Goal: Task Accomplishment & Management: Manage account settings

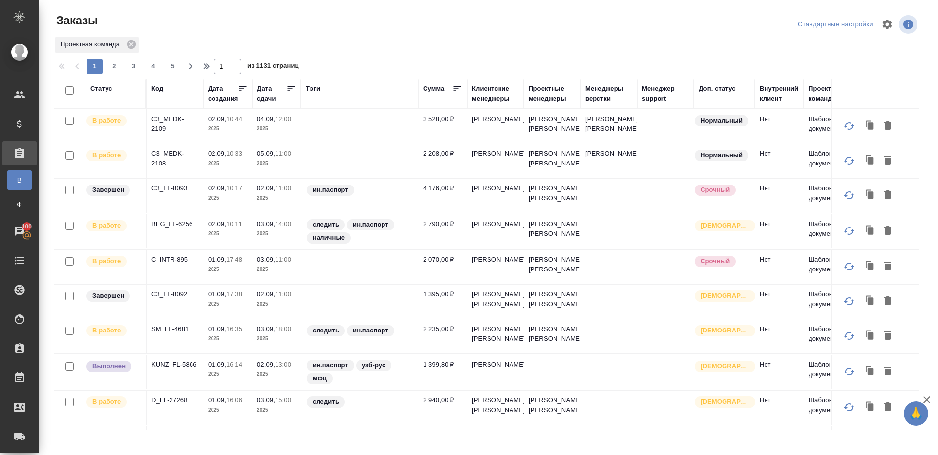
click at [157, 90] on div "Код" at bounding box center [157, 89] width 12 height 10
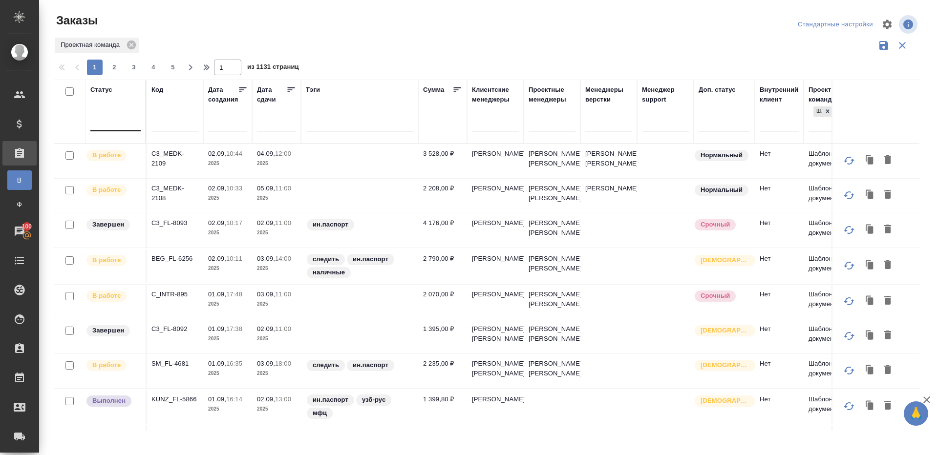
click at [106, 128] on div at bounding box center [115, 121] width 50 height 14
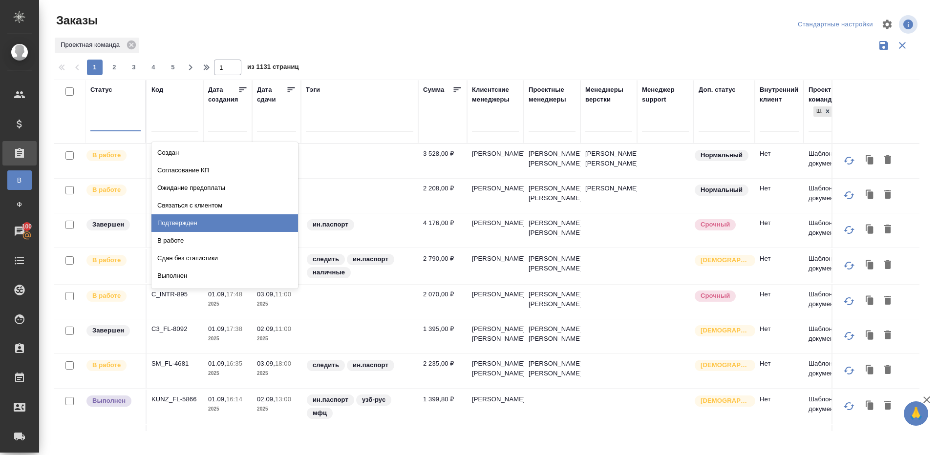
click at [193, 229] on div "Подтвержден" at bounding box center [224, 224] width 147 height 18
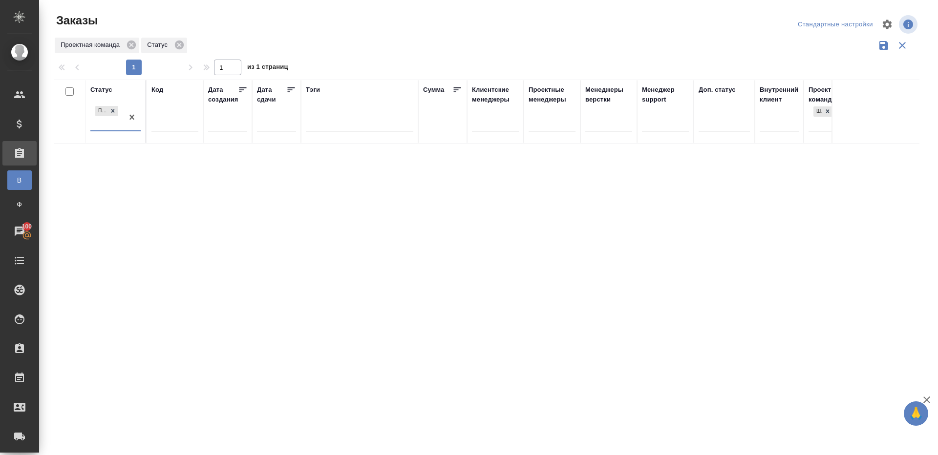
click at [215, 164] on div "Статус option Подтвержден, selected. 0 results available. Select is focused ,ty…" at bounding box center [487, 256] width 866 height 352
click at [550, 266] on div "Статус Подтвержден Код Дата создания Дата сдачи Тэги Сумма Клиентские менеджеры…" at bounding box center [487, 256] width 866 height 352
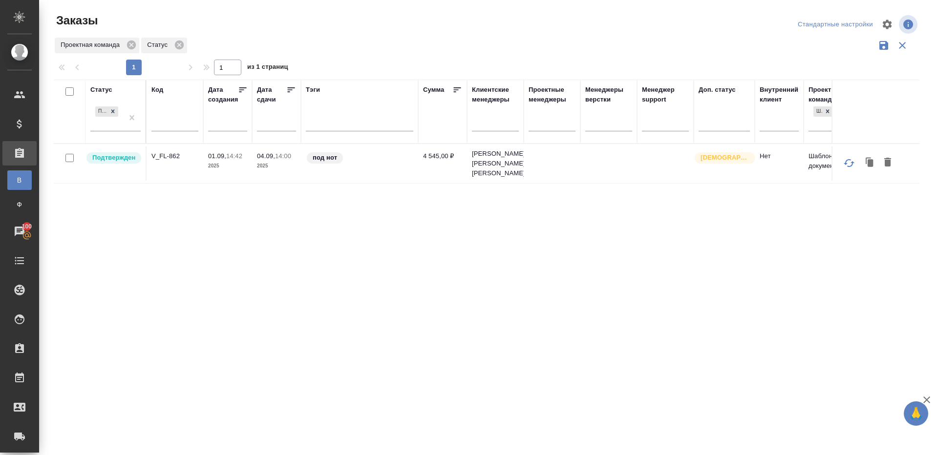
click at [170, 166] on td "V_FL-862" at bounding box center [175, 164] width 57 height 34
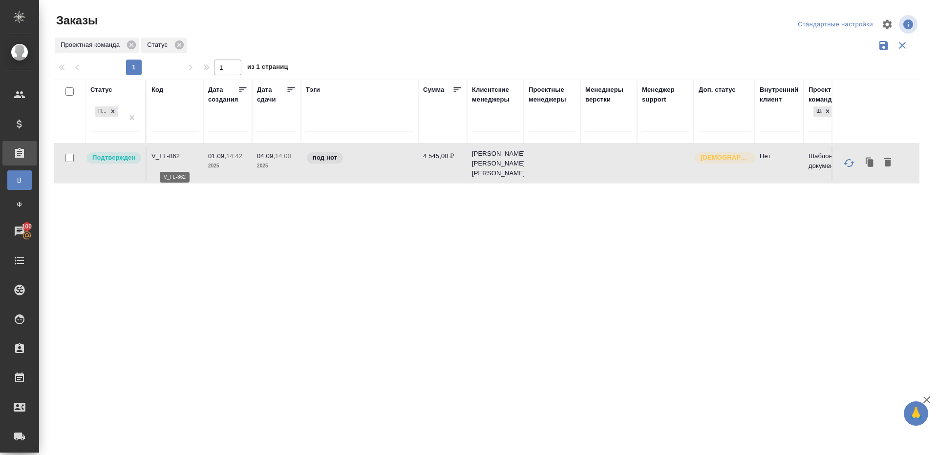
click at [164, 161] on p "V_FL-862" at bounding box center [174, 156] width 47 height 10
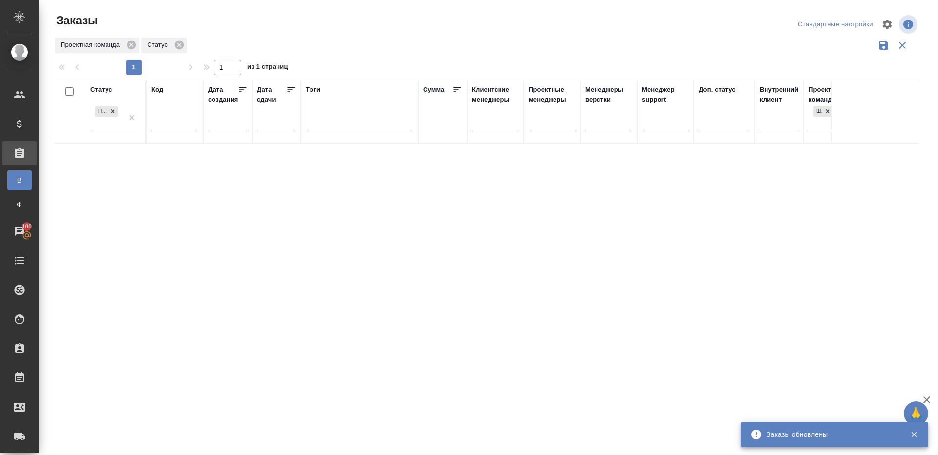
click at [417, 46] on div "Проектная команда Статус" at bounding box center [487, 45] width 866 height 19
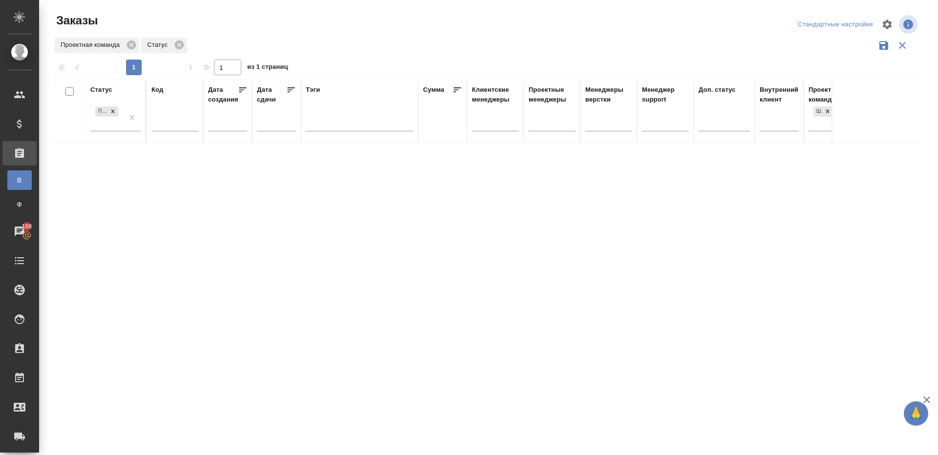
click at [426, 28] on div at bounding box center [490, 24] width 291 height 23
click at [141, 114] on th "Статус Подтвержден" at bounding box center [116, 112] width 61 height 64
click at [396, 21] on div at bounding box center [490, 24] width 291 height 23
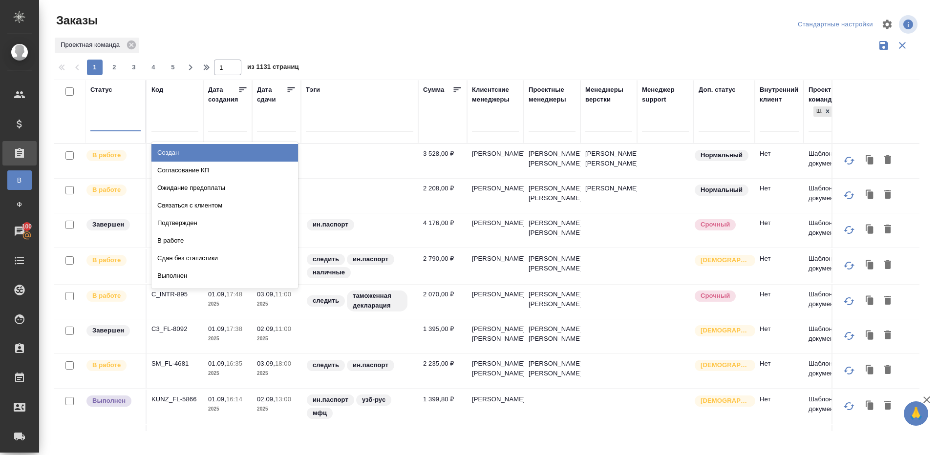
click at [113, 129] on div at bounding box center [115, 122] width 50 height 19
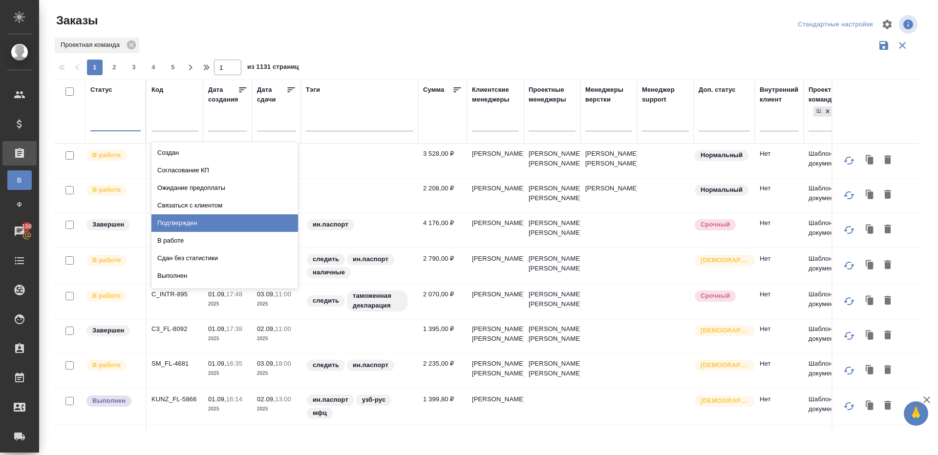
click at [175, 216] on div "Подтвержден" at bounding box center [224, 224] width 147 height 18
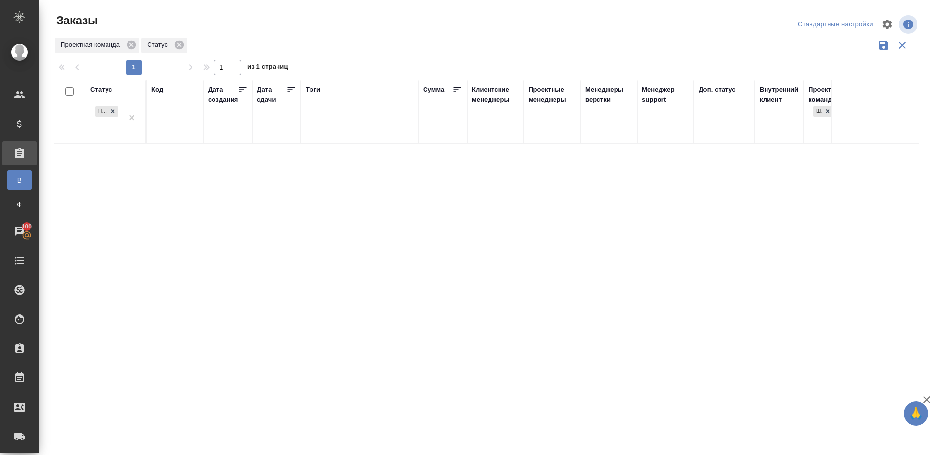
click at [363, 40] on div "Проектная команда Статус" at bounding box center [487, 45] width 866 height 19
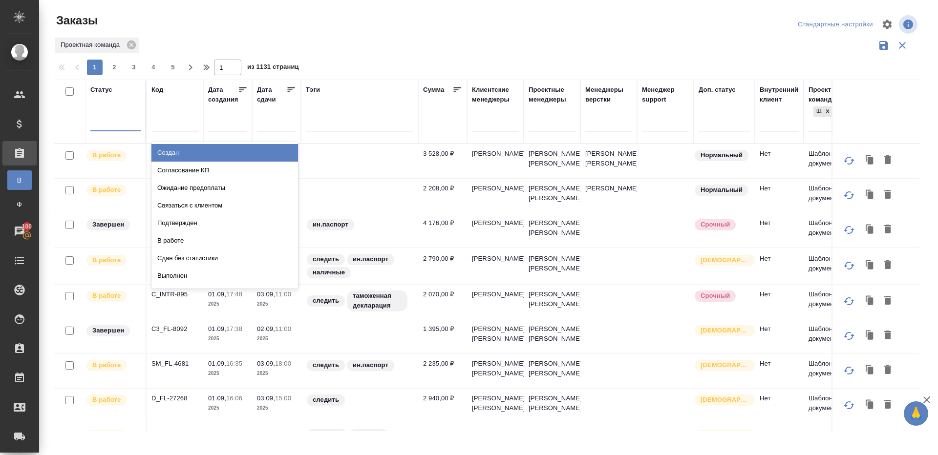
click at [121, 117] on div at bounding box center [115, 121] width 50 height 14
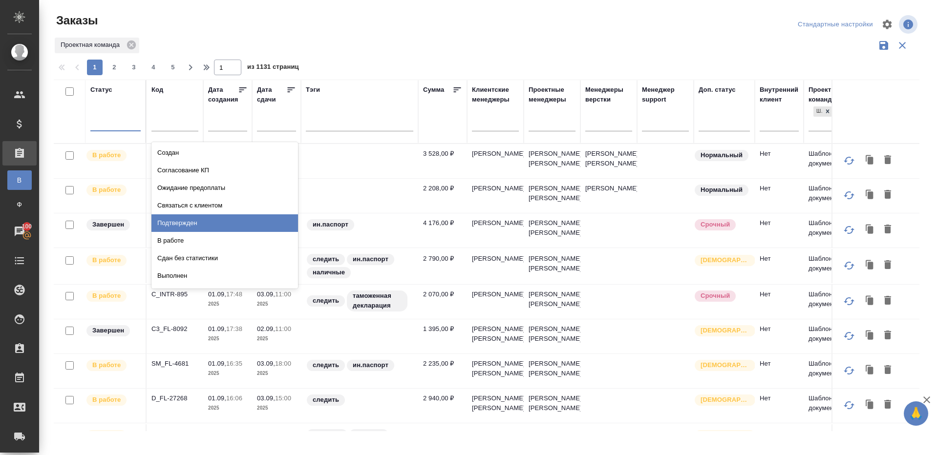
click at [170, 223] on div "Подтвержден" at bounding box center [224, 224] width 147 height 18
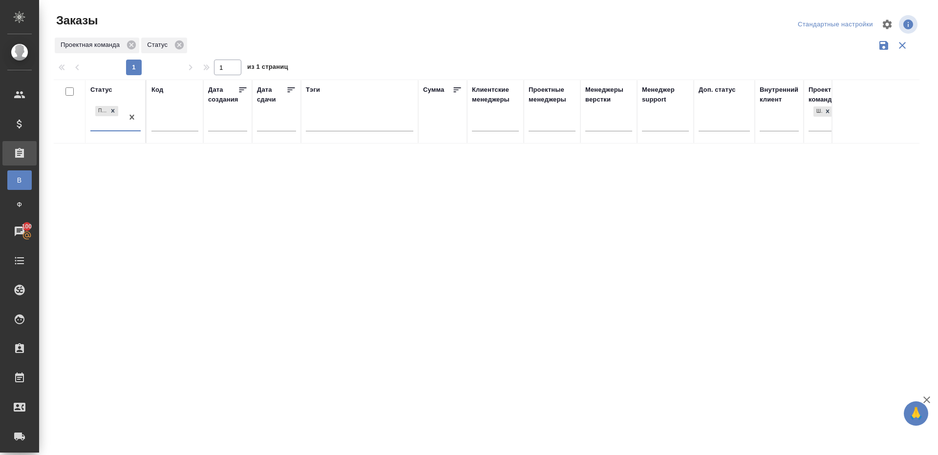
click at [500, 61] on div "1 1 из 1 страниц" at bounding box center [491, 68] width 874 height 16
click at [367, 231] on div "Статус Подтвержден Код Дата создания Дата сдачи Тэги Сумма Клиентские менеджеры…" at bounding box center [487, 256] width 866 height 352
click at [366, 65] on div at bounding box center [488, 218] width 899 height 437
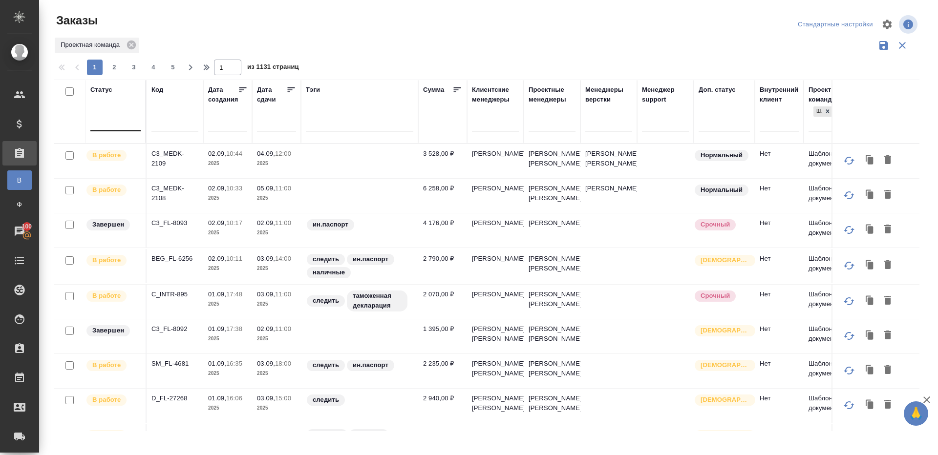
click at [124, 124] on div at bounding box center [115, 121] width 50 height 14
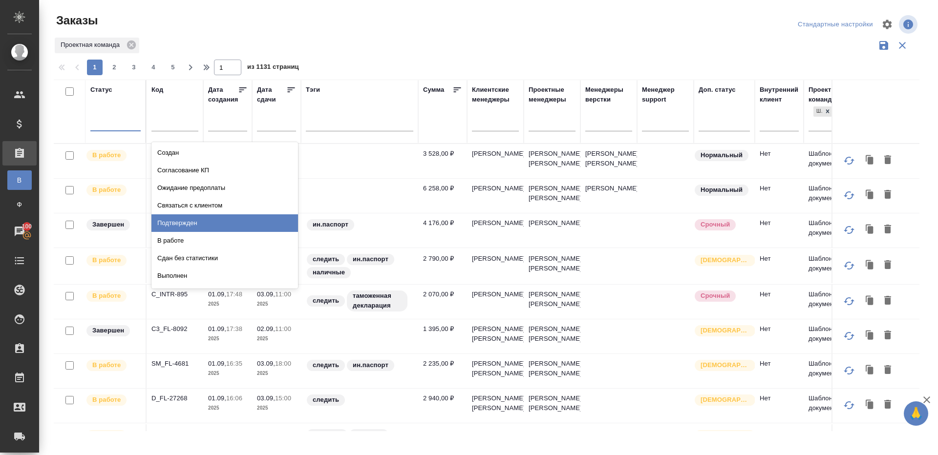
click at [180, 219] on div "Подтвержден" at bounding box center [224, 224] width 147 height 18
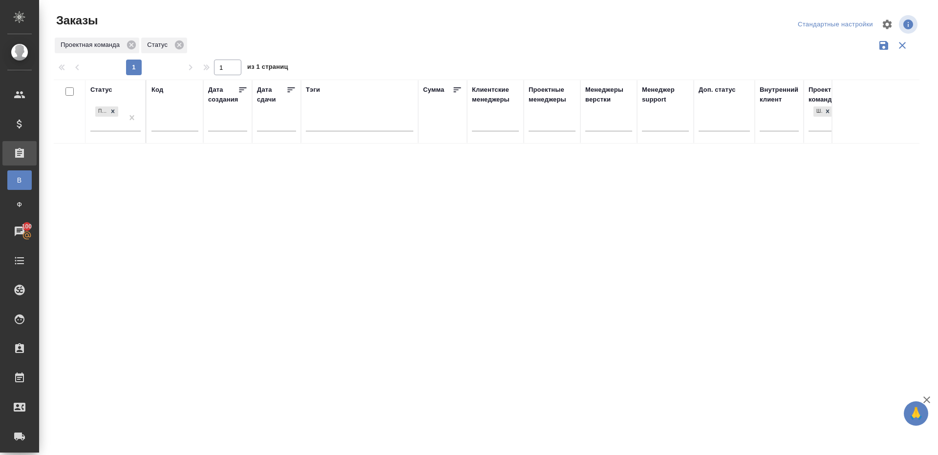
click at [436, 22] on div at bounding box center [490, 24] width 291 height 23
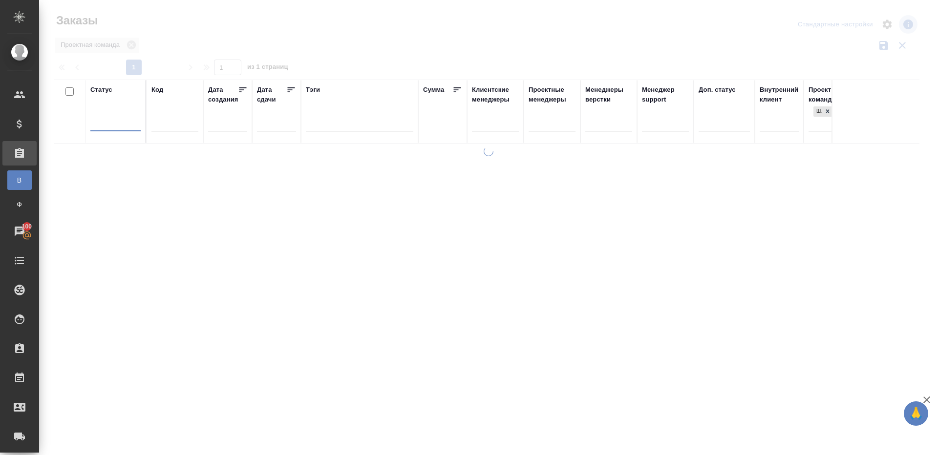
click at [351, 47] on div at bounding box center [488, 218] width 899 height 437
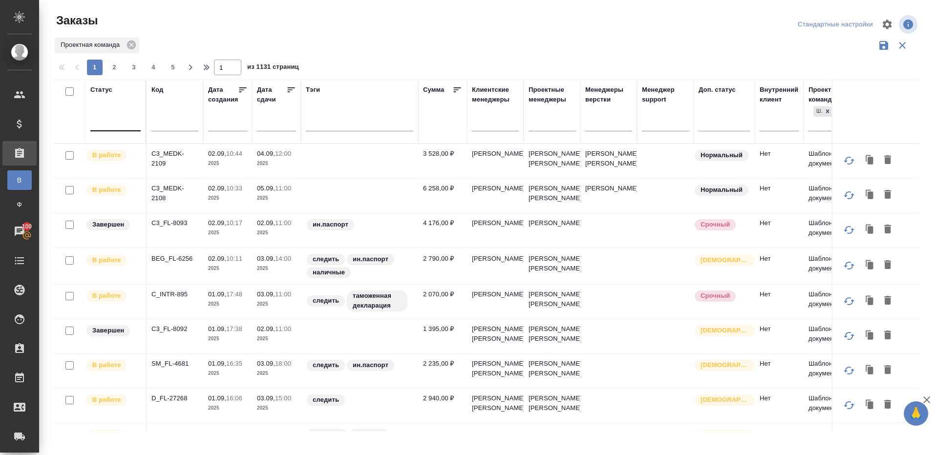
drag, startPoint x: 136, startPoint y: 117, endPoint x: 136, endPoint y: 125, distance: 7.3
click at [136, 117] on div at bounding box center [115, 121] width 50 height 14
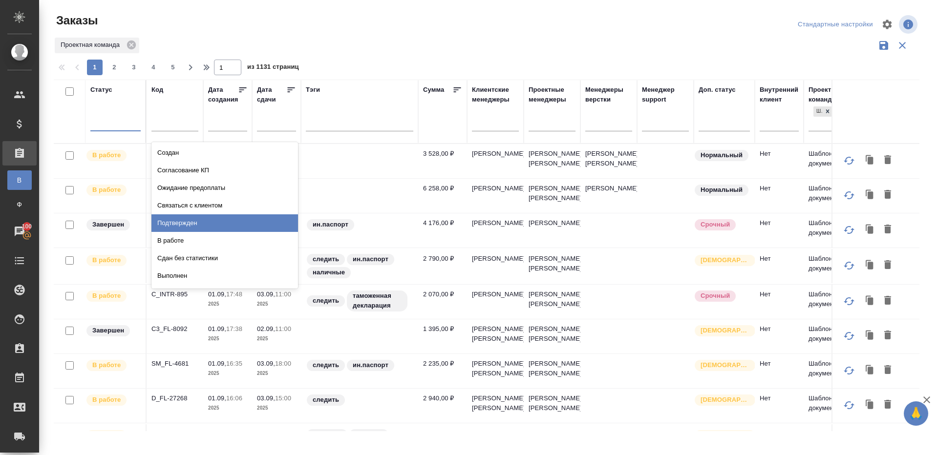
click at [189, 225] on div "Подтвержден" at bounding box center [224, 224] width 147 height 18
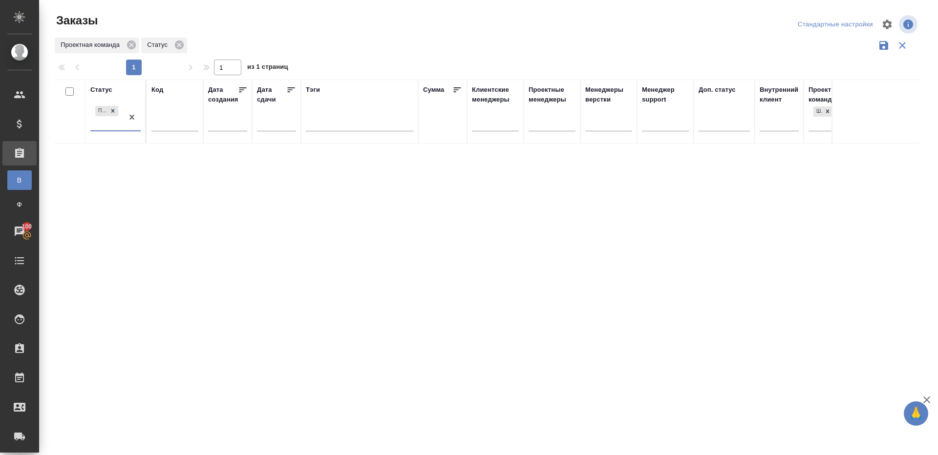
click at [465, 43] on div "Проектная команда Статус" at bounding box center [487, 45] width 866 height 19
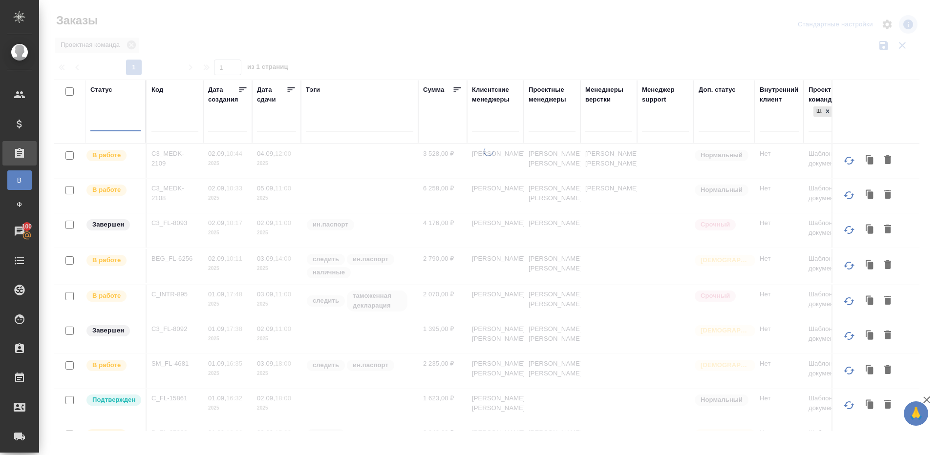
click at [105, 127] on div at bounding box center [115, 121] width 50 height 14
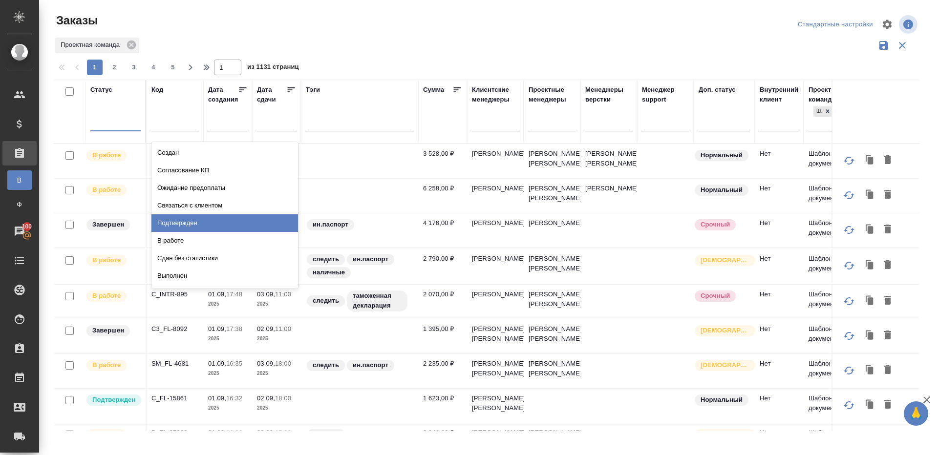
click at [200, 219] on div "Подтвержден" at bounding box center [224, 224] width 147 height 18
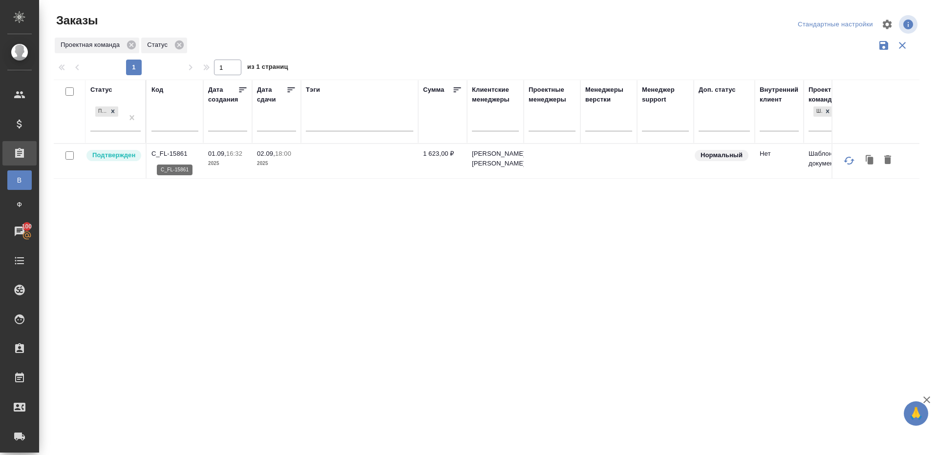
click at [164, 155] on p "C_FL-15861" at bounding box center [174, 154] width 47 height 10
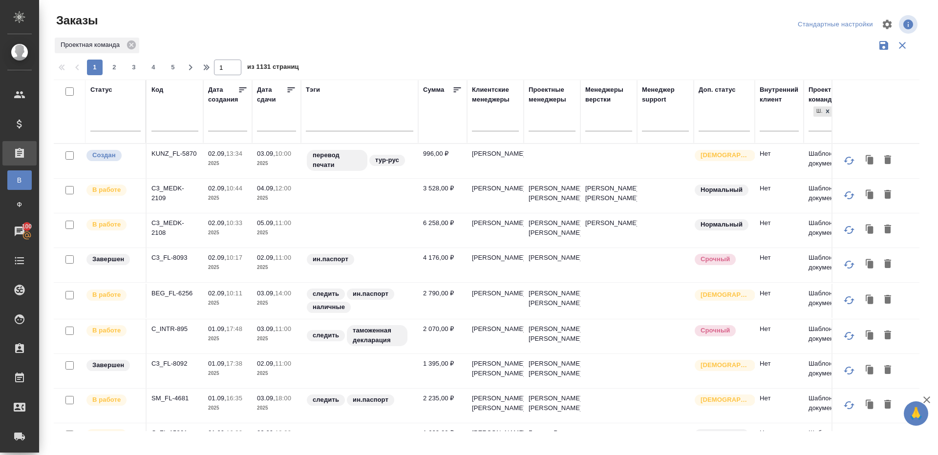
click at [349, 50] on div "Проектная команда" at bounding box center [487, 45] width 866 height 19
click at [124, 109] on div "Статус" at bounding box center [115, 111] width 50 height 53
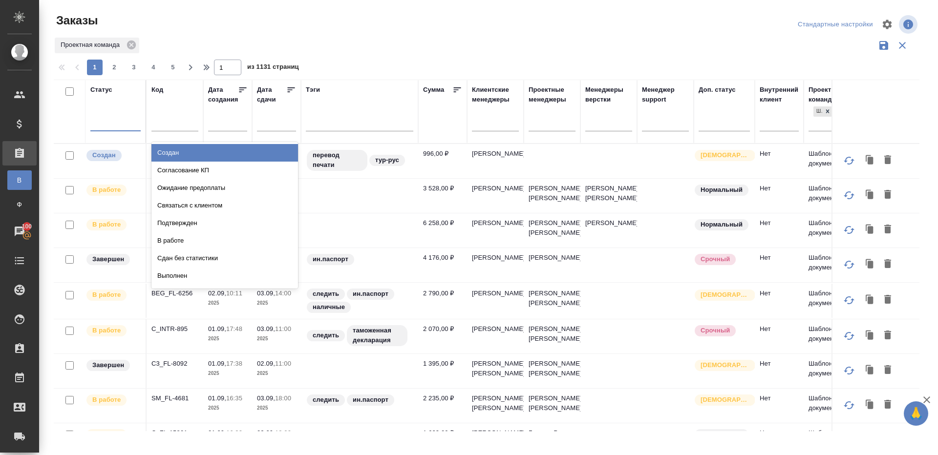
click at [124, 123] on div at bounding box center [115, 121] width 50 height 14
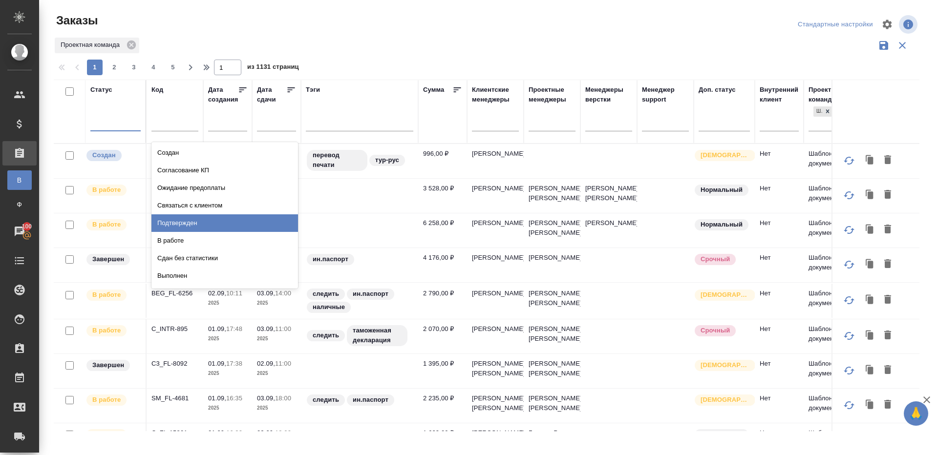
click at [179, 218] on div "Подтвержден" at bounding box center [224, 224] width 147 height 18
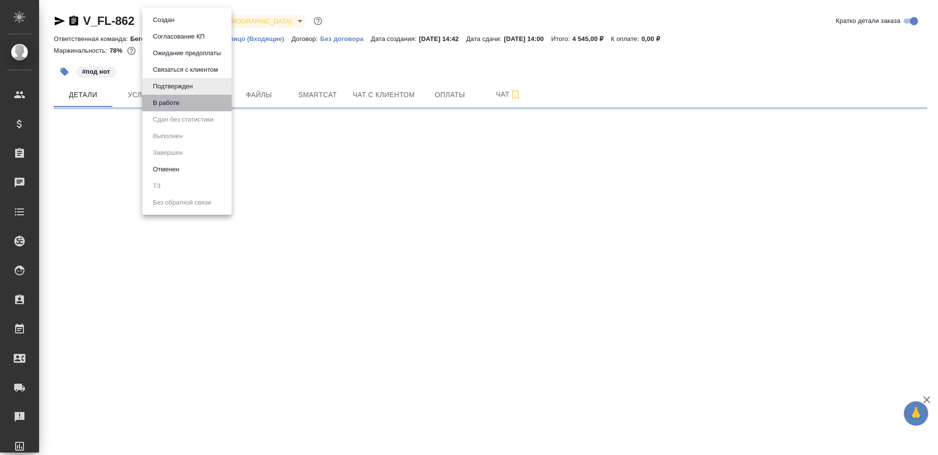
click at [191, 106] on li "В работе" at bounding box center [186, 103] width 89 height 17
select select "RU"
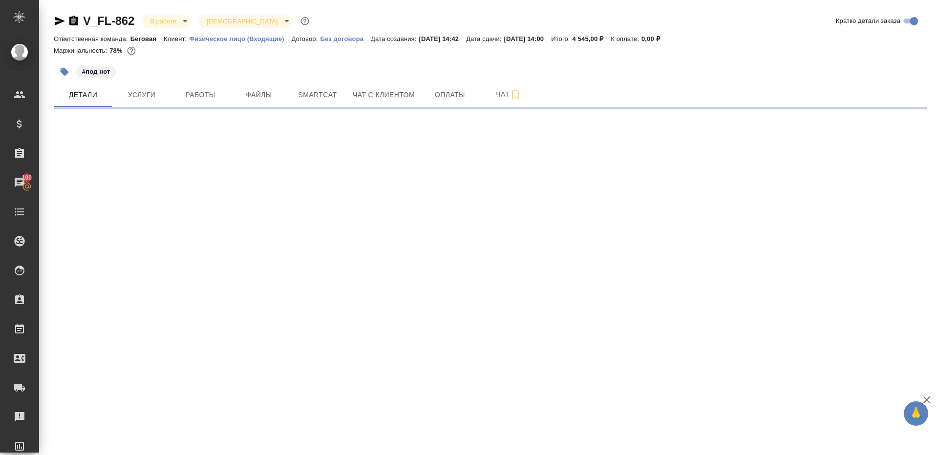
select select "RU"
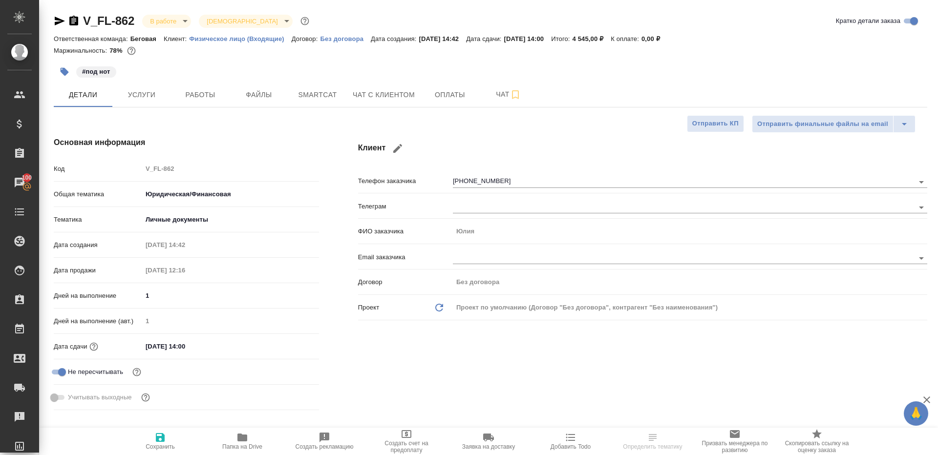
type textarea "x"
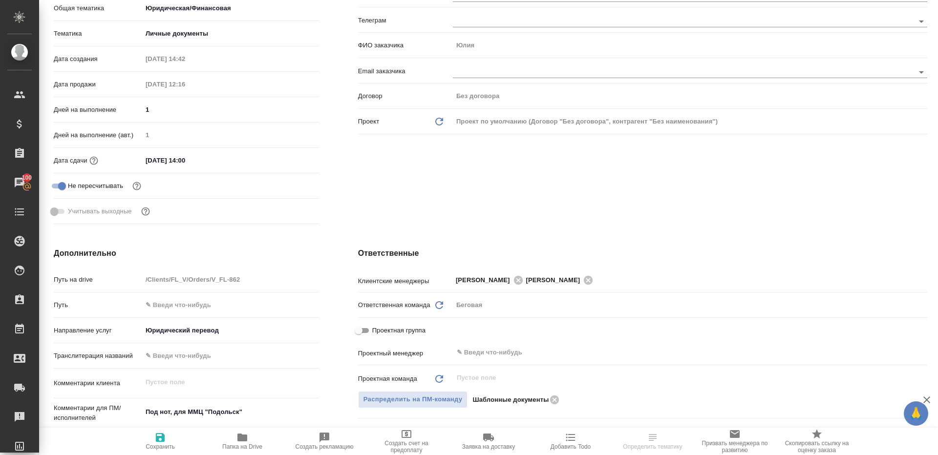
scroll to position [221, 0]
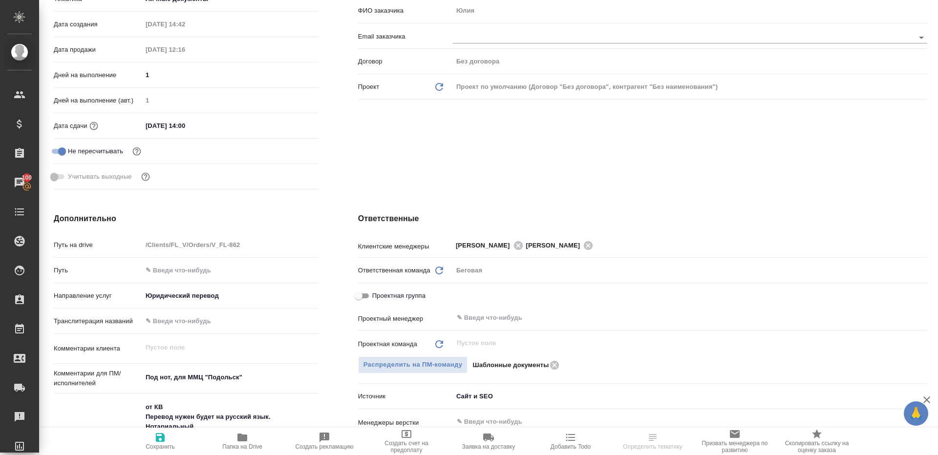
click at [519, 304] on div "Проектная группа" at bounding box center [642, 298] width 569 height 22
click at [519, 326] on div "​" at bounding box center [690, 318] width 474 height 18
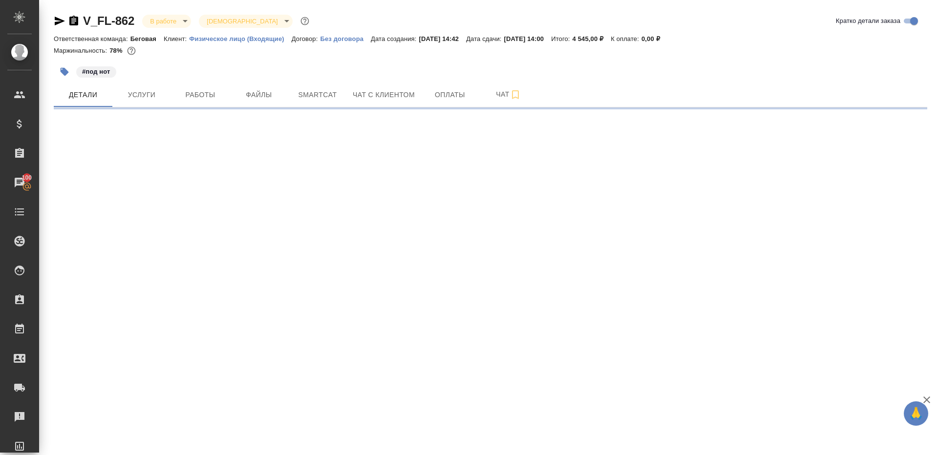
select select "RU"
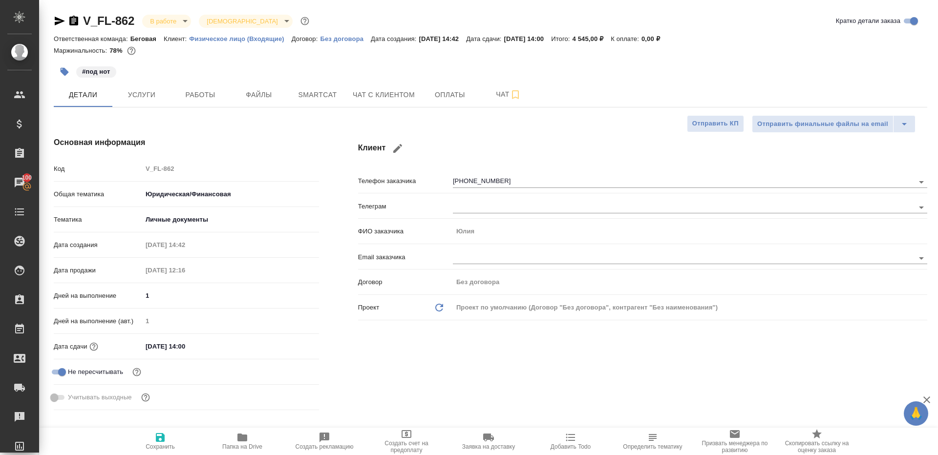
type textarea "x"
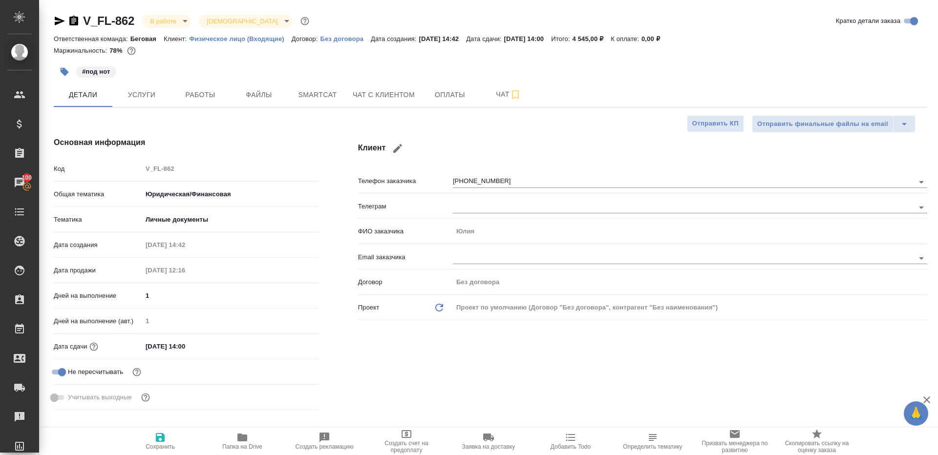
type textarea "x"
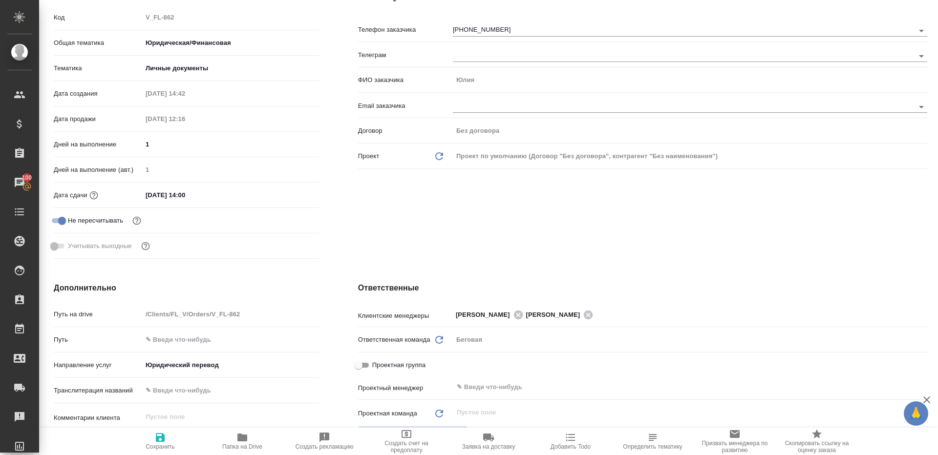
scroll to position [181, 0]
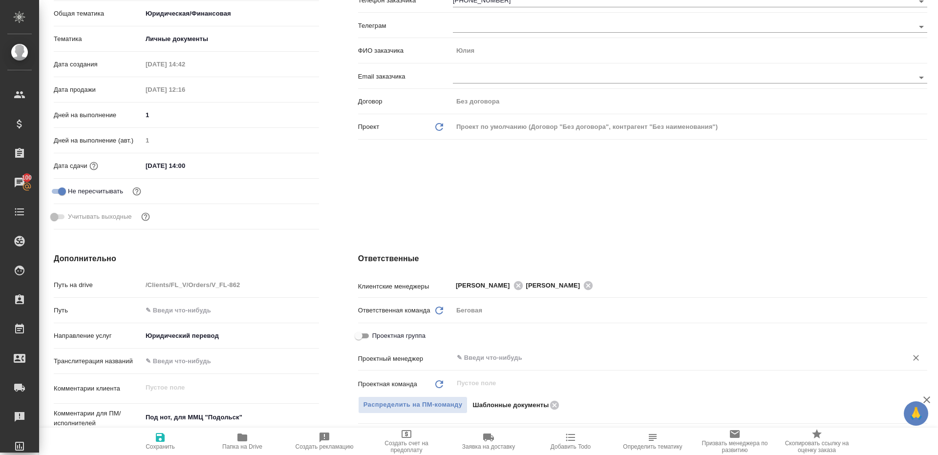
click at [499, 352] on input "text" at bounding box center [674, 358] width 436 height 12
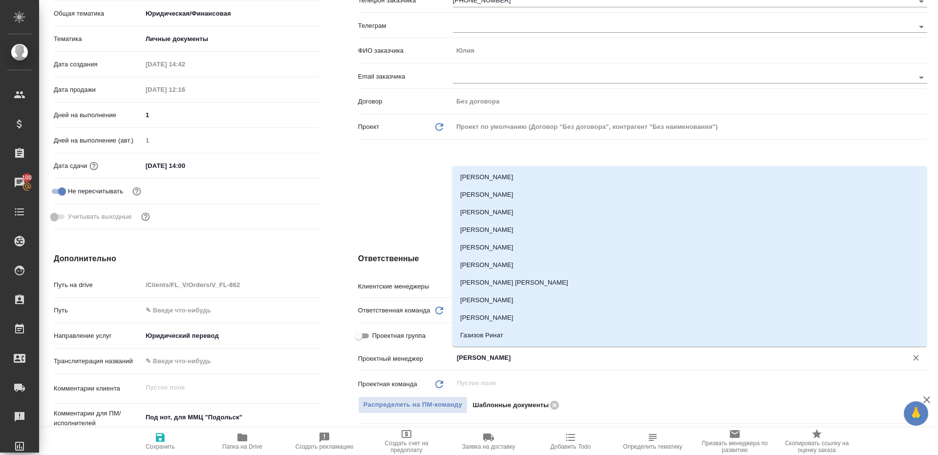
type input "ринат"
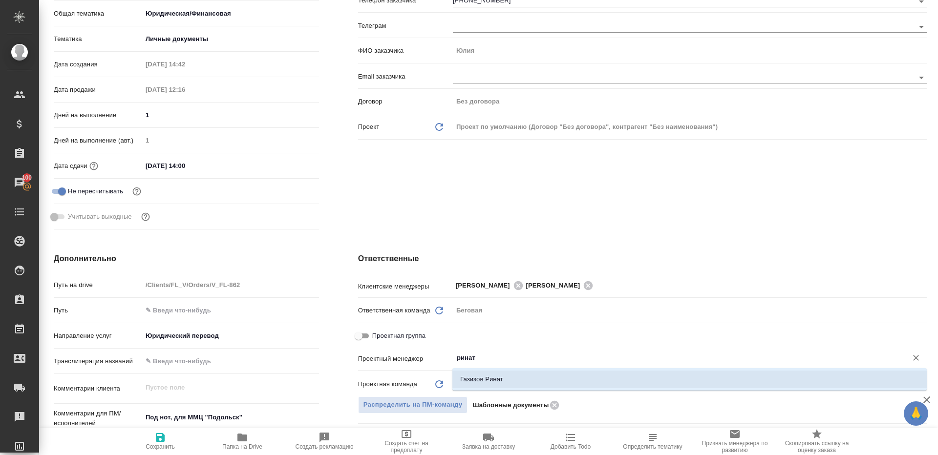
click at [516, 373] on li "Газизов Ринат" at bounding box center [689, 380] width 474 height 18
type textarea "x"
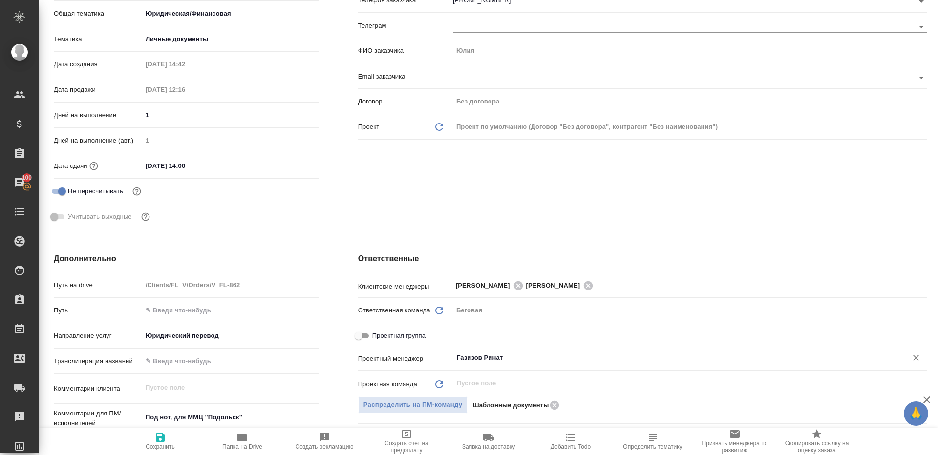
type input "Газизов Ринат"
click at [143, 440] on span "Сохранить" at bounding box center [160, 441] width 70 height 19
type textarea "x"
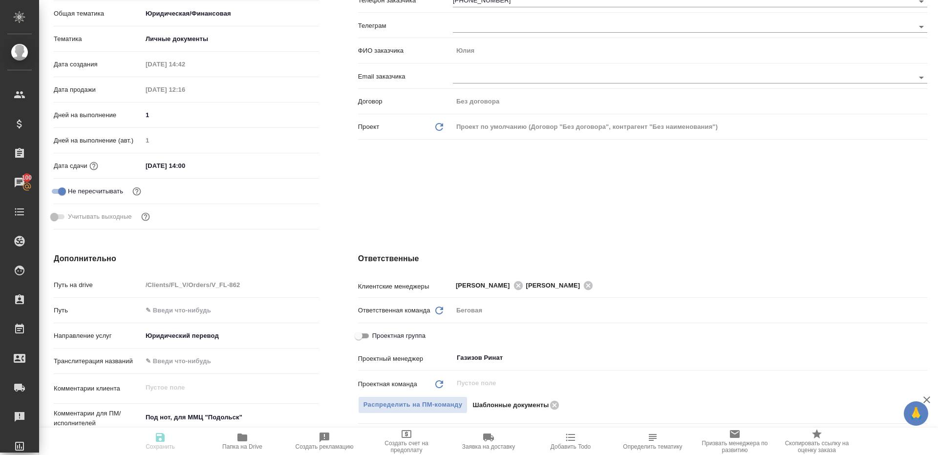
type textarea "x"
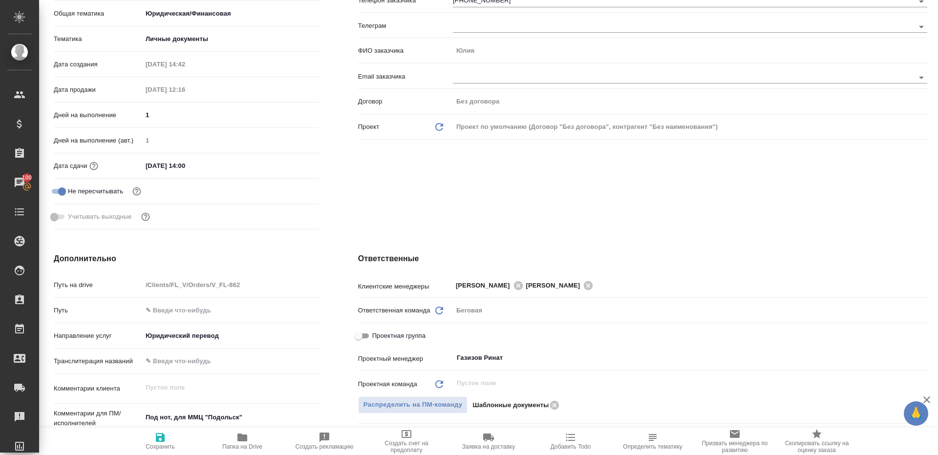
type textarea "x"
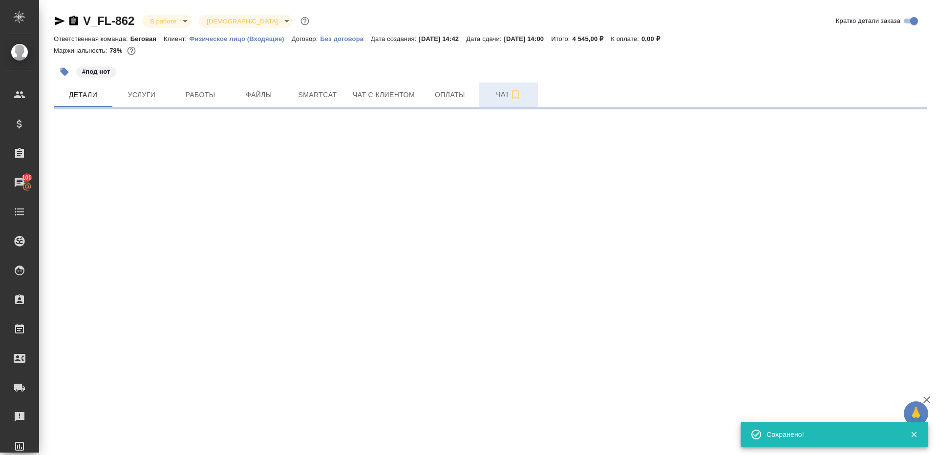
scroll to position [0, 0]
select select "RU"
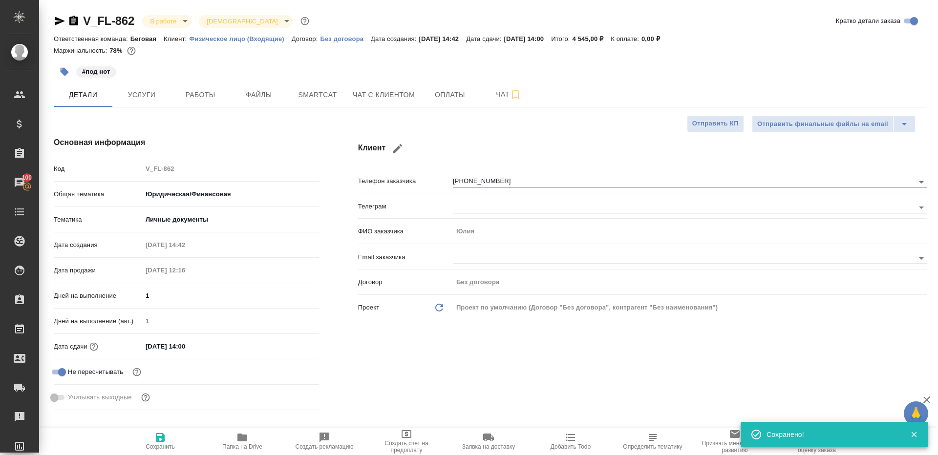
type textarea "x"
click at [235, 442] on span "Папка на Drive" at bounding box center [242, 441] width 70 height 19
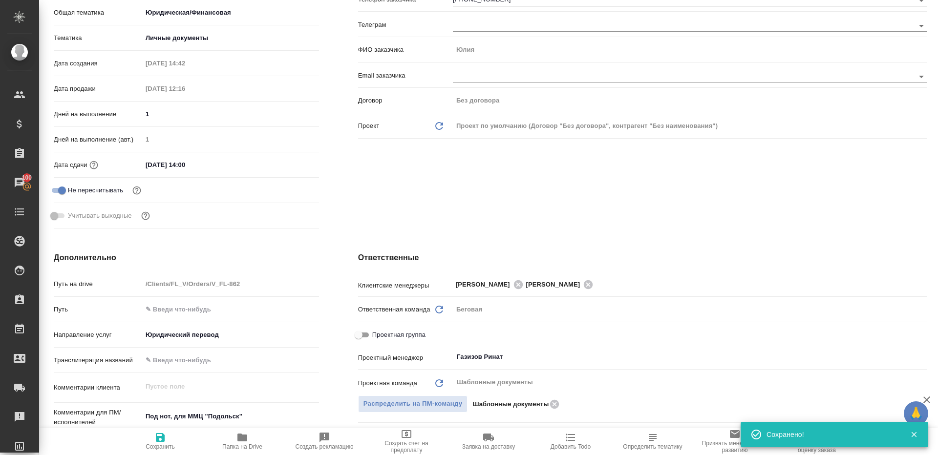
type textarea "x"
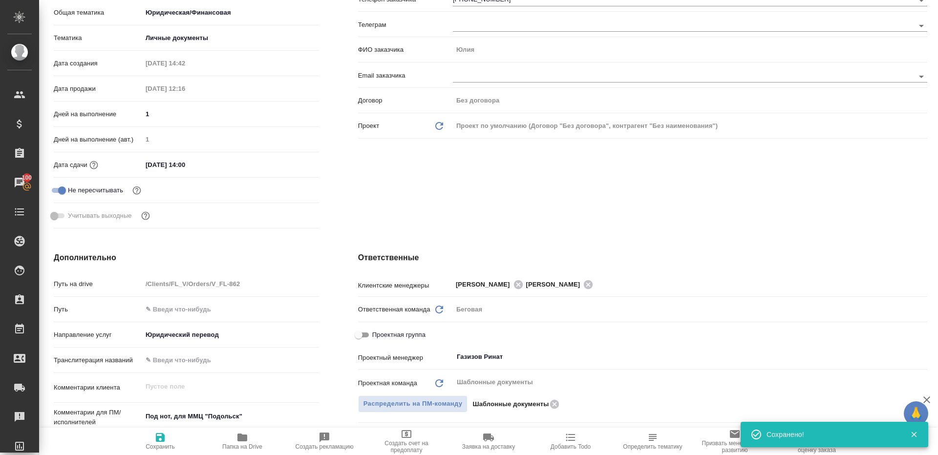
type textarea "x"
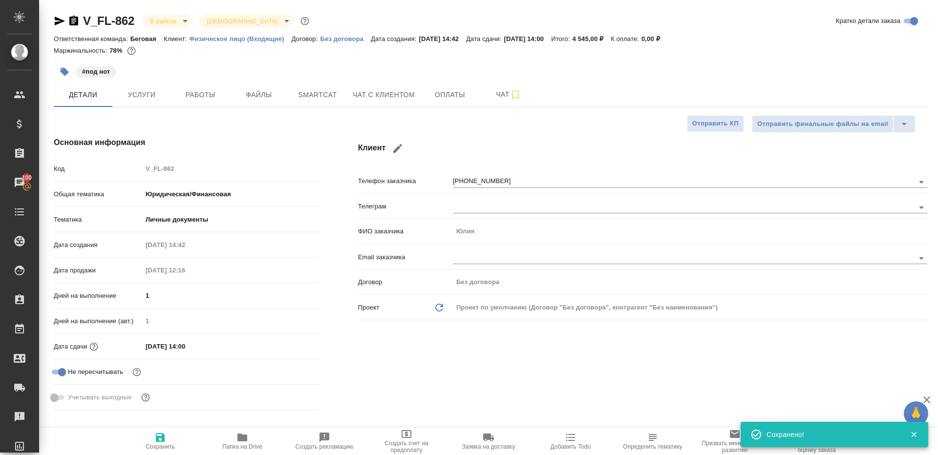
drag, startPoint x: 195, startPoint y: 87, endPoint x: 274, endPoint y: 142, distance: 96.1
click at [195, 87] on button "Работы" at bounding box center [200, 95] width 59 height 24
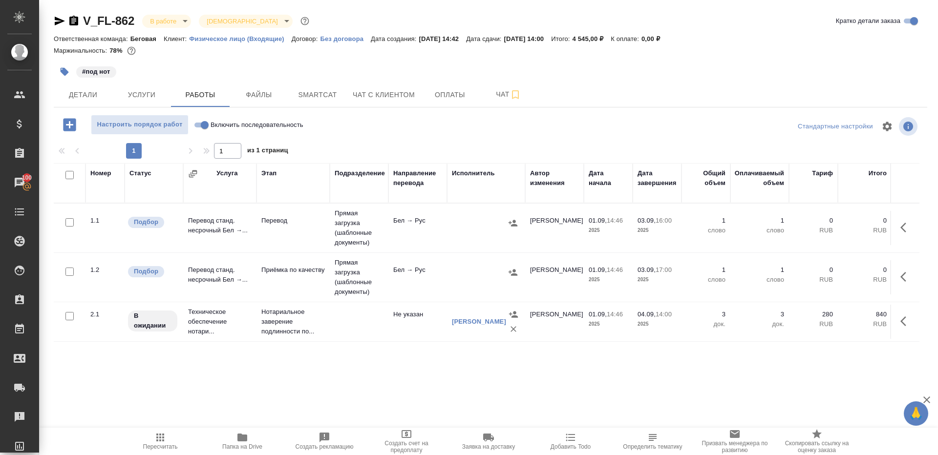
click at [396, 135] on div at bounding box center [490, 126] width 291 height 23
click at [199, 114] on div "V_FL-862 В работе inProgress Святая троица holyTrinity Кратко детали заказа Отв…" at bounding box center [490, 204] width 884 height 408
click at [205, 125] on input "Включить последовательность" at bounding box center [204, 125] width 35 height 12
checkbox input "true"
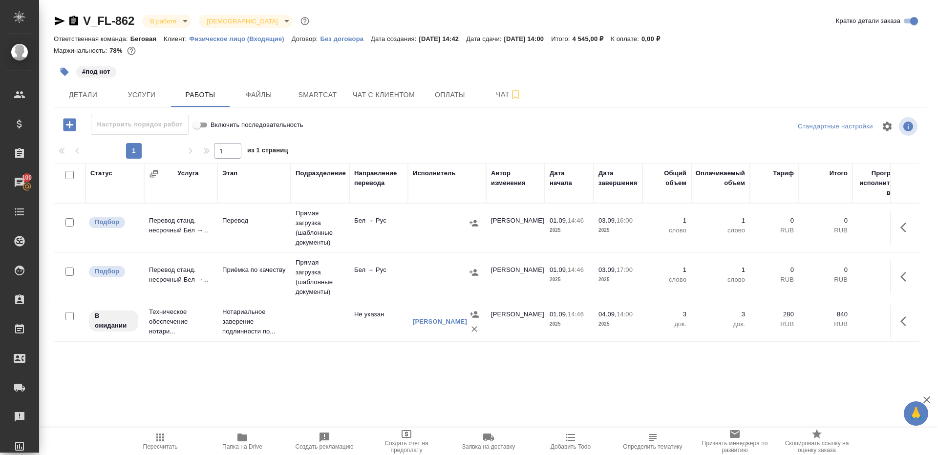
click at [174, 433] on span "Пересчитать" at bounding box center [160, 441] width 70 height 19
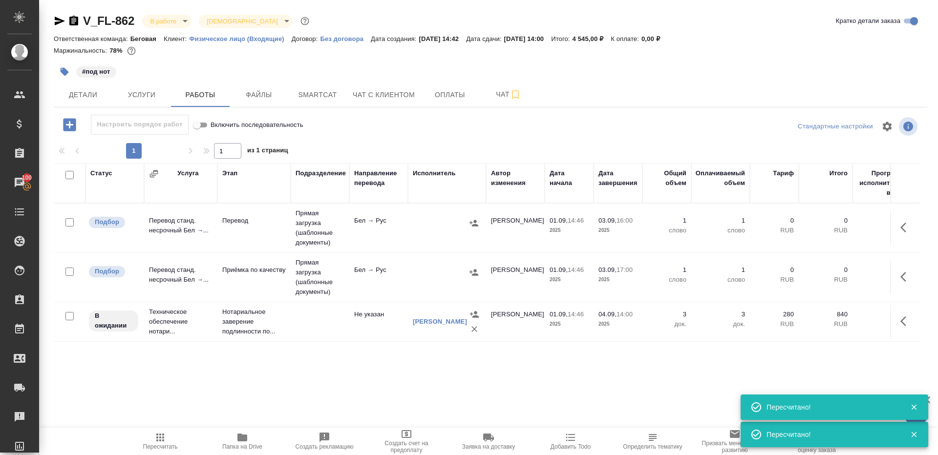
click at [164, 437] on icon "button" at bounding box center [160, 438] width 12 height 12
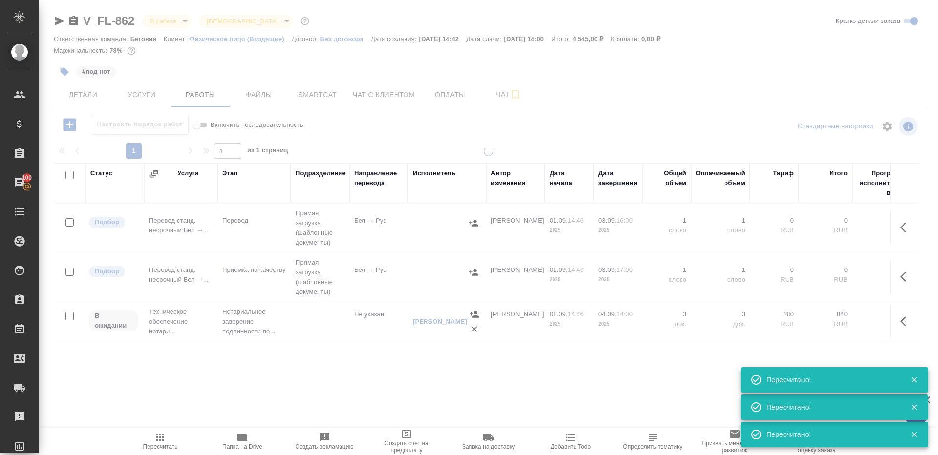
click at [407, 129] on div at bounding box center [488, 204] width 899 height 408
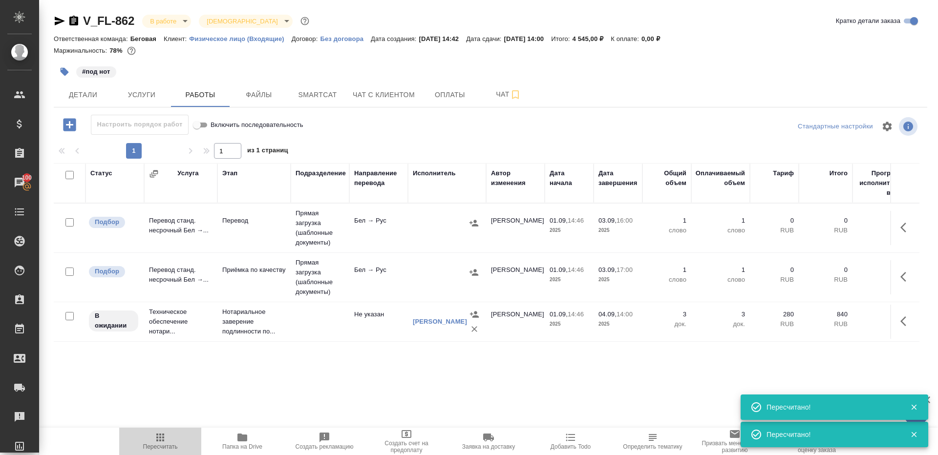
click at [165, 437] on icon "button" at bounding box center [160, 438] width 12 height 12
click at [160, 433] on icon "button" at bounding box center [160, 438] width 12 height 12
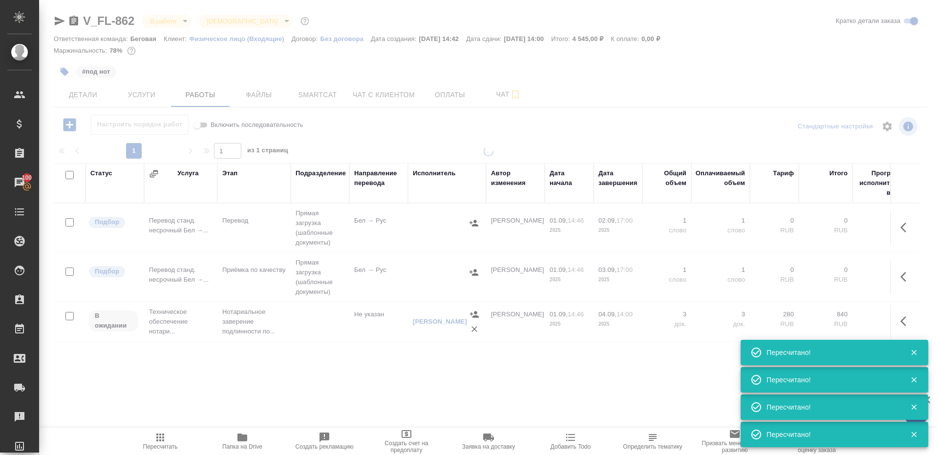
click at [379, 142] on div at bounding box center [488, 204] width 899 height 408
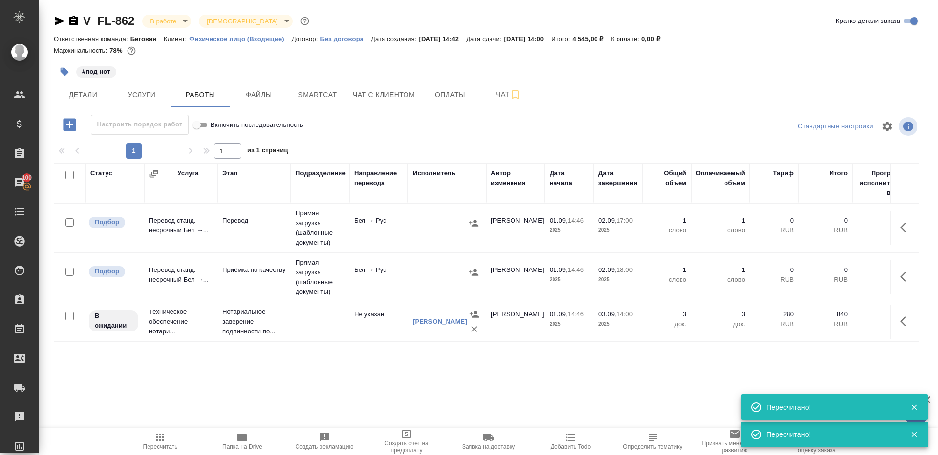
click at [369, 224] on td "Бел → Рус" at bounding box center [378, 228] width 59 height 34
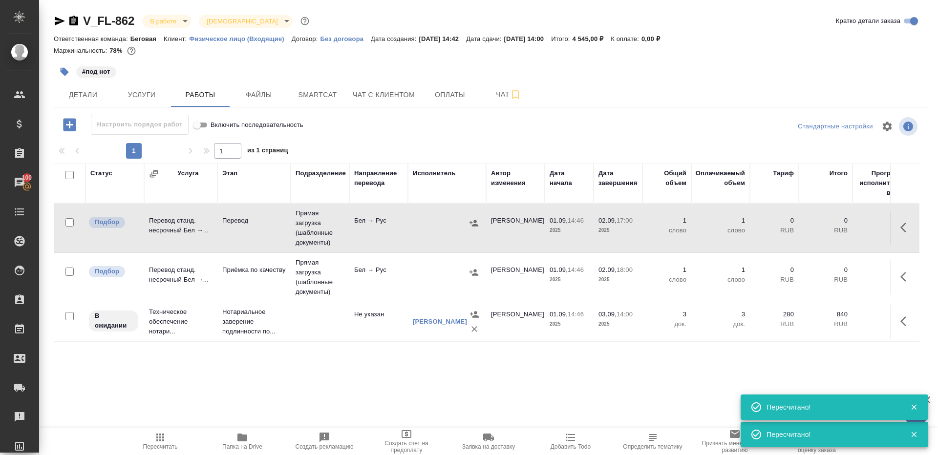
click at [369, 224] on td "Бел → Рус" at bounding box center [378, 228] width 59 height 34
click at [165, 441] on icon "button" at bounding box center [160, 438] width 12 height 12
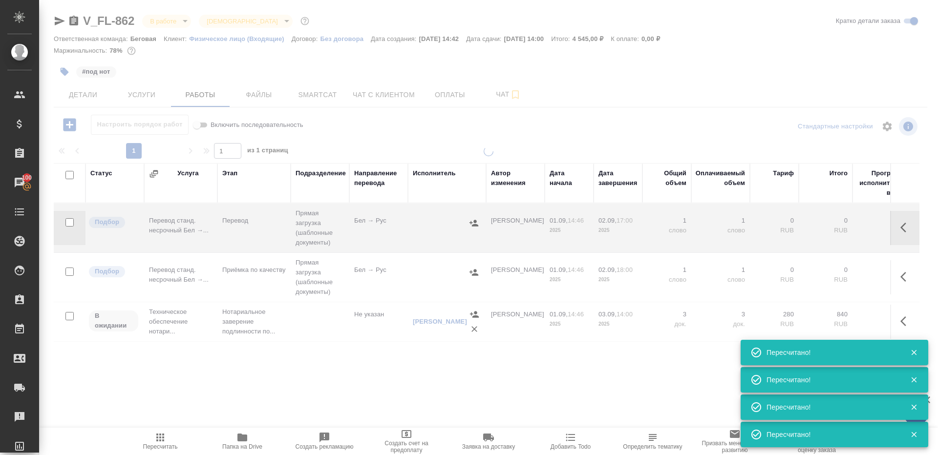
click at [379, 121] on div at bounding box center [488, 204] width 899 height 408
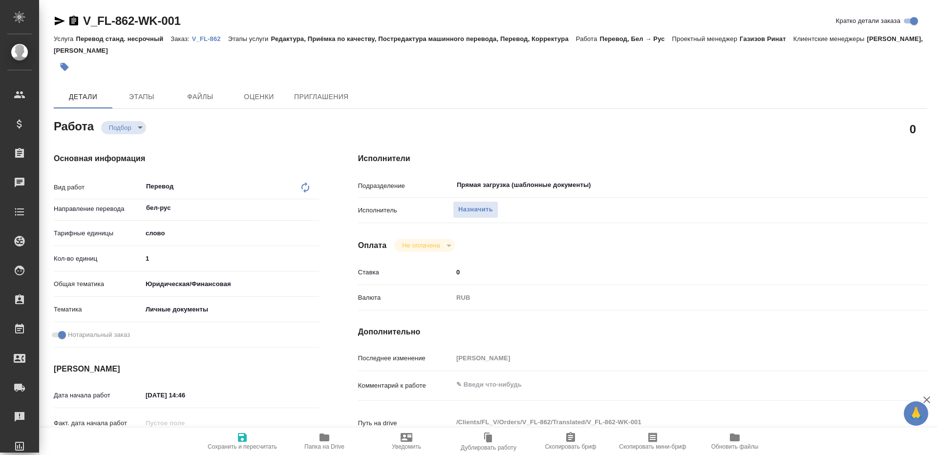
type textarea "x"
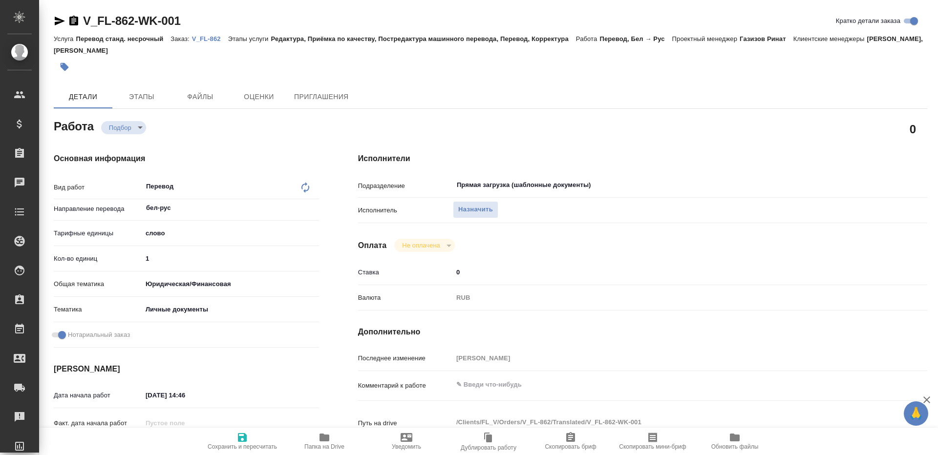
type textarea "x"
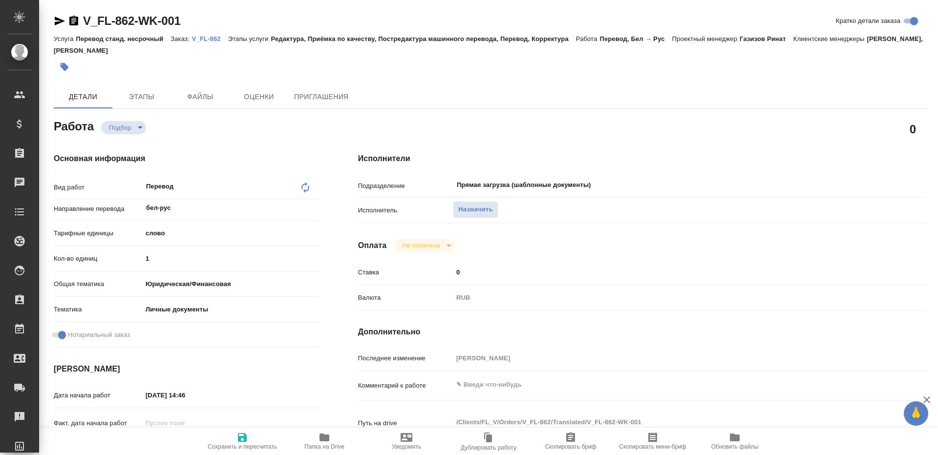
type textarea "x"
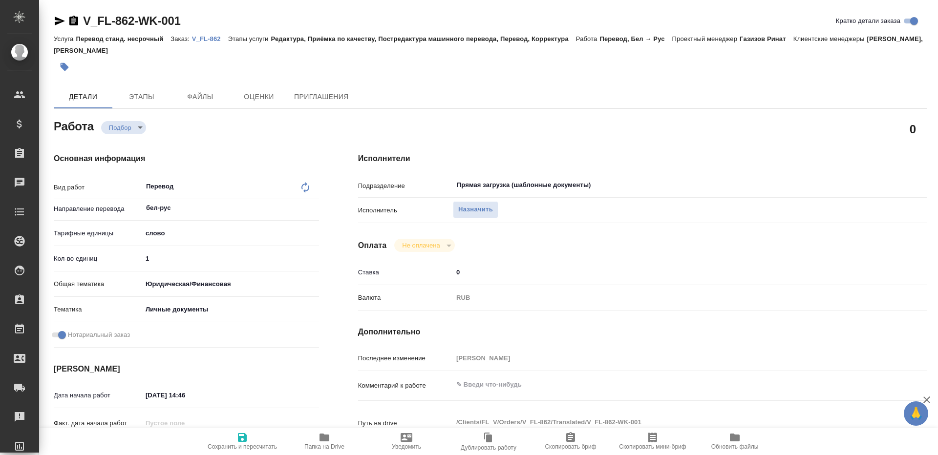
type textarea "x"
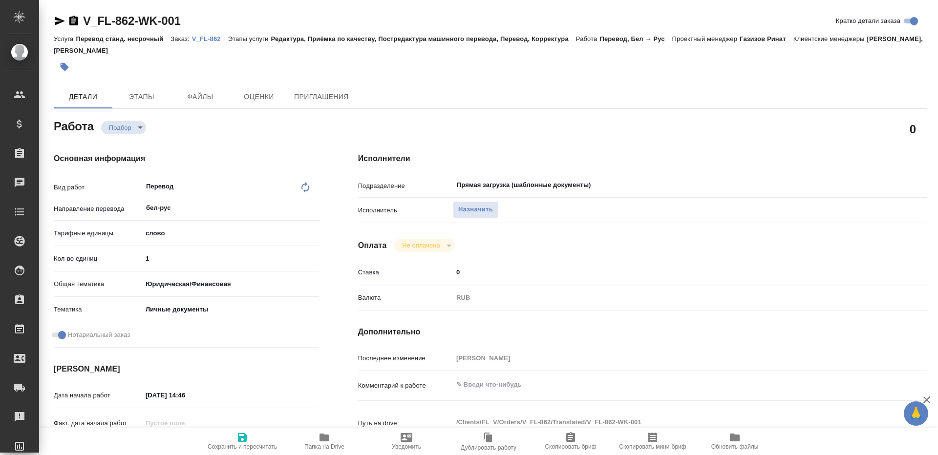
type textarea "x"
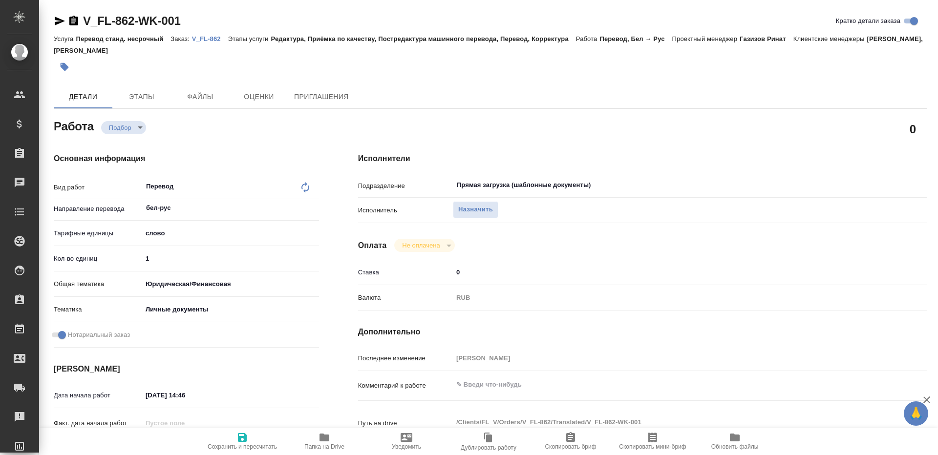
type textarea "x"
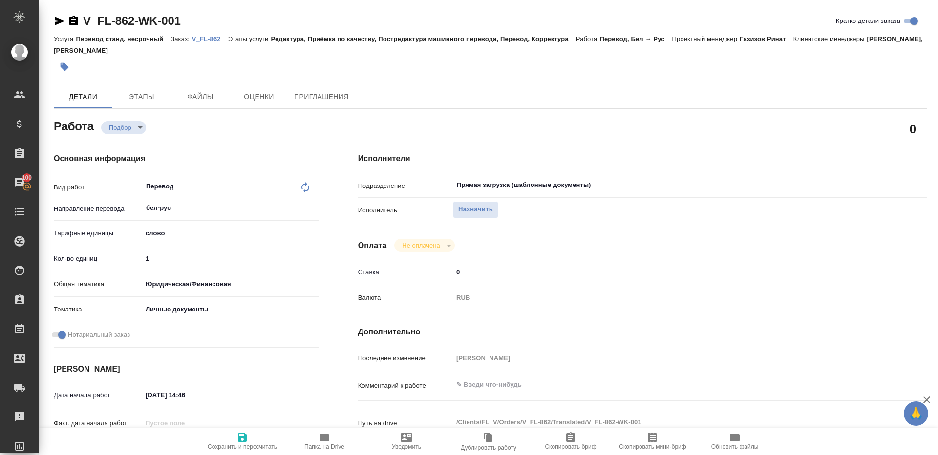
type textarea "x"
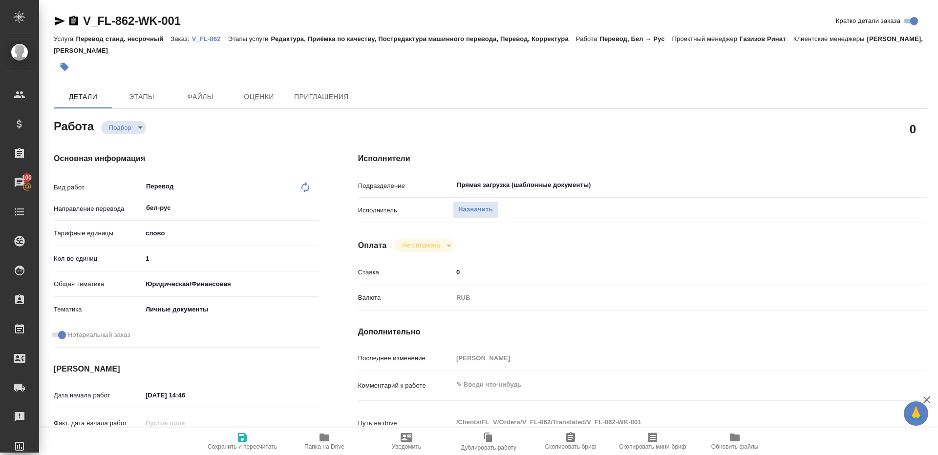
type textarea "x"
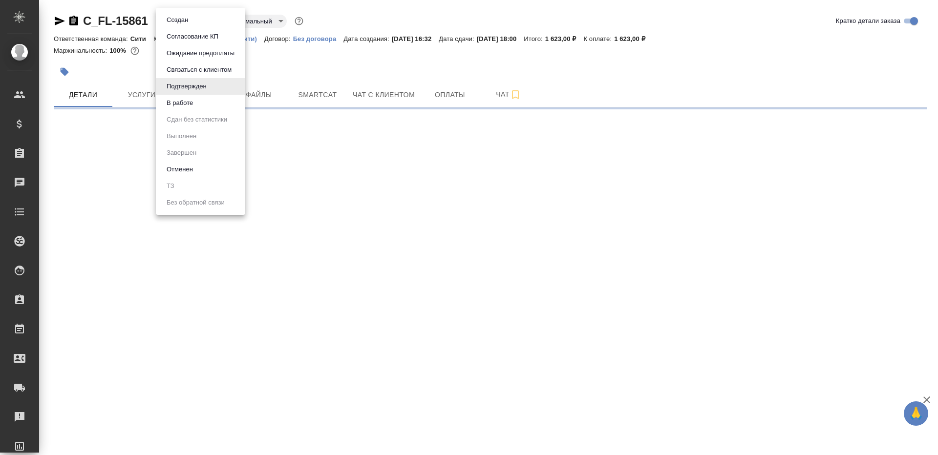
click at [195, 26] on body "🙏 .cls-1 fill:#fff; AWATERA Gazizov Rinat Клиенты Спецификации Заказы Чаты Todo…" at bounding box center [469, 227] width 938 height 455
click at [195, 99] on button "В работе" at bounding box center [180, 103] width 32 height 11
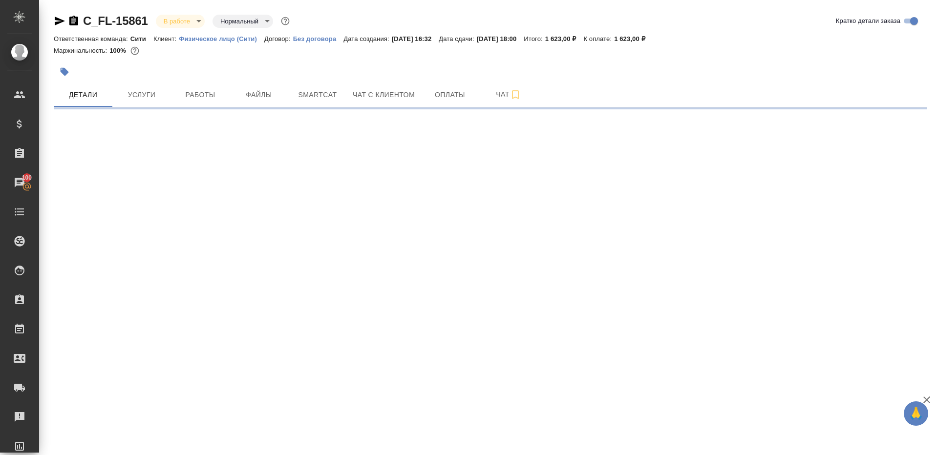
select select "RU"
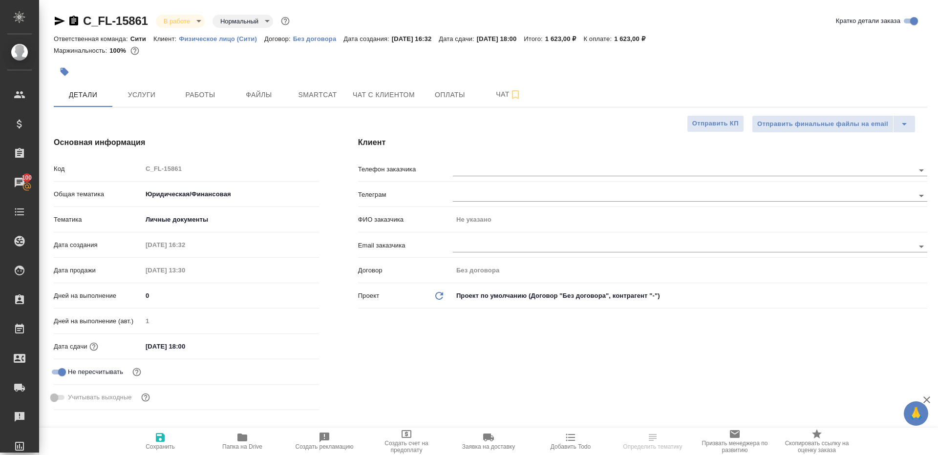
type textarea "x"
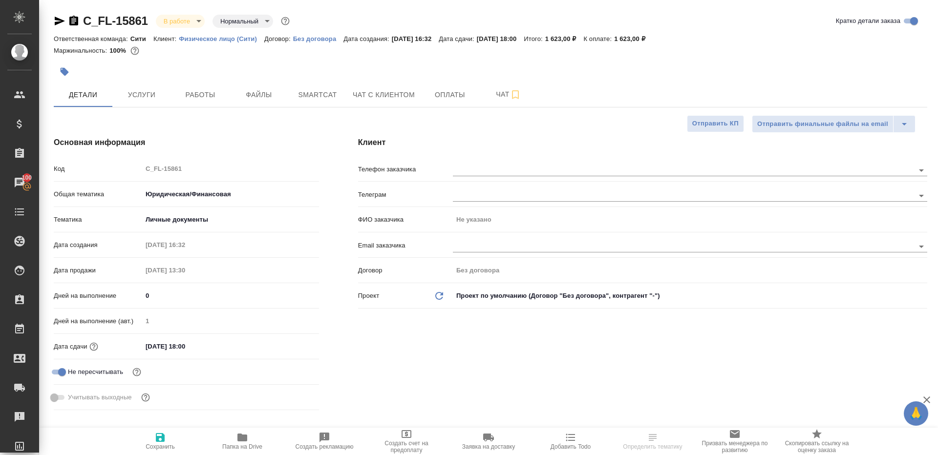
type textarea "x"
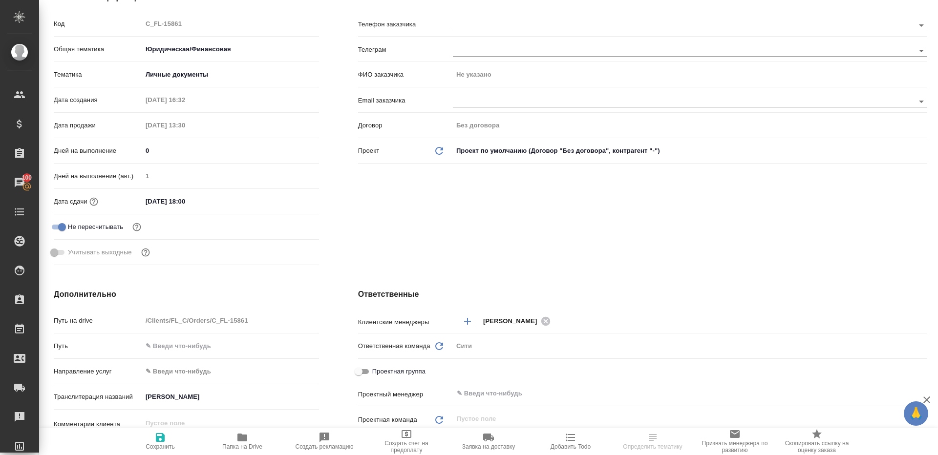
scroll to position [311, 0]
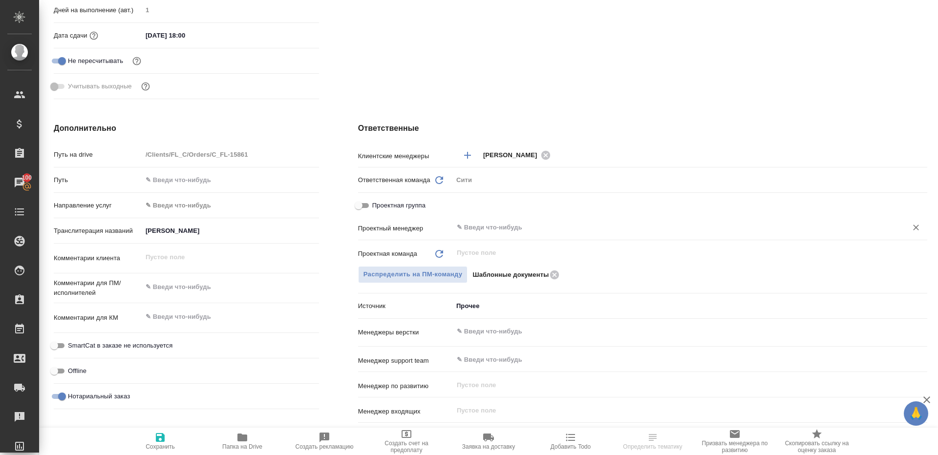
type textarea "x"
click at [472, 229] on input "text" at bounding box center [674, 228] width 436 height 12
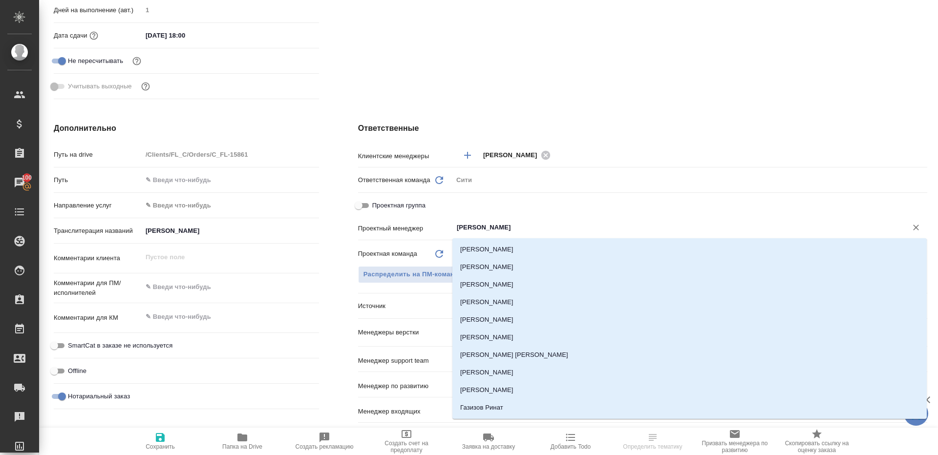
type input "ринат"
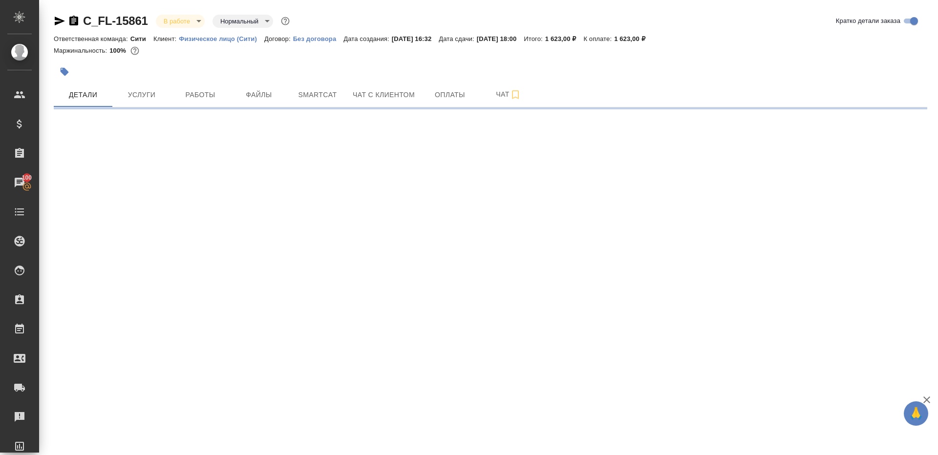
scroll to position [0, 0]
click at [495, 251] on div ".cls-1 fill:#fff; AWATERA Gazizov Rinat Клиенты Спецификации Заказы 100 Чаты To…" at bounding box center [469, 227] width 938 height 455
select select "RU"
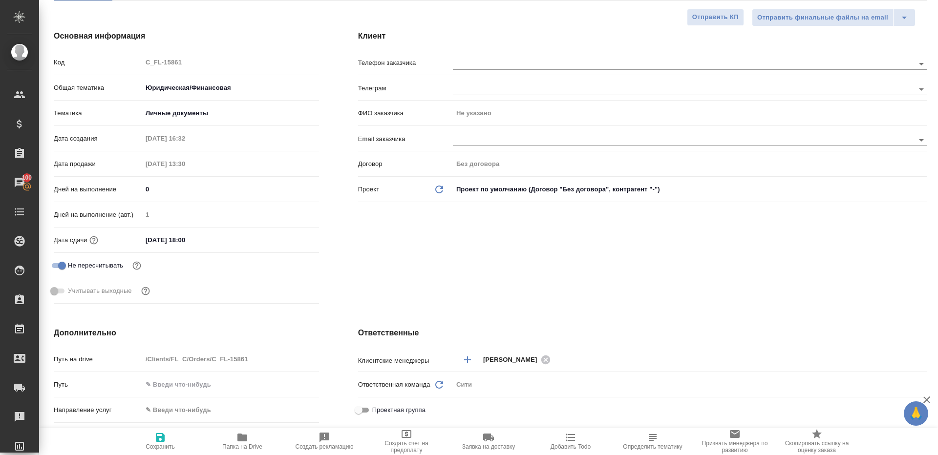
type textarea "x"
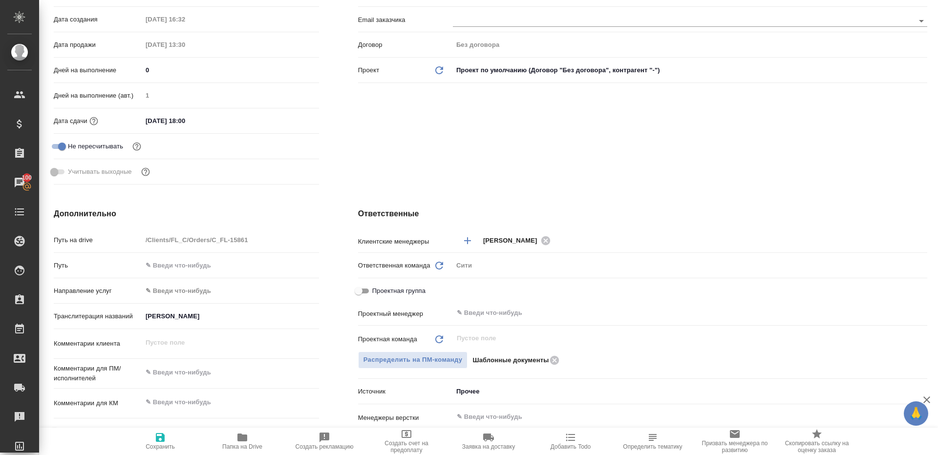
scroll to position [233, 0]
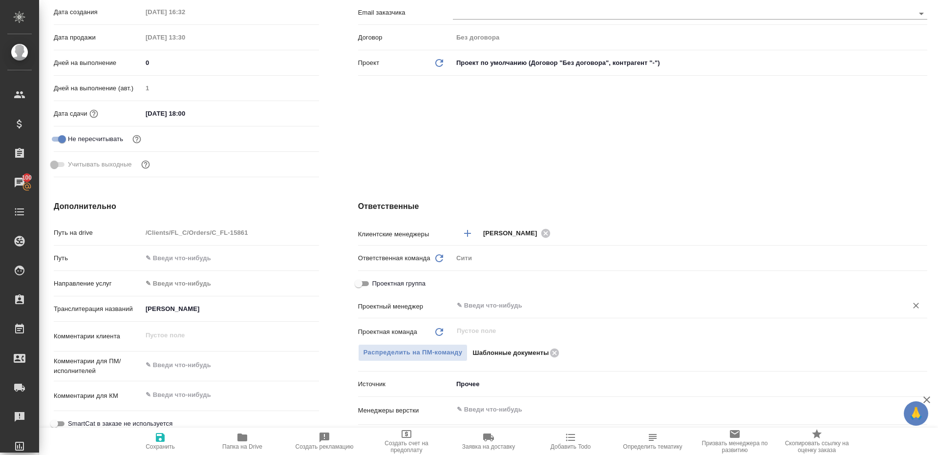
click at [506, 306] on input "text" at bounding box center [674, 306] width 436 height 12
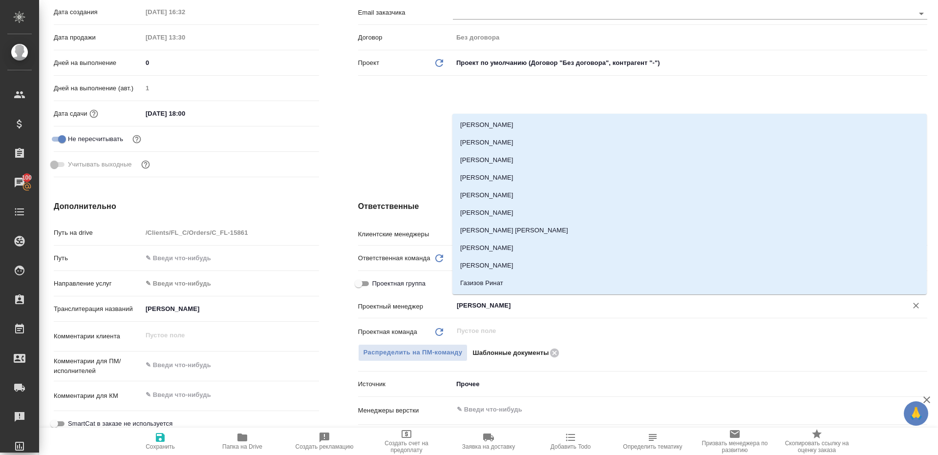
type input "ринат"
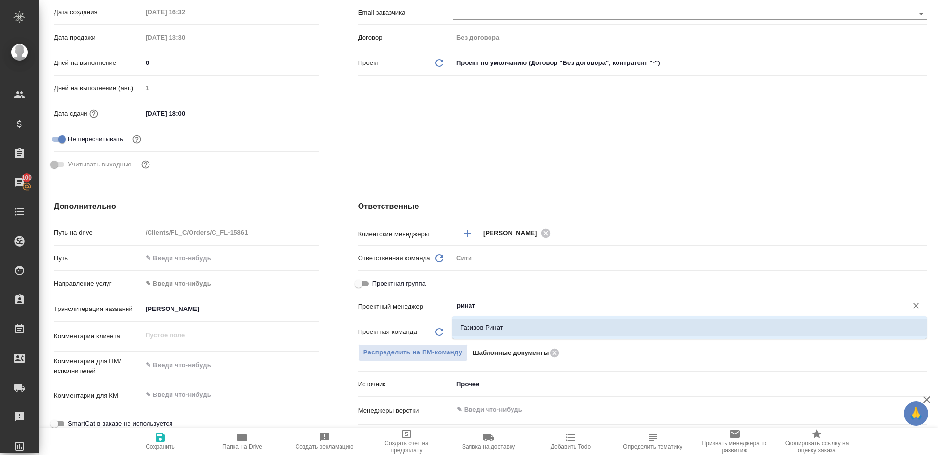
click at [494, 322] on li "Газизов Ринат" at bounding box center [689, 328] width 474 height 18
type textarea "x"
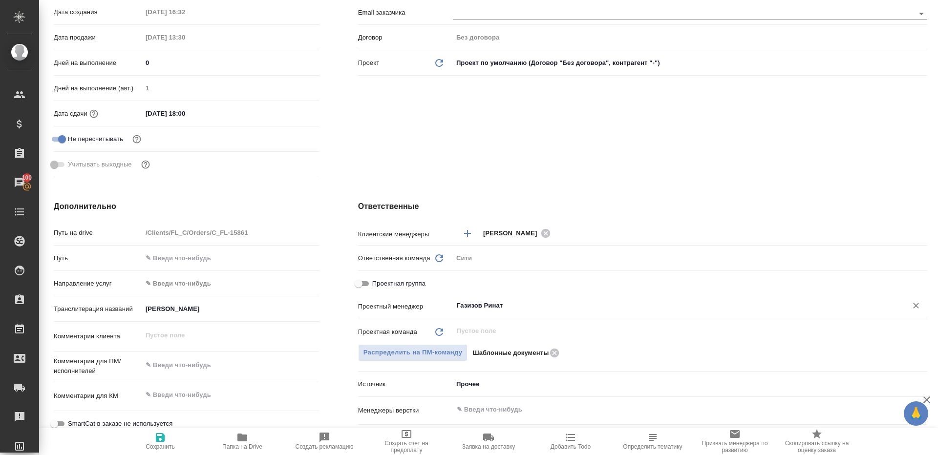
type input "Газизов Ринат"
click at [169, 446] on span "Сохранить" at bounding box center [160, 447] width 29 height 7
type textarea "x"
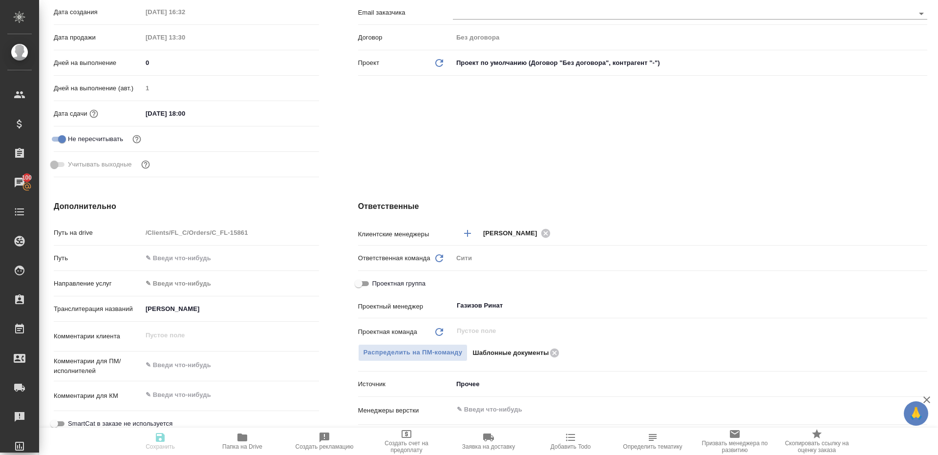
type textarea "x"
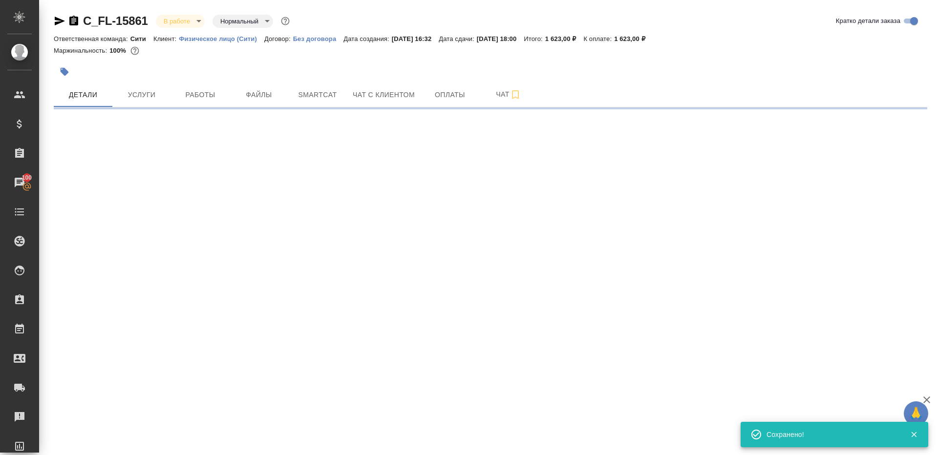
scroll to position [0, 0]
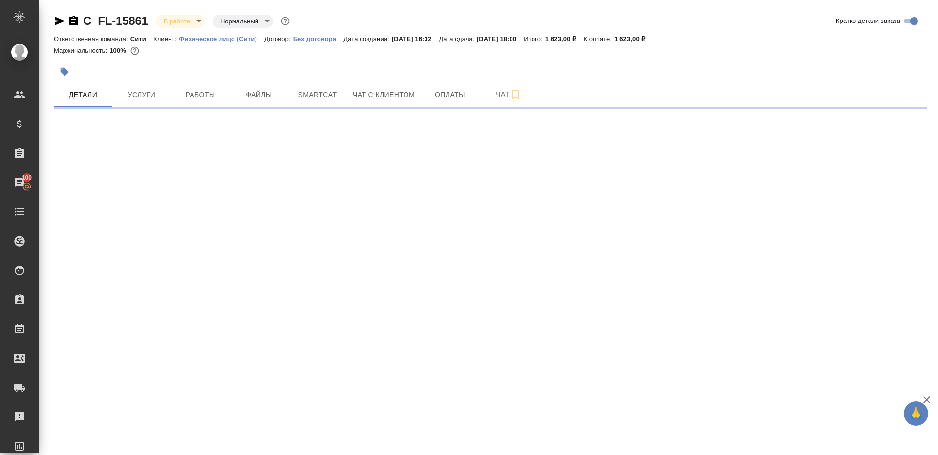
select select "RU"
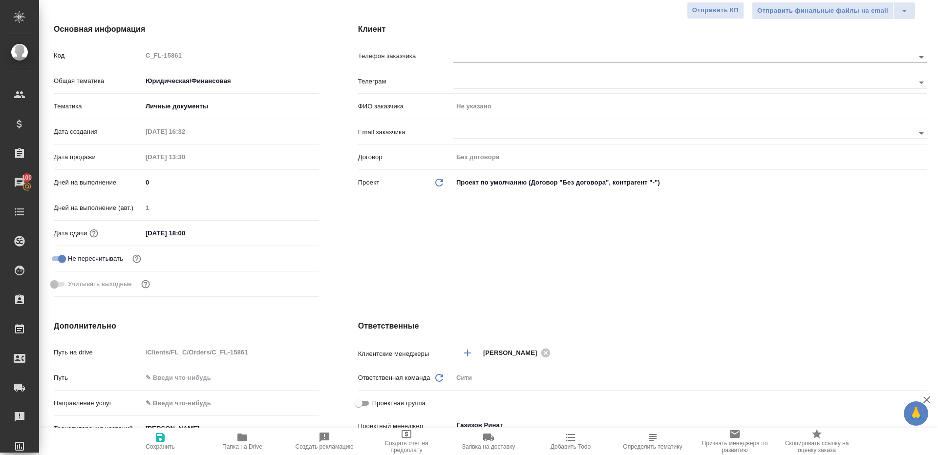
scroll to position [334, 0]
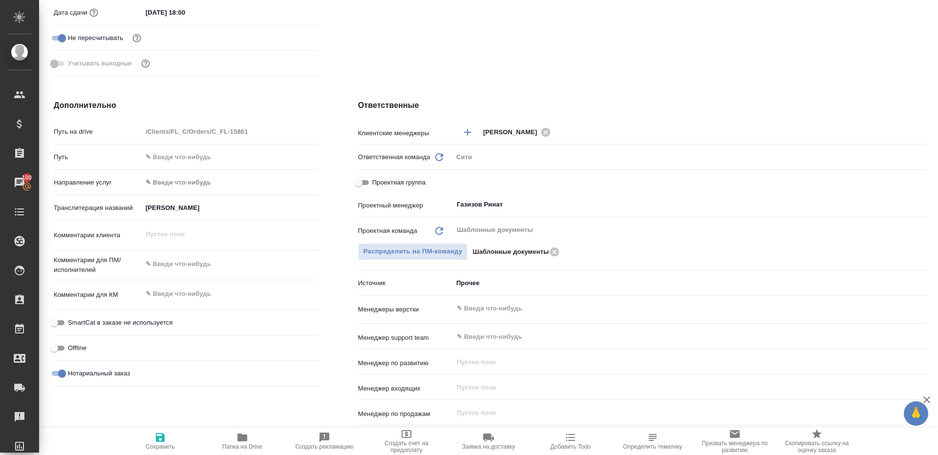
type textarea "x"
click at [233, 452] on button "Папка на Drive" at bounding box center [242, 441] width 82 height 27
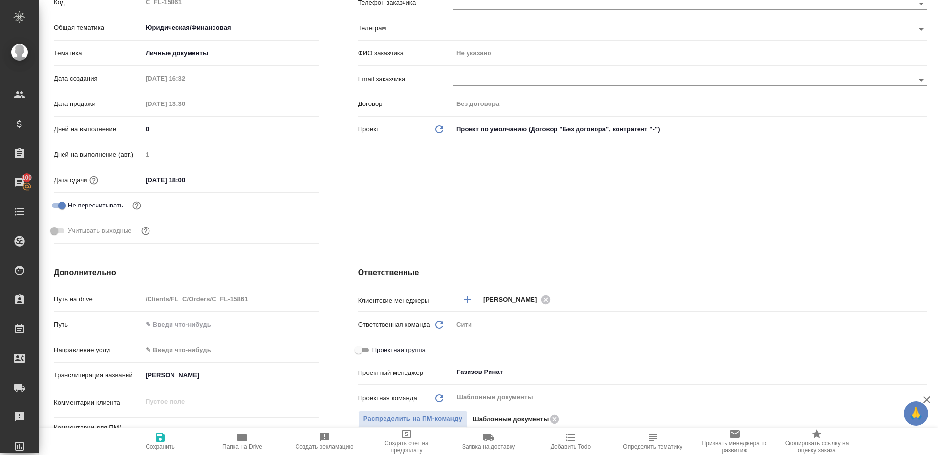
scroll to position [0, 0]
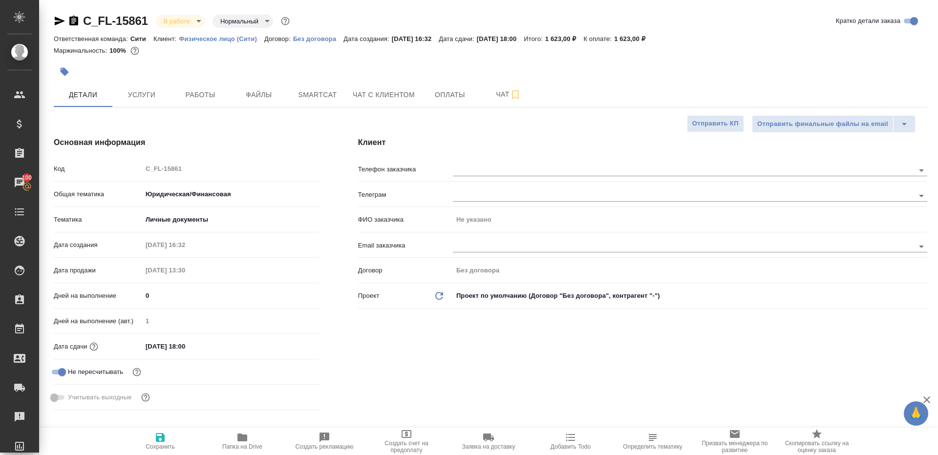
type textarea "x"
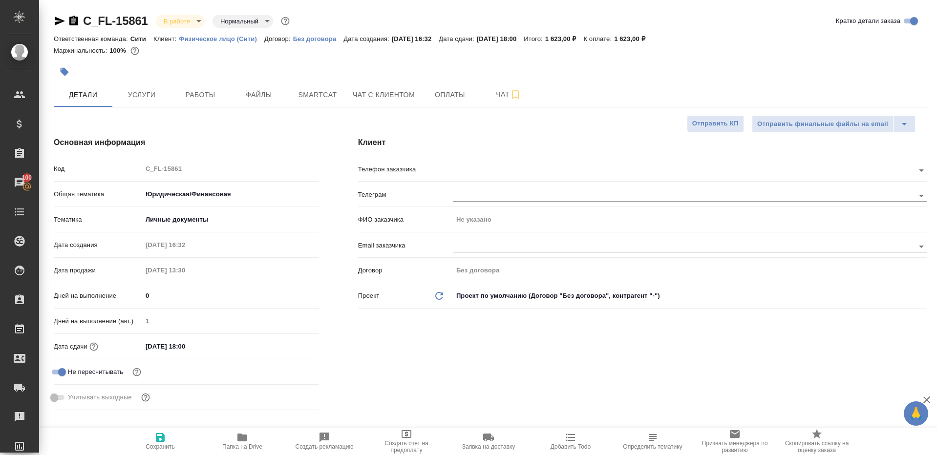
type textarea "x"
drag, startPoint x: 196, startPoint y: 88, endPoint x: 201, endPoint y: 90, distance: 5.0
click at [196, 88] on button "Работы" at bounding box center [200, 95] width 59 height 24
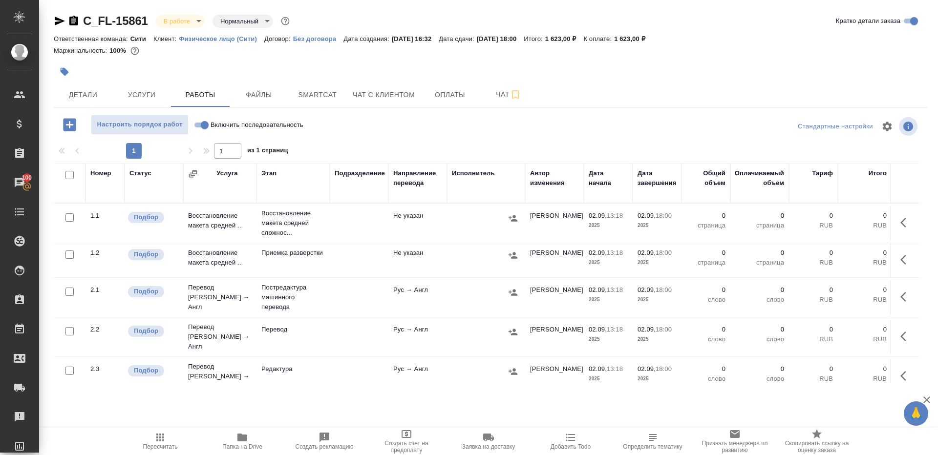
click at [355, 134] on div at bounding box center [490, 126] width 291 height 23
click at [201, 123] on input "Включить последовательность" at bounding box center [204, 125] width 35 height 12
checkbox input "true"
click at [65, 173] on input "checkbox" at bounding box center [69, 175] width 8 height 8
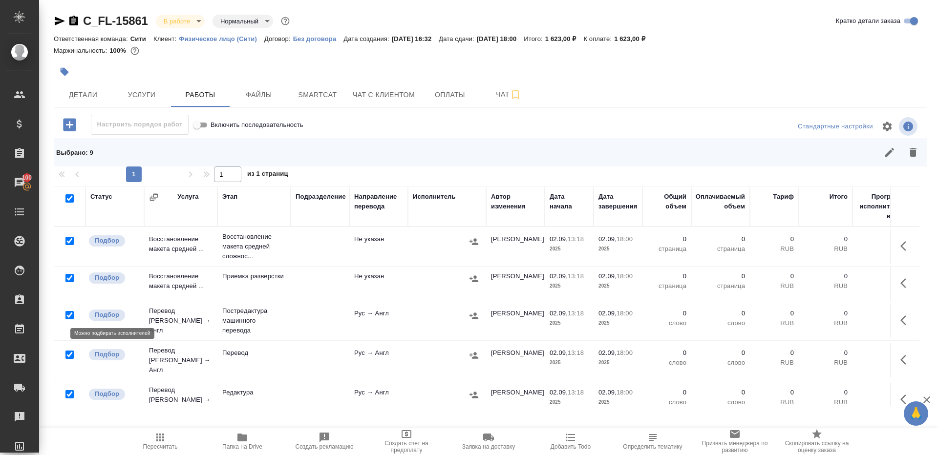
scroll to position [72, 0]
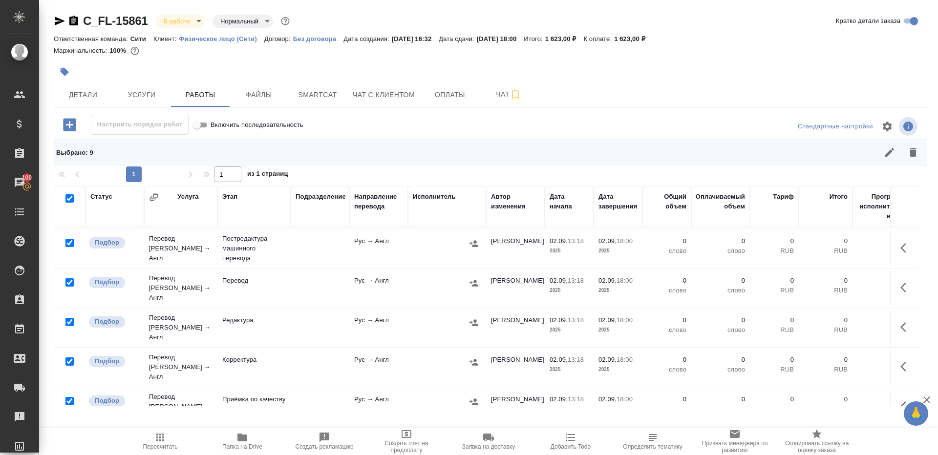
click at [67, 279] on input "checkbox" at bounding box center [69, 283] width 8 height 8
checkbox input "false"
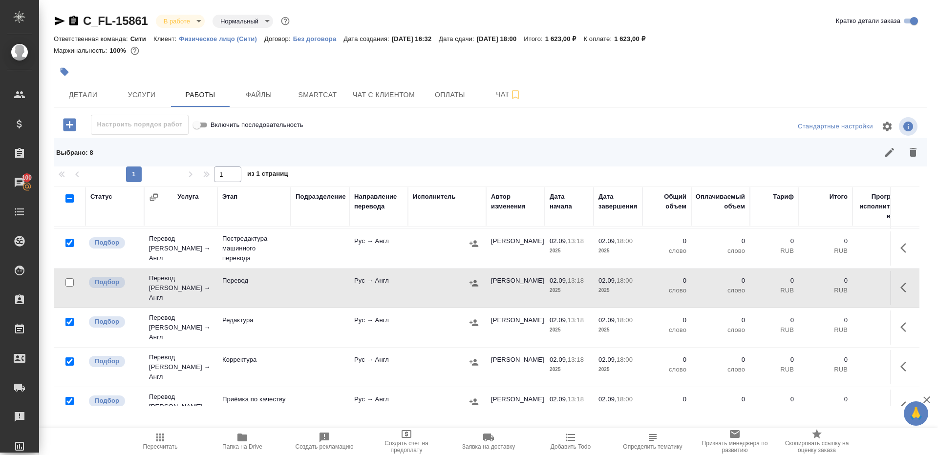
click at [67, 397] on input "checkbox" at bounding box center [69, 401] width 8 height 8
checkbox input "false"
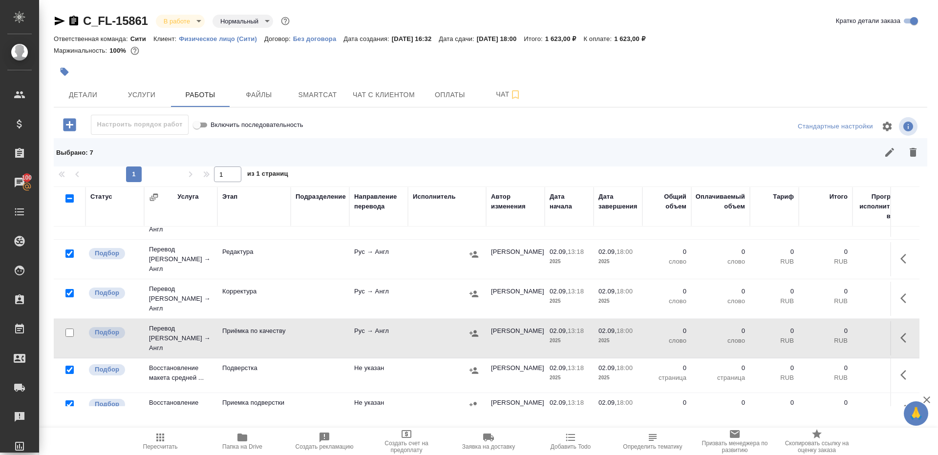
scroll to position [0, 0]
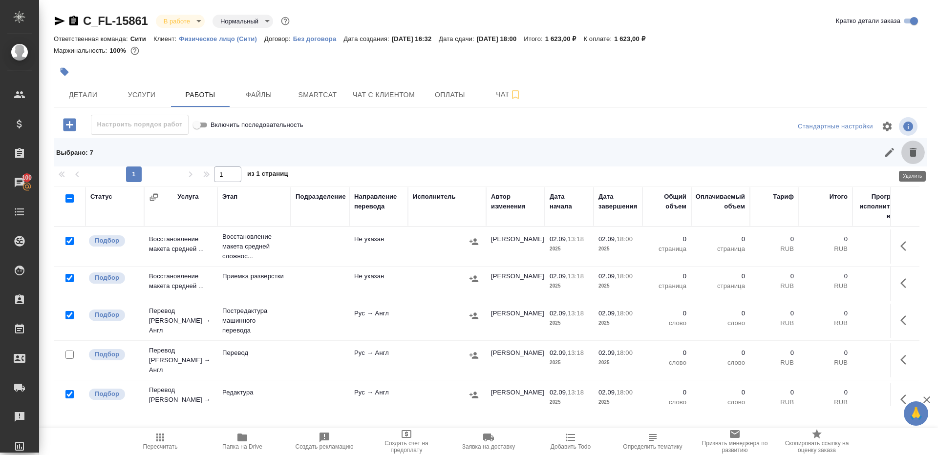
click at [920, 153] on button "button" at bounding box center [913, 152] width 23 height 23
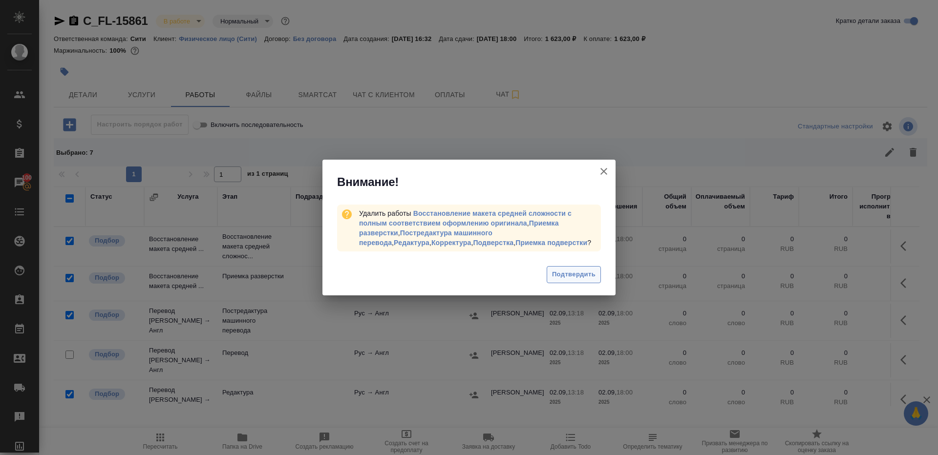
click at [574, 273] on span "Подтвердить" at bounding box center [573, 274] width 43 height 11
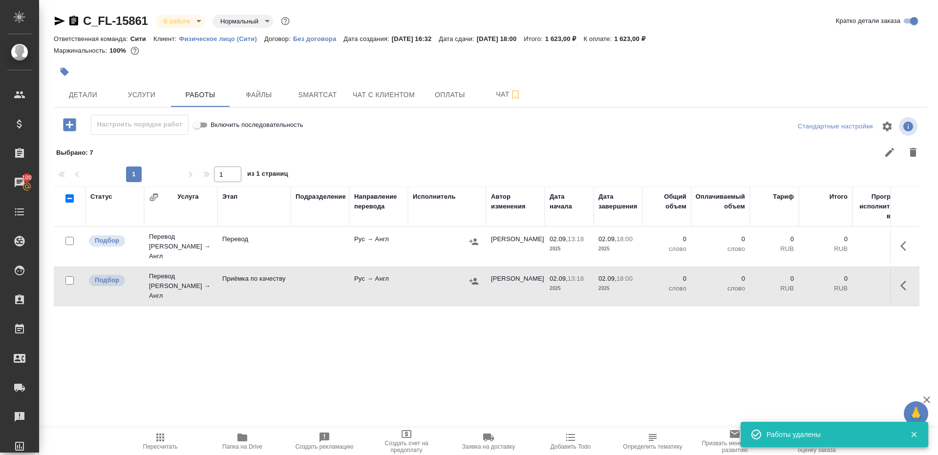
click at [906, 244] on icon "button" at bounding box center [907, 246] width 12 height 12
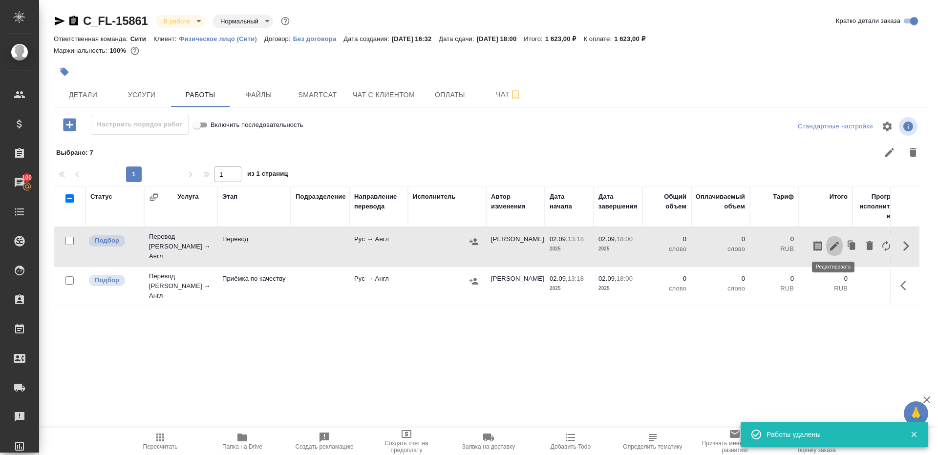
click at [832, 242] on icon "button" at bounding box center [835, 246] width 12 height 12
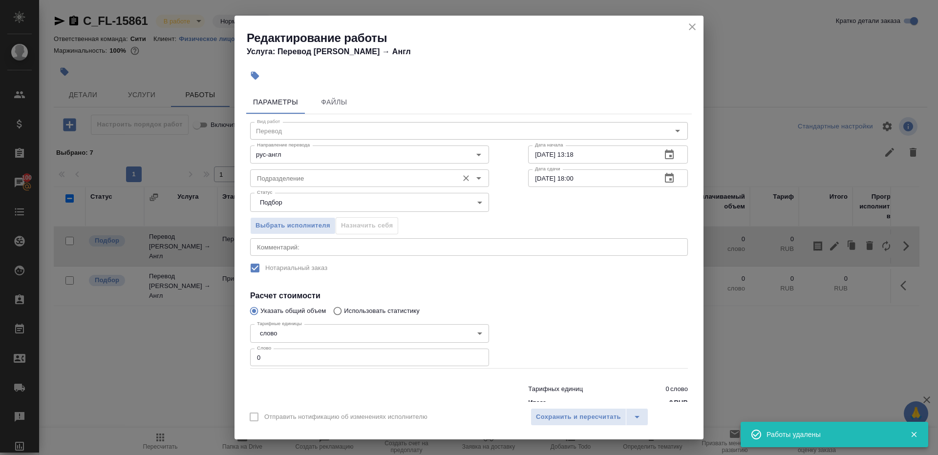
click at [282, 185] on div "Подразделение" at bounding box center [369, 179] width 239 height 18
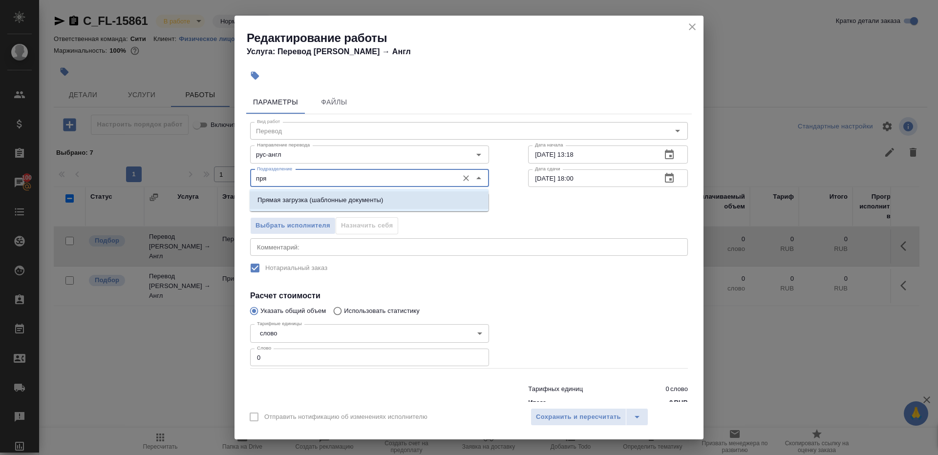
click at [296, 203] on p "Прямая загрузка (шаблонные документы)" at bounding box center [321, 200] width 126 height 10
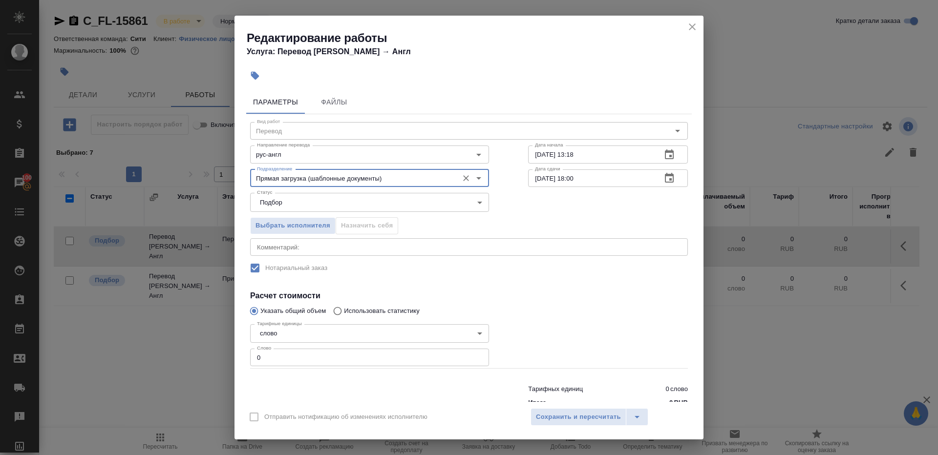
type input "Прямая загрузка (шаблонные документы)"
drag, startPoint x: 278, startPoint y: 363, endPoint x: 223, endPoint y: 347, distance: 57.1
click at [223, 347] on div "Редактирование работы Услуга: Перевод Стандарт Рус → Англ Параметры Файлы Вид р…" at bounding box center [469, 227] width 938 height 455
type input "1"
click at [576, 178] on input "02.09.2025 18:00" at bounding box center [591, 179] width 126 height 18
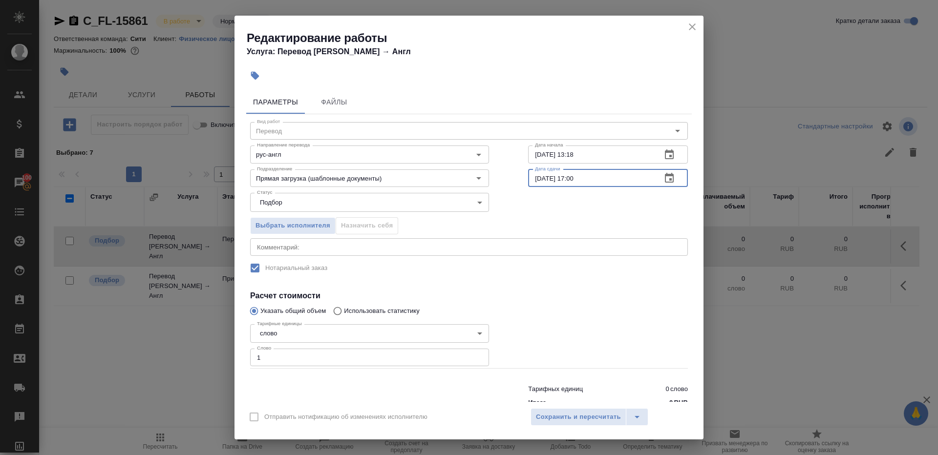
click at [589, 177] on input "02.09.2025 17:00" at bounding box center [591, 179] width 126 height 18
type input "02.09.2025 17:00"
click at [555, 418] on span "Сохранить и пересчитать" at bounding box center [578, 417] width 85 height 11
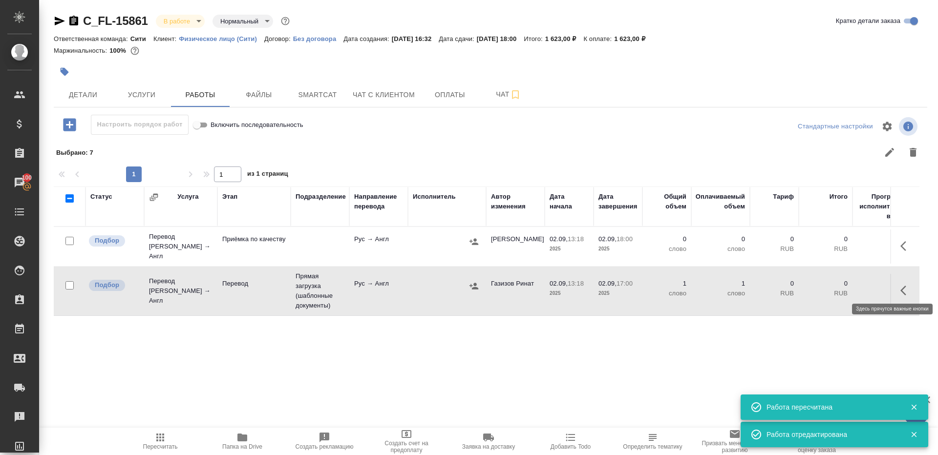
click at [903, 285] on icon "button" at bounding box center [907, 291] width 12 height 12
click at [903, 253] on button "button" at bounding box center [906, 246] width 23 height 23
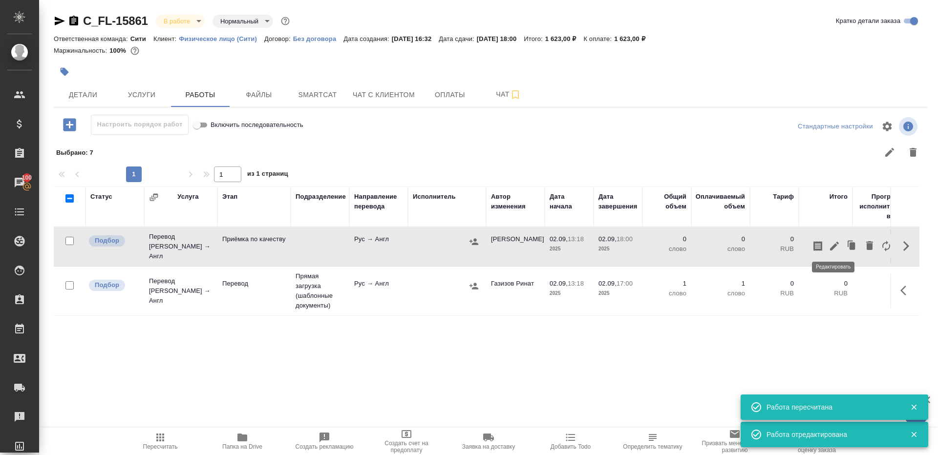
click at [836, 240] on icon "button" at bounding box center [835, 246] width 12 height 12
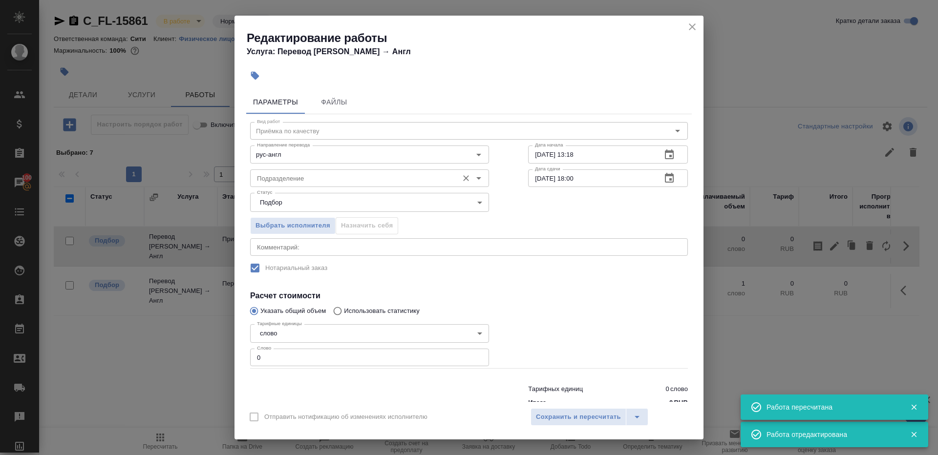
click at [268, 173] on input "Подразделение" at bounding box center [353, 178] width 200 height 12
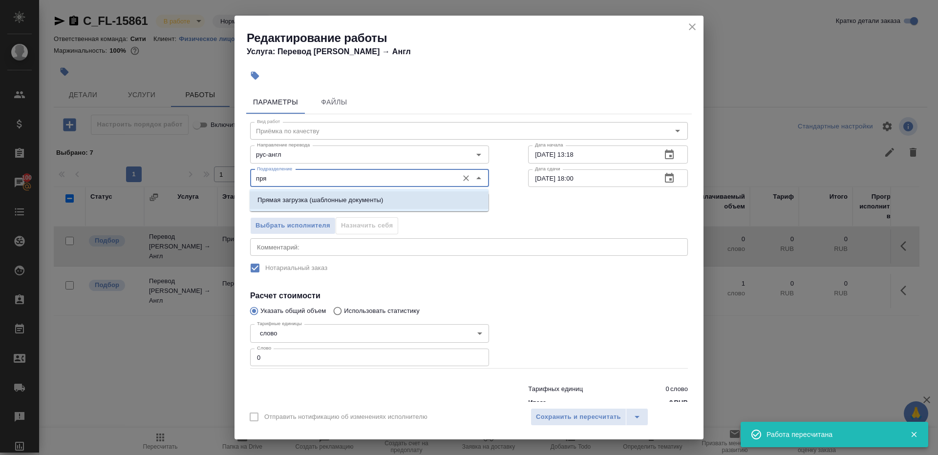
click at [299, 195] on p "Прямая загрузка (шаблонные документы)" at bounding box center [321, 200] width 126 height 10
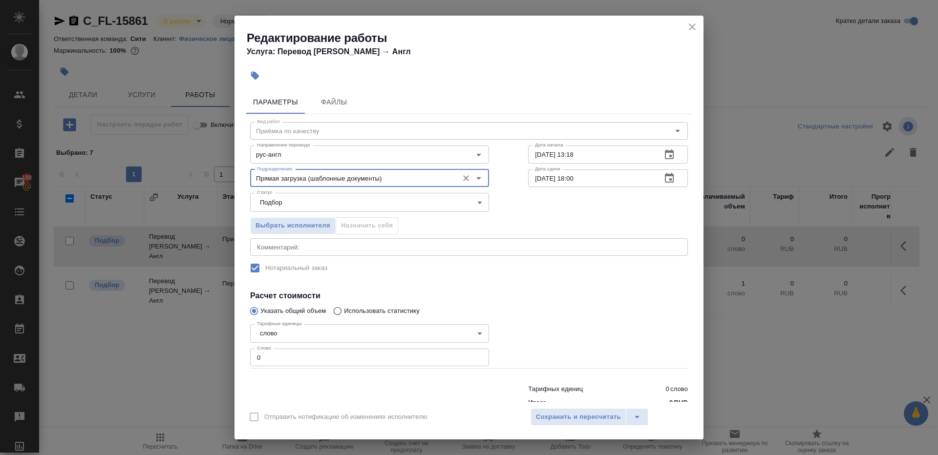
type input "Прямая загрузка (шаблонные документы)"
drag, startPoint x: 613, startPoint y: 158, endPoint x: 438, endPoint y: 133, distance: 176.8
click at [441, 133] on div "Направление перевода рус-англ Направление перевода Дата начала 02.09.2025 13:18…" at bounding box center [469, 153] width 477 height 63
paste input "7:00"
type input "02.09.2025 17:00"
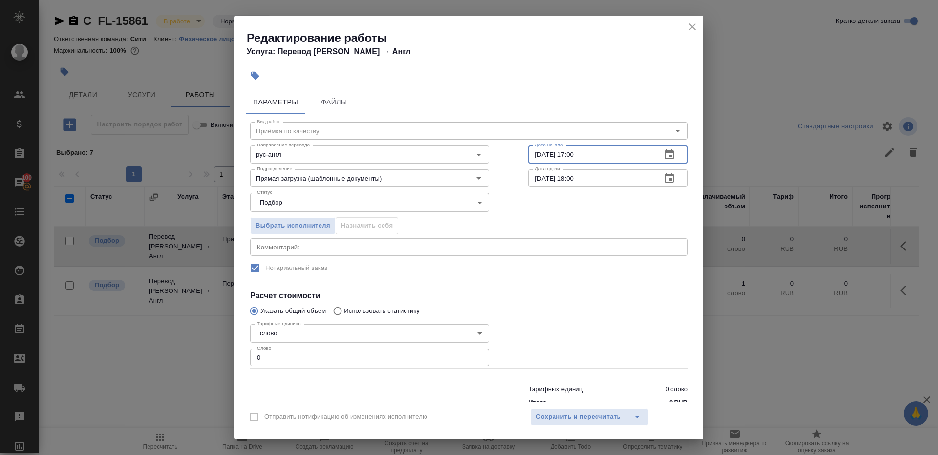
drag, startPoint x: 296, startPoint y: 358, endPoint x: 146, endPoint y: 327, distance: 153.2
click at [268, 358] on input "0" at bounding box center [369, 358] width 239 height 18
type input "1"
drag, startPoint x: 577, startPoint y: 318, endPoint x: 577, endPoint y: 401, distance: 83.6
click at [577, 318] on div at bounding box center [608, 344] width 199 height 87
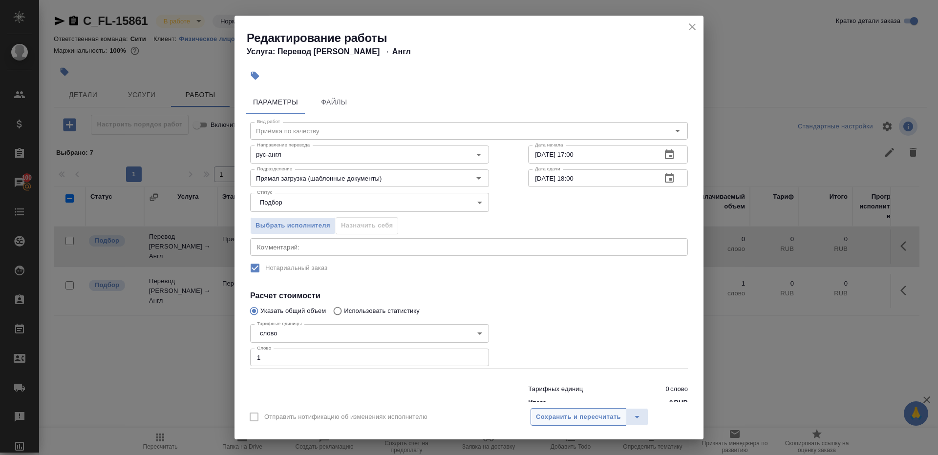
click at [578, 409] on button "Сохранить и пересчитать" at bounding box center [579, 417] width 96 height 18
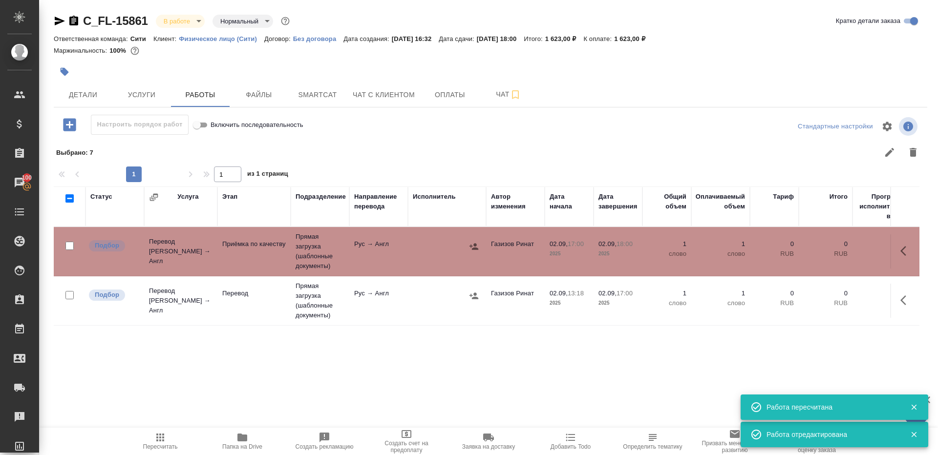
click at [437, 301] on div at bounding box center [447, 296] width 68 height 15
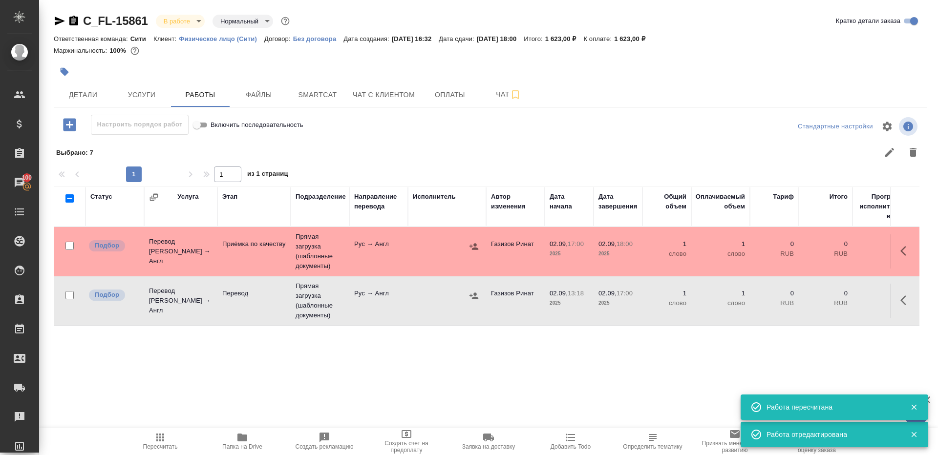
click at [437, 301] on div at bounding box center [447, 296] width 68 height 15
click at [240, 249] on p "Приёмка по качеству" at bounding box center [254, 244] width 64 height 10
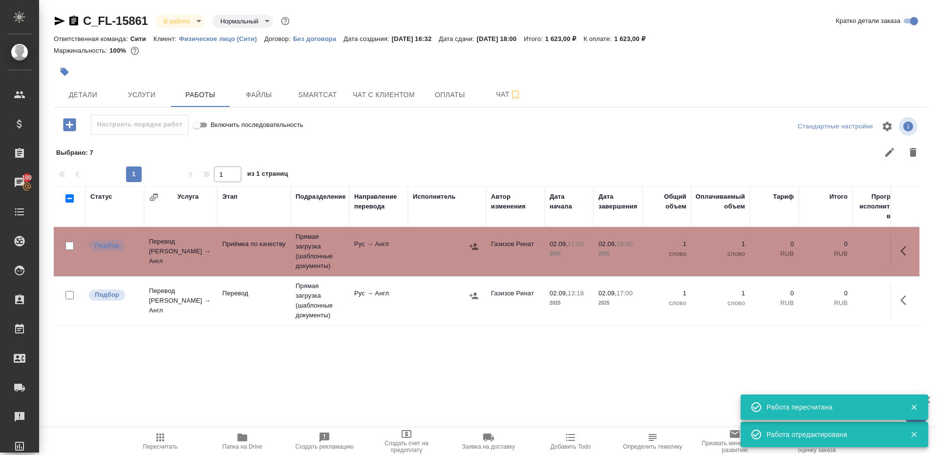
click at [150, 439] on span "Пересчитать" at bounding box center [160, 441] width 70 height 19
drag, startPoint x: 150, startPoint y: 439, endPoint x: 199, endPoint y: 409, distance: 57.1
click at [151, 439] on span "Пересчитать" at bounding box center [160, 441] width 70 height 19
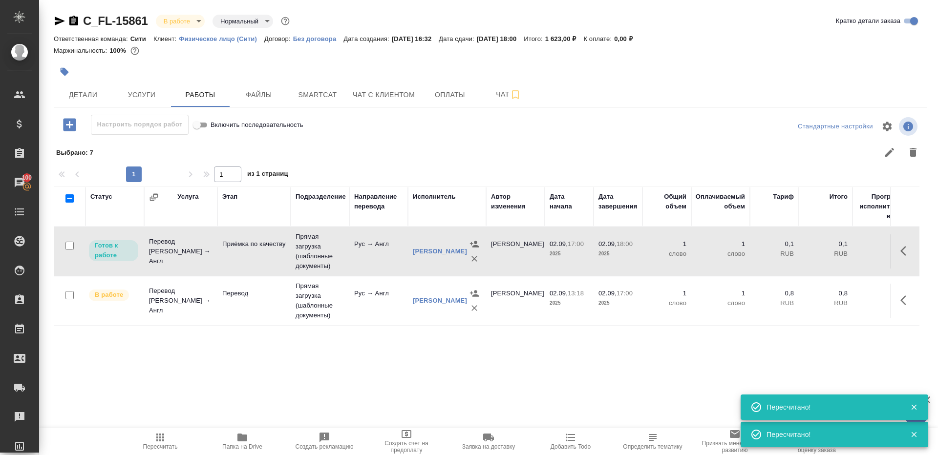
click at [220, 369] on div "Статус Услуга Этап Подразделение Направление перевода Исполнитель Автор изменен…" at bounding box center [487, 297] width 866 height 220
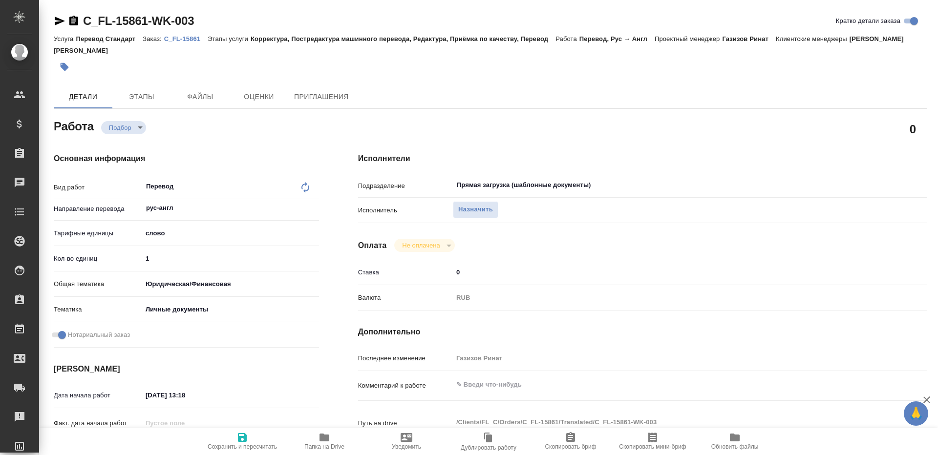
type textarea "x"
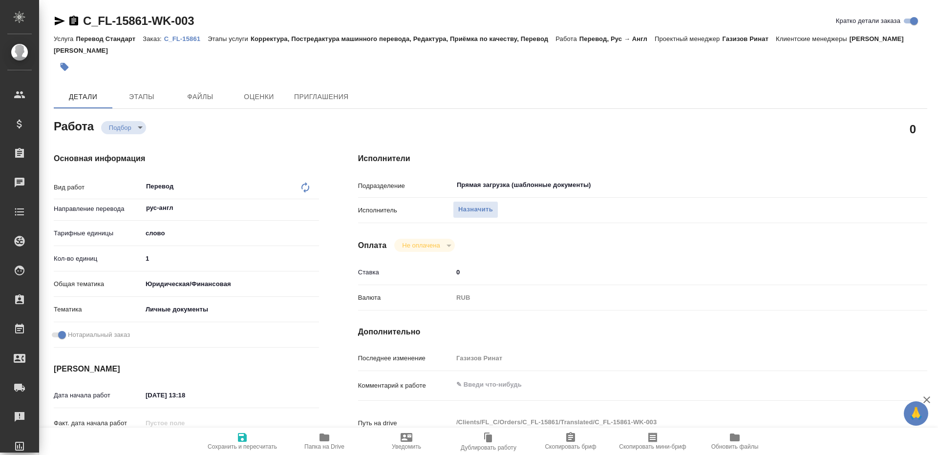
type textarea "x"
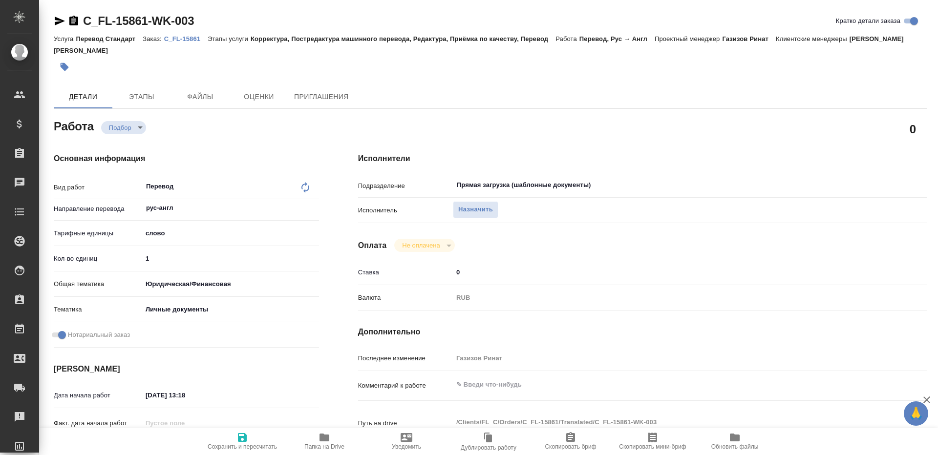
type textarea "x"
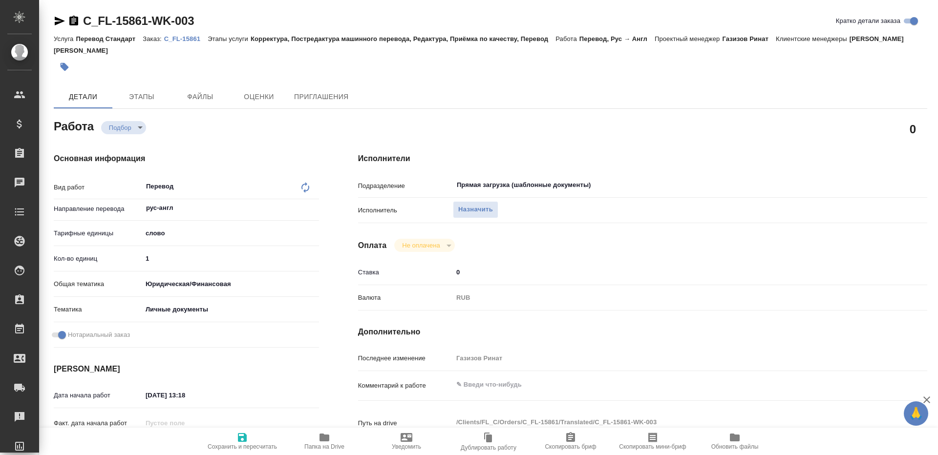
type textarea "x"
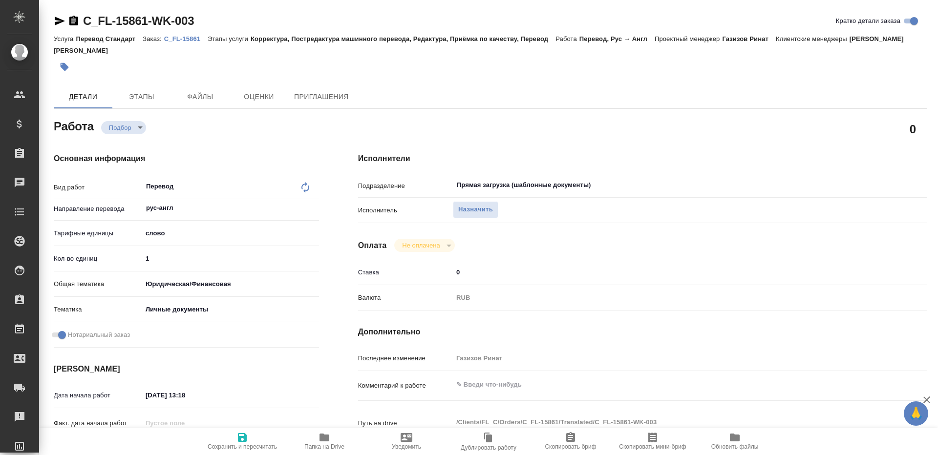
type textarea "x"
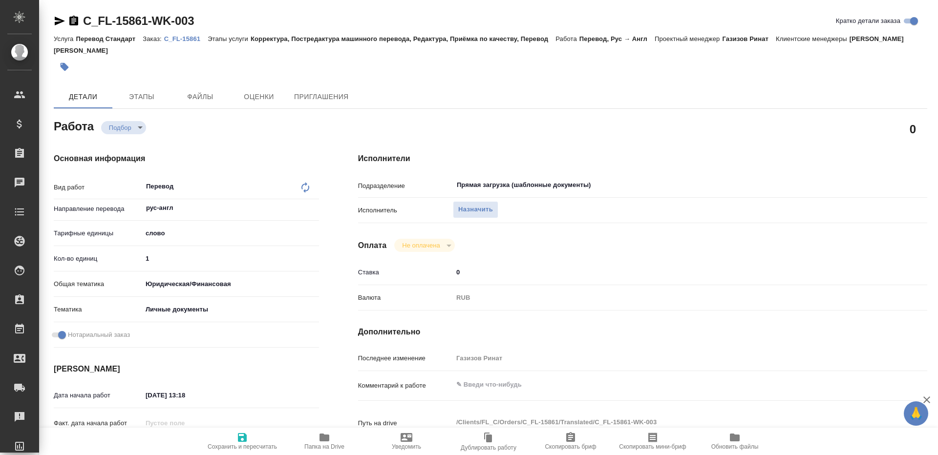
type textarea "x"
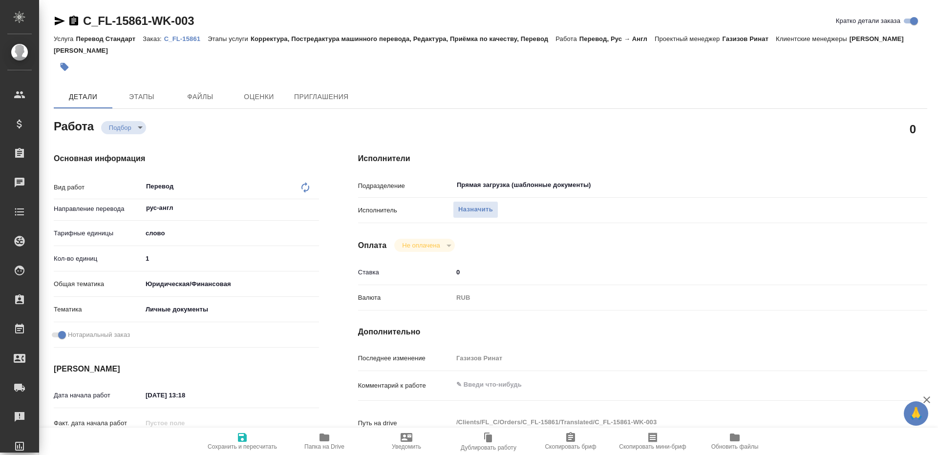
type textarea "x"
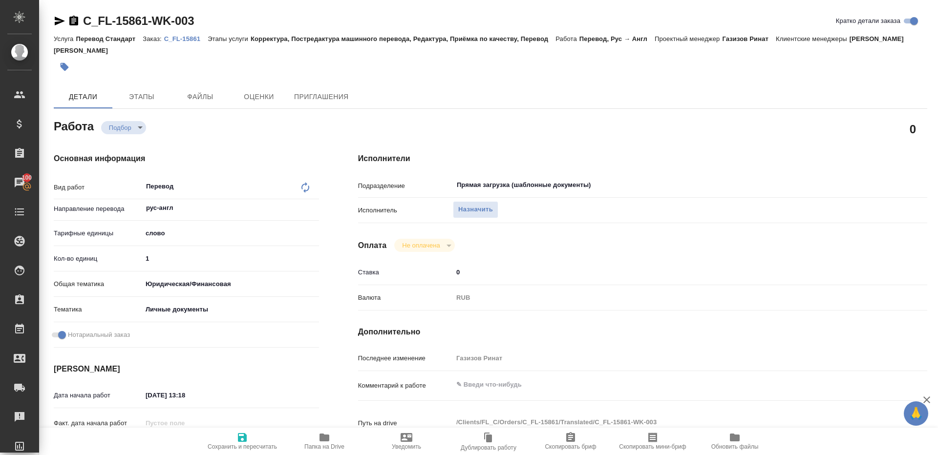
type textarea "x"
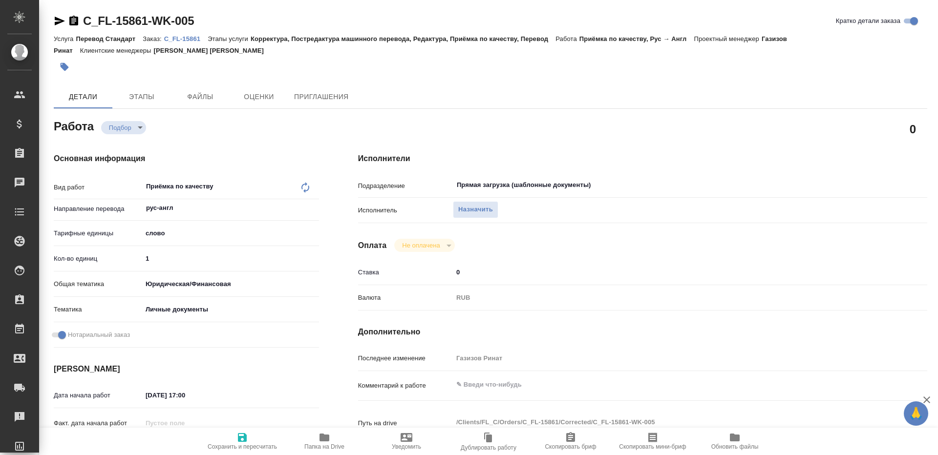
type textarea "x"
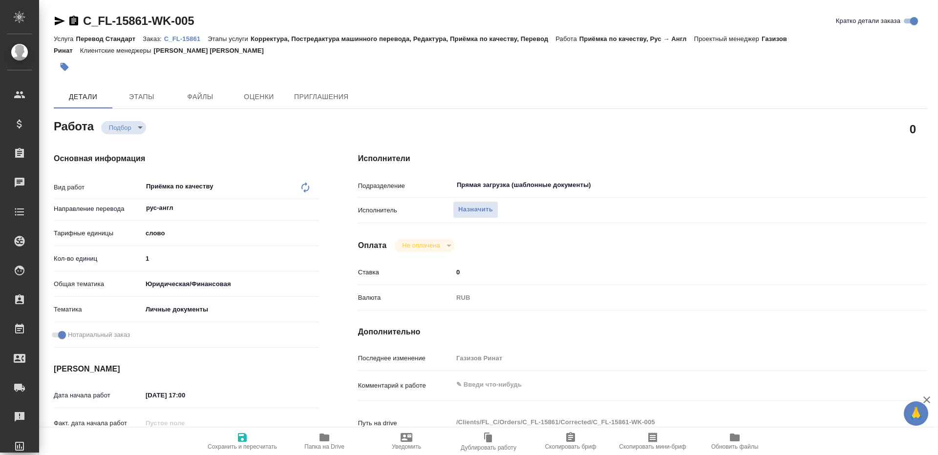
type textarea "x"
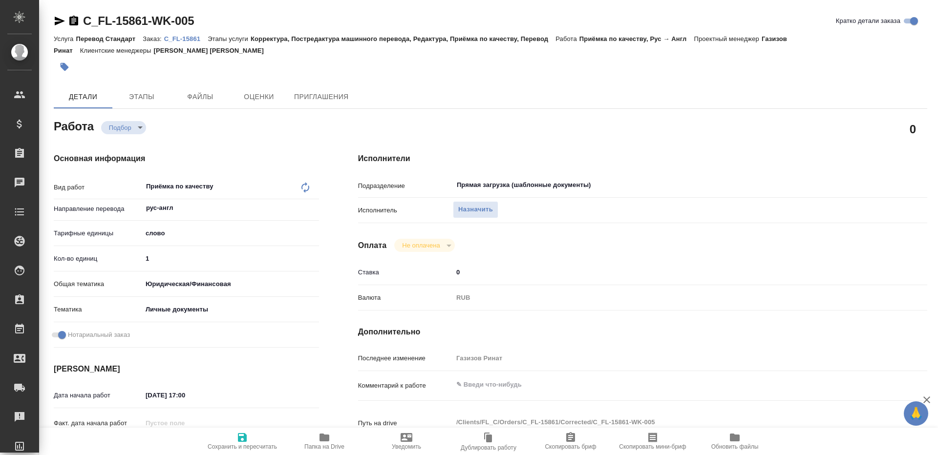
type textarea "x"
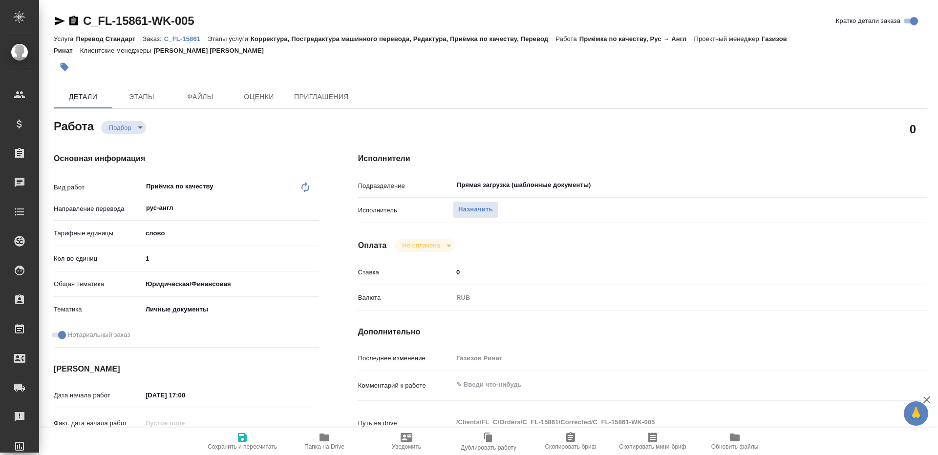
type textarea "x"
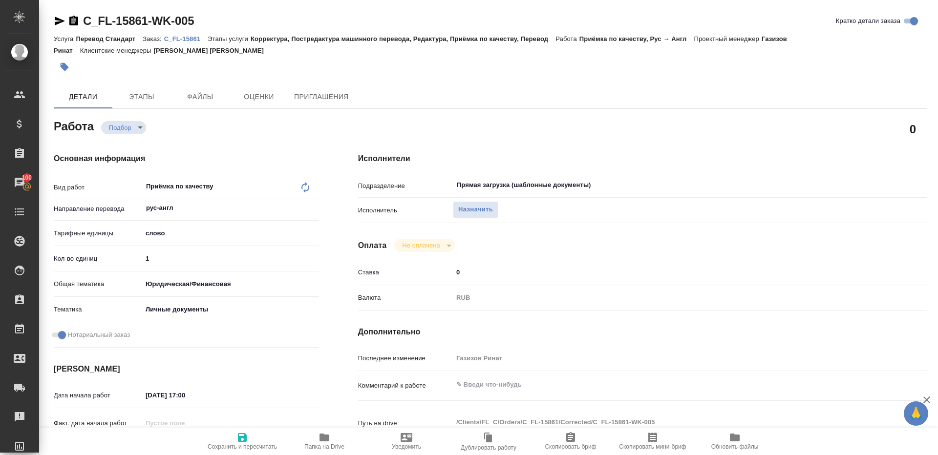
type textarea "x"
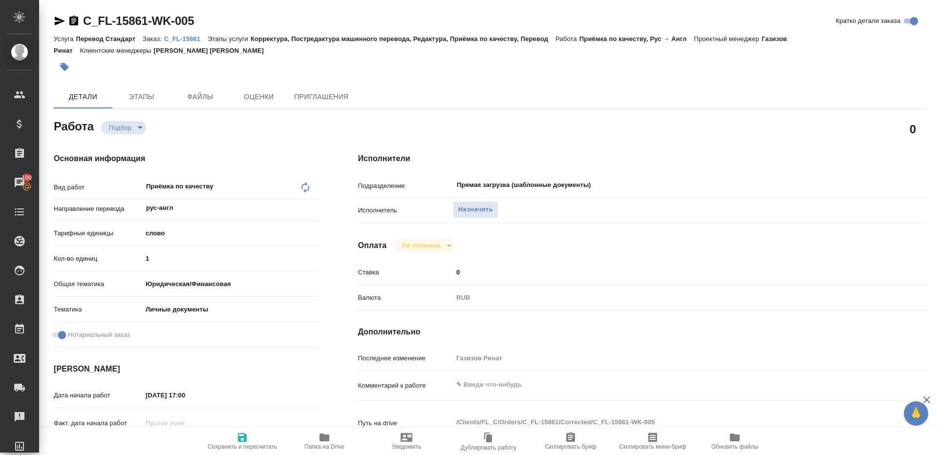
type textarea "x"
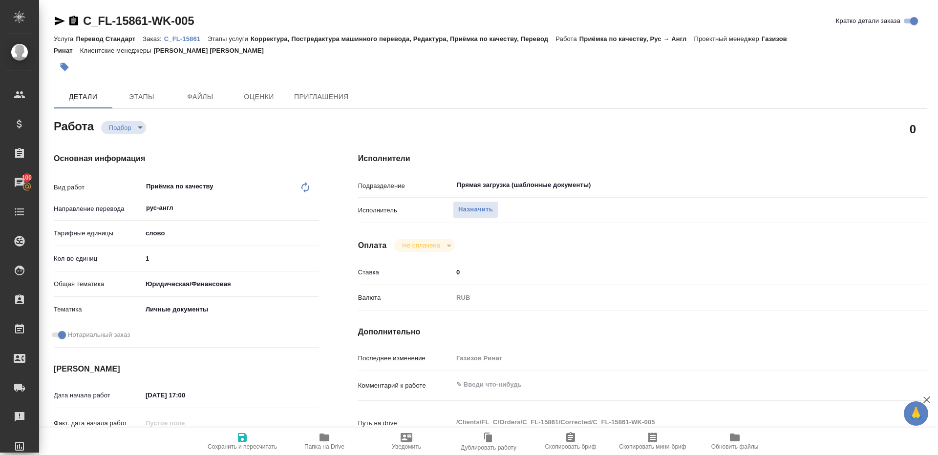
type textarea "x"
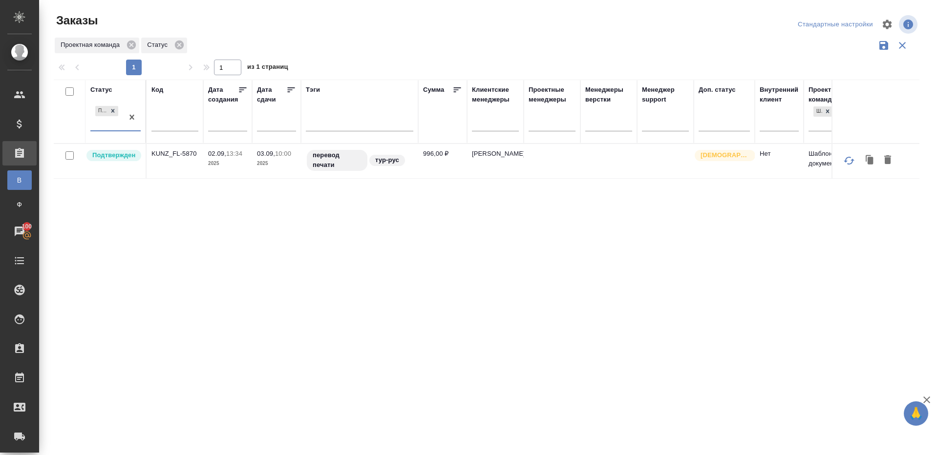
click at [412, 27] on div at bounding box center [490, 24] width 291 height 23
click at [180, 151] on p "KUNZ_FL-5870" at bounding box center [174, 154] width 47 height 10
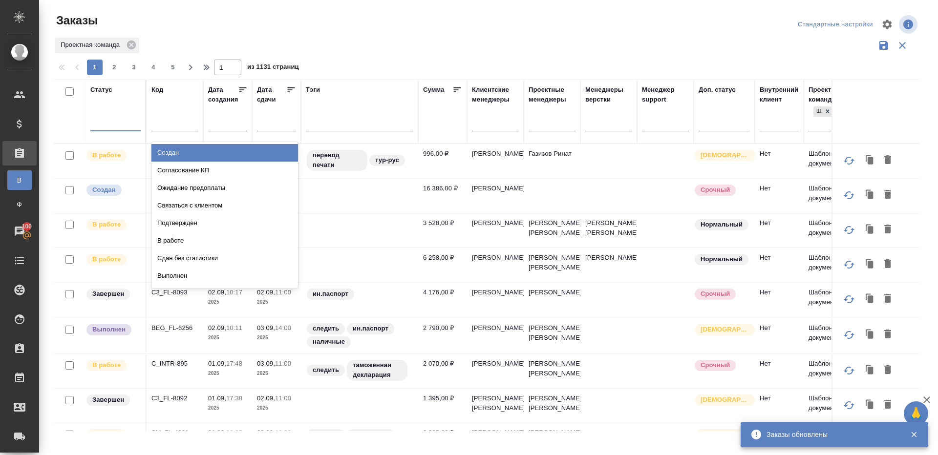
click at [109, 118] on div at bounding box center [115, 121] width 50 height 14
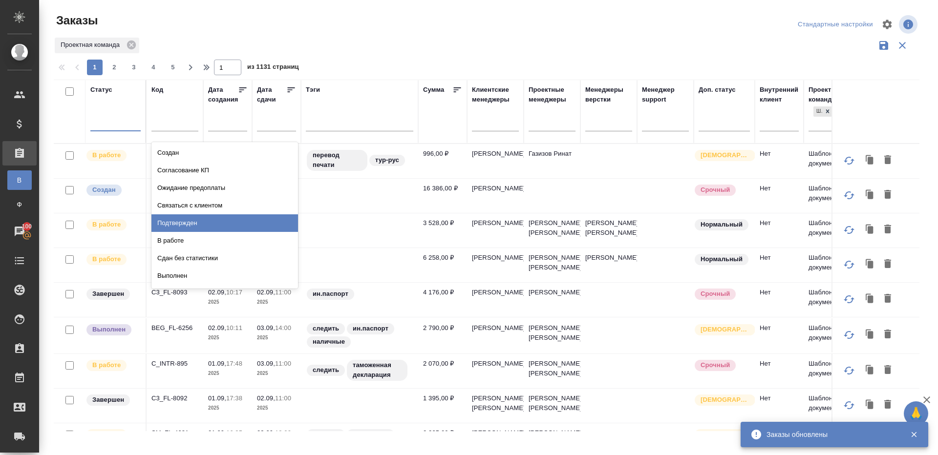
click at [204, 215] on div "Подтвержден" at bounding box center [224, 224] width 147 height 18
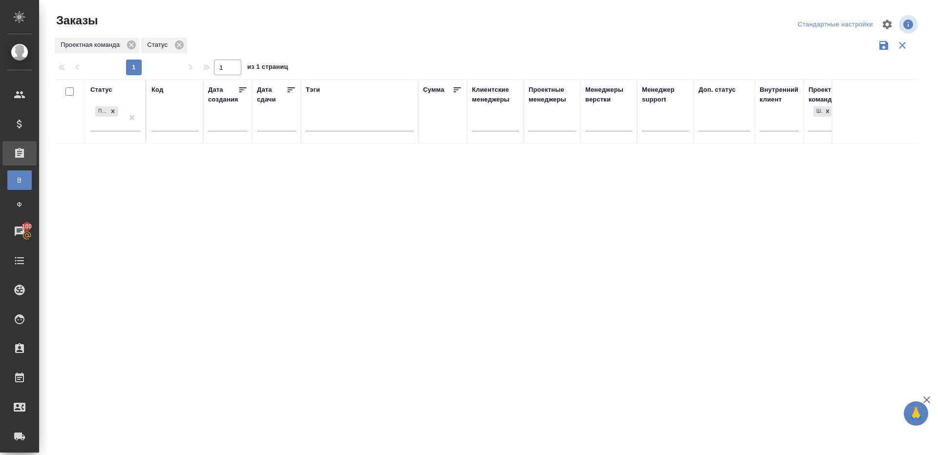
click at [326, 41] on div "Проектная команда Статус" at bounding box center [487, 45] width 866 height 19
click at [299, 201] on div "Статус Подтвержден Код Дата создания Дата сдачи Тэги Сумма Клиентские менеджеры…" at bounding box center [487, 256] width 866 height 352
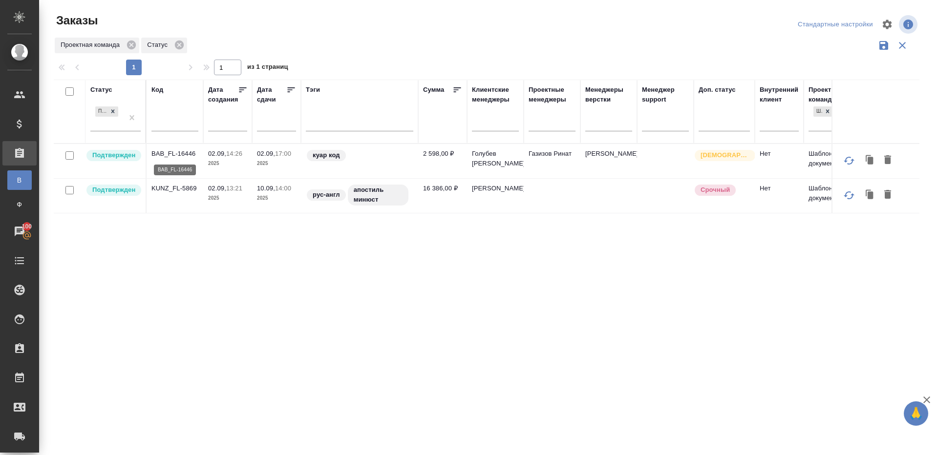
click at [180, 154] on p "BAB_FL-16446" at bounding box center [174, 154] width 47 height 10
click at [178, 185] on p "KUNZ_FL-5869" at bounding box center [174, 189] width 47 height 10
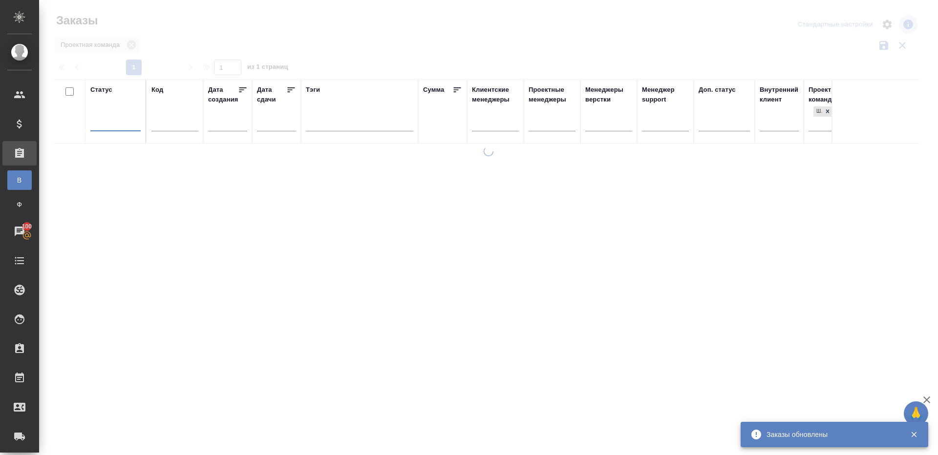
click at [295, 46] on div at bounding box center [488, 218] width 899 height 437
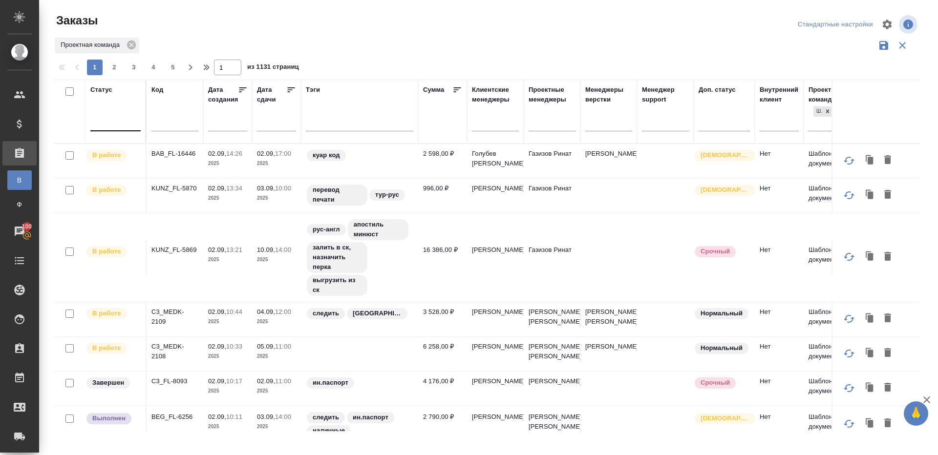
click at [129, 120] on div at bounding box center [115, 121] width 50 height 14
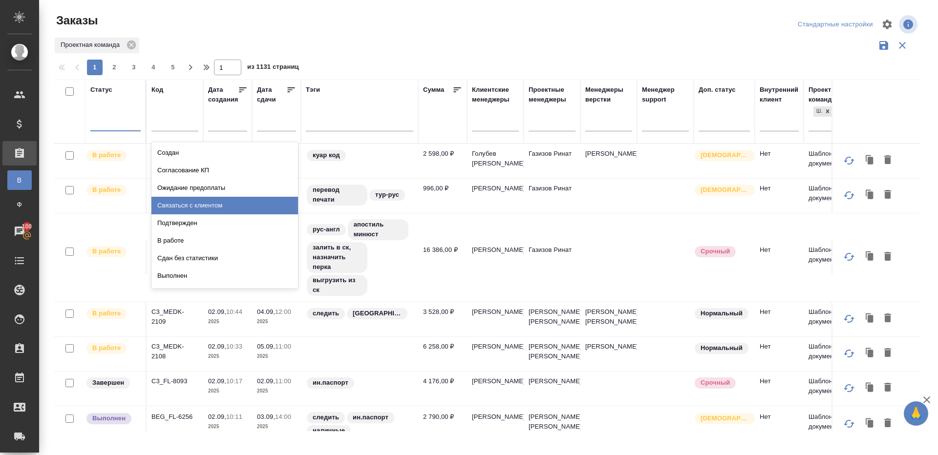
click at [183, 220] on div "Подтвержден" at bounding box center [224, 224] width 147 height 18
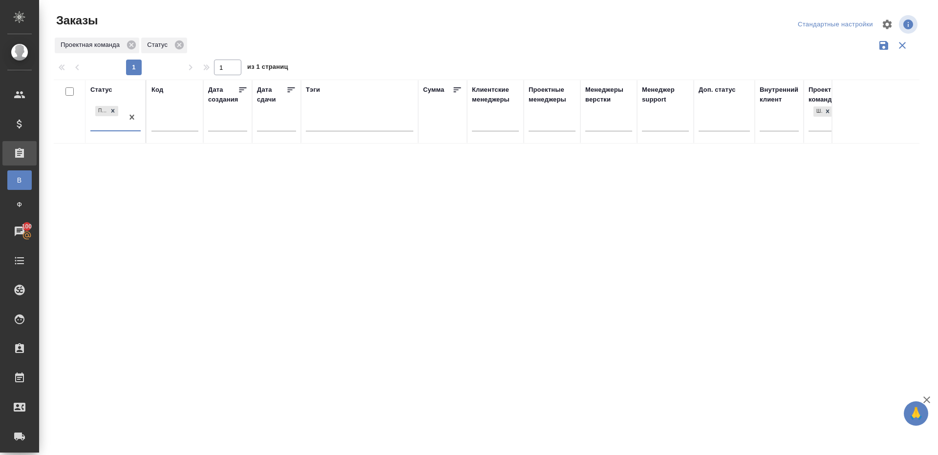
click at [537, 175] on div "Статус option Подтвержден, selected. 0 results available. Select is focused ,ty…" at bounding box center [487, 256] width 866 height 352
click at [369, 220] on div "Статус Подтвержден Код Дата создания Дата сдачи Тэги Сумма Клиентские менеджеры…" at bounding box center [487, 256] width 866 height 352
click at [139, 103] on div "Статус Подтвержден" at bounding box center [115, 111] width 50 height 53
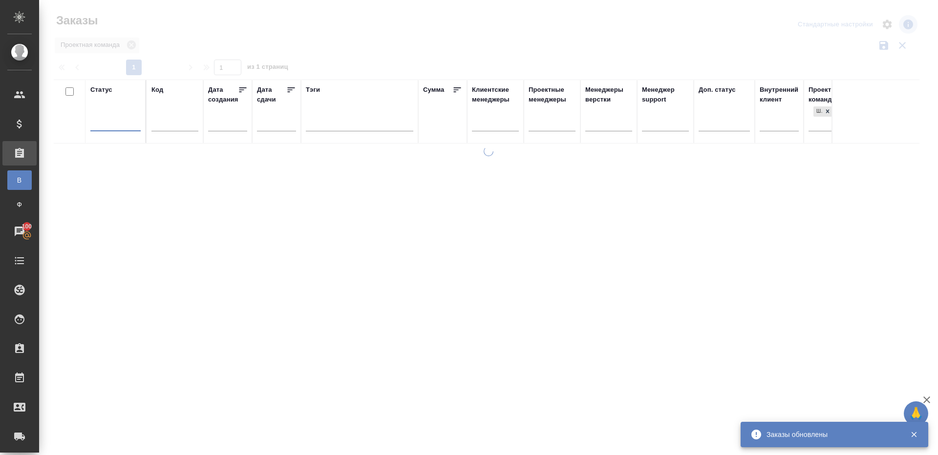
click at [297, 68] on div at bounding box center [488, 218] width 899 height 437
click at [125, 127] on div at bounding box center [115, 121] width 50 height 14
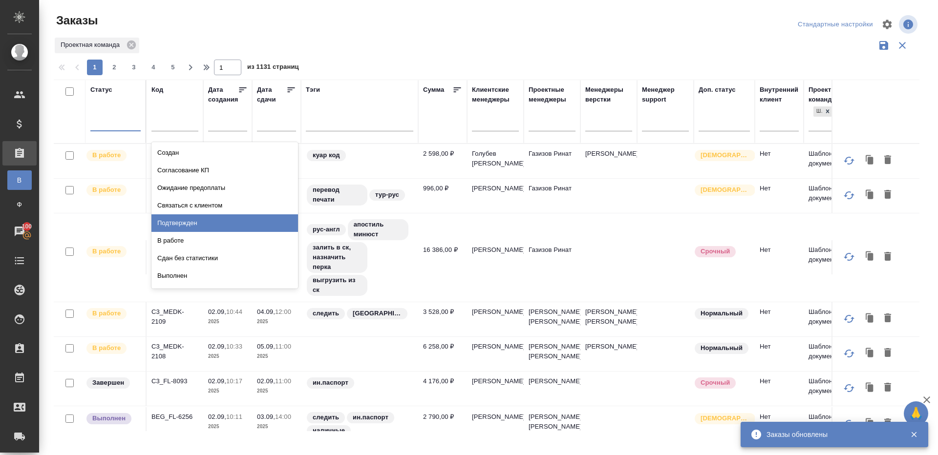
click at [179, 228] on div "Подтвержден" at bounding box center [224, 224] width 147 height 18
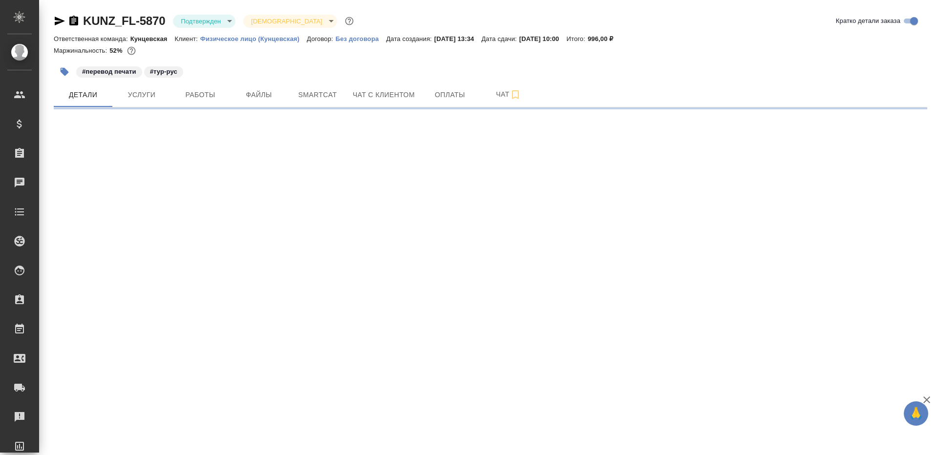
click at [192, 29] on div "KUNZ_FL-5870 Подтвержден confirmed Святая троица holyTrinity Кратко детали зака…" at bounding box center [491, 23] width 874 height 20
click at [204, 20] on body "🙏 .cls-1 fill:#fff; AWATERA [PERSON_NAME] Клиенты Спецификации Заказы Чаты Todo…" at bounding box center [469, 227] width 938 height 455
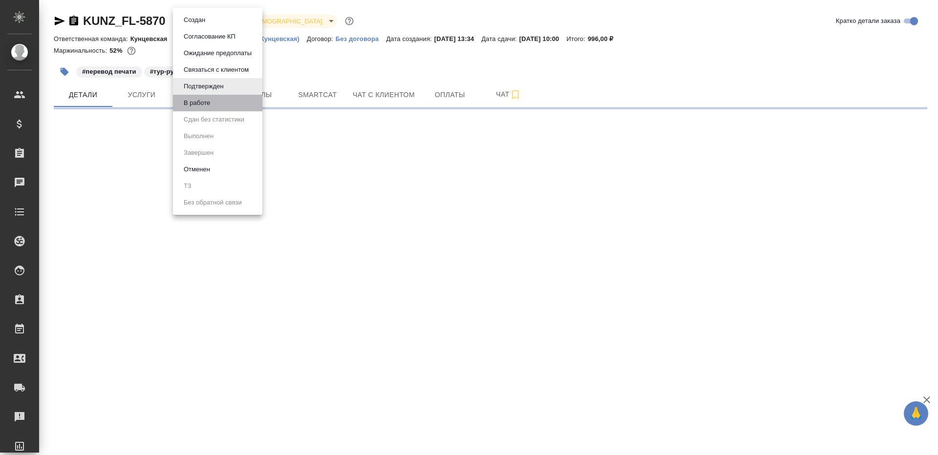
click at [230, 107] on li "В работе" at bounding box center [217, 103] width 89 height 17
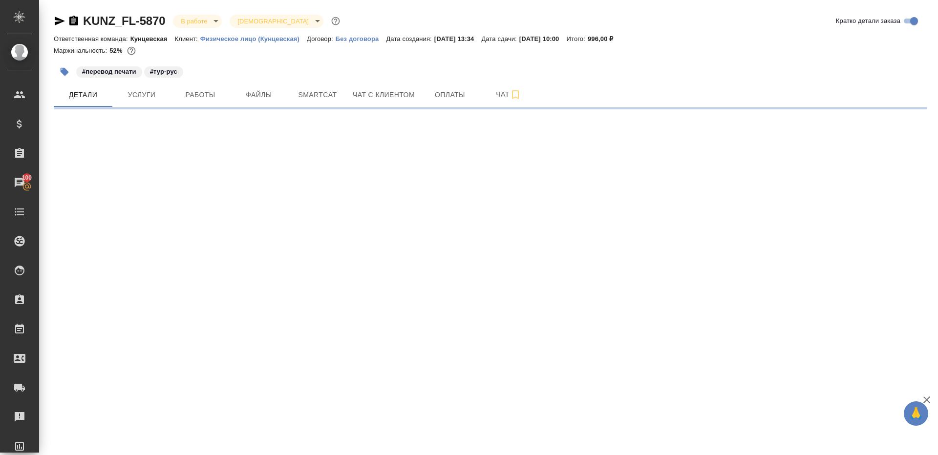
select select "RU"
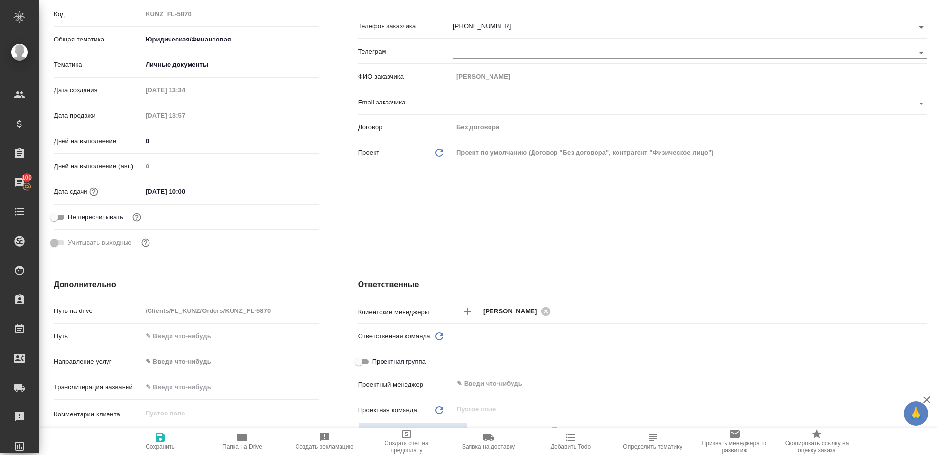
scroll to position [256, 0]
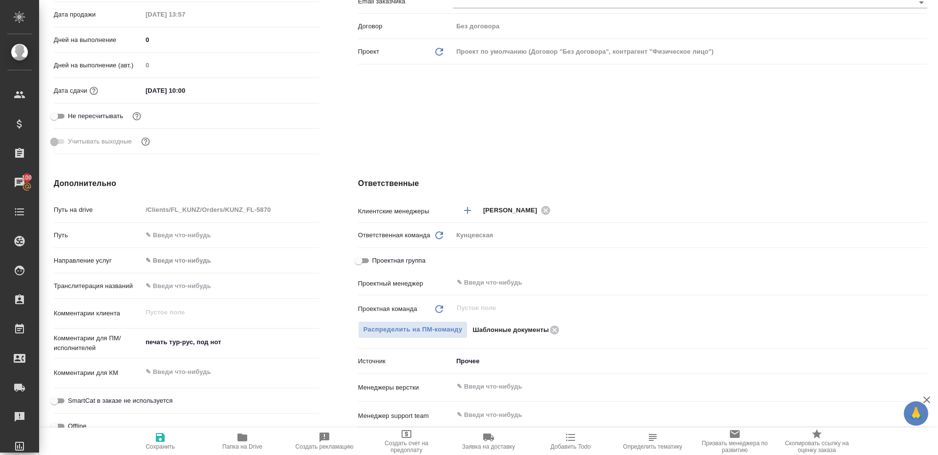
type textarea "x"
click at [504, 281] on input "text" at bounding box center [674, 283] width 436 height 12
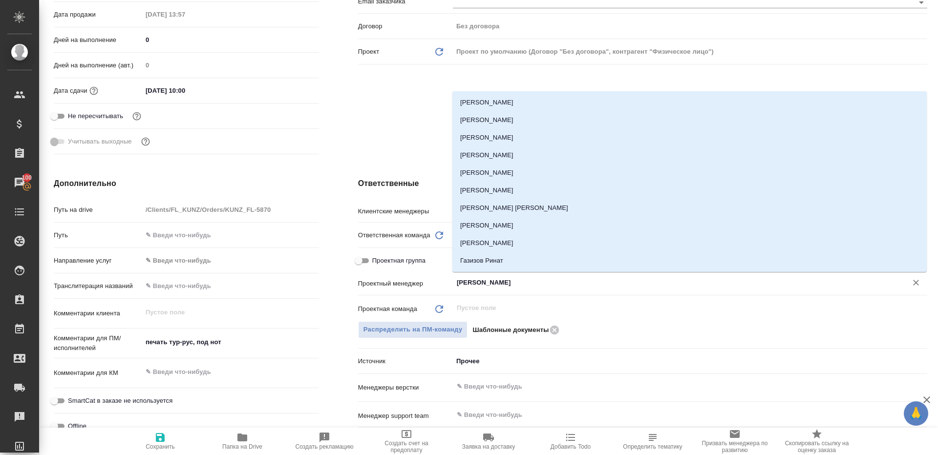
type input "ринат"
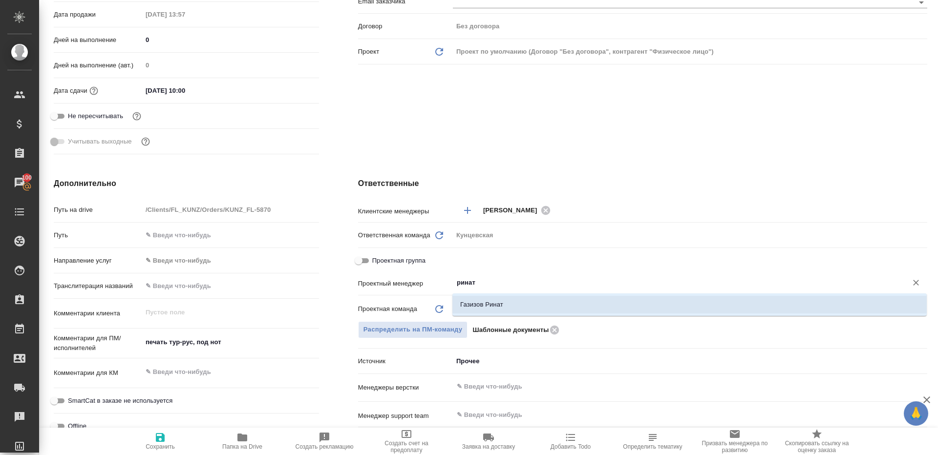
click at [501, 302] on li "Газизов Ринат" at bounding box center [689, 305] width 474 height 18
type textarea "x"
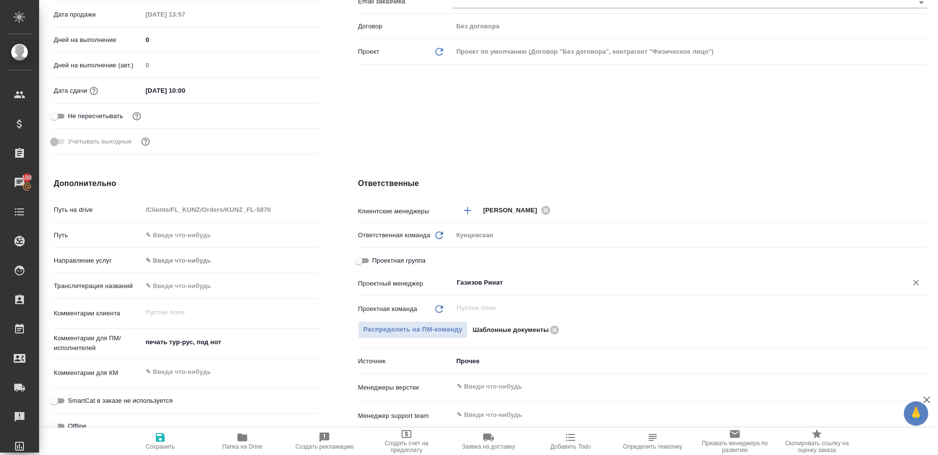
type input "Газизов Ринат"
click at [150, 444] on span "Сохранить" at bounding box center [160, 447] width 29 height 7
type textarea "x"
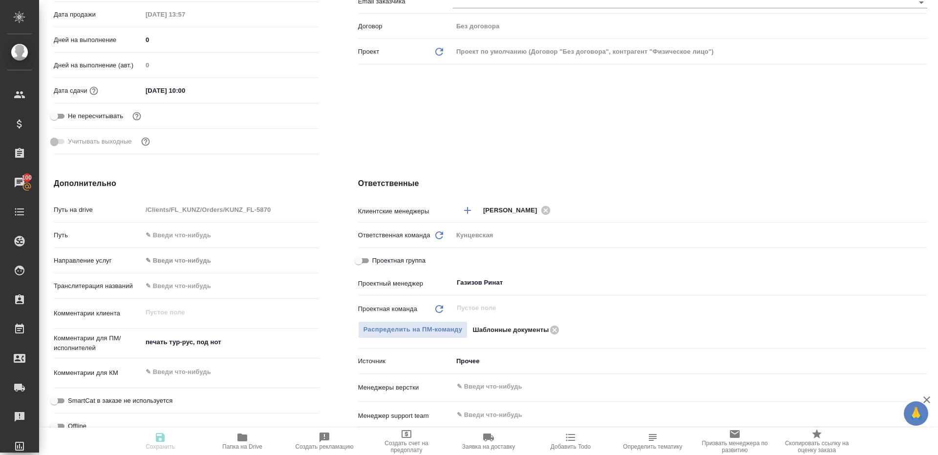
type textarea "x"
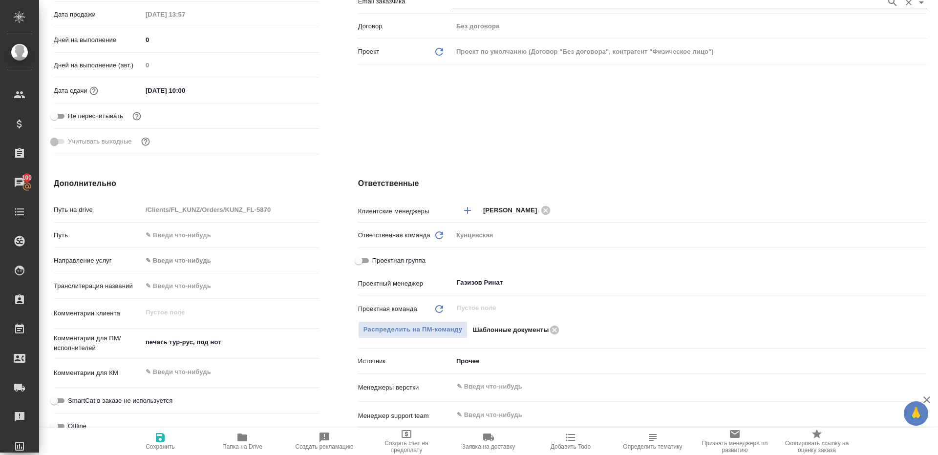
type textarea "x"
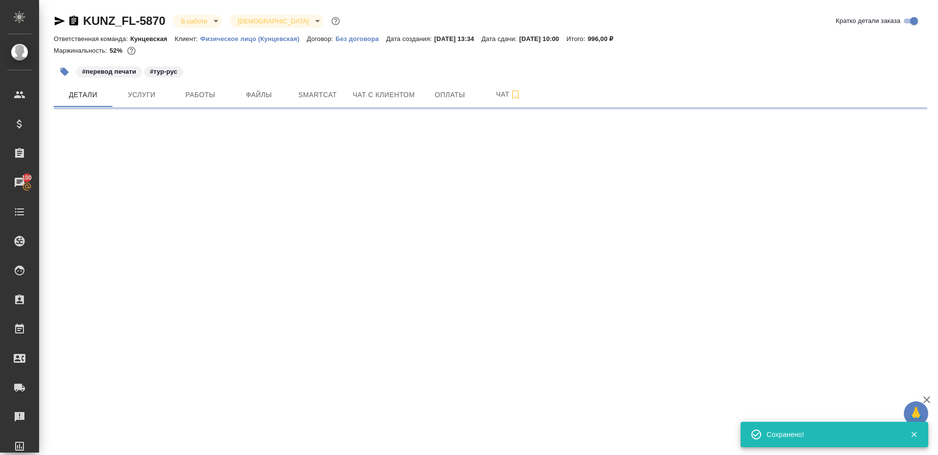
scroll to position [0, 0]
select select "RU"
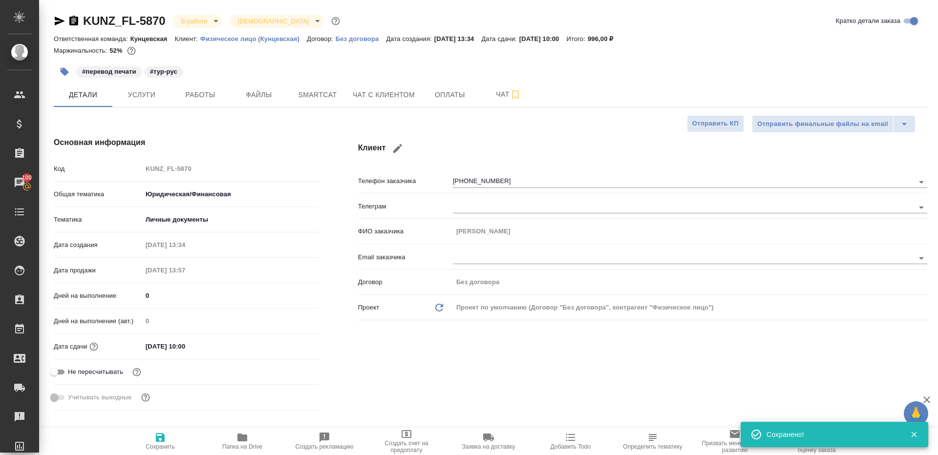
type textarea "x"
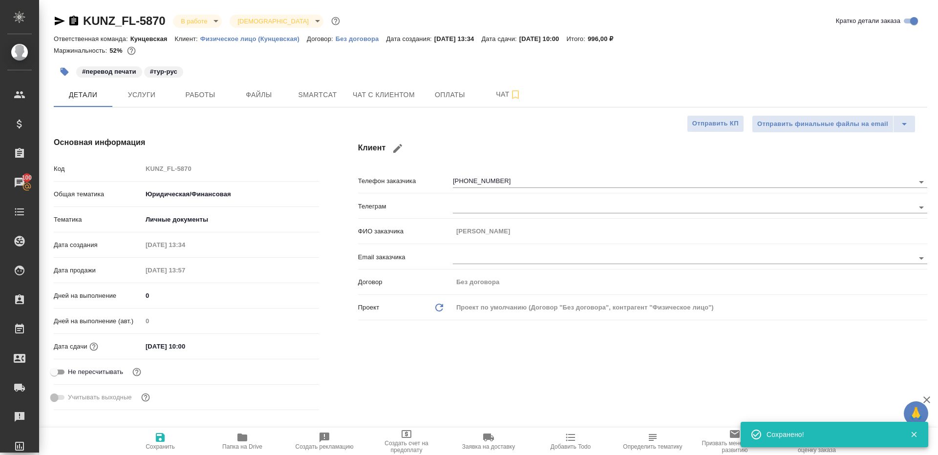
type textarea "x"
click at [233, 436] on span "Папка на Drive" at bounding box center [242, 441] width 70 height 19
type textarea "x"
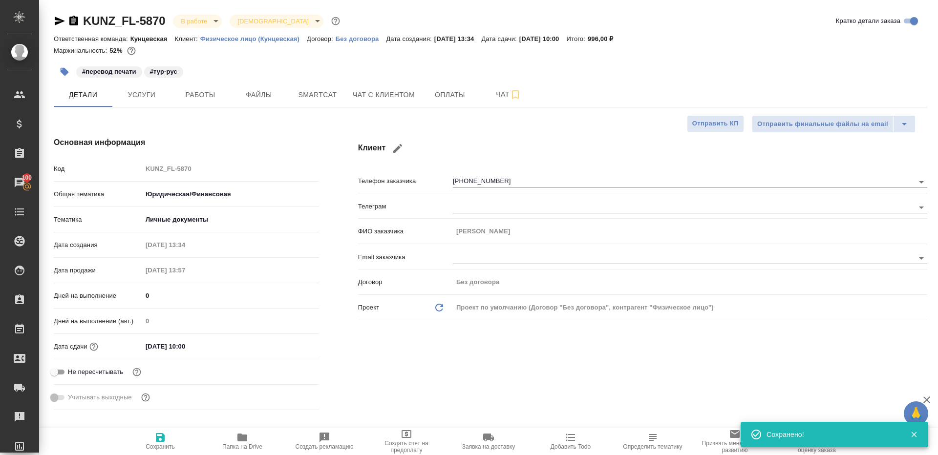
type input "1"
type textarea "x"
type input "Шаблонные документы"
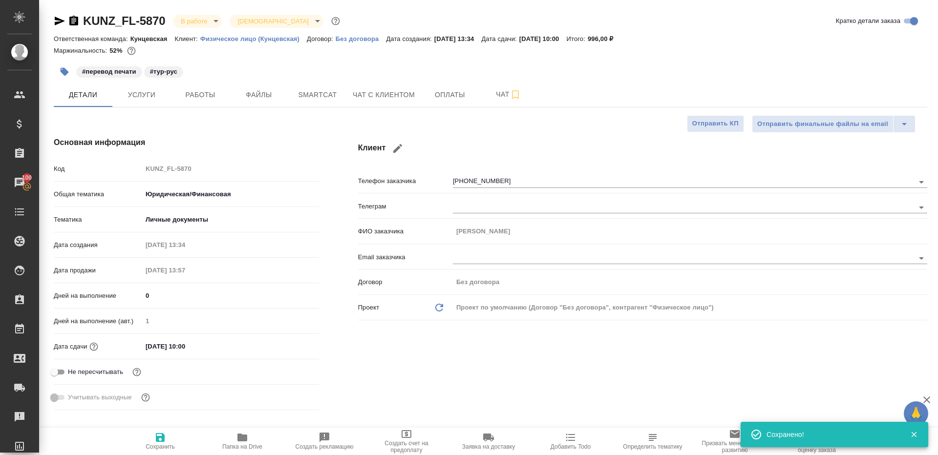
type textarea "x"
click at [202, 94] on span "Работы" at bounding box center [200, 95] width 47 height 12
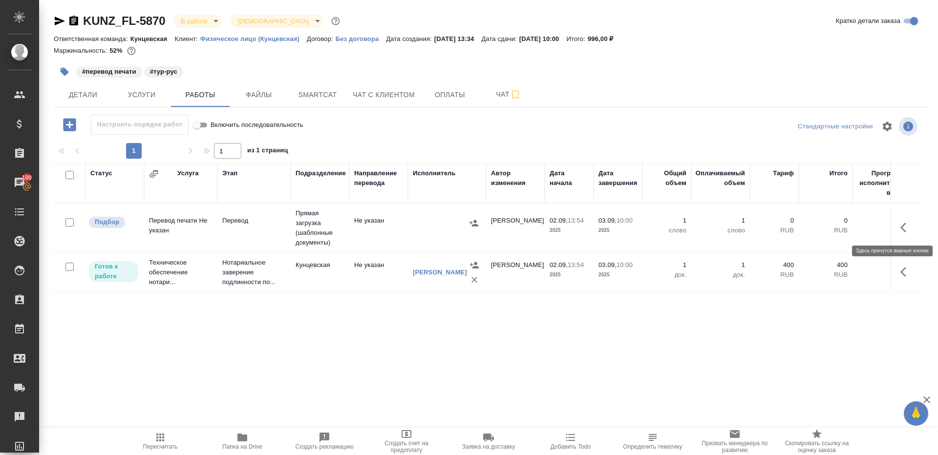
click at [900, 224] on button "button" at bounding box center [906, 227] width 23 height 23
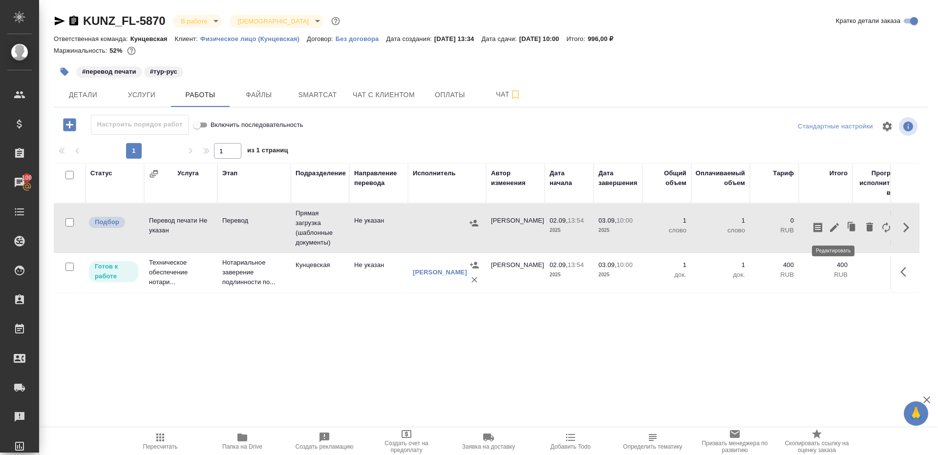
click at [834, 228] on icon "button" at bounding box center [834, 227] width 9 height 9
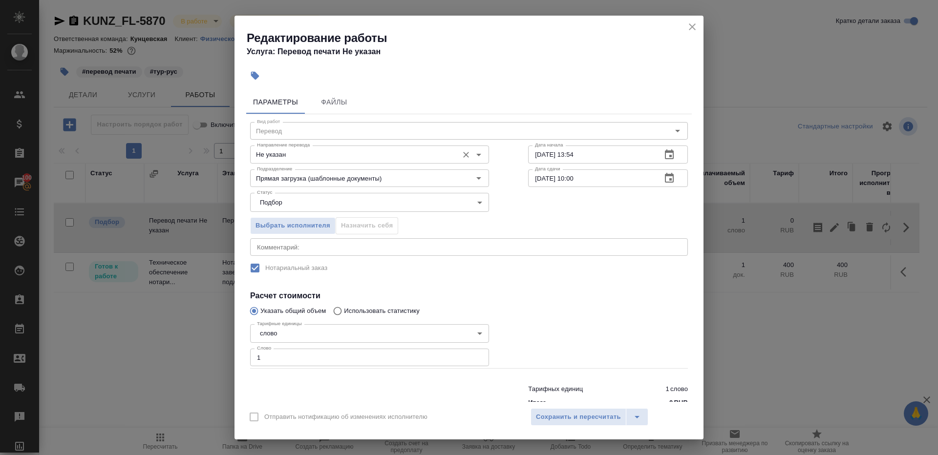
click at [283, 151] on input "Не указан" at bounding box center [353, 155] width 200 height 12
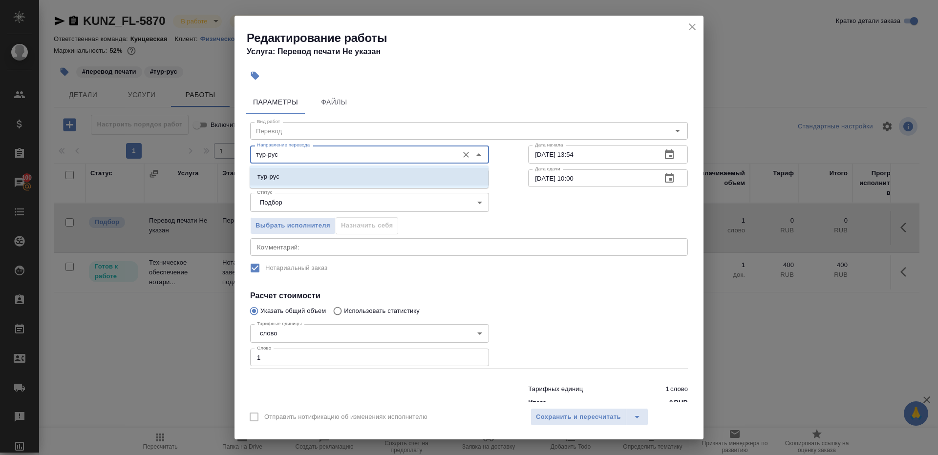
click at [287, 187] on ul "тур-рус" at bounding box center [369, 185] width 239 height 18
click at [287, 181] on li "тур-рус" at bounding box center [369, 177] width 239 height 18
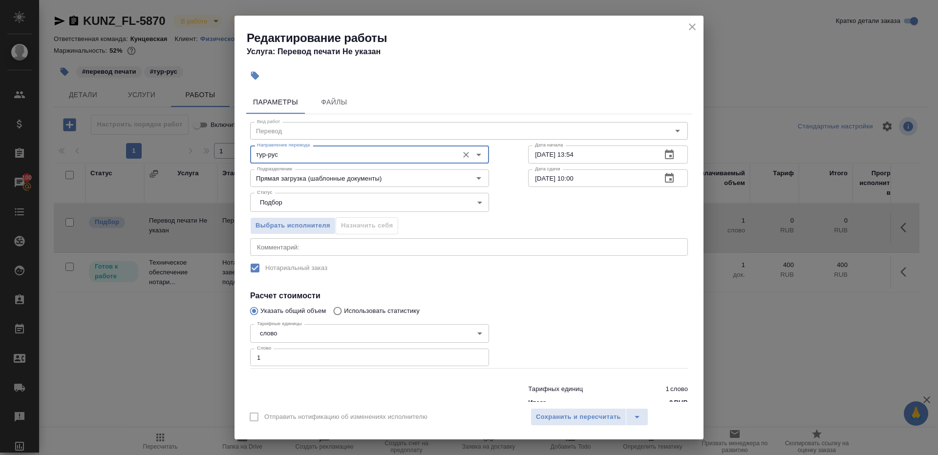
type input "тур-рус"
click at [280, 354] on input "1" at bounding box center [369, 358] width 239 height 18
click at [559, 412] on span "Сохранить и пересчитать" at bounding box center [578, 417] width 85 height 11
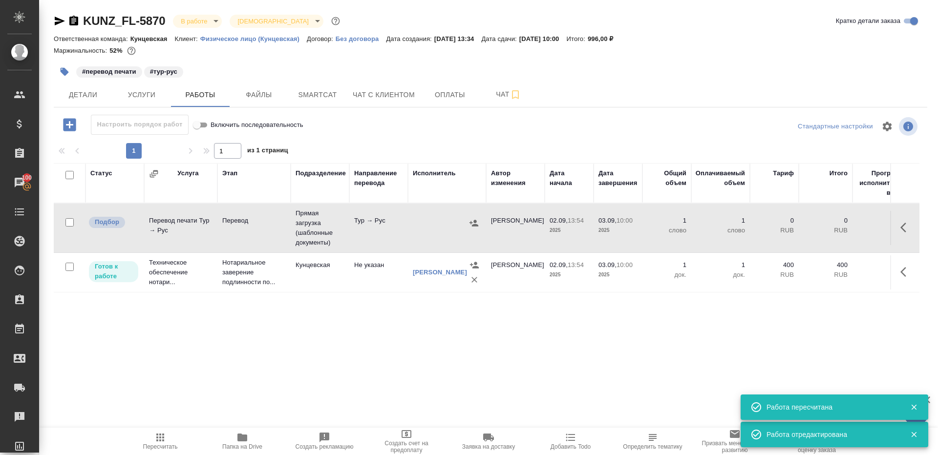
click at [311, 232] on td "Прямая загрузка (шаблонные документы)" at bounding box center [320, 228] width 59 height 49
click at [151, 445] on span "Пересчитать" at bounding box center [160, 447] width 35 height 7
drag, startPoint x: 151, startPoint y: 445, endPoint x: 260, endPoint y: 356, distance: 140.6
click at [151, 445] on span "Пересчитать" at bounding box center [160, 447] width 35 height 7
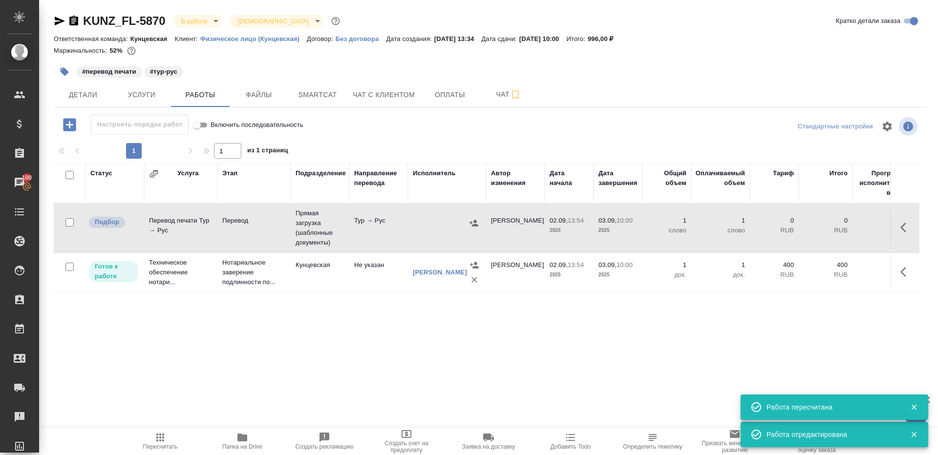
click at [260, 356] on div "Статус Услуга Этап Подразделение Направление перевода Исполнитель Автор изменен…" at bounding box center [487, 273] width 866 height 220
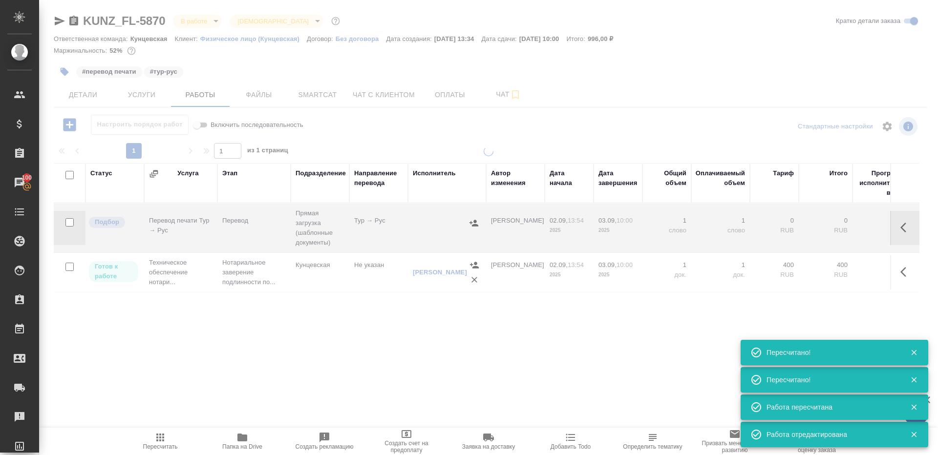
click at [449, 347] on div at bounding box center [488, 277] width 899 height 261
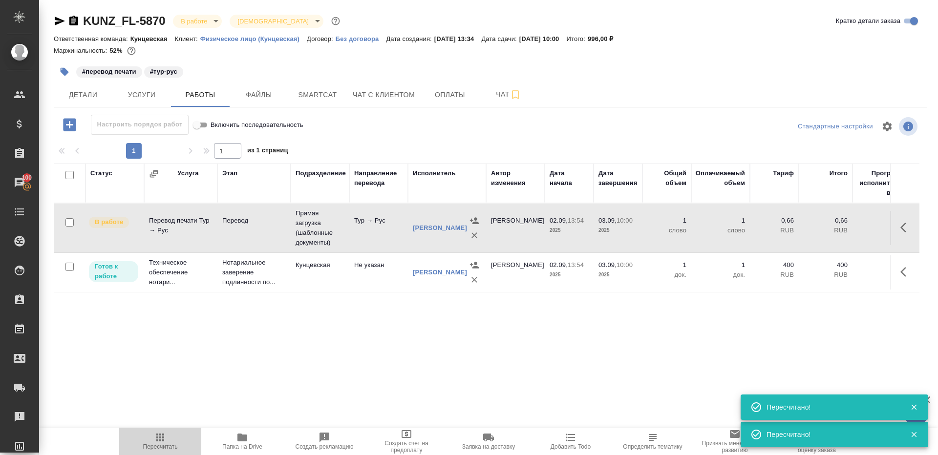
click at [156, 445] on span "Пересчитать" at bounding box center [160, 447] width 35 height 7
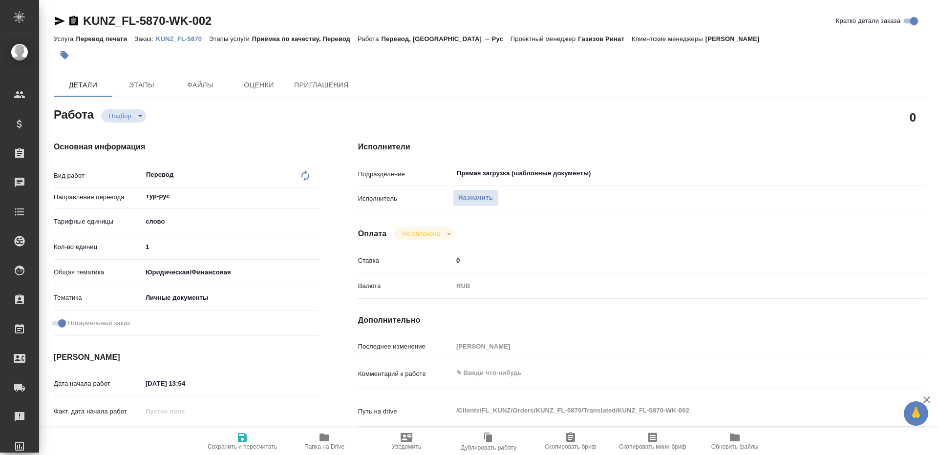
type textarea "x"
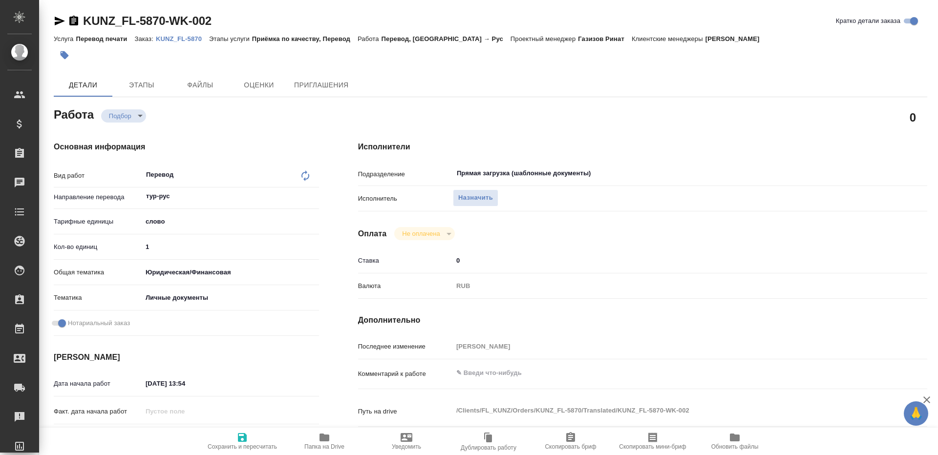
type textarea "x"
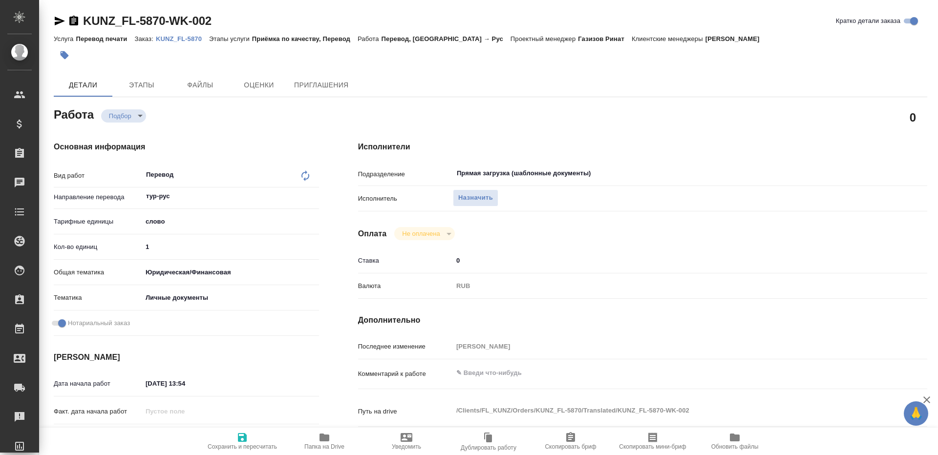
type textarea "x"
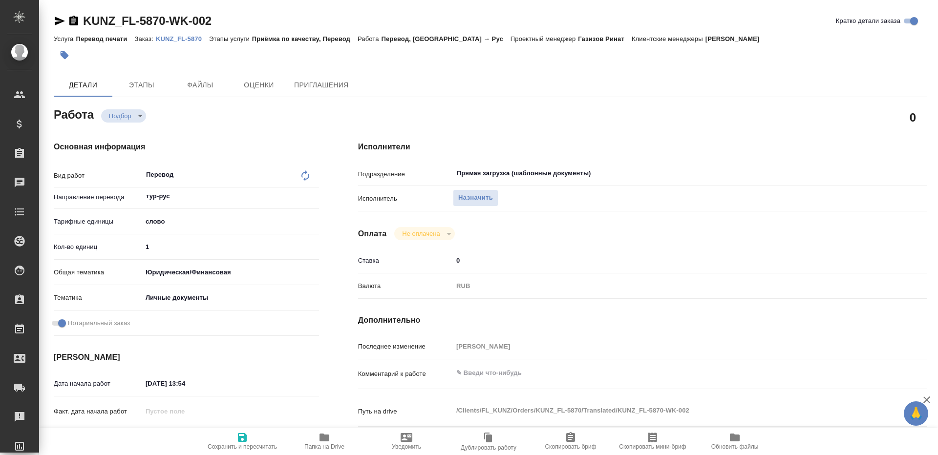
type textarea "x"
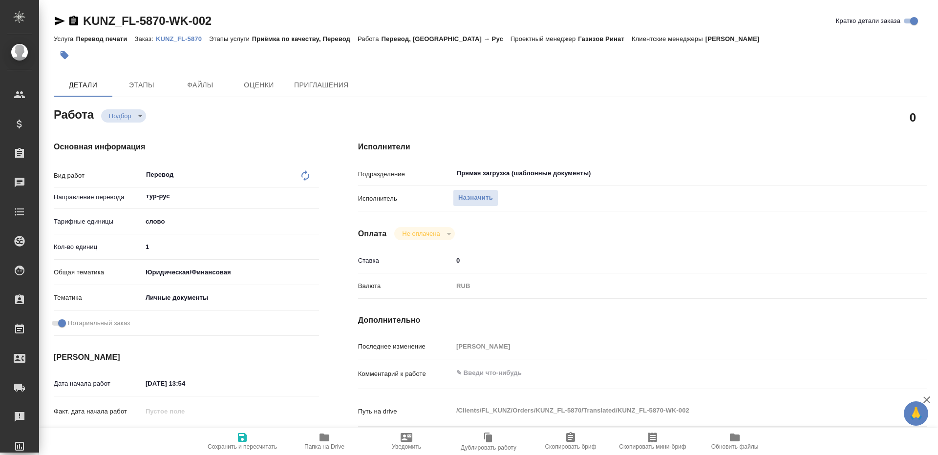
type textarea "x"
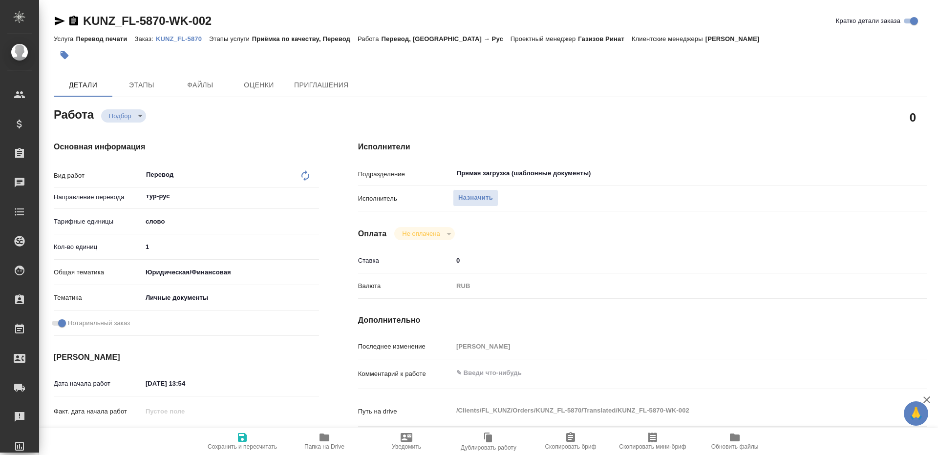
type textarea "x"
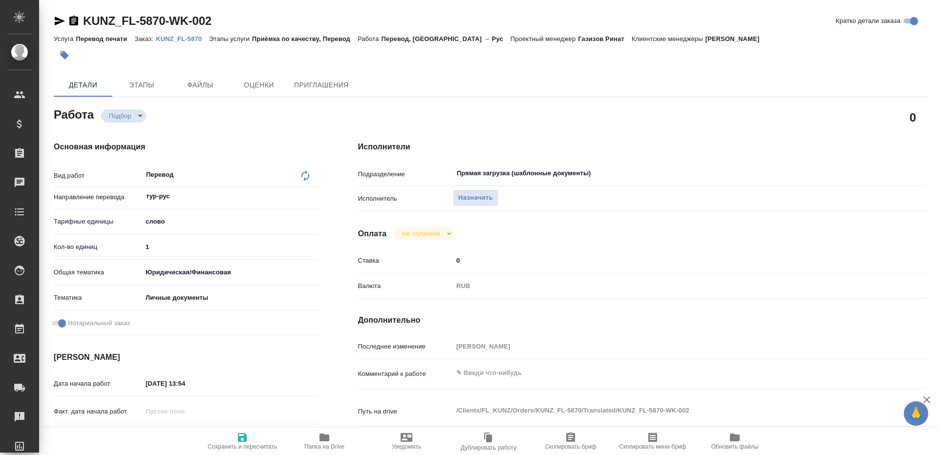
type textarea "x"
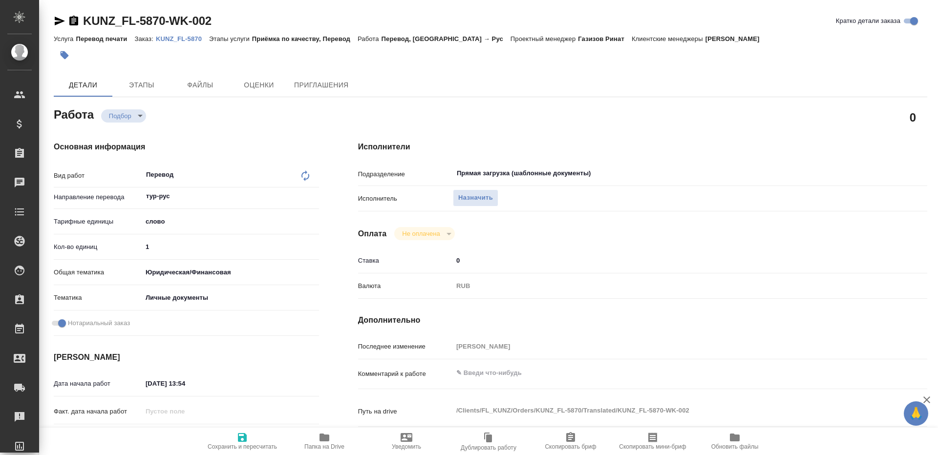
type textarea "x"
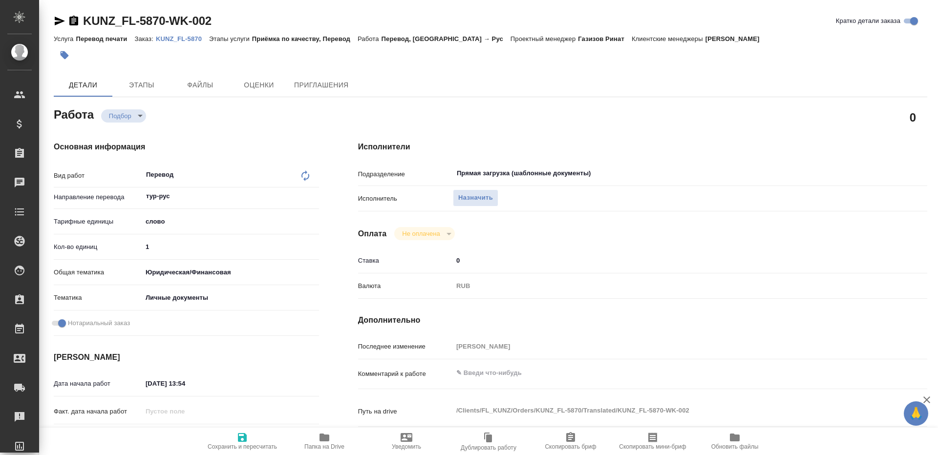
type textarea "x"
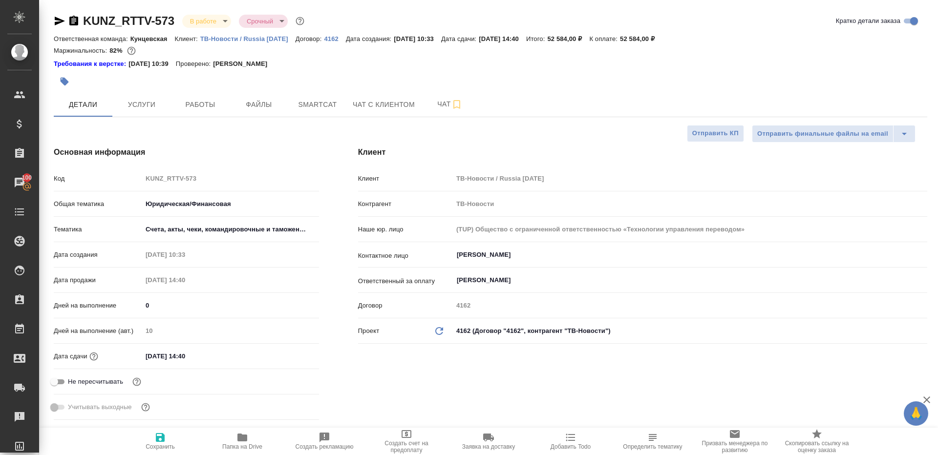
select select "RU"
click at [187, 109] on span "Работы" at bounding box center [200, 105] width 47 height 12
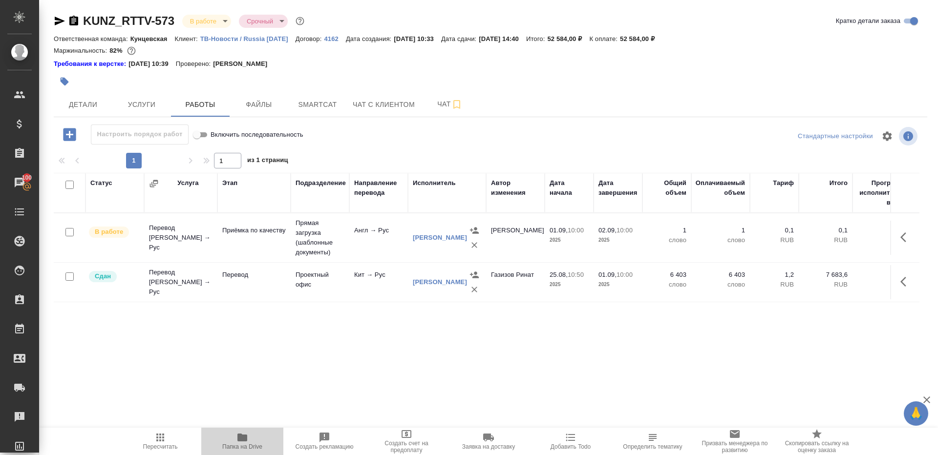
click at [246, 439] on icon "button" at bounding box center [242, 438] width 10 height 8
click at [905, 275] on button "button" at bounding box center [906, 281] width 23 height 23
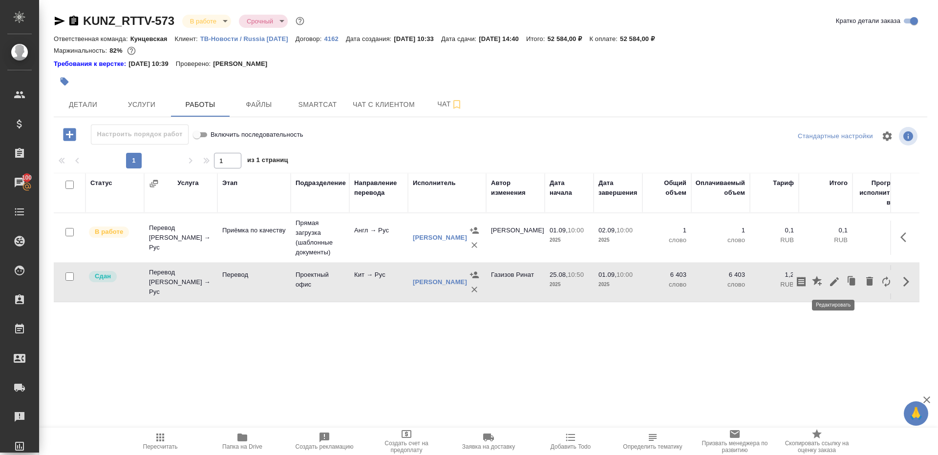
click at [834, 278] on icon "button" at bounding box center [835, 282] width 12 height 12
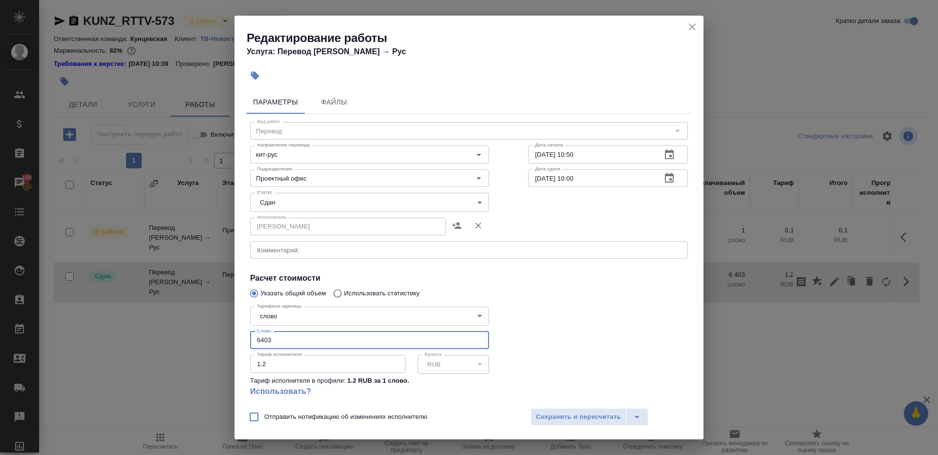
drag, startPoint x: 263, startPoint y: 342, endPoint x: 313, endPoint y: 342, distance: 49.8
click at [313, 342] on input "6403" at bounding box center [369, 341] width 239 height 18
type input "6642"
click at [540, 415] on span "Сохранить и пересчитать" at bounding box center [578, 417] width 85 height 11
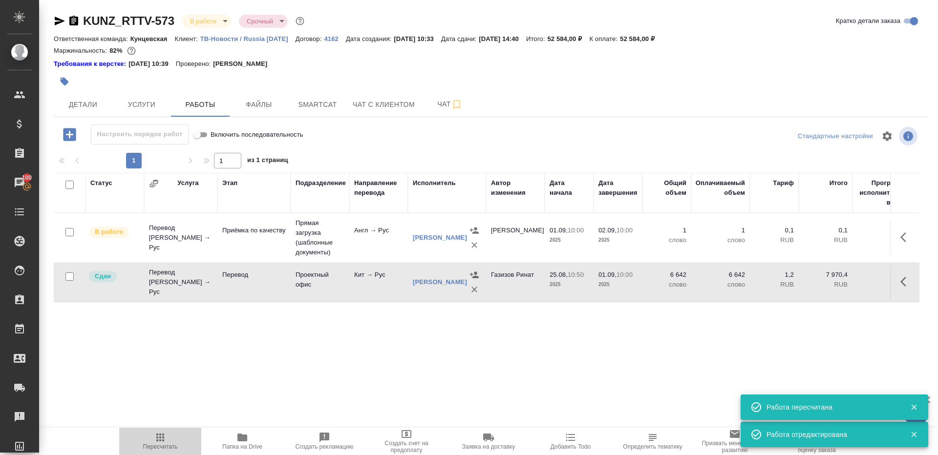
drag, startPoint x: 161, startPoint y: 438, endPoint x: 205, endPoint y: 313, distance: 132.4
click at [161, 434] on icon "button" at bounding box center [160, 438] width 12 height 12
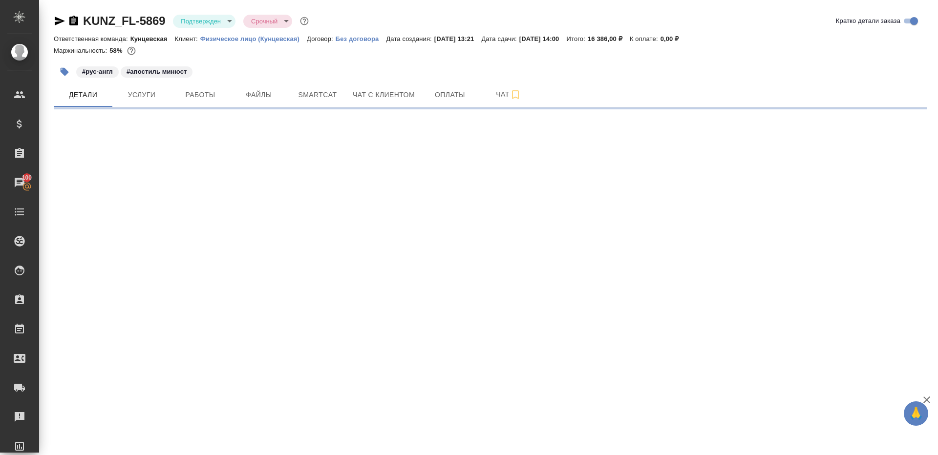
select select "RU"
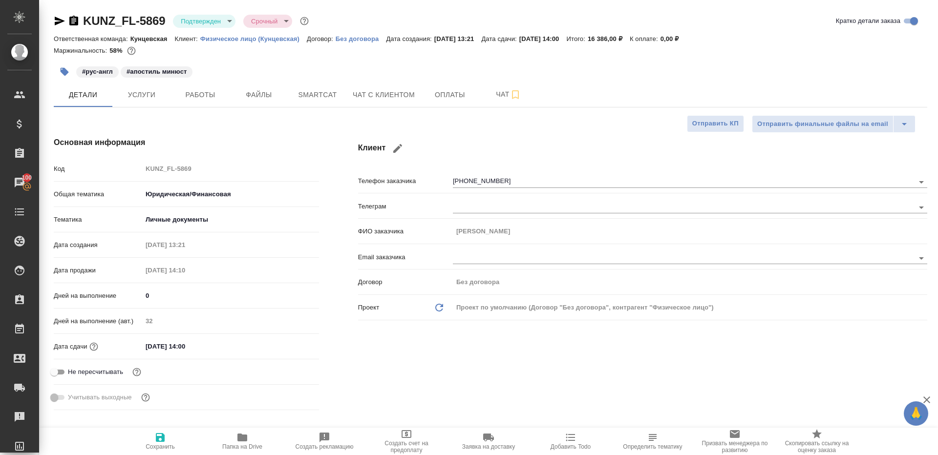
type textarea "x"
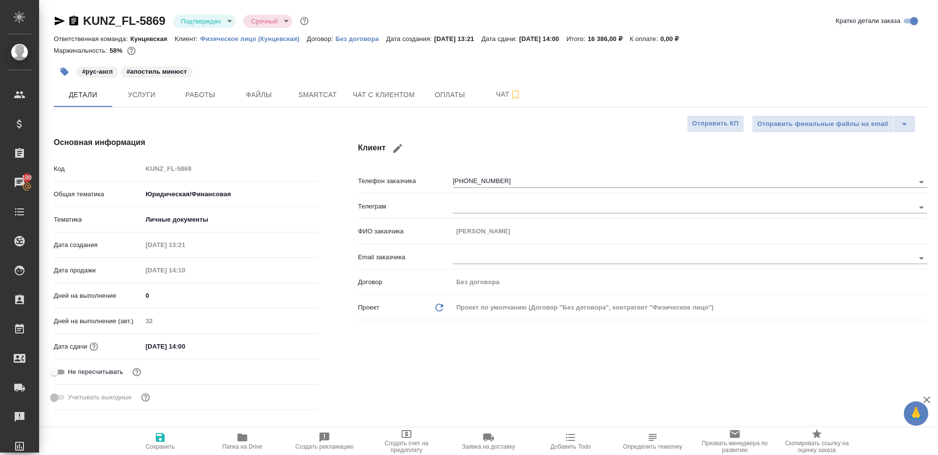
type textarea "x"
click at [212, 25] on body "🙏 .cls-1 fill:#fff; AWATERA [PERSON_NAME] Клиенты Спецификации Заказы 100 Чаты …" at bounding box center [469, 227] width 938 height 455
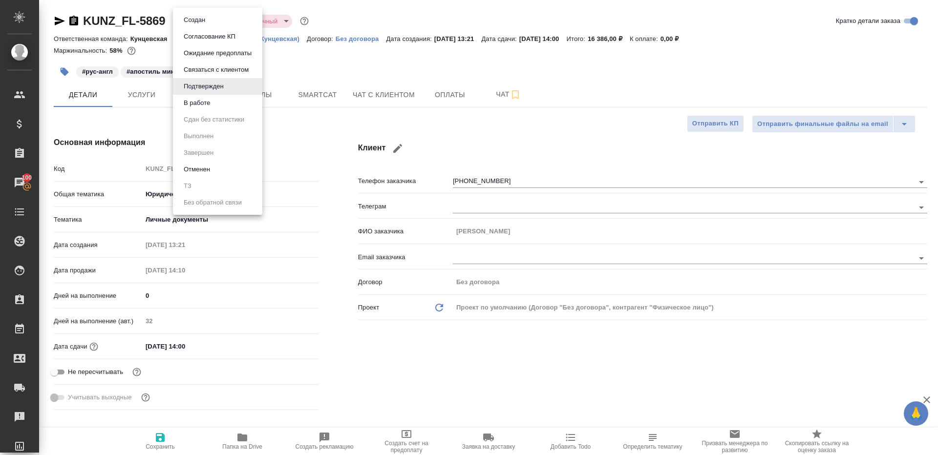
click at [217, 98] on li "В работе" at bounding box center [217, 103] width 89 height 17
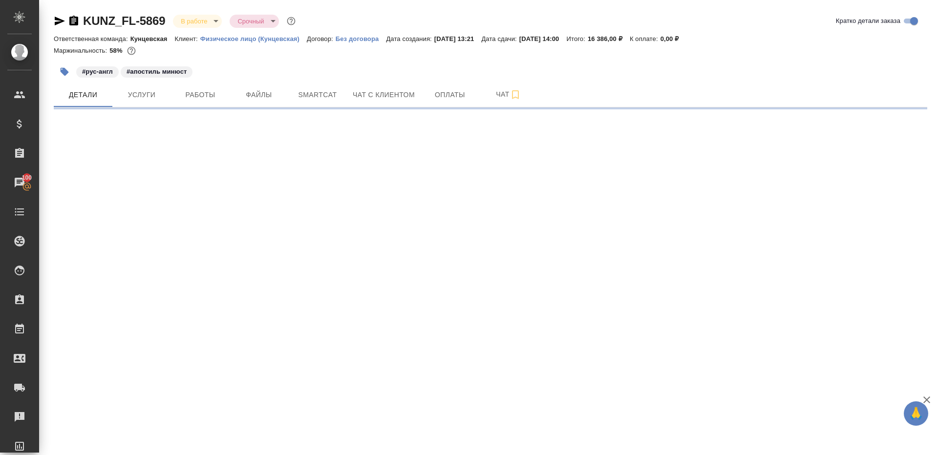
select select "RU"
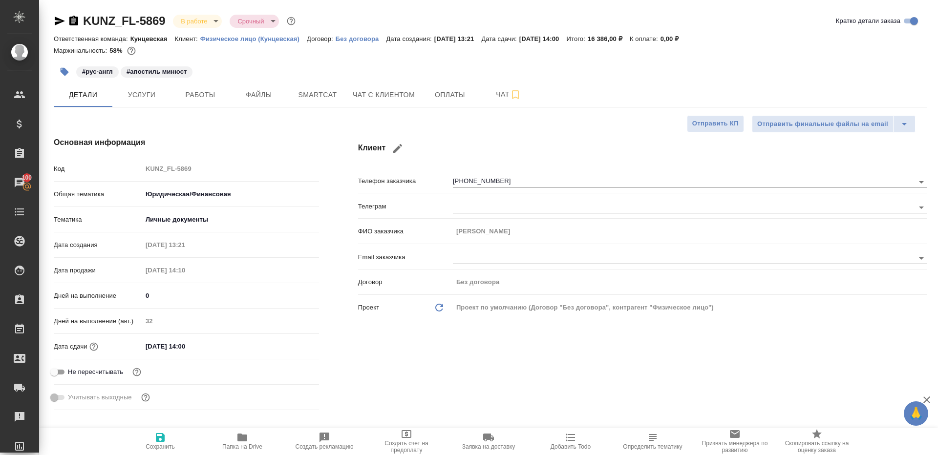
type textarea "x"
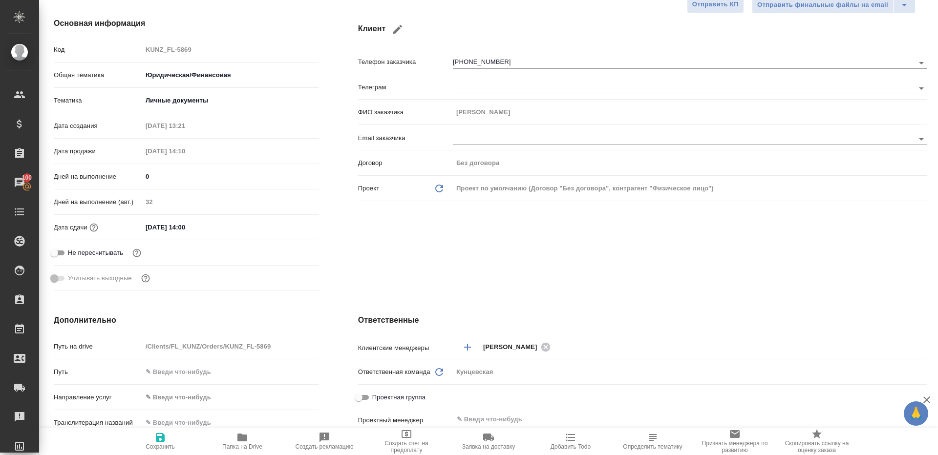
scroll to position [159, 0]
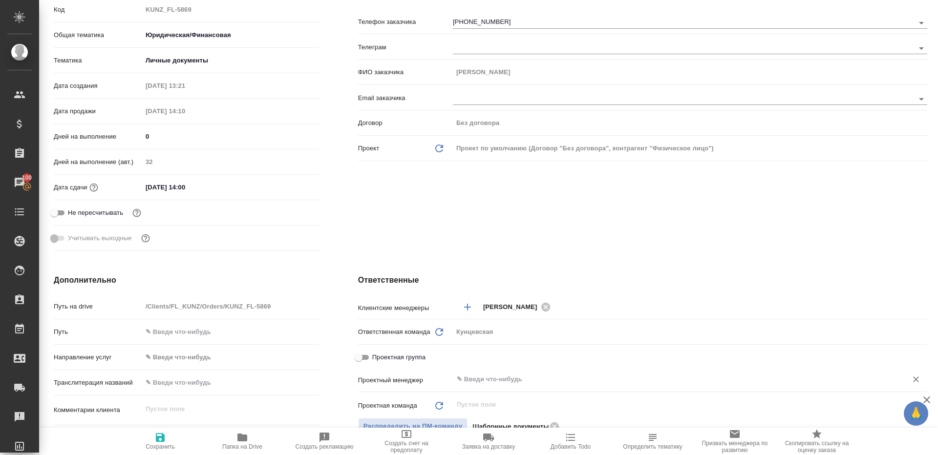
click at [494, 377] on input "text" at bounding box center [674, 380] width 436 height 12
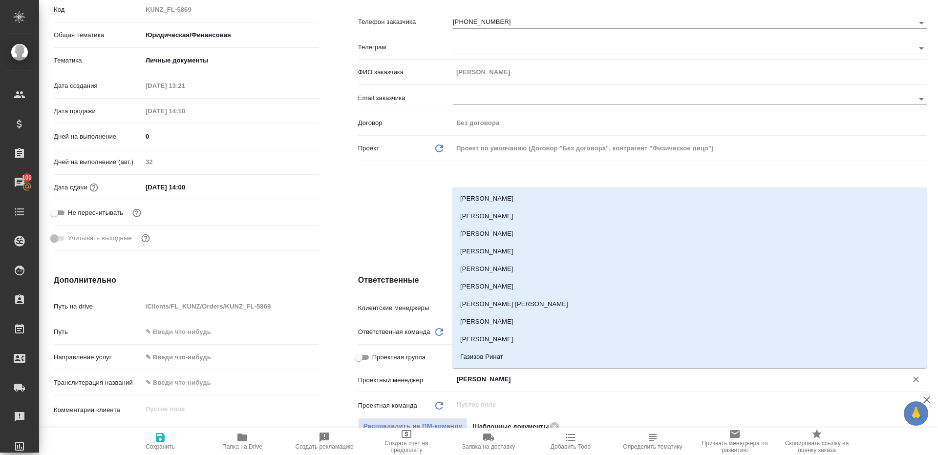
type input "ринат"
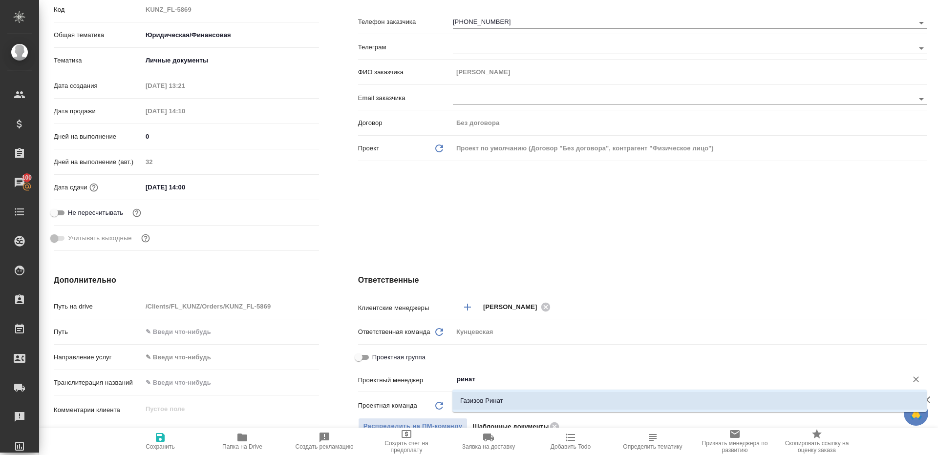
click at [496, 408] on li "Газизов Ринат" at bounding box center [689, 401] width 474 height 18
type textarea "x"
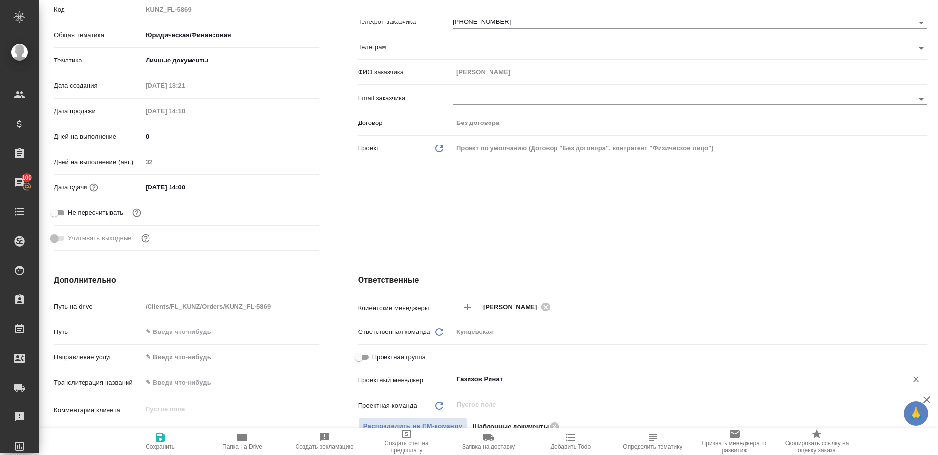
type input "Газизов Ринат"
click at [161, 442] on icon "button" at bounding box center [160, 438] width 12 height 12
type textarea "x"
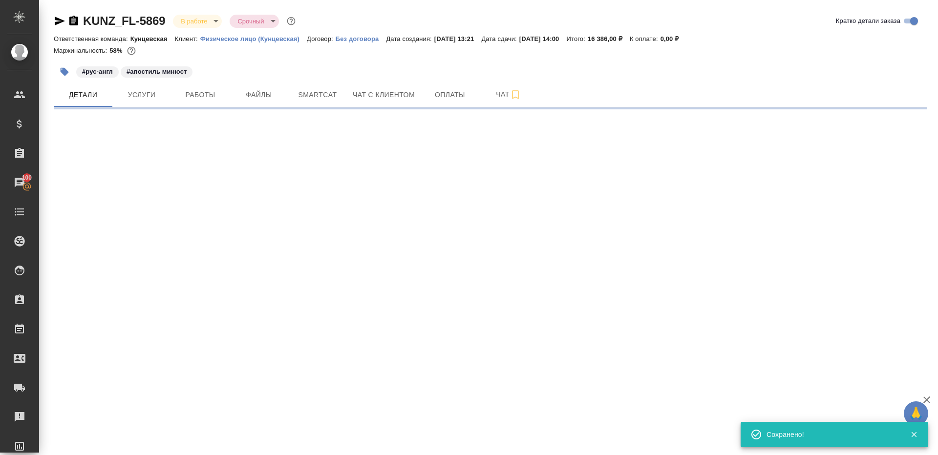
select select "RU"
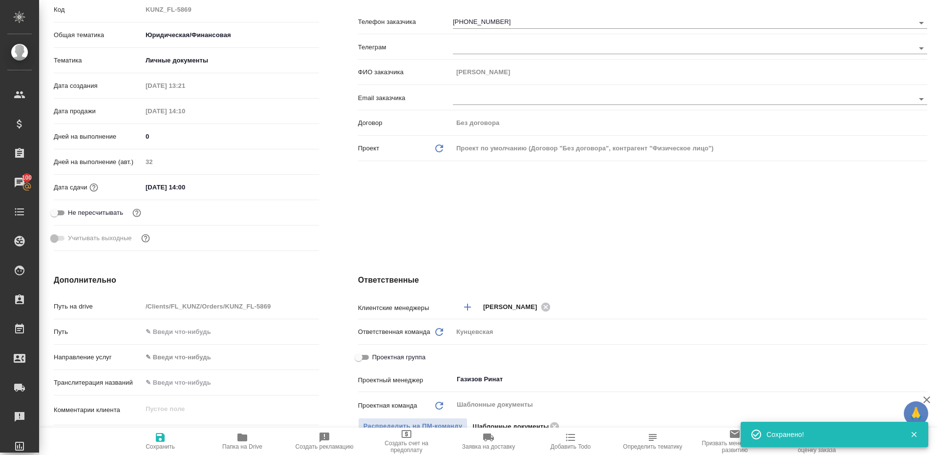
type textarea "x"
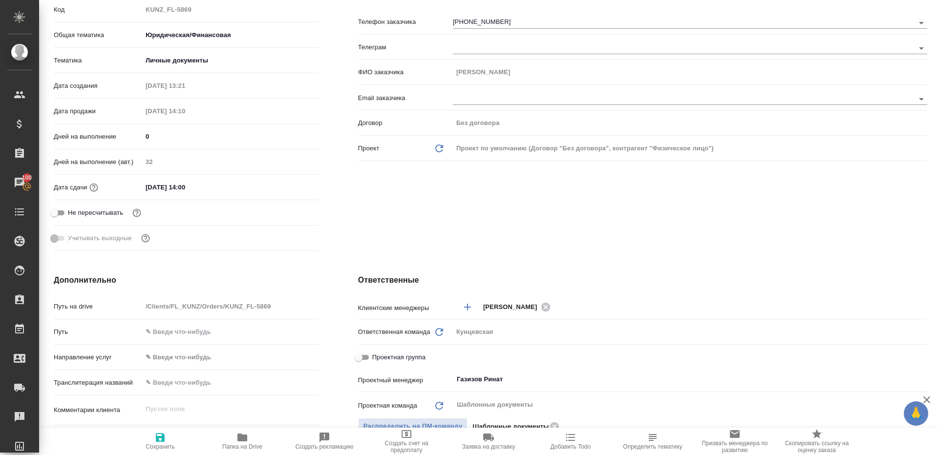
type textarea "x"
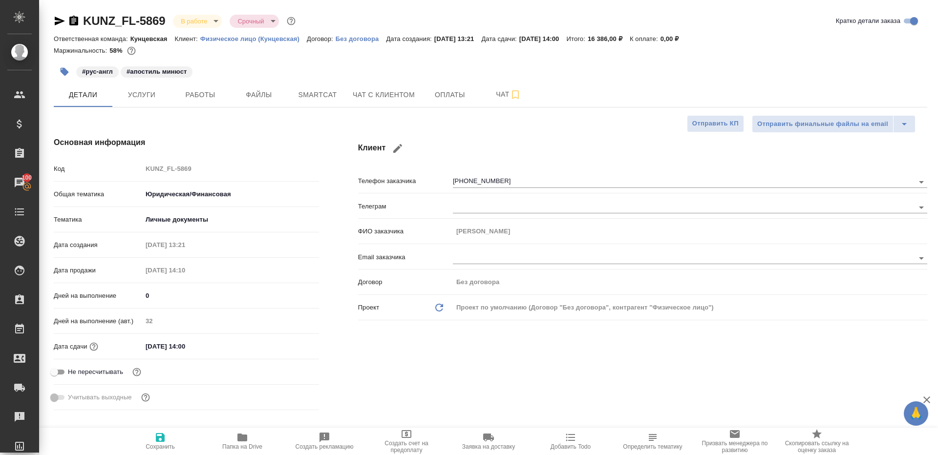
scroll to position [280, 0]
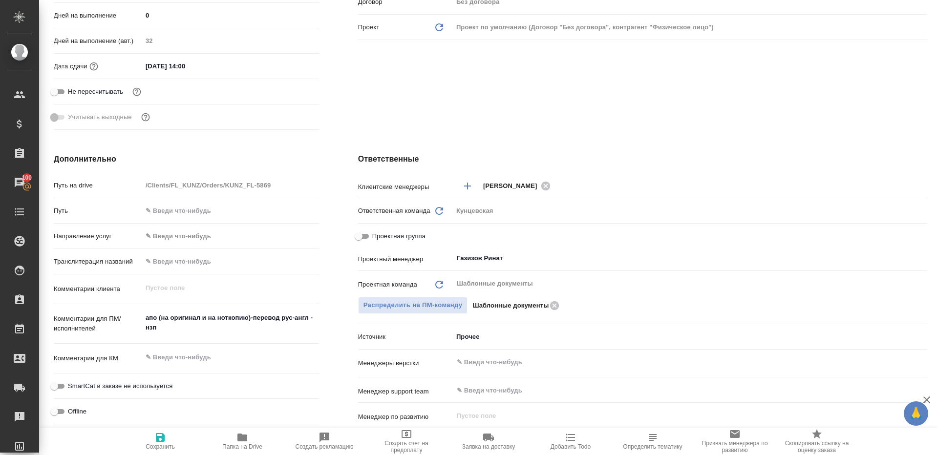
click at [235, 441] on span "Папка на Drive" at bounding box center [242, 441] width 70 height 19
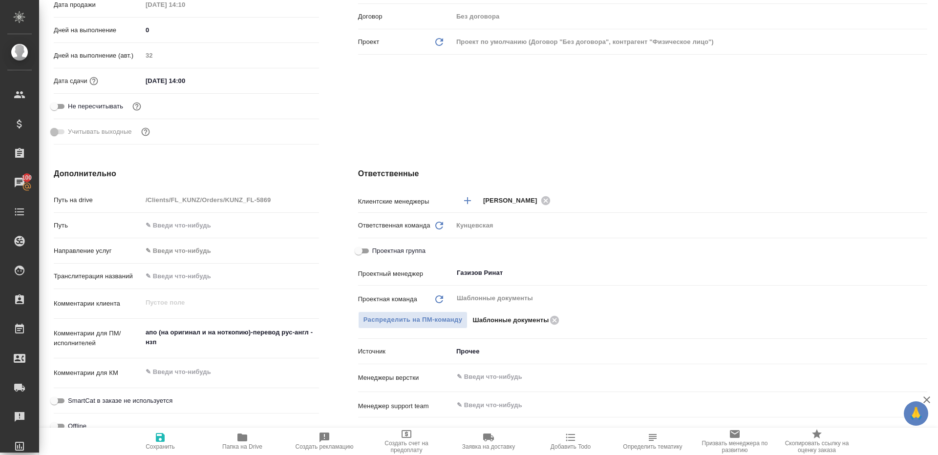
scroll to position [261, 0]
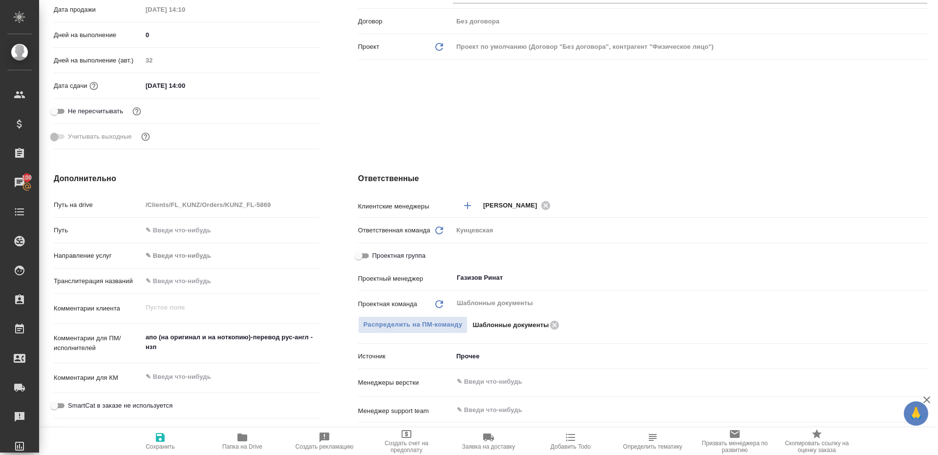
type textarea "x"
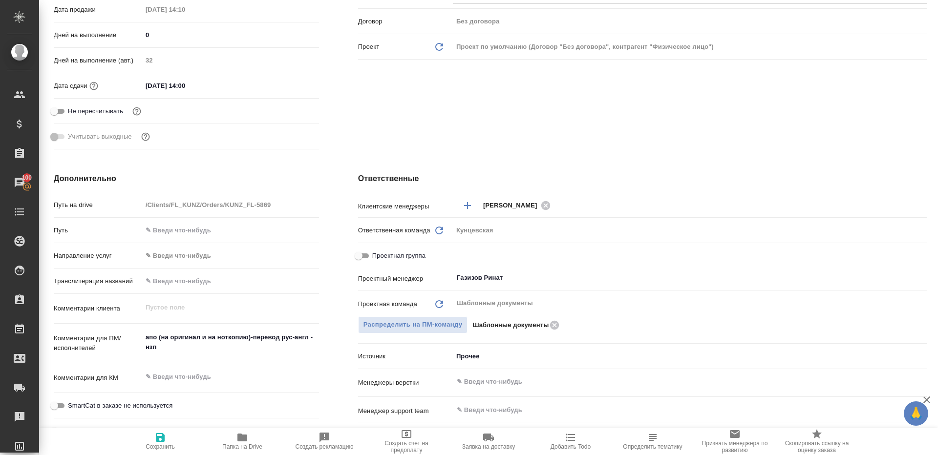
type textarea "x"
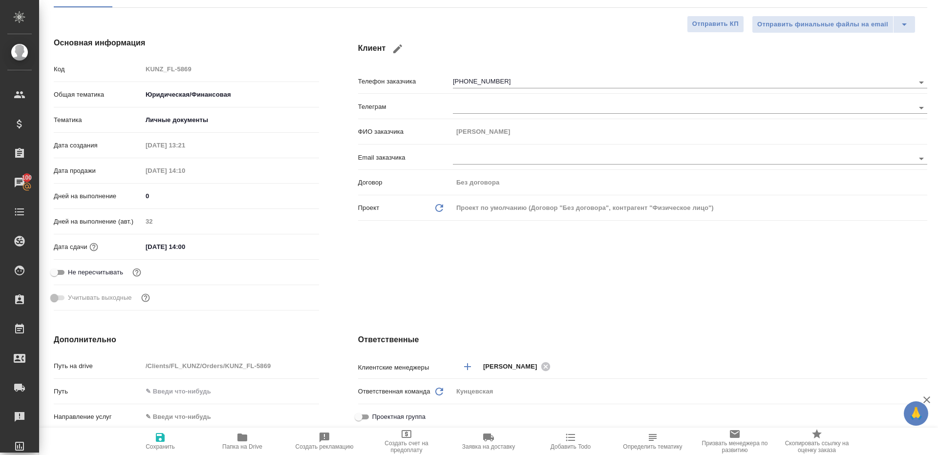
scroll to position [37, 0]
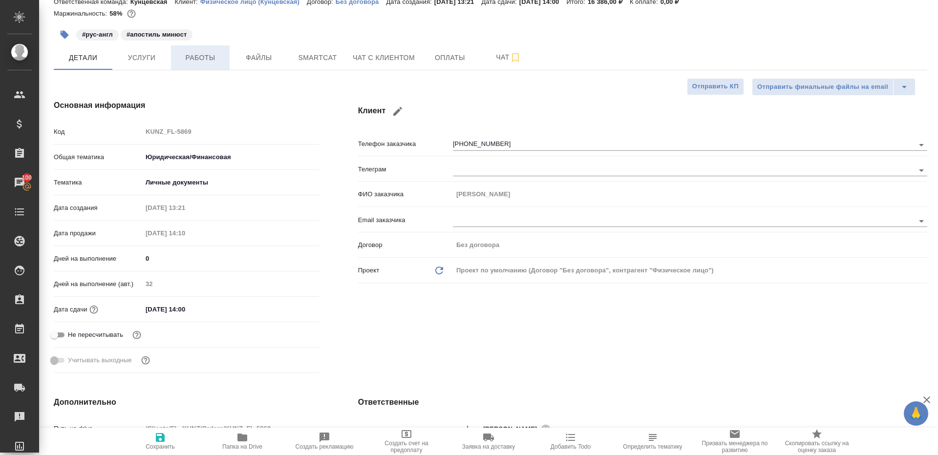
click at [198, 62] on span "Работы" at bounding box center [200, 58] width 47 height 12
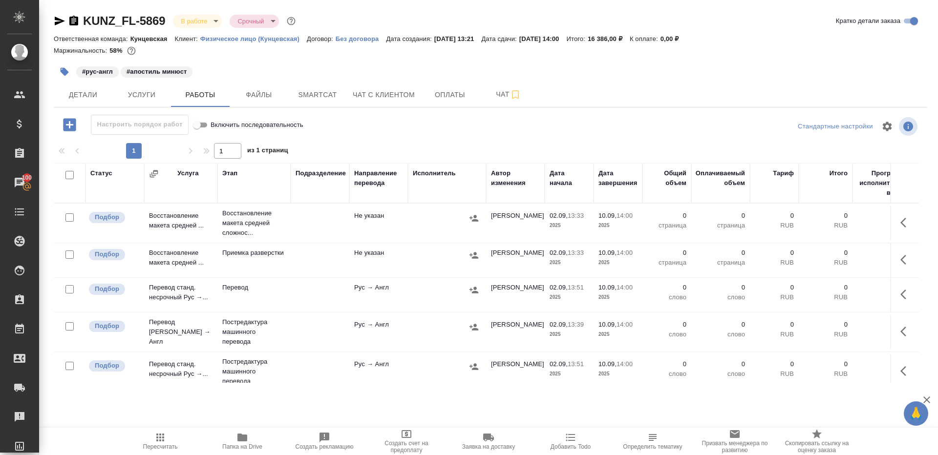
drag, startPoint x: 66, startPoint y: 175, endPoint x: 70, endPoint y: 217, distance: 42.2
click at [66, 175] on input "checkbox" at bounding box center [69, 175] width 8 height 8
checkbox input "true"
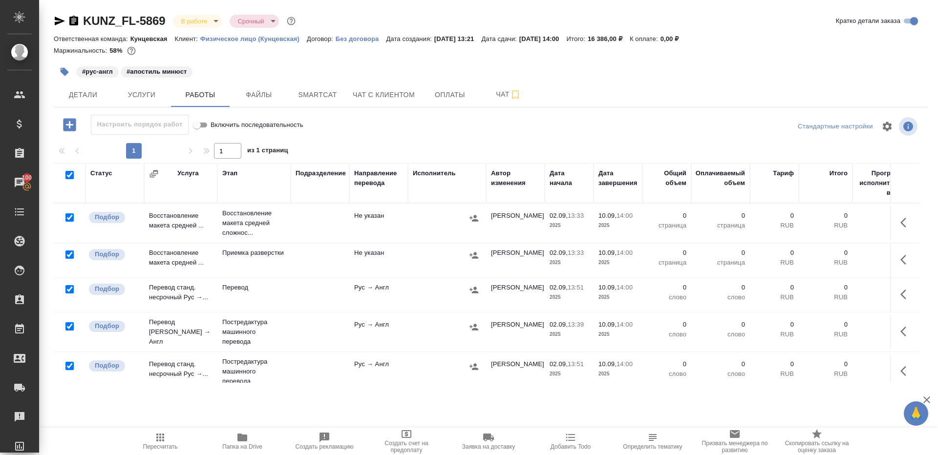
checkbox input "true"
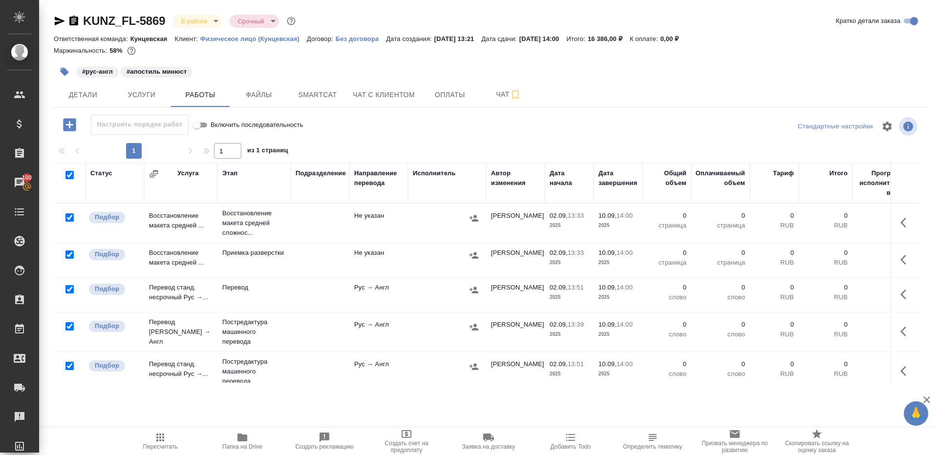
checkbox input "true"
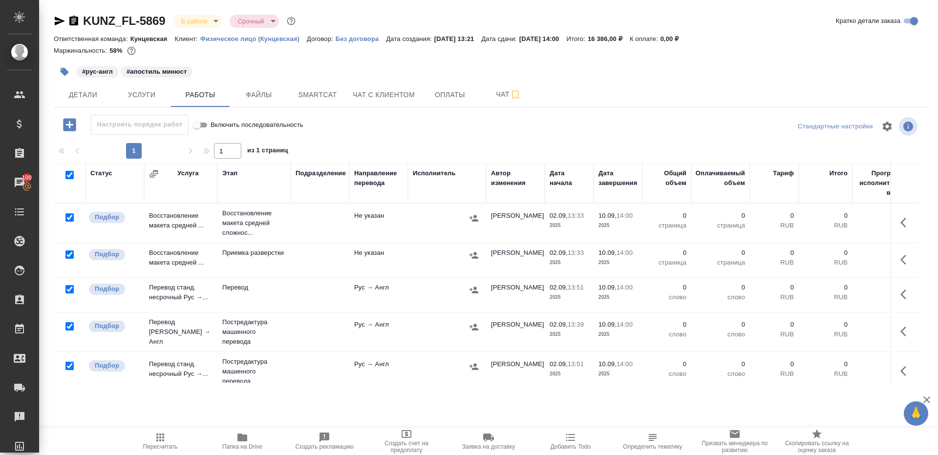
checkbox input "true"
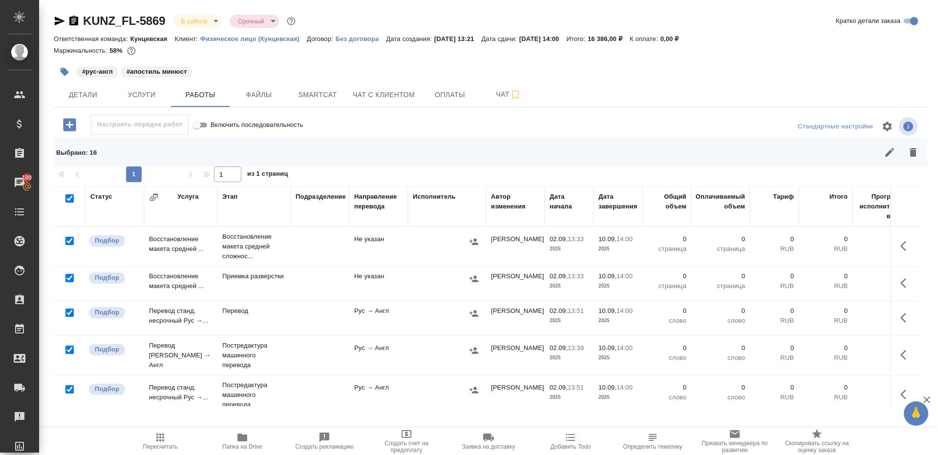
click at [72, 237] on input "checkbox" at bounding box center [69, 241] width 8 height 8
checkbox input "false"
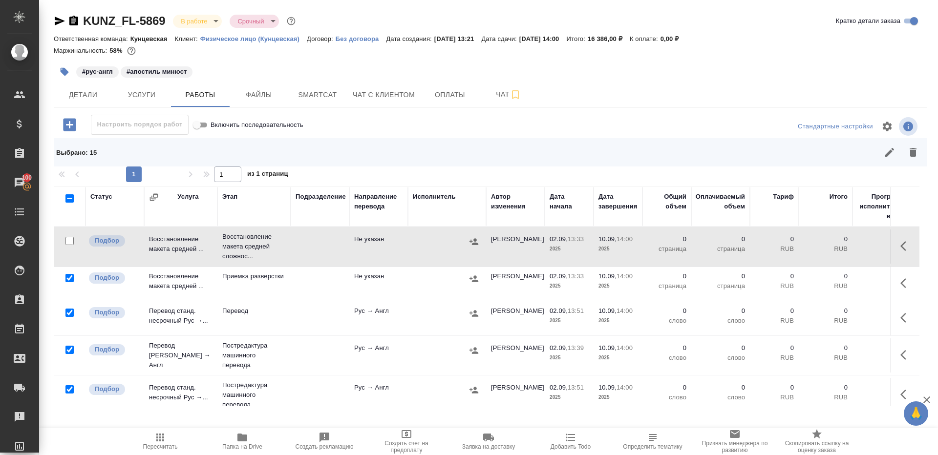
click at [70, 312] on input "checkbox" at bounding box center [69, 313] width 8 height 8
checkbox input "false"
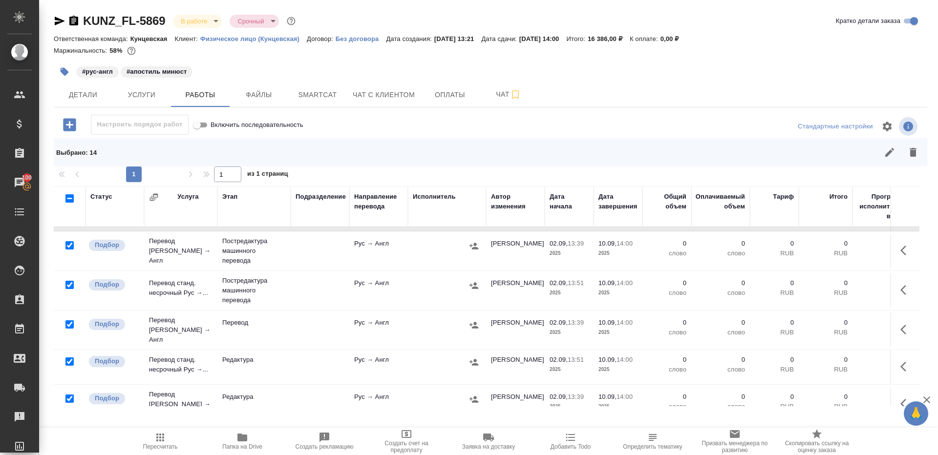
scroll to position [229, 0]
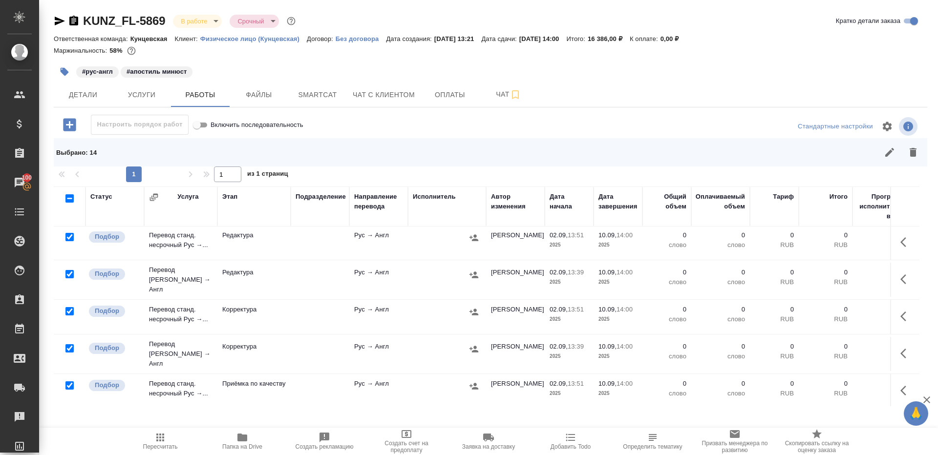
click at [68, 382] on input "checkbox" at bounding box center [69, 386] width 8 height 8
checkbox input "false"
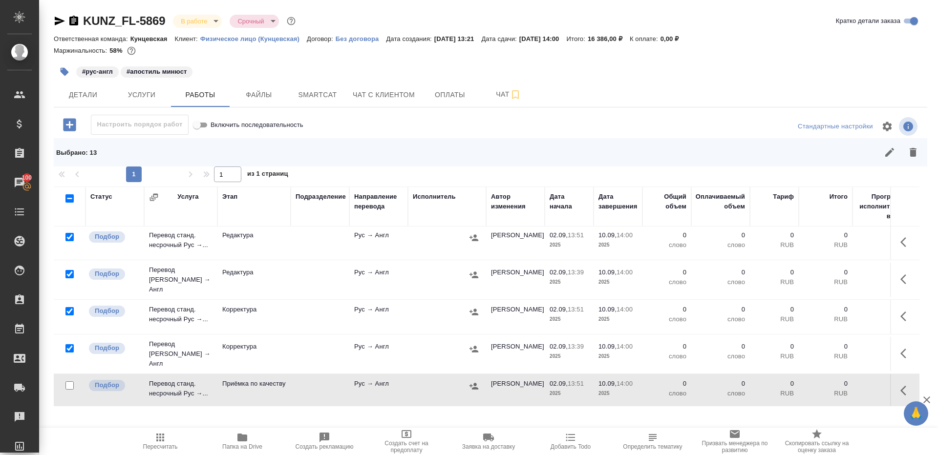
scroll to position [397, 0]
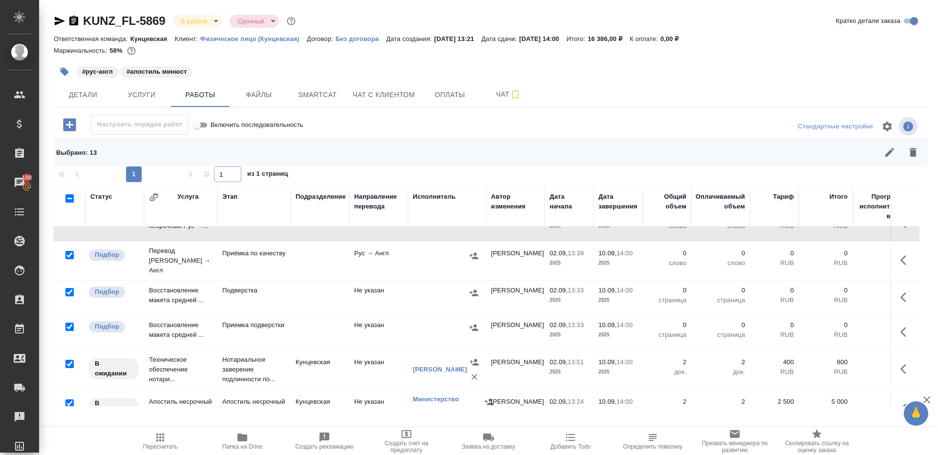
click at [71, 360] on input "checkbox" at bounding box center [69, 364] width 8 height 8
checkbox input "false"
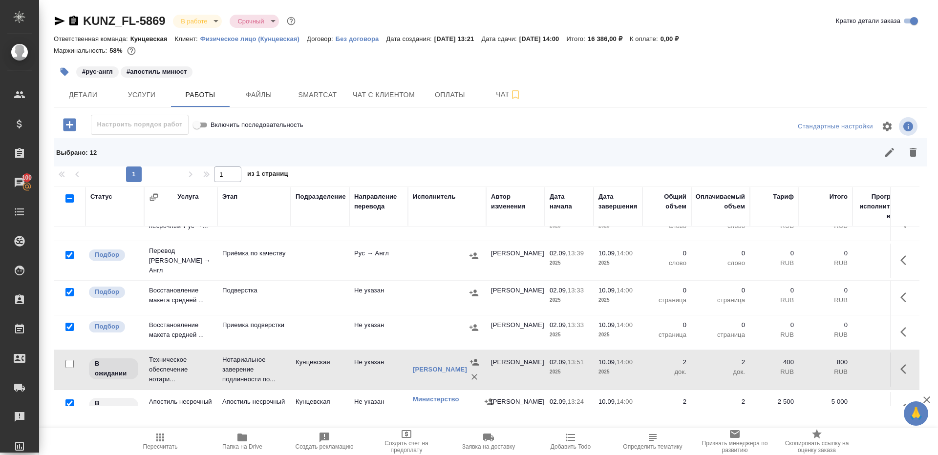
click at [70, 397] on div at bounding box center [70, 404] width 22 height 14
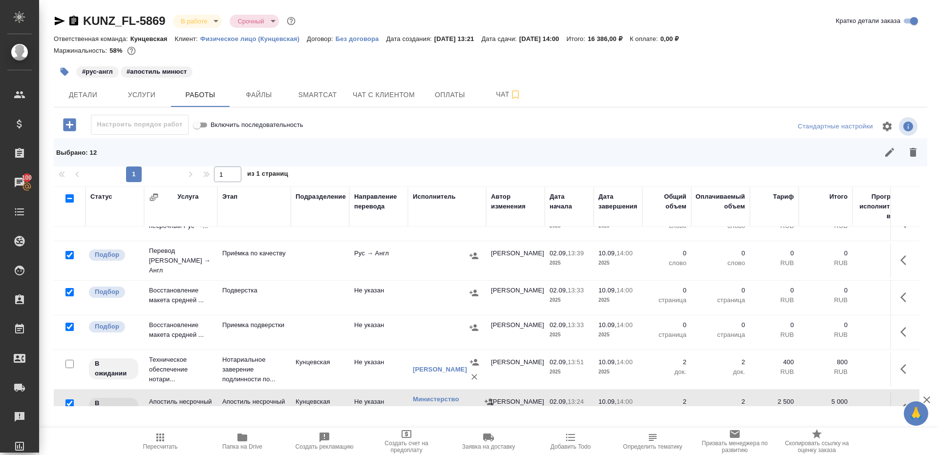
click at [72, 400] on input "checkbox" at bounding box center [69, 404] width 8 height 8
checkbox input "false"
click at [911, 158] on icon "button" at bounding box center [913, 153] width 12 height 12
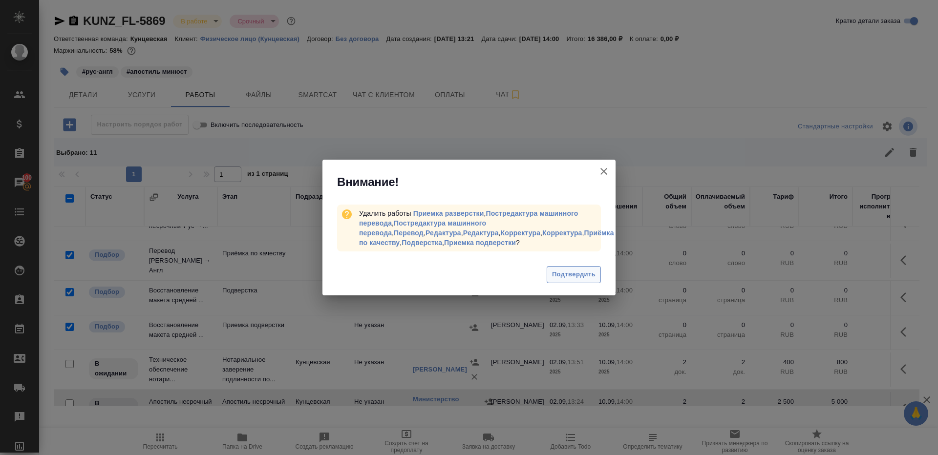
click at [585, 277] on span "Подтвердить" at bounding box center [573, 274] width 43 height 11
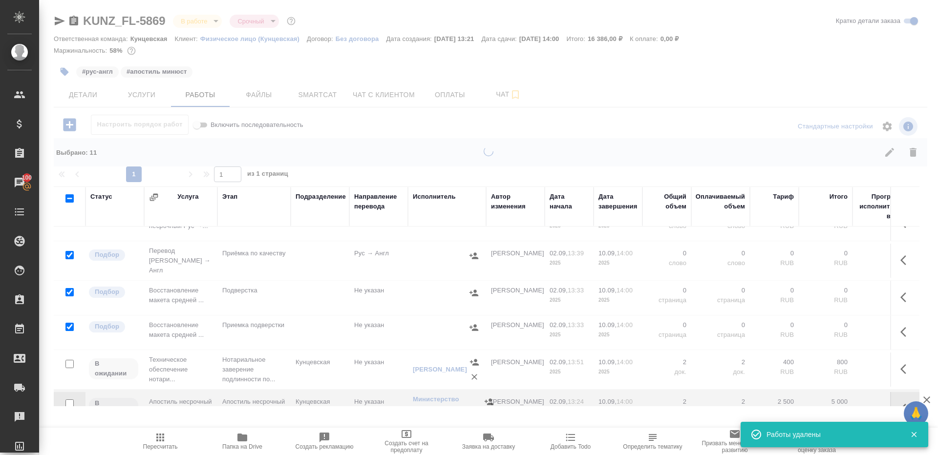
scroll to position [0, 0]
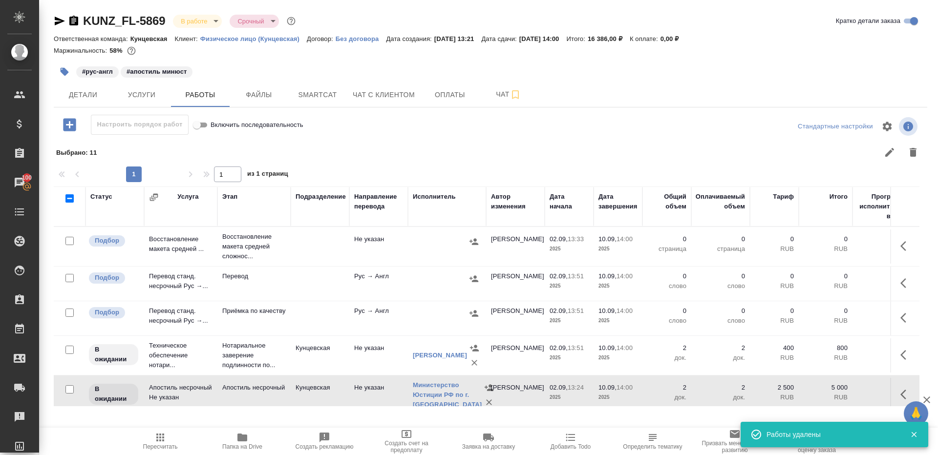
click at [903, 247] on icon "button" at bounding box center [904, 246] width 6 height 10
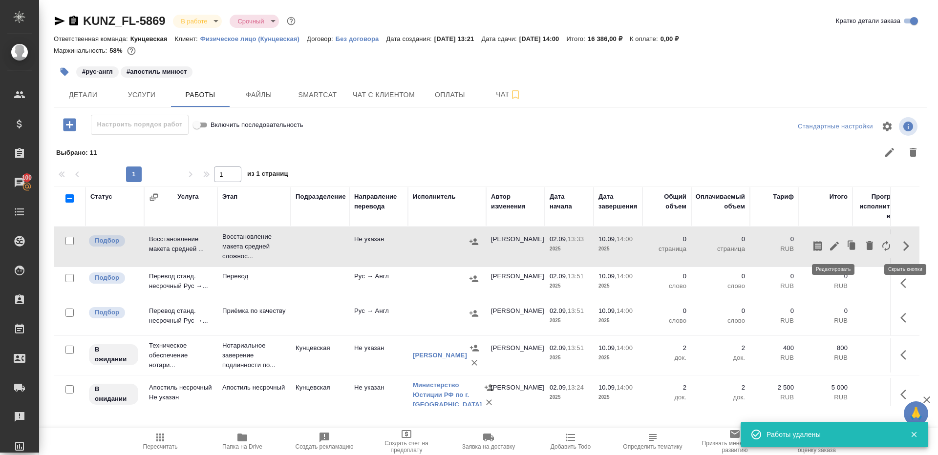
click at [838, 245] on icon "button" at bounding box center [835, 246] width 12 height 12
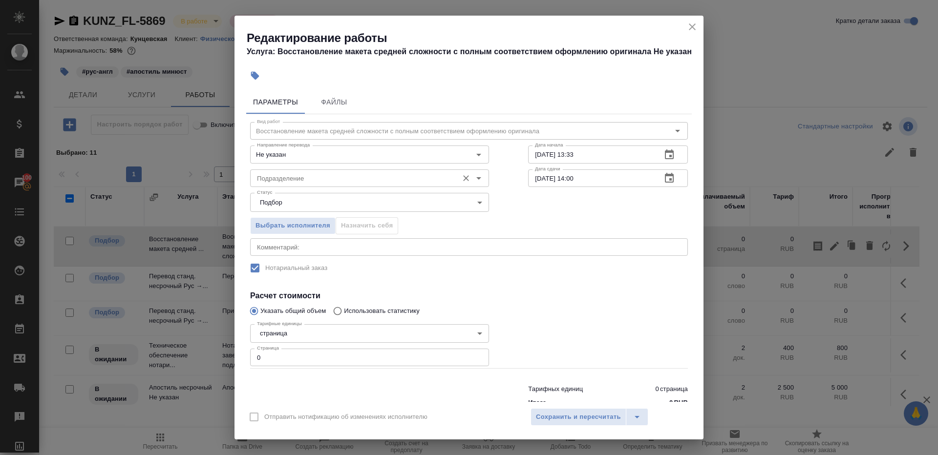
click at [339, 186] on div "Подразделение" at bounding box center [369, 179] width 239 height 18
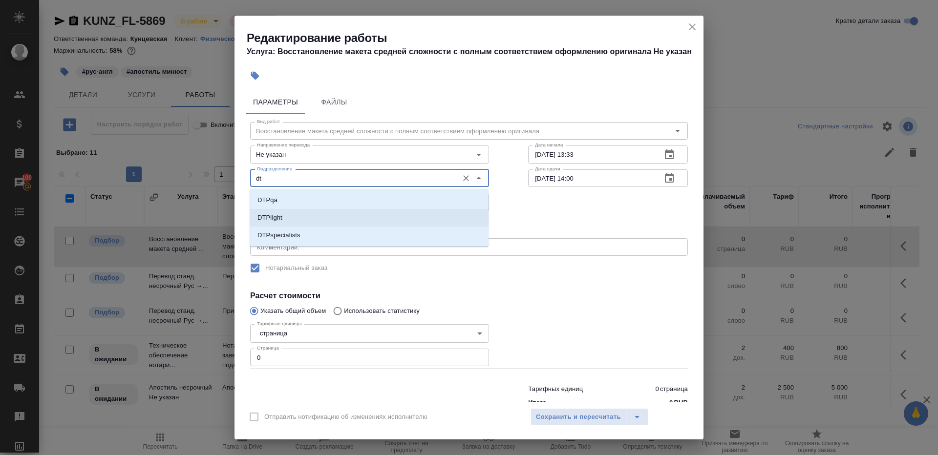
click at [309, 215] on li "DTPlight" at bounding box center [369, 218] width 239 height 18
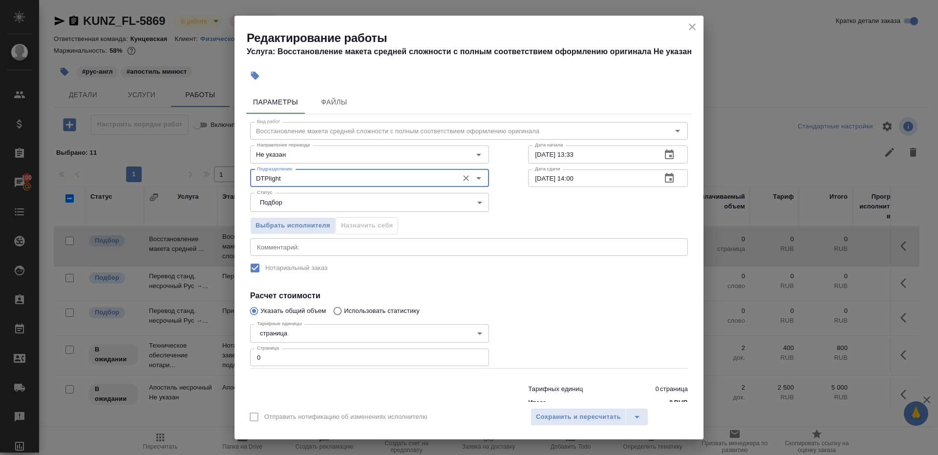
type input "DTPlight"
click at [285, 353] on input "0" at bounding box center [369, 358] width 239 height 18
type input "3"
click at [491, 300] on h4 "Расчет стоимости" at bounding box center [469, 296] width 438 height 12
click at [345, 236] on div "Выбрать исполнителя Назначить себя" at bounding box center [370, 224] width 278 height 60
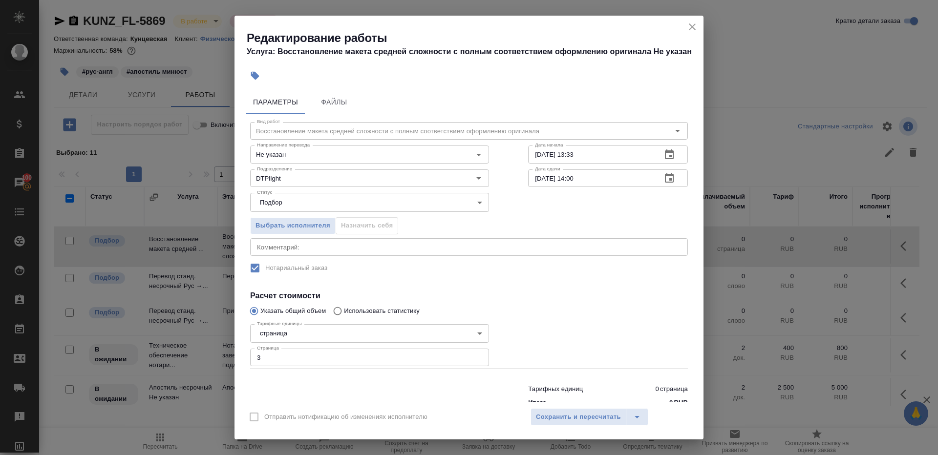
click at [345, 242] on div "x Комментарий:" at bounding box center [469, 247] width 438 height 18
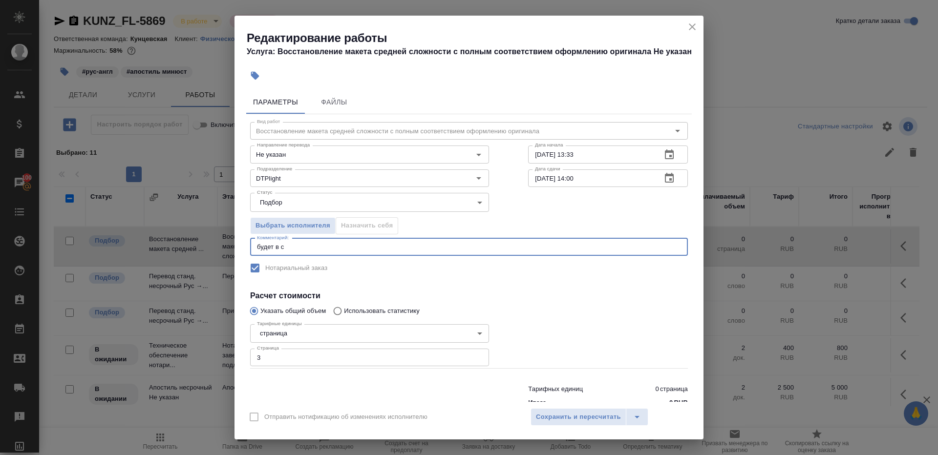
type textarea "будет в ск"
click at [542, 289] on div "Вид работ Восстановление макета средней сложности с полным соответствием оформл…" at bounding box center [469, 263] width 446 height 298
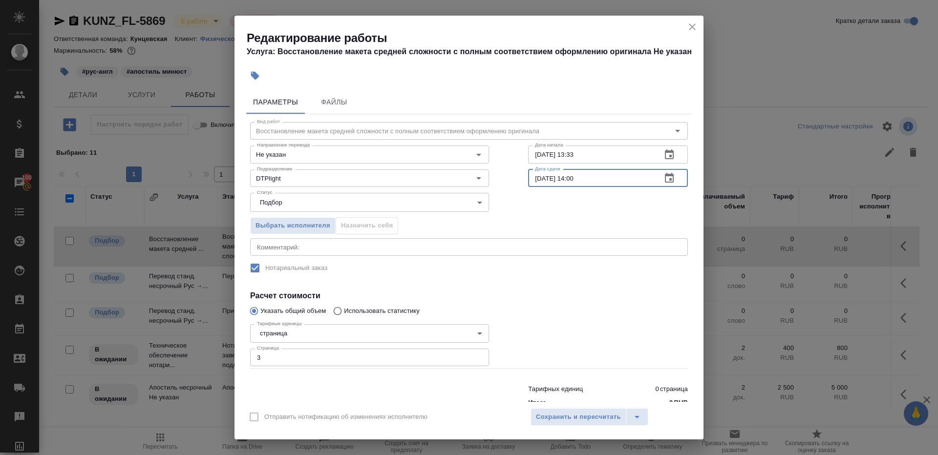
click at [541, 178] on input "10.09.2025 14:00" at bounding box center [591, 179] width 126 height 18
click at [576, 177] on input "02.09.2025 14:00" at bounding box center [591, 179] width 126 height 18
type input "02.09.2025 16:00"
click at [596, 414] on span "Сохранить и пересчитать" at bounding box center [578, 417] width 85 height 11
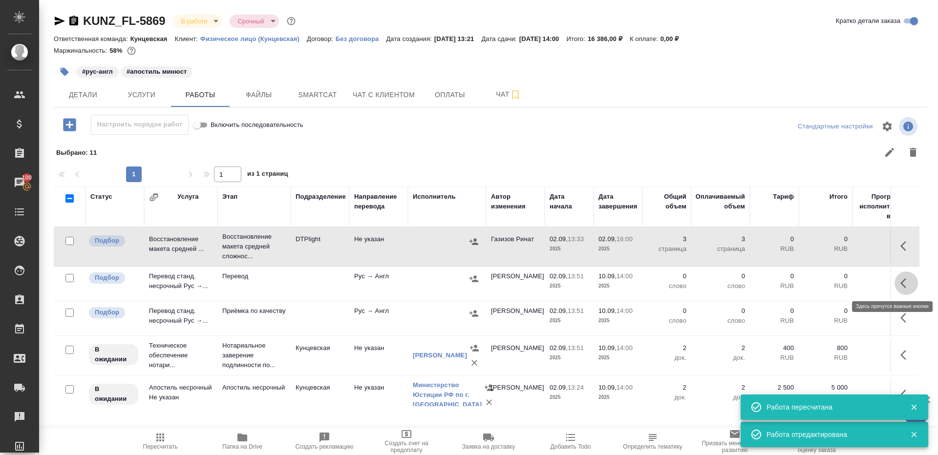
click at [903, 288] on icon "button" at bounding box center [907, 284] width 12 height 12
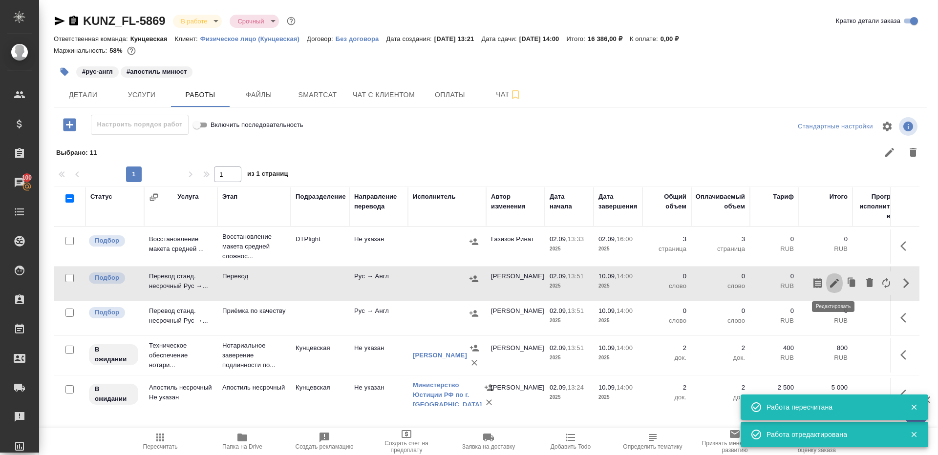
click at [835, 276] on button "button" at bounding box center [834, 283] width 17 height 23
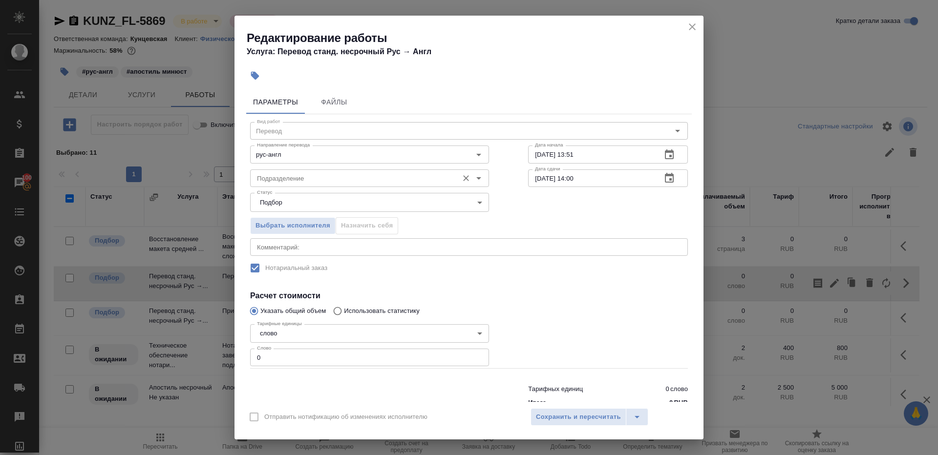
click at [299, 169] on div "Подразделение Подразделение" at bounding box center [369, 177] width 239 height 23
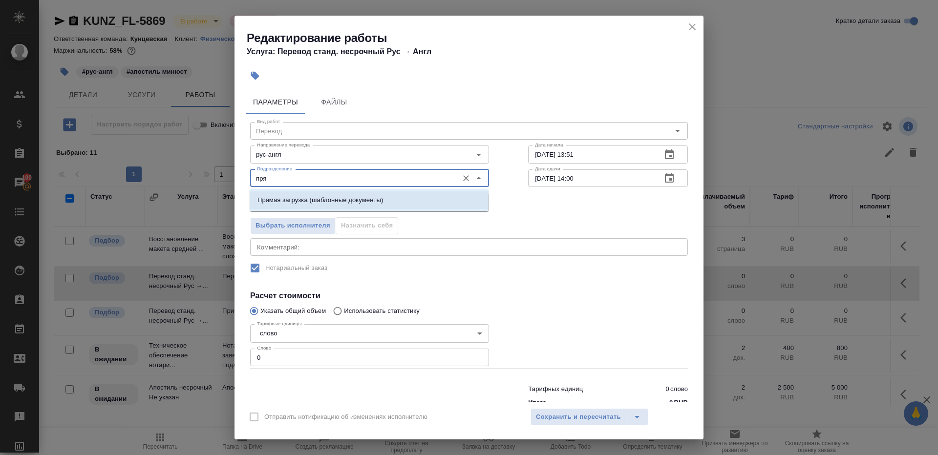
click at [327, 196] on p "Прямая загрузка (шаблонные документы)" at bounding box center [321, 200] width 126 height 10
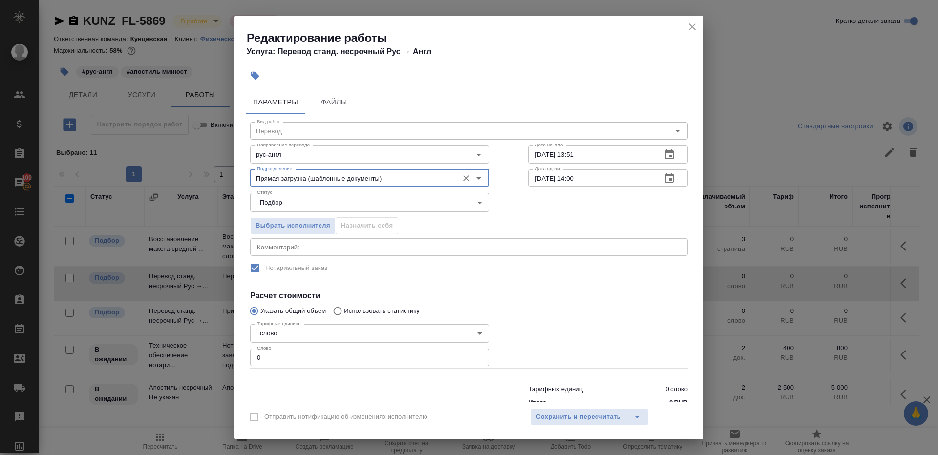
type input "Прямая загрузка (шаблонные документы)"
click at [391, 250] on textarea at bounding box center [469, 246] width 424 height 7
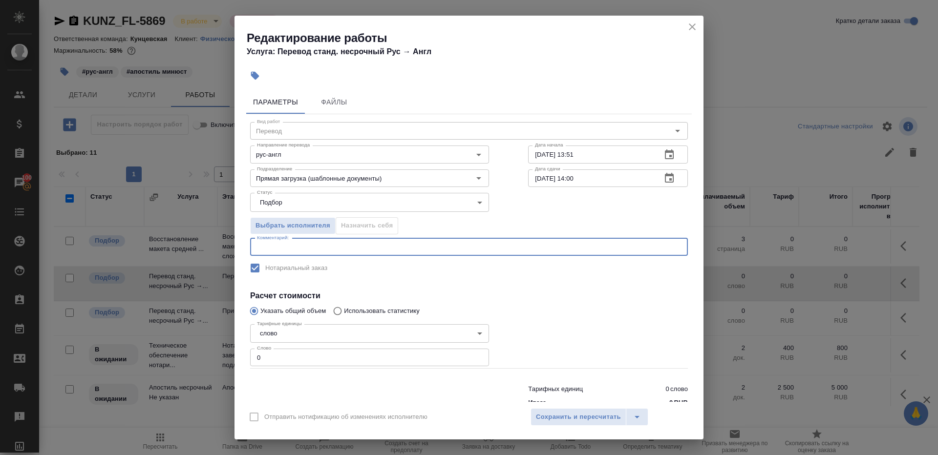
paste textarea "будет в ск"
type textarea "будет в ск"
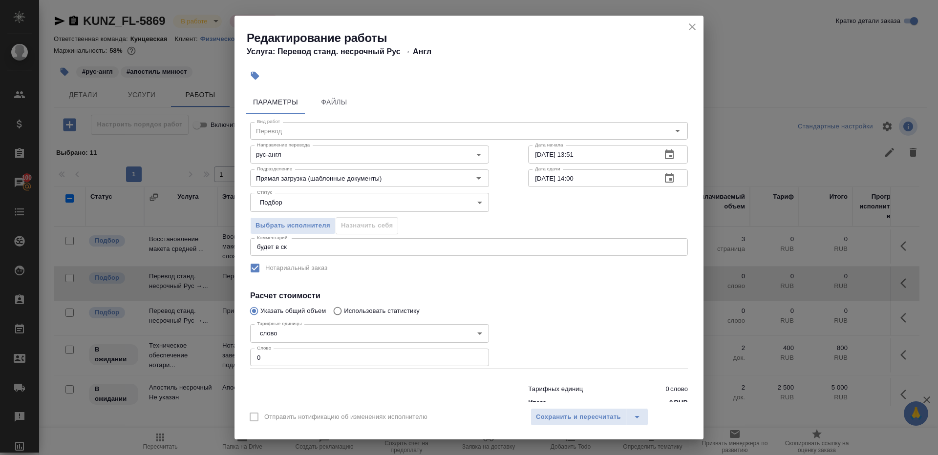
click at [396, 278] on div "Вид работ Перевод Вид работ Направление перевода рус-англ Направление перевода …" at bounding box center [469, 263] width 446 height 298
click at [274, 355] on input "0" at bounding box center [369, 358] width 239 height 18
type input "1"
click at [610, 314] on div at bounding box center [608, 344] width 199 height 87
drag, startPoint x: 541, startPoint y: 179, endPoint x: 507, endPoint y: 173, distance: 35.1
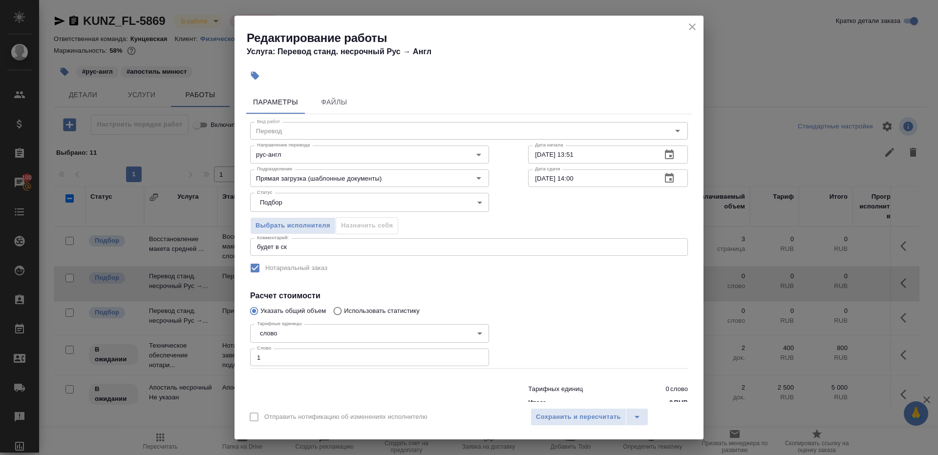
click at [507, 173] on div "Вид работ Перевод Вид работ Направление перевода рус-англ Направление перевода …" at bounding box center [469, 263] width 446 height 298
click at [575, 176] on input "03.09.2025 14:00" at bounding box center [591, 179] width 126 height 18
type input "[DATE] 10:00"
click at [564, 299] on h4 "Расчет стоимости" at bounding box center [469, 296] width 438 height 12
click at [552, 418] on span "Сохранить и пересчитать" at bounding box center [578, 417] width 85 height 11
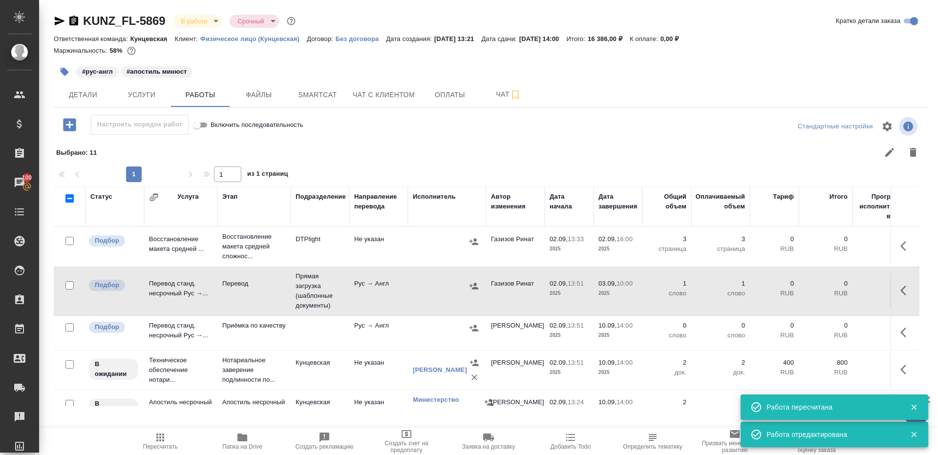
click at [62, 72] on icon "button" at bounding box center [65, 72] width 8 height 8
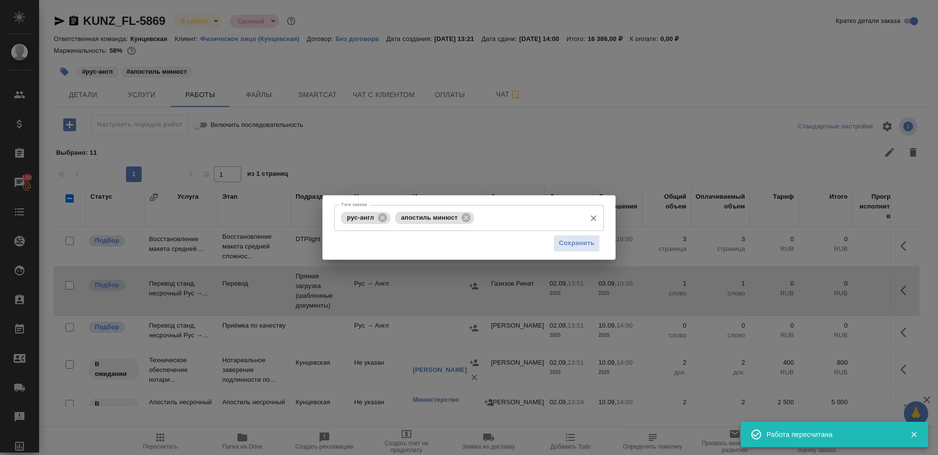
click at [502, 219] on input "Тэги заказа" at bounding box center [528, 218] width 105 height 17
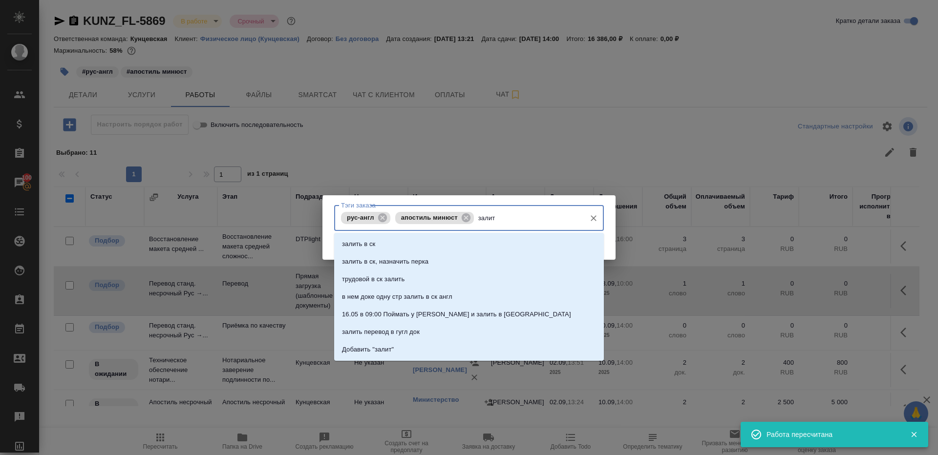
type input "залить"
drag, startPoint x: 481, startPoint y: 260, endPoint x: 506, endPoint y: 260, distance: 25.4
click at [481, 260] on li "залить в ск, назначить перка" at bounding box center [469, 262] width 270 height 18
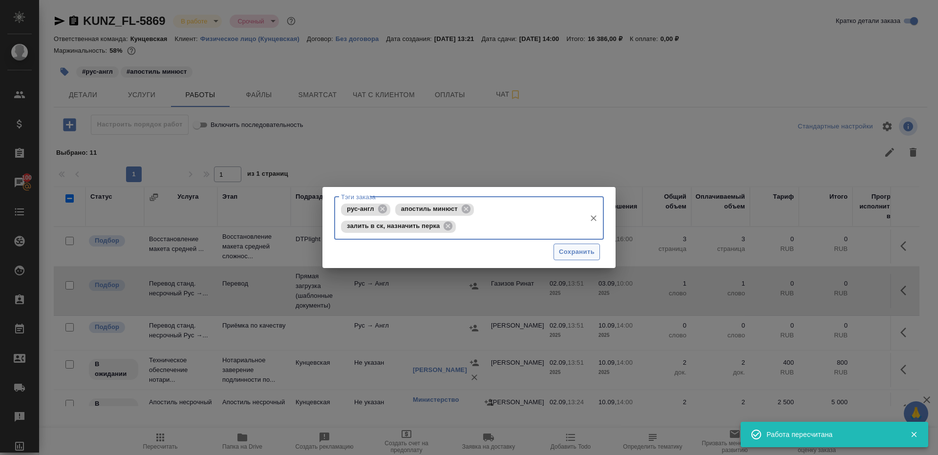
click at [578, 258] on button "Сохранить" at bounding box center [577, 252] width 46 height 17
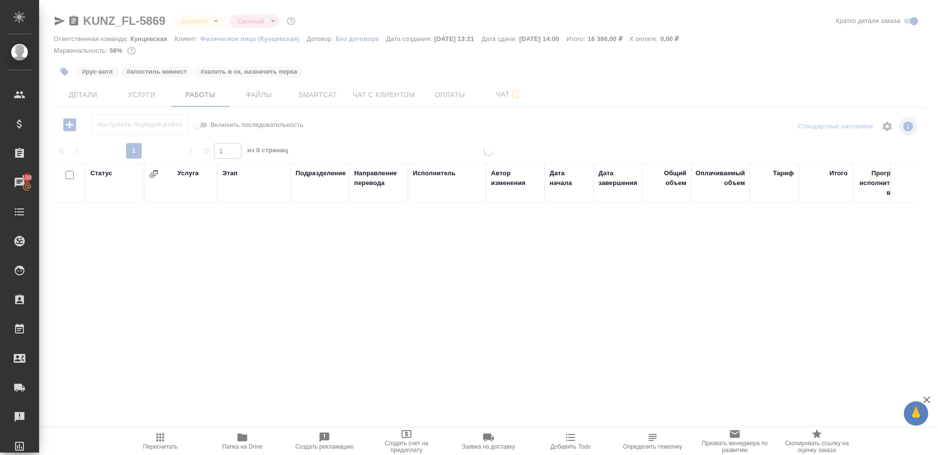
click at [64, 67] on div at bounding box center [488, 204] width 899 height 408
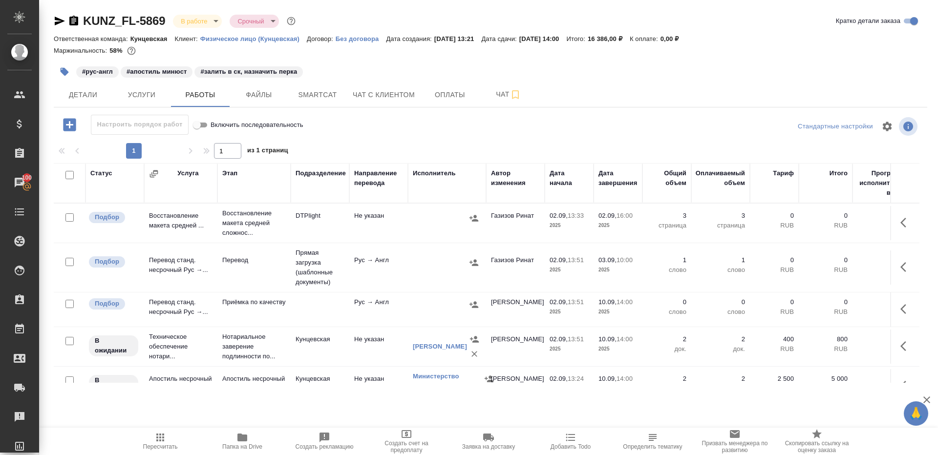
click at [64, 75] on icon "button" at bounding box center [65, 72] width 8 height 8
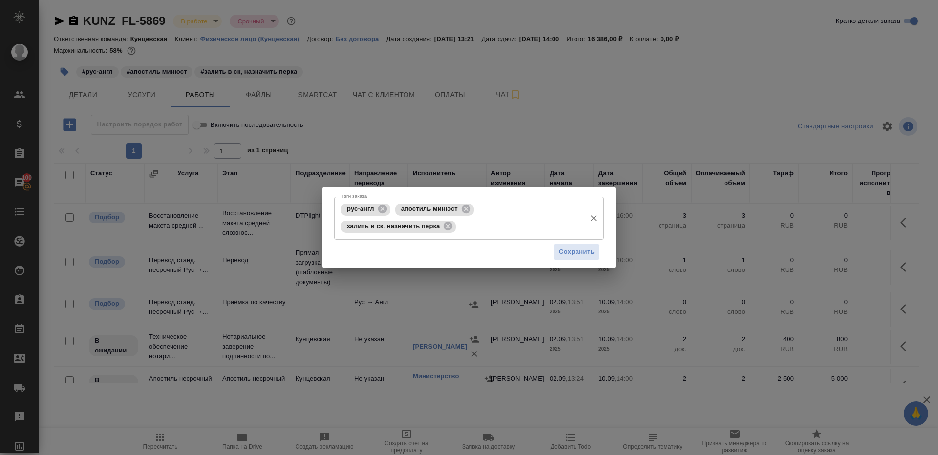
click at [502, 232] on input "Тэги заказа" at bounding box center [519, 226] width 123 height 17
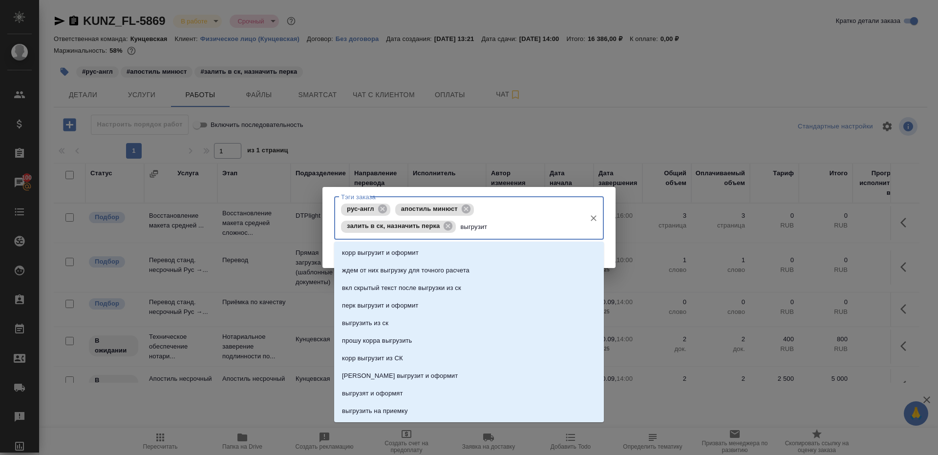
type input "выгрузить"
click at [482, 248] on li "выгрузить из ск" at bounding box center [469, 253] width 270 height 18
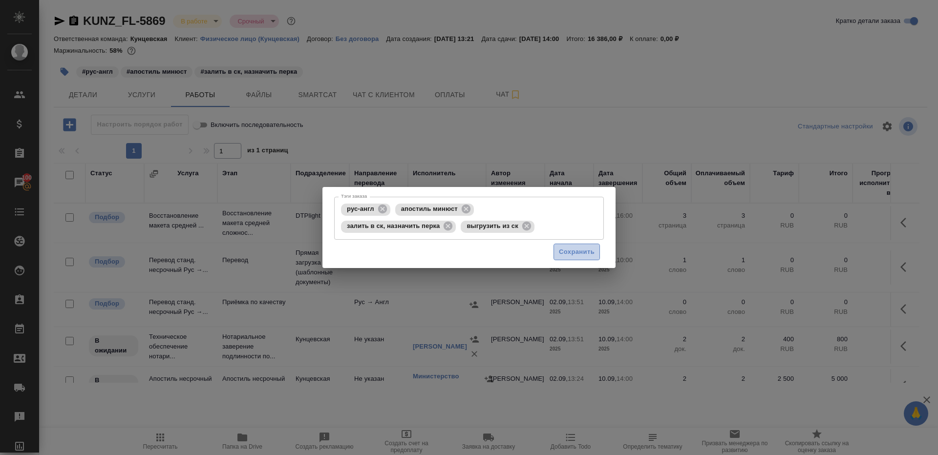
click at [565, 248] on span "Сохранить" at bounding box center [577, 252] width 36 height 11
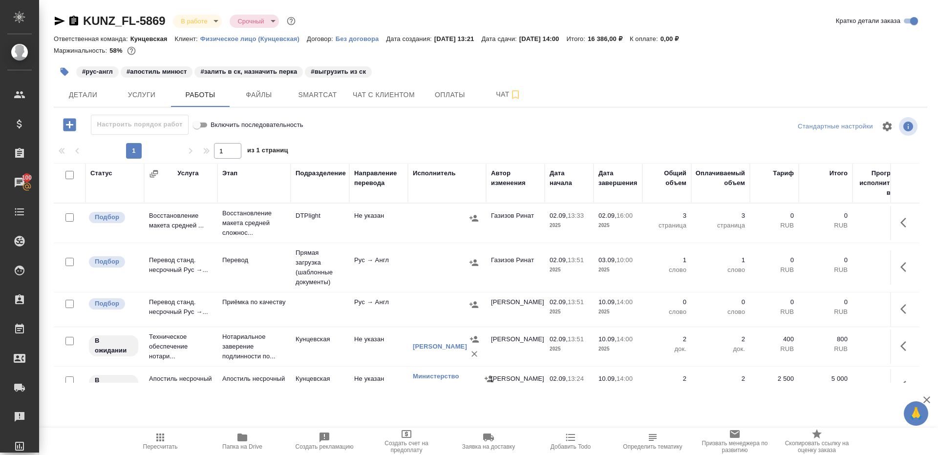
click at [903, 299] on button "button" at bounding box center [906, 309] width 23 height 23
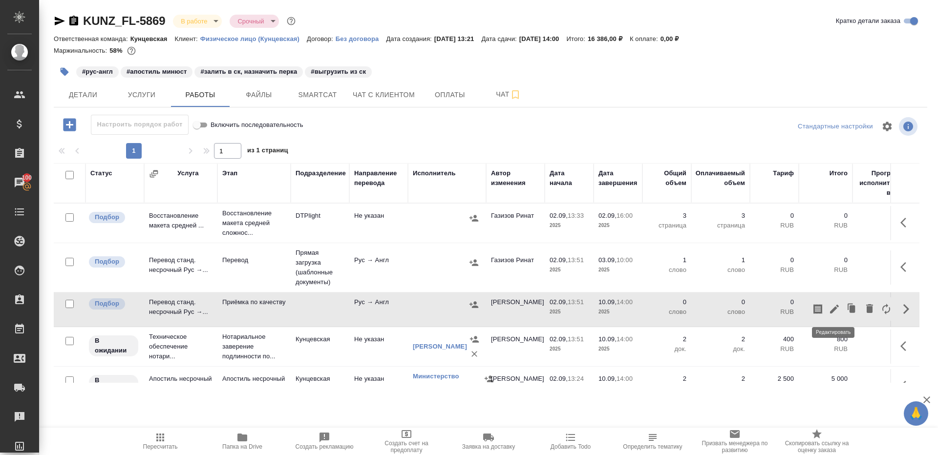
click at [831, 306] on icon "button" at bounding box center [835, 309] width 12 height 12
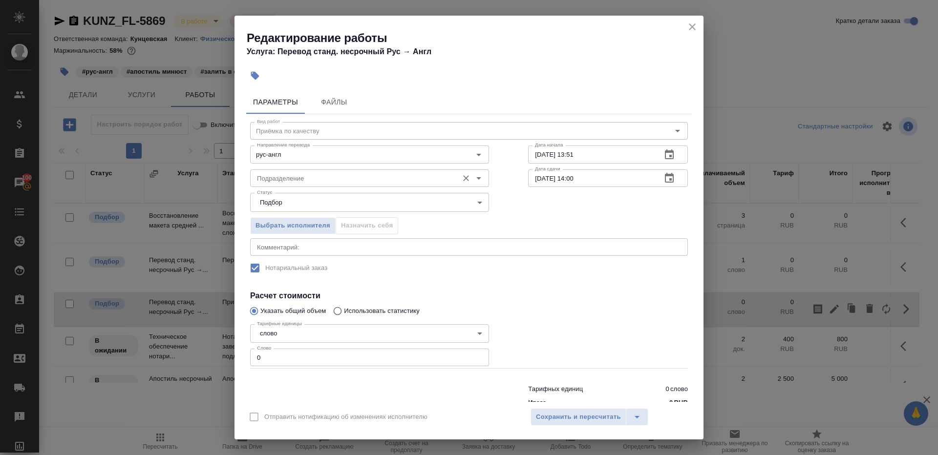
click at [323, 179] on input "Подразделение" at bounding box center [353, 178] width 200 height 12
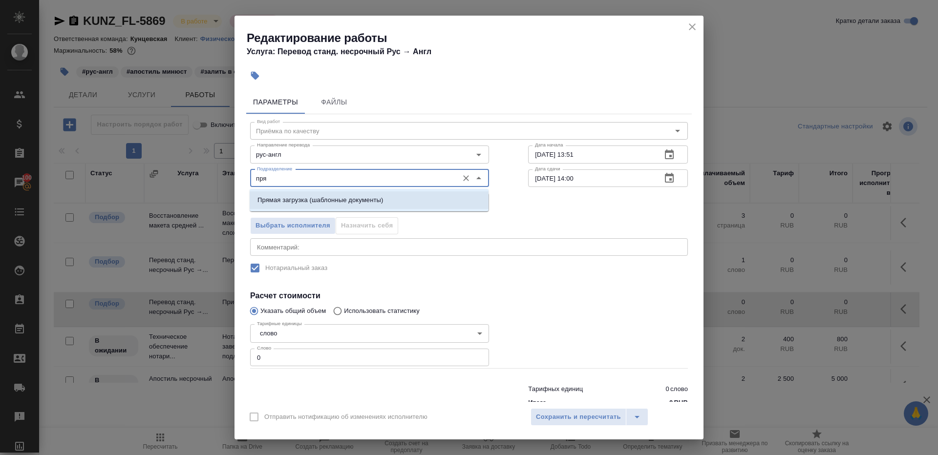
click at [353, 203] on p "Прямая загрузка (шаблонные документы)" at bounding box center [321, 200] width 126 height 10
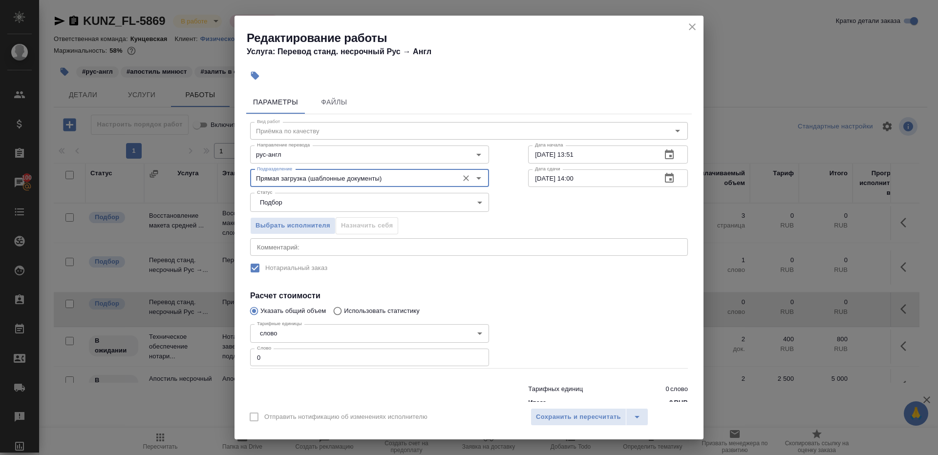
type input "Прямая загрузка (шаблонные документы)"
click at [598, 155] on input "[DATE] 13:51" at bounding box center [591, 155] width 126 height 18
paste input "3.09.2025 10:00"
type input "[DATE] 10:00"
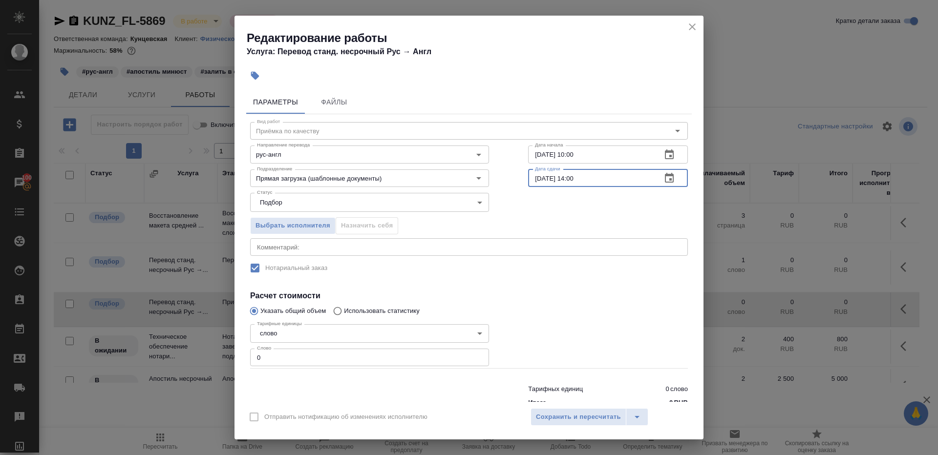
click at [600, 180] on input "[DATE] 14:00" at bounding box center [591, 179] width 126 height 18
paste input "03.09.2025 10"
click at [575, 178] on input "[DATE] 10:00" at bounding box center [591, 179] width 126 height 18
type input "03.09.2025 14:00"
click at [348, 354] on input "0" at bounding box center [369, 358] width 239 height 18
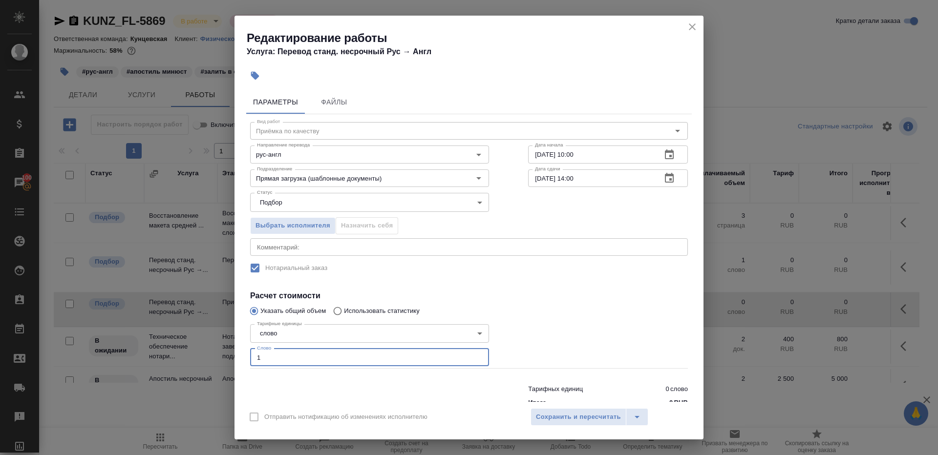
type input "1"
click at [573, 340] on div at bounding box center [608, 344] width 199 height 87
click at [573, 413] on span "Сохранить и пересчитать" at bounding box center [578, 417] width 85 height 11
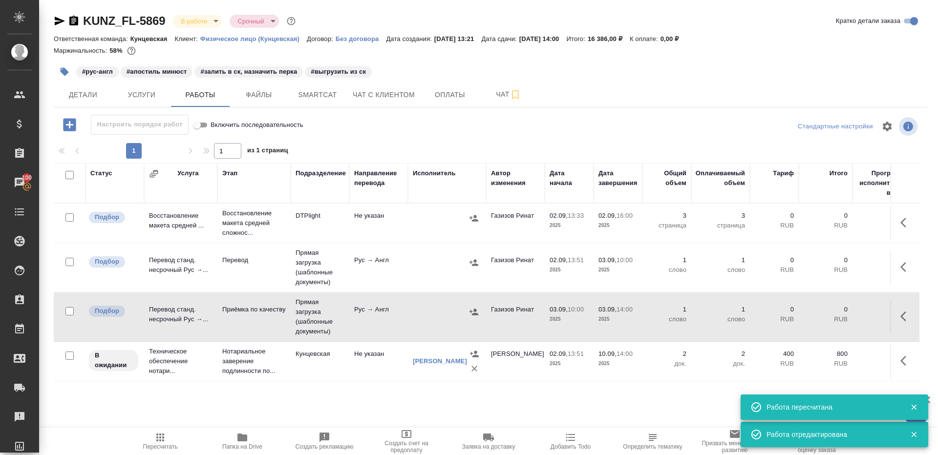
click at [159, 437] on icon "button" at bounding box center [160, 438] width 8 height 8
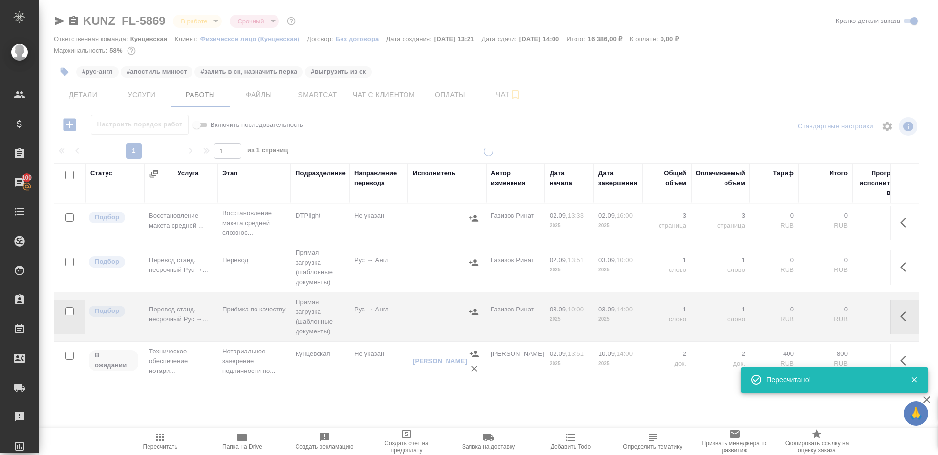
click at [446, 135] on div at bounding box center [488, 204] width 899 height 408
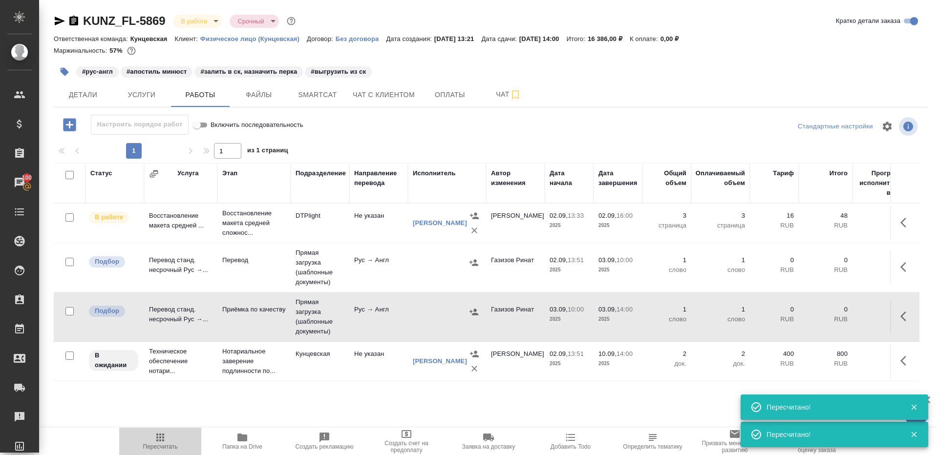
click at [150, 437] on span "Пересчитать" at bounding box center [160, 441] width 70 height 19
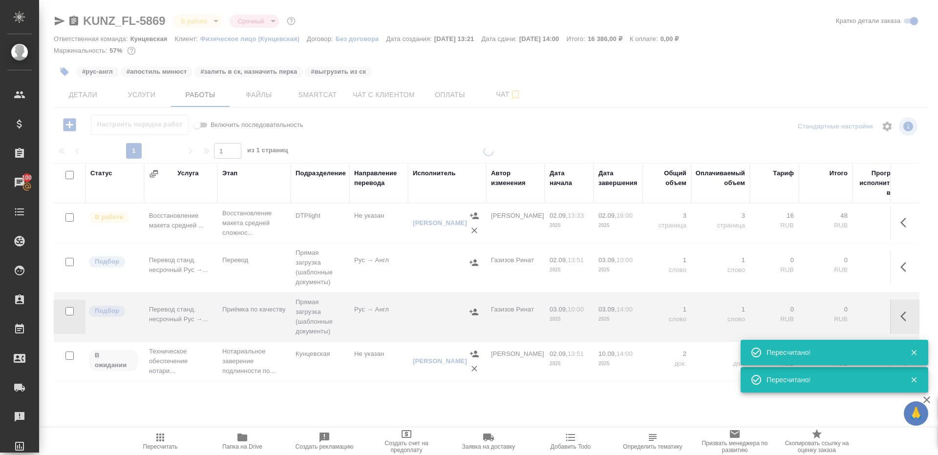
click at [378, 138] on div at bounding box center [488, 204] width 899 height 408
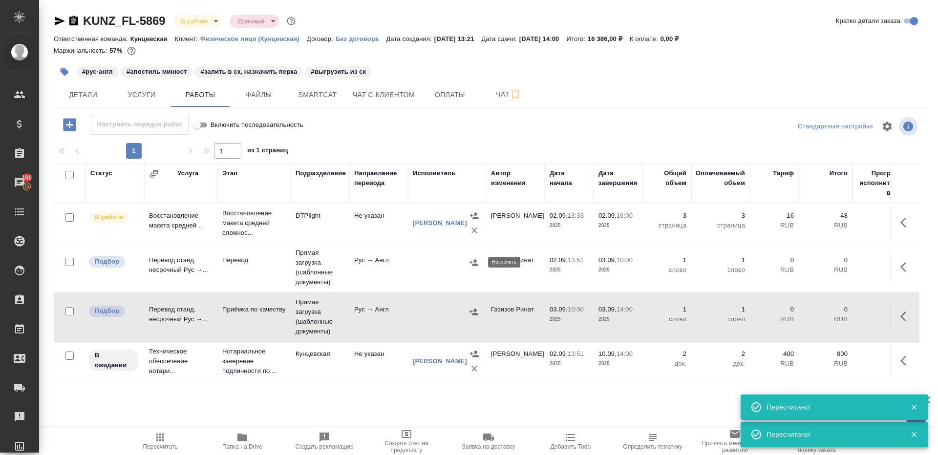
click at [473, 264] on icon "button" at bounding box center [474, 262] width 9 height 6
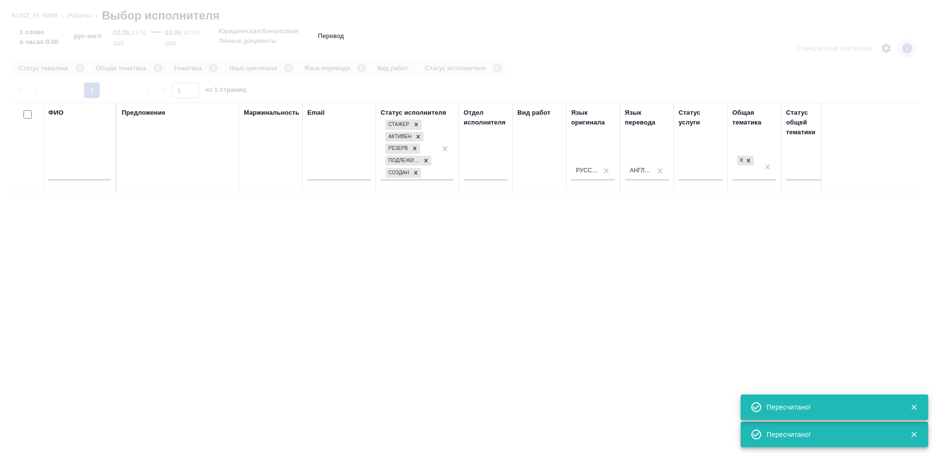
click at [86, 173] on input "text" at bounding box center [79, 174] width 63 height 12
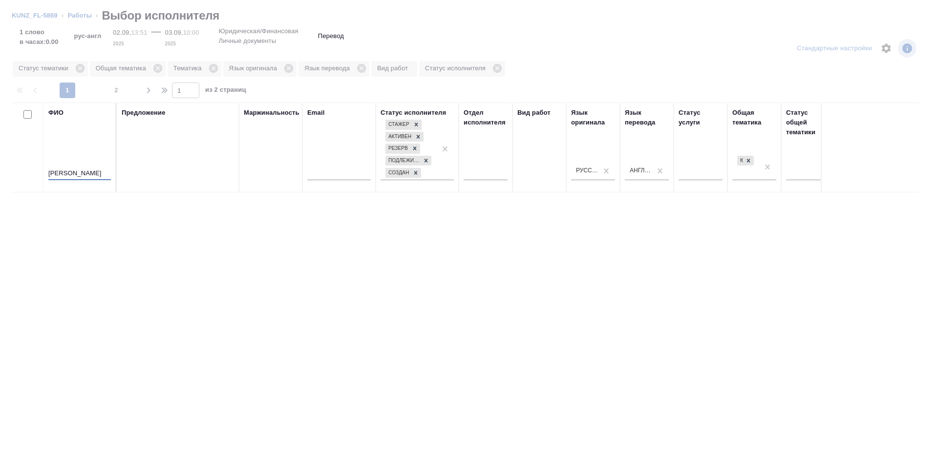
type input "марченко"
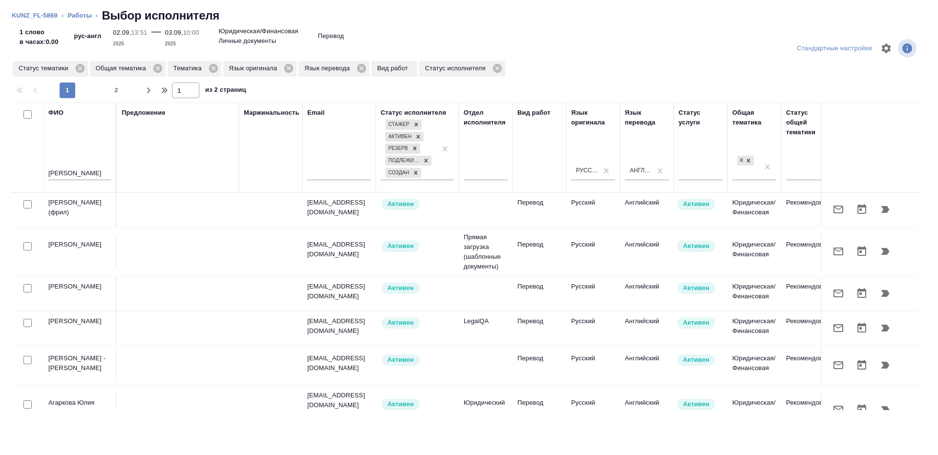
click at [185, 149] on div "Предложение" at bounding box center [178, 147] width 112 height 79
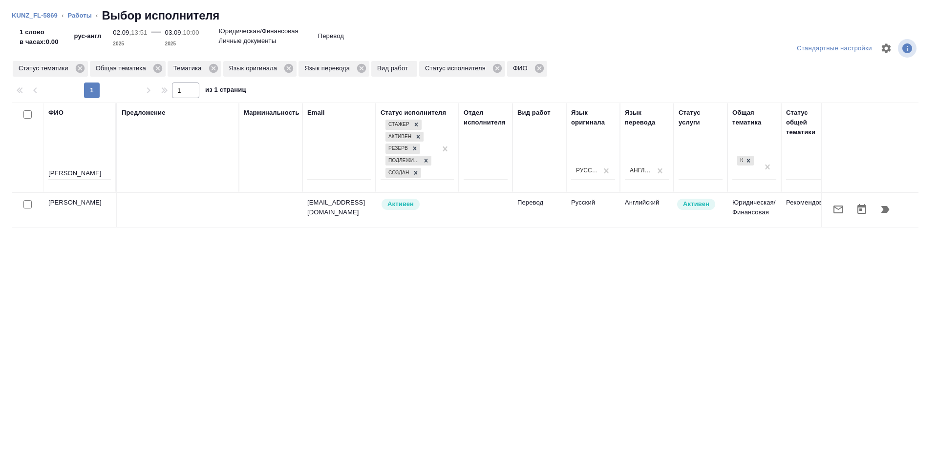
click at [449, 227] on div "ФИО марченко Предложение Маржинальность Email Статус исполнителя Стажер Активен…" at bounding box center [465, 257] width 907 height 308
click at [515, 207] on td "Перевод" at bounding box center [540, 210] width 54 height 34
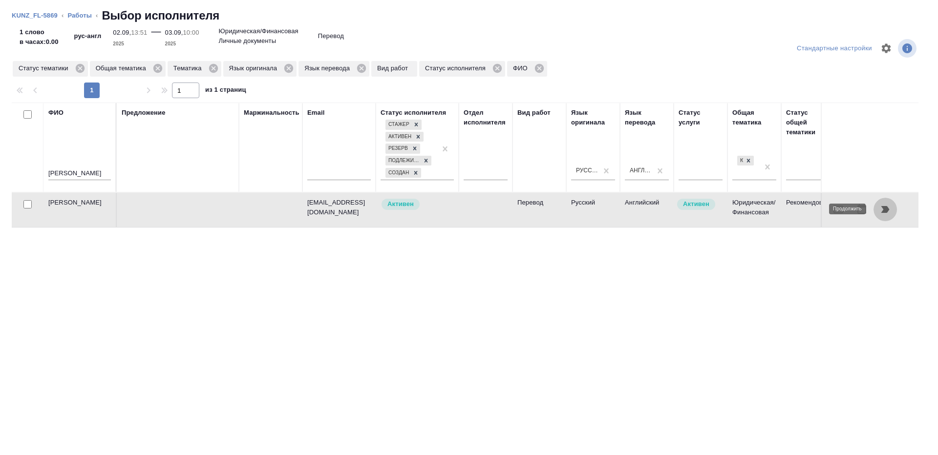
click at [882, 205] on icon "button" at bounding box center [886, 210] width 12 height 12
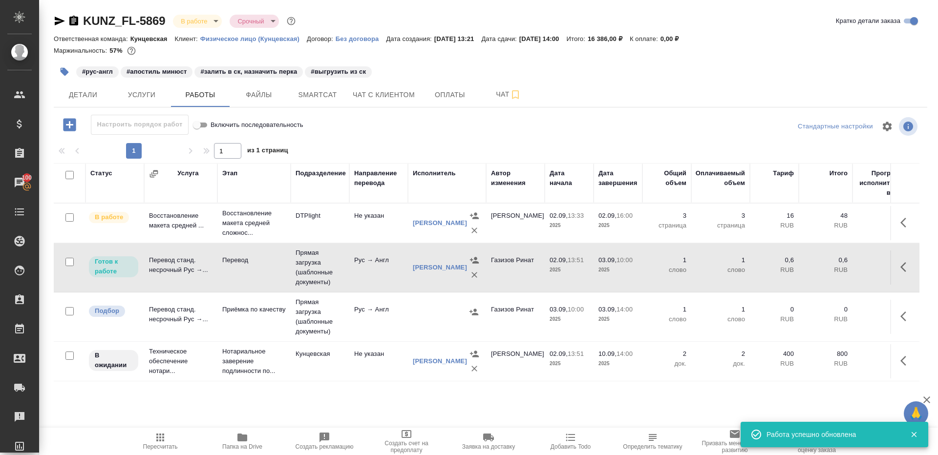
click at [374, 273] on td "Рус → Англ" at bounding box center [378, 268] width 59 height 34
click at [162, 440] on icon "button" at bounding box center [160, 438] width 12 height 12
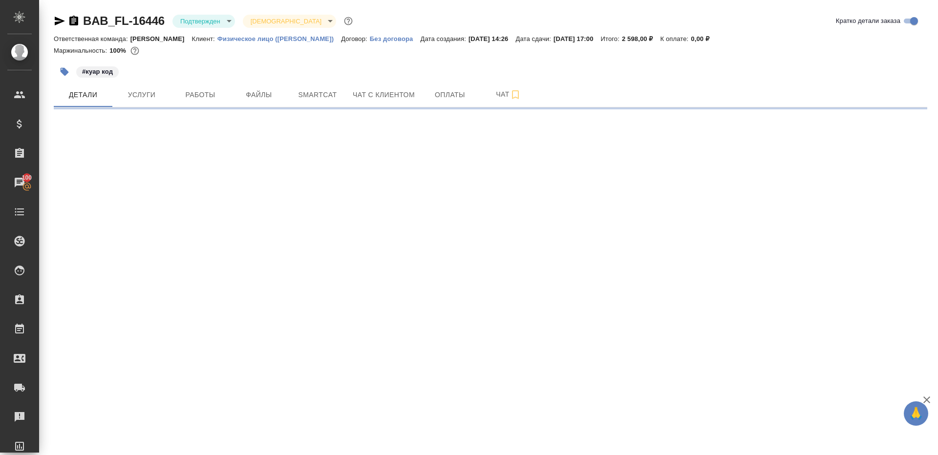
select select "RU"
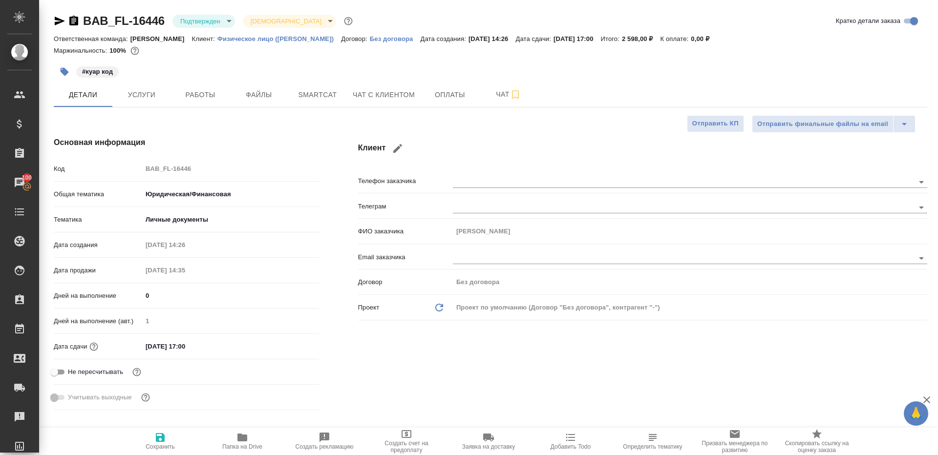
type textarea "x"
click at [191, 19] on body "🙏 .cls-1 fill:#fff; AWATERA Gazizov Rinat Клиенты Спецификации Заказы 100 Чаты …" at bounding box center [469, 227] width 938 height 455
type textarea "x"
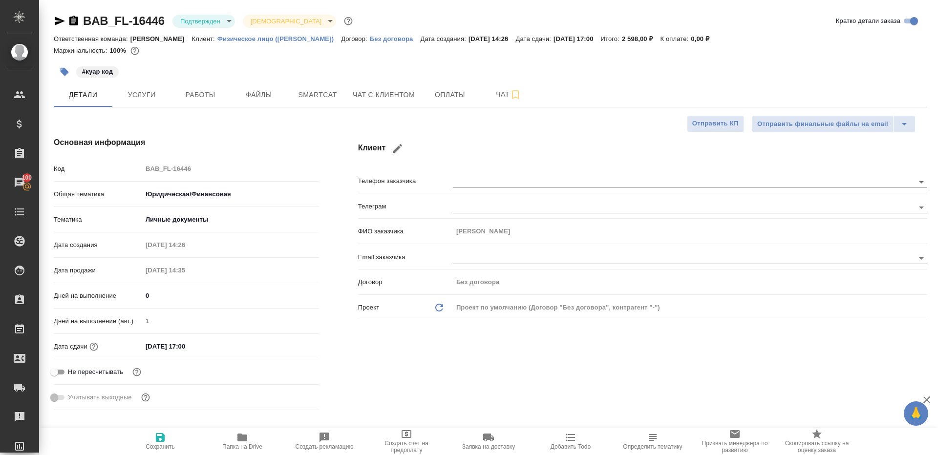
type textarea "x"
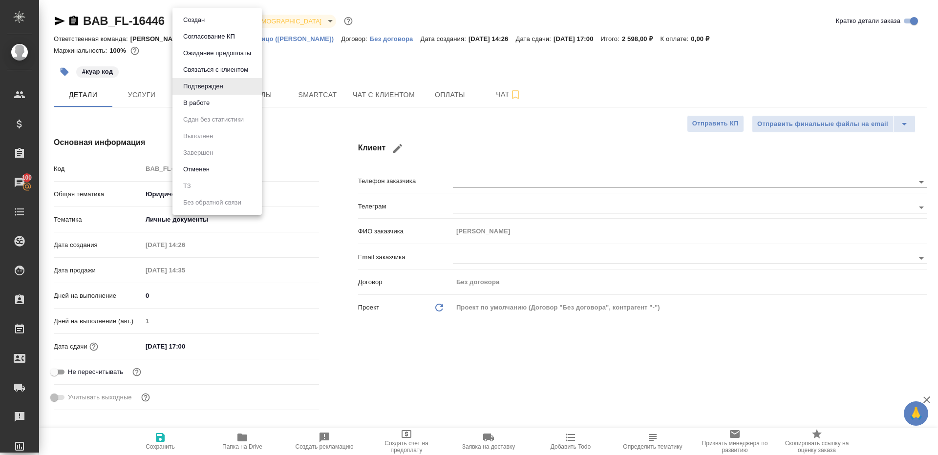
click at [215, 99] on li "В работе" at bounding box center [216, 103] width 89 height 17
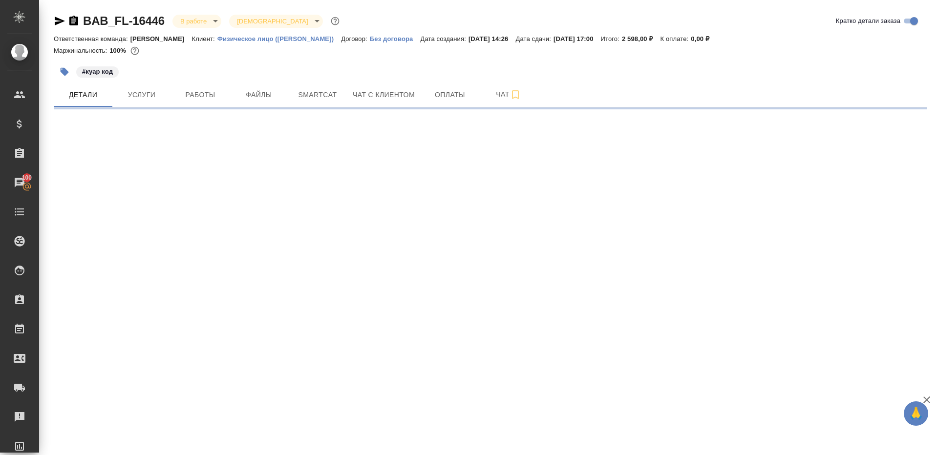
select select "RU"
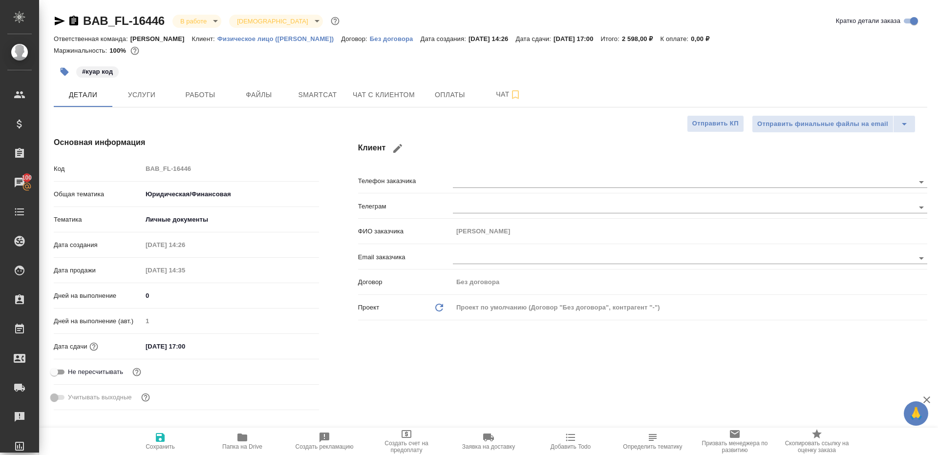
type textarea "x"
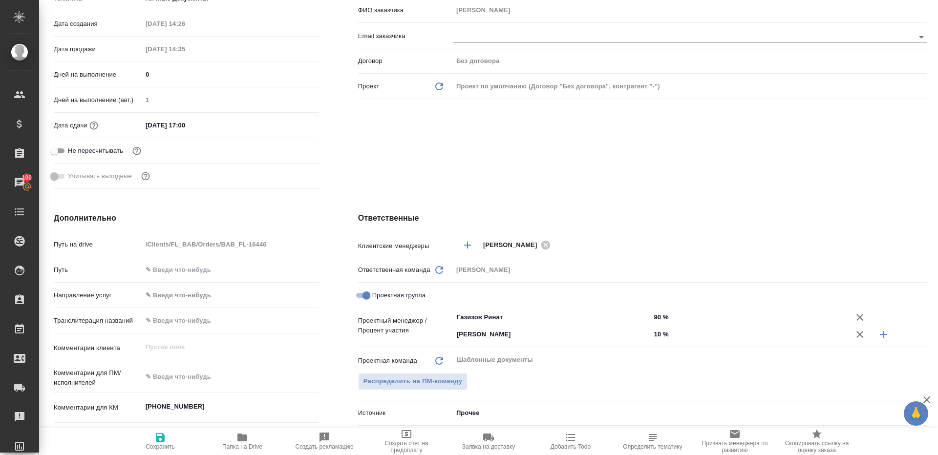
scroll to position [437, 0]
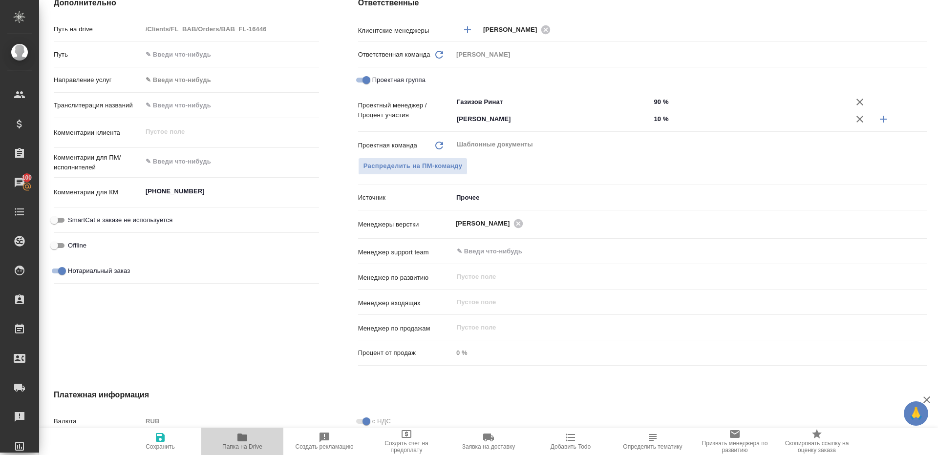
click at [242, 442] on icon "button" at bounding box center [242, 438] width 12 height 12
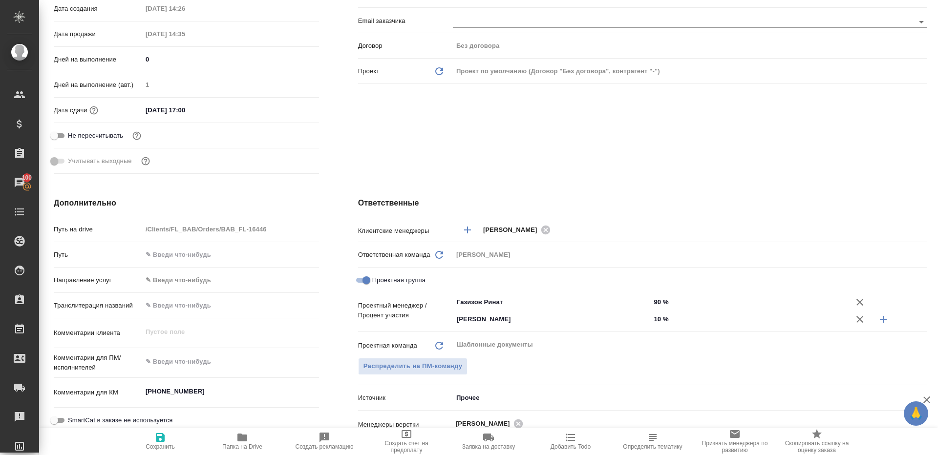
scroll to position [0, 0]
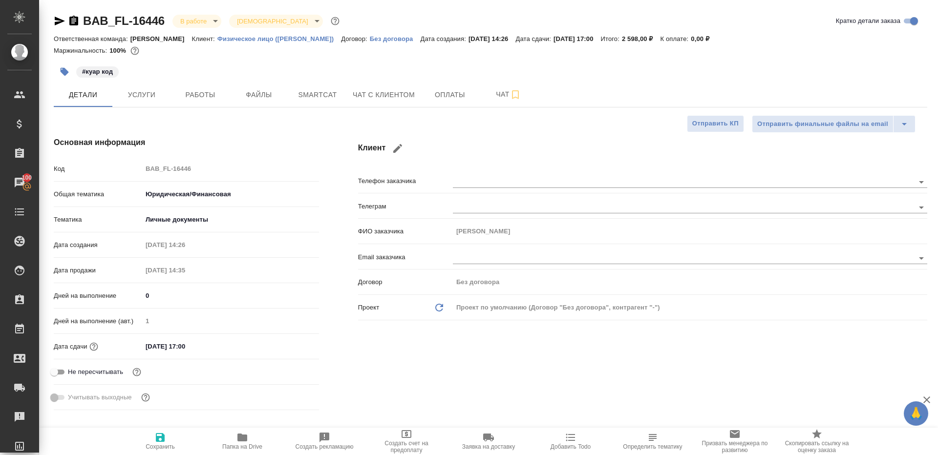
type textarea "x"
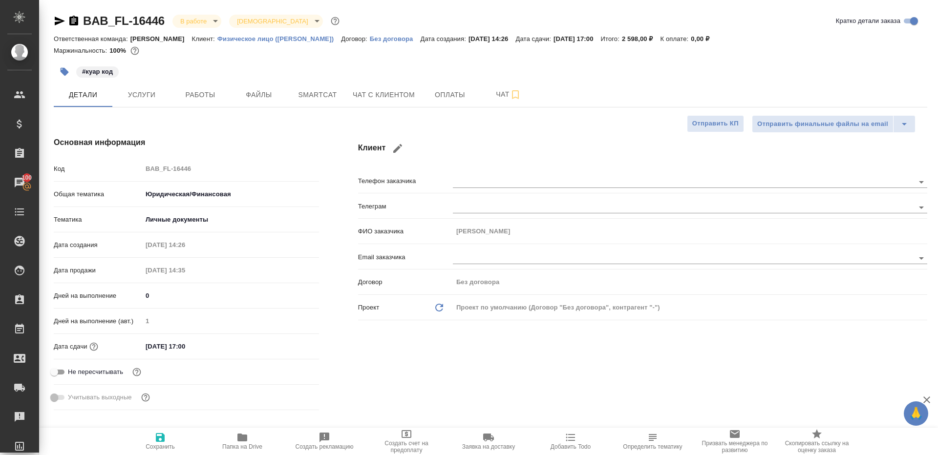
type textarea "x"
click at [200, 89] on span "Работы" at bounding box center [200, 95] width 47 height 12
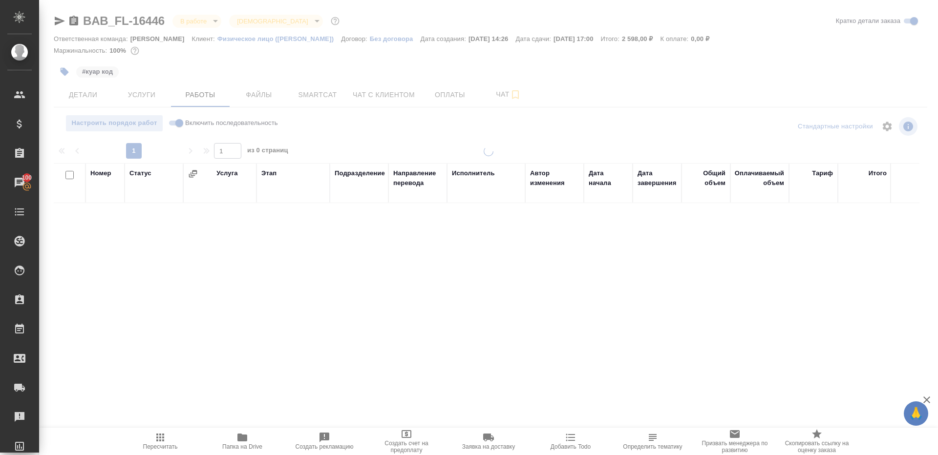
click at [354, 132] on div at bounding box center [490, 126] width 291 height 23
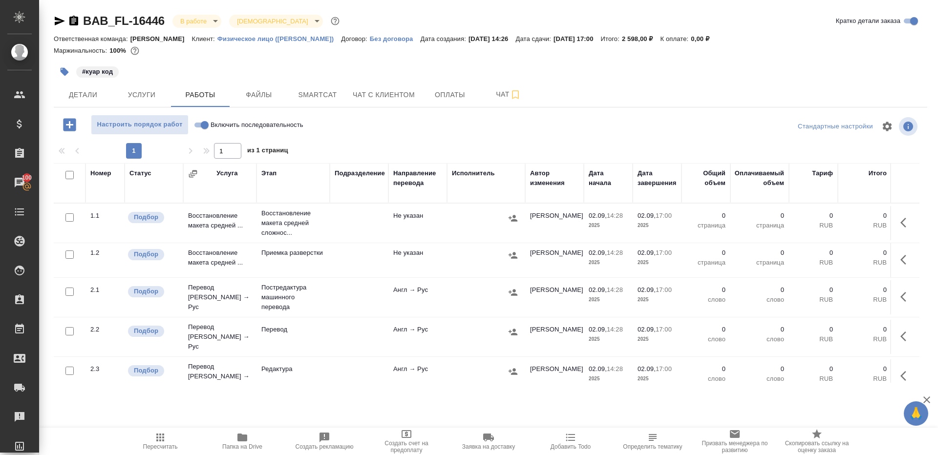
click at [196, 121] on input "Включить последовательность" at bounding box center [204, 125] width 35 height 12
checkbox input "true"
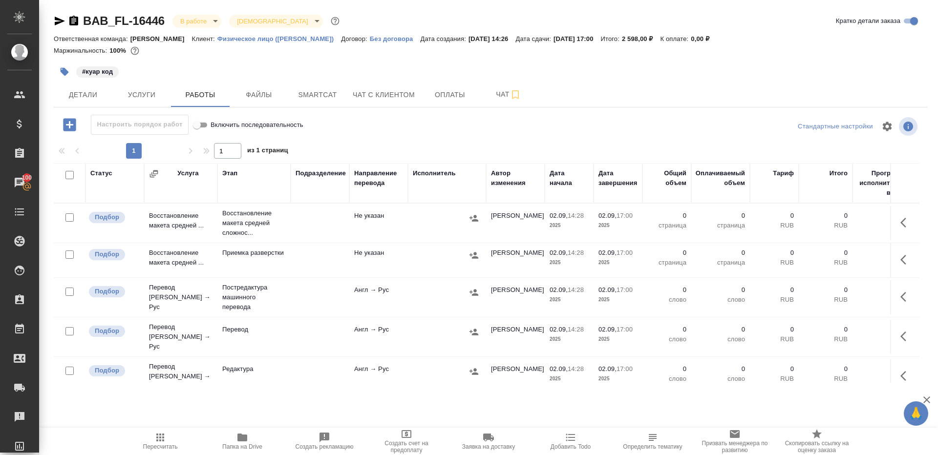
click at [66, 174] on input "checkbox" at bounding box center [69, 175] width 8 height 8
checkbox input "true"
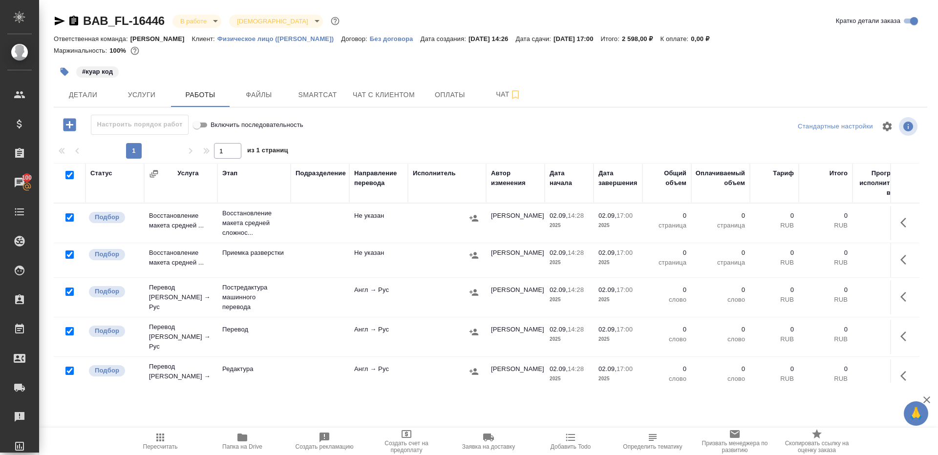
checkbox input "true"
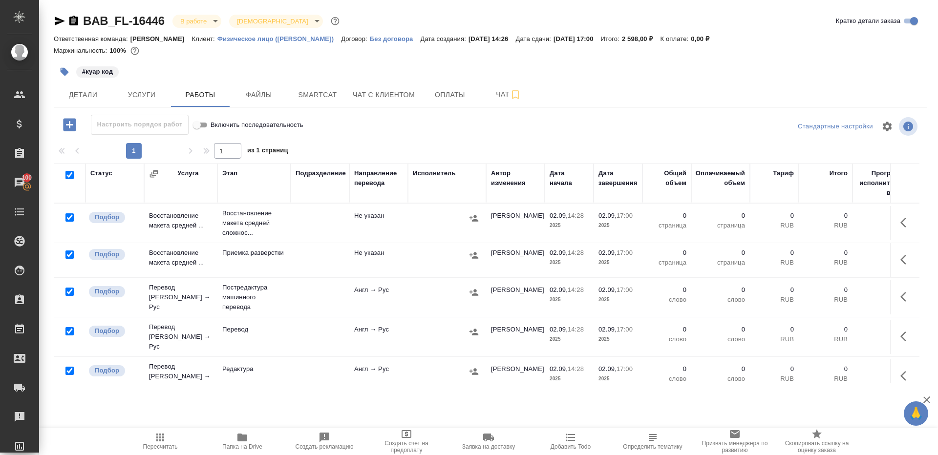
checkbox input "true"
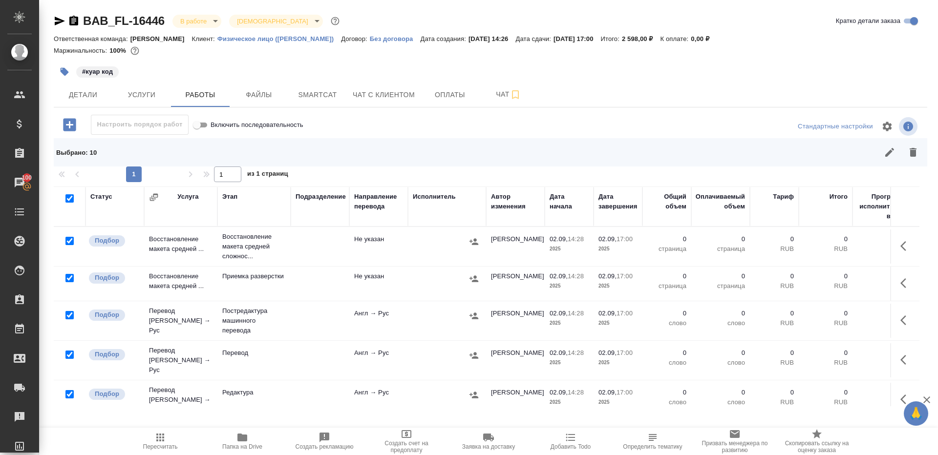
scroll to position [102, 0]
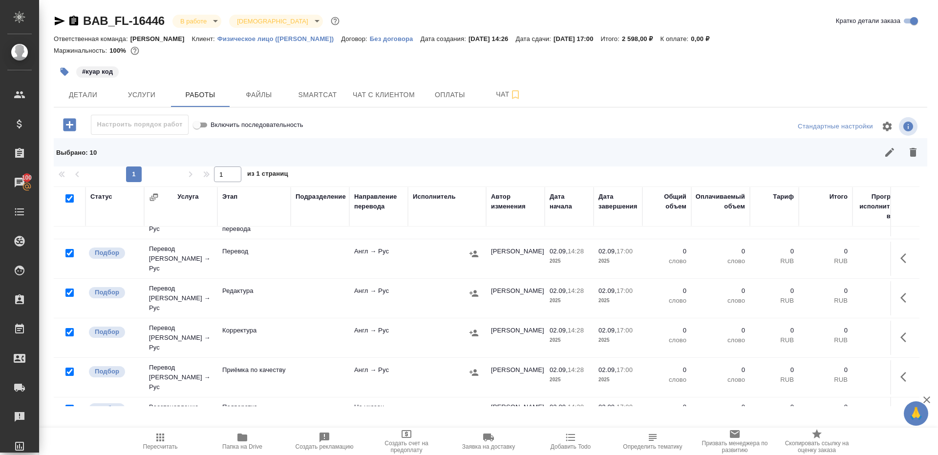
click at [67, 250] on input "checkbox" at bounding box center [69, 253] width 8 height 8
checkbox input "false"
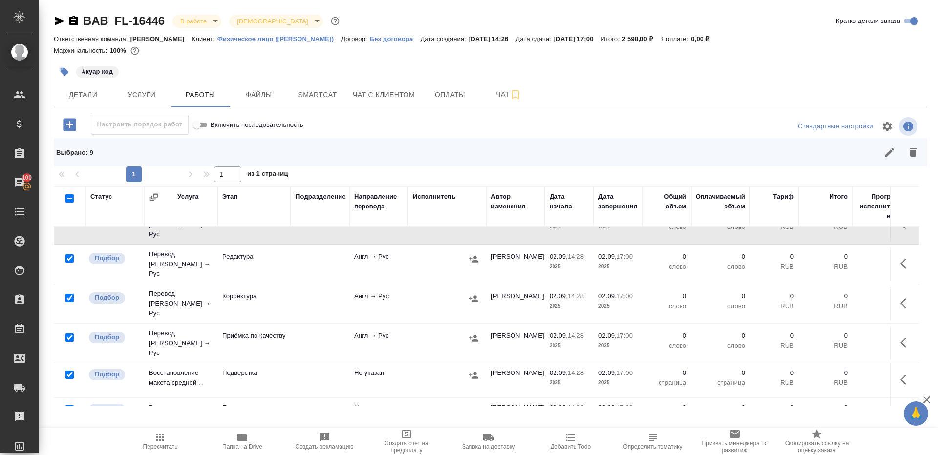
scroll to position [180, 0]
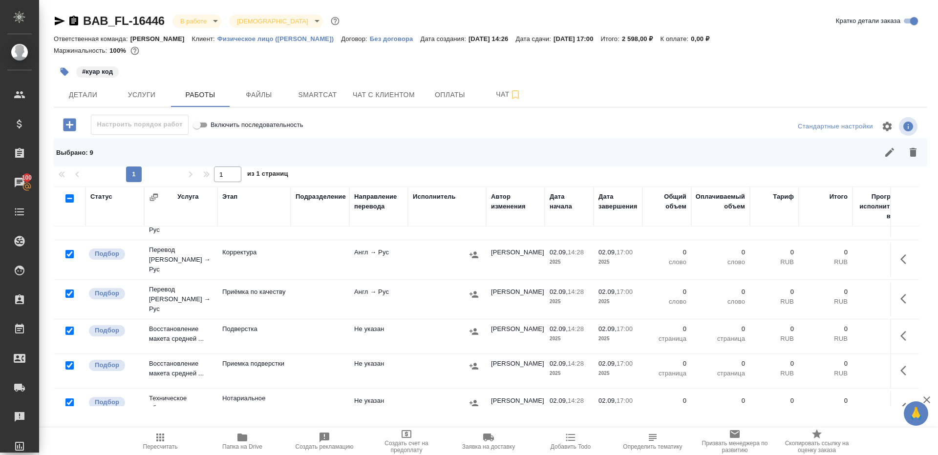
click at [69, 399] on input "checkbox" at bounding box center [69, 403] width 8 height 8
checkbox input "false"
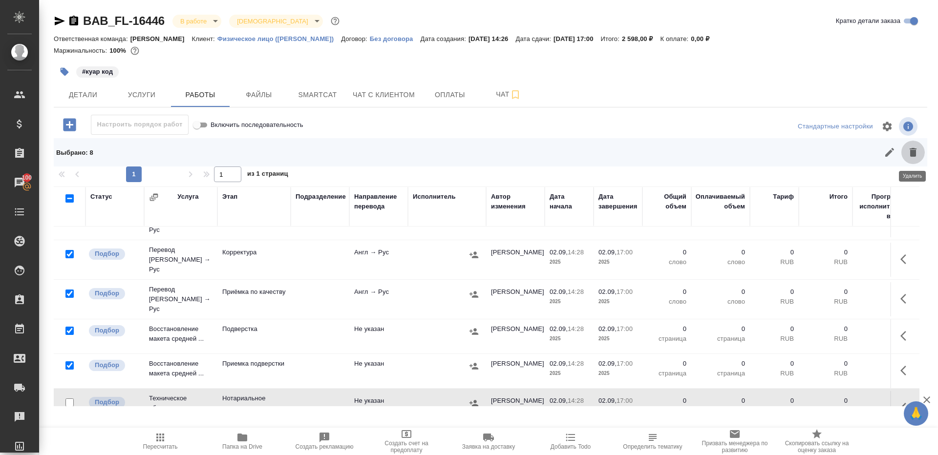
click at [910, 151] on icon "button" at bounding box center [913, 152] width 7 height 9
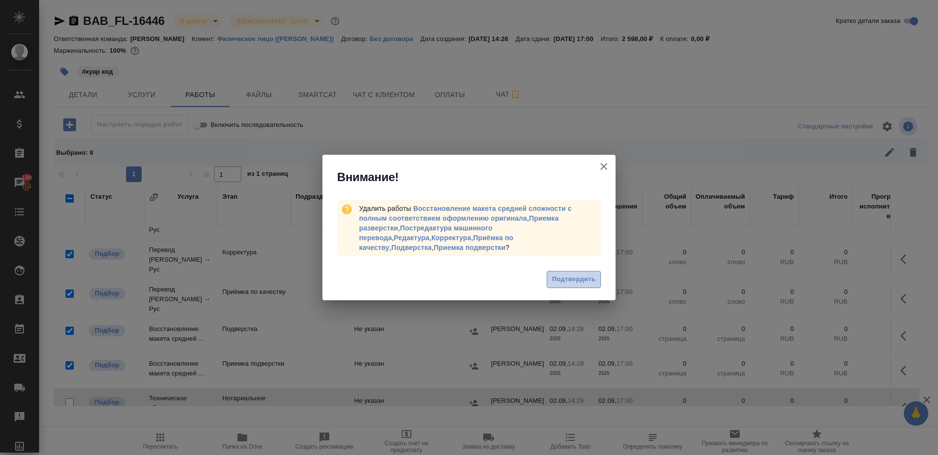
click at [571, 274] on span "Подтвердить" at bounding box center [573, 279] width 43 height 11
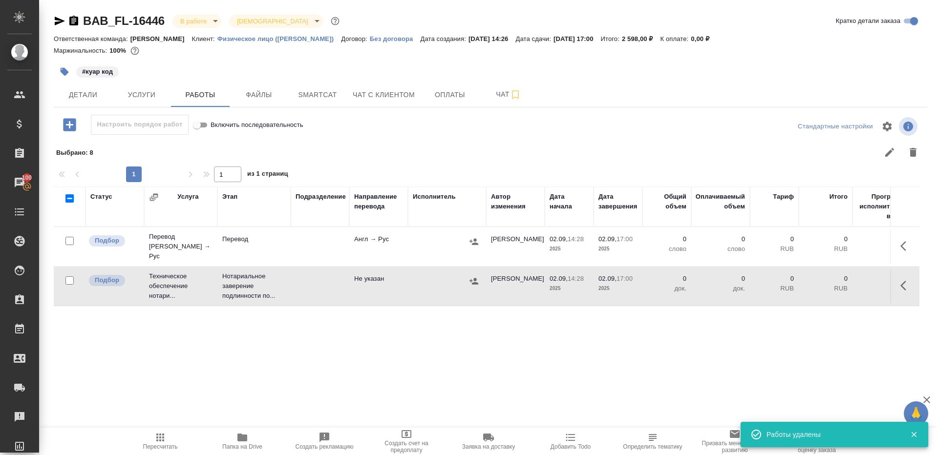
scroll to position [0, 0]
click at [899, 243] on button "button" at bounding box center [906, 246] width 23 height 23
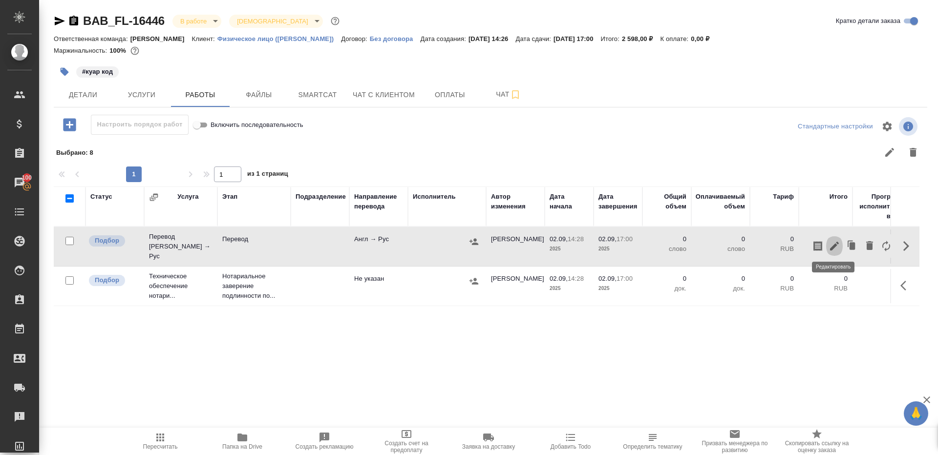
click at [838, 242] on icon "button" at bounding box center [835, 246] width 12 height 12
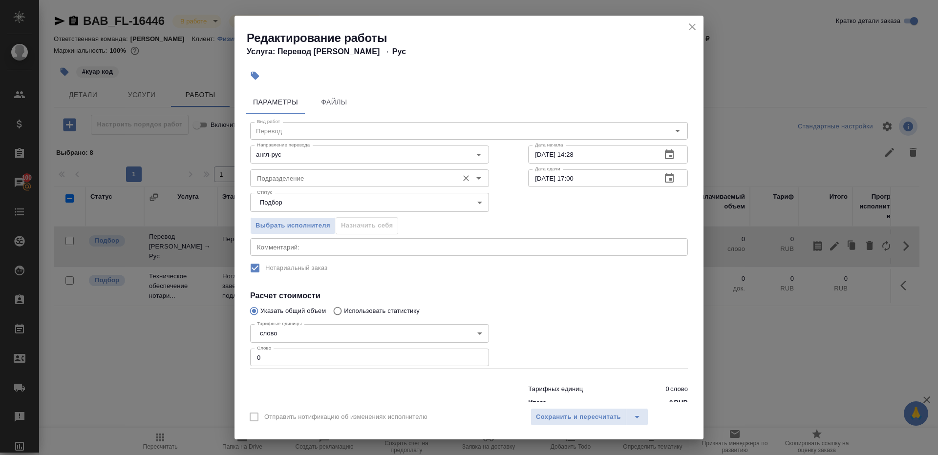
click at [346, 182] on input "Подразделение" at bounding box center [353, 178] width 200 height 12
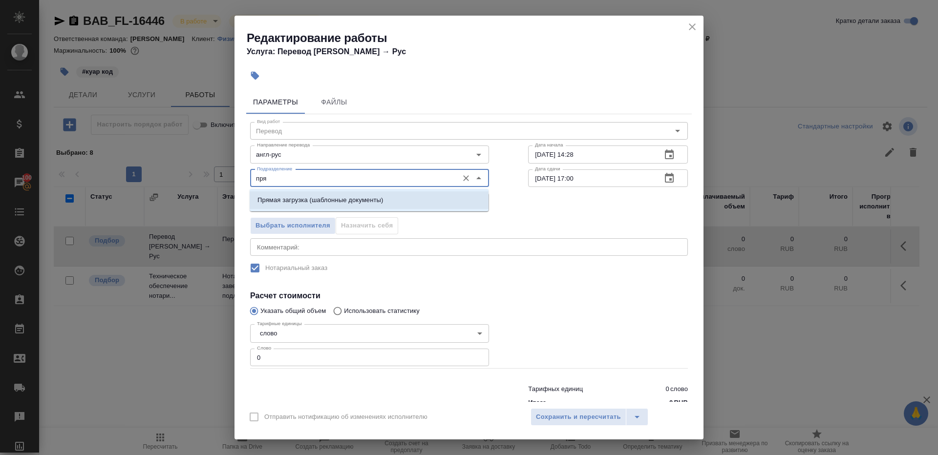
click at [369, 205] on p "Прямая загрузка (шаблонные документы)" at bounding box center [321, 200] width 126 height 10
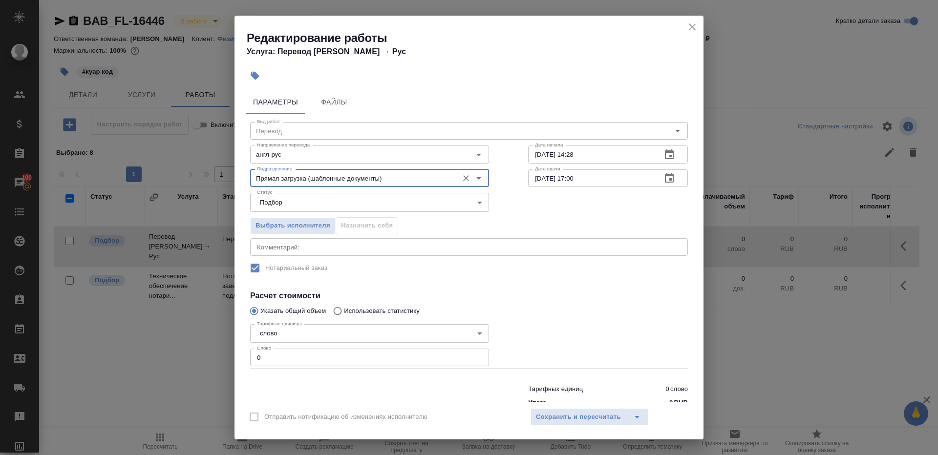
type input "Прямая загрузка (шаблонные документы)"
click at [298, 362] on input "0" at bounding box center [369, 358] width 239 height 18
click at [540, 327] on div at bounding box center [608, 344] width 199 height 87
click at [439, 355] on input "0" at bounding box center [369, 358] width 239 height 18
type input "1"
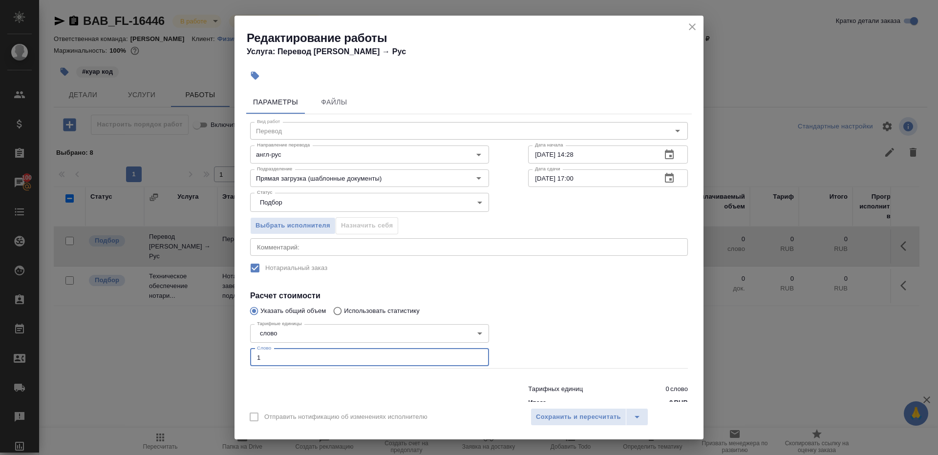
click at [550, 318] on div at bounding box center [608, 344] width 199 height 87
click at [583, 183] on input "02.09.2025 17:00" at bounding box center [591, 179] width 126 height 18
click at [578, 314] on div at bounding box center [608, 344] width 199 height 87
click at [577, 418] on span "Сохранить и пересчитать" at bounding box center [578, 417] width 85 height 11
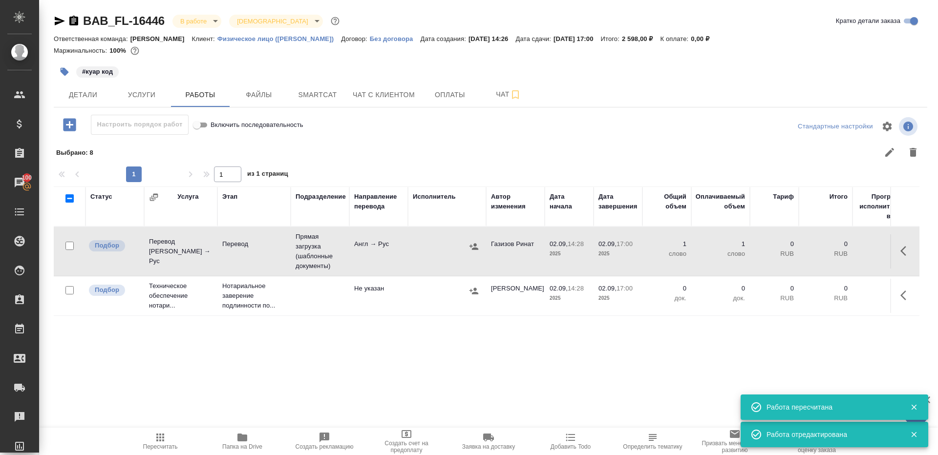
click at [406, 254] on td "Англ → Рус" at bounding box center [378, 252] width 59 height 34
click at [157, 448] on span "Пересчитать" at bounding box center [160, 447] width 35 height 7
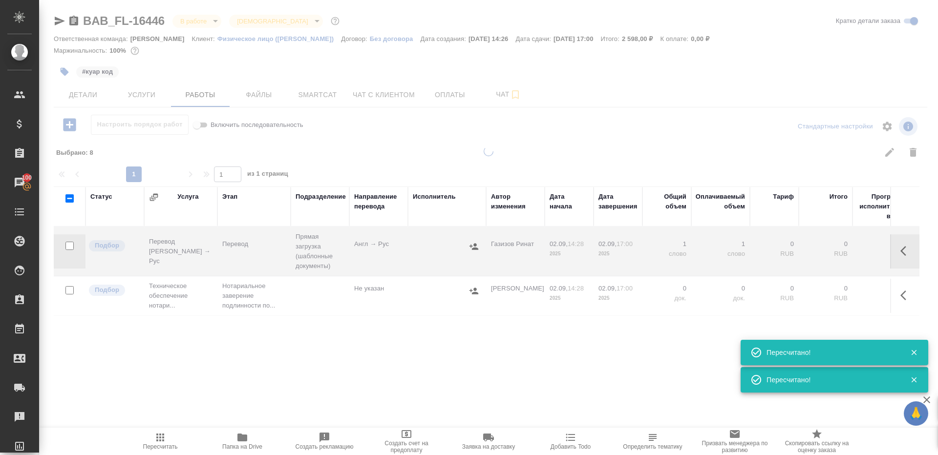
click at [389, 154] on div at bounding box center [488, 289] width 899 height 285
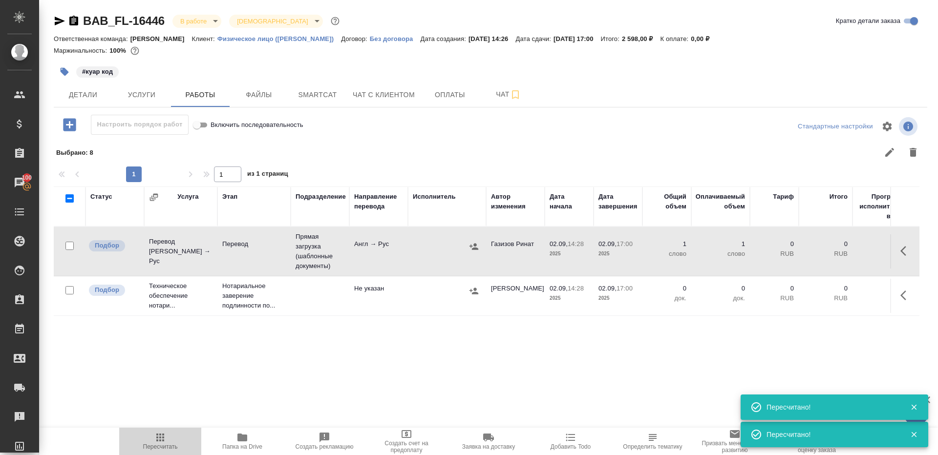
click at [159, 442] on icon "button" at bounding box center [160, 438] width 12 height 12
click at [154, 437] on span "Пересчитать" at bounding box center [160, 441] width 70 height 19
click at [159, 434] on icon "button" at bounding box center [160, 438] width 8 height 8
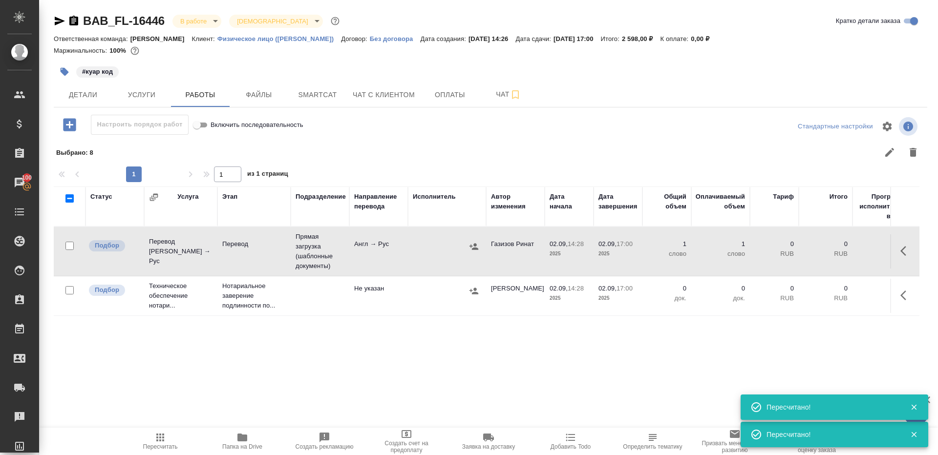
click at [159, 434] on icon "button" at bounding box center [160, 438] width 8 height 8
click at [374, 249] on td "Англ → Рус" at bounding box center [378, 252] width 59 height 34
click at [144, 446] on span "Пересчитать" at bounding box center [160, 447] width 35 height 7
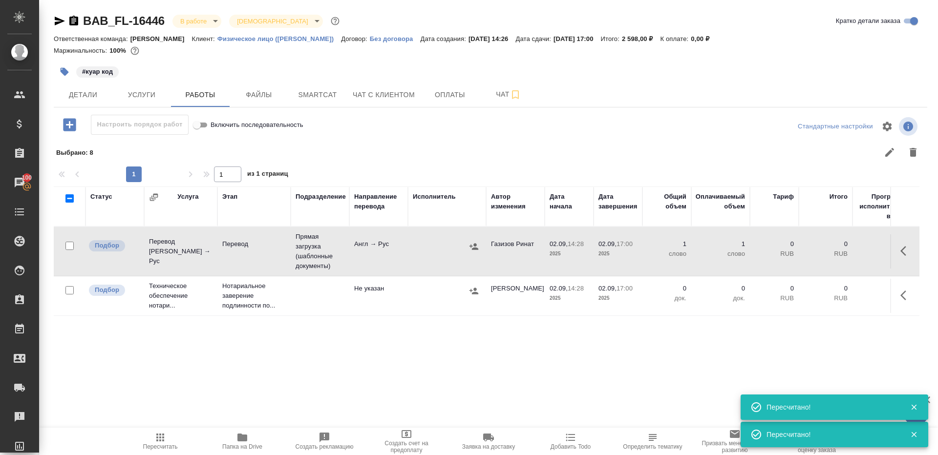
click at [545, 141] on div at bounding box center [577, 152] width 695 height 23
click at [237, 442] on icon "button" at bounding box center [242, 438] width 12 height 12
click at [67, 121] on icon "button" at bounding box center [69, 124] width 13 height 13
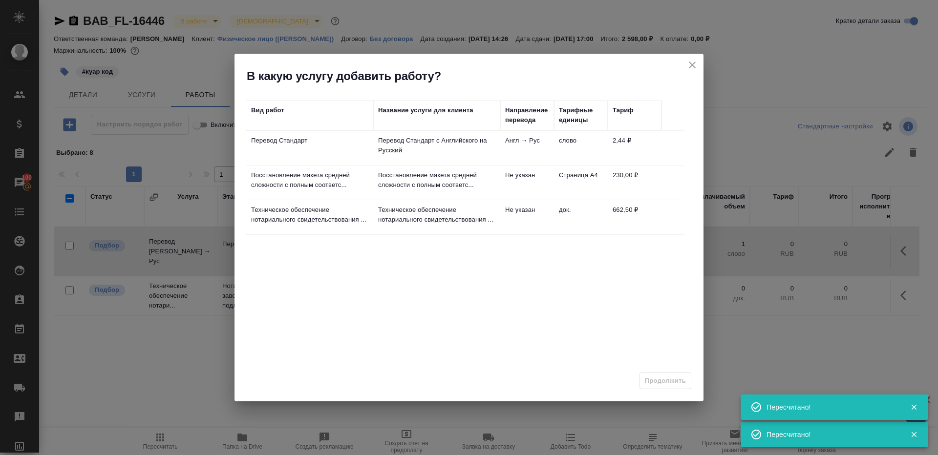
click at [380, 132] on td "Перевод Стандарт с Английского на Русский" at bounding box center [436, 148] width 127 height 34
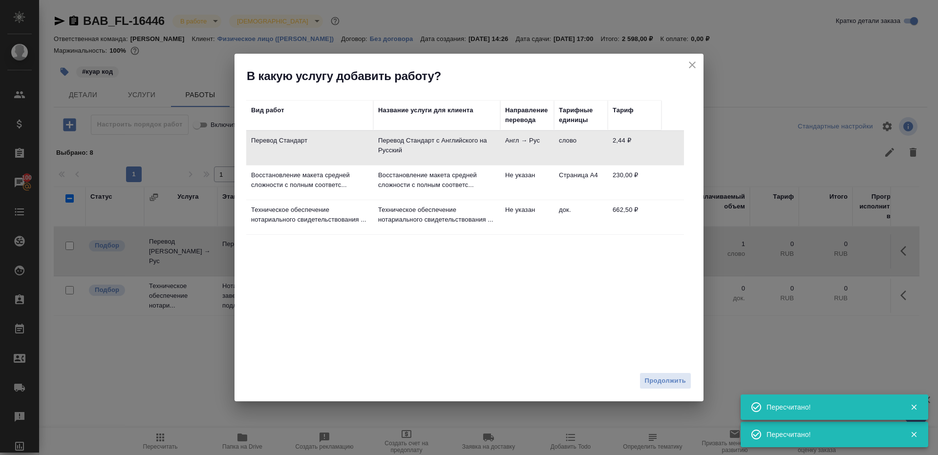
click at [380, 184] on p "Восстановление макета средней сложности с полным соответс..." at bounding box center [436, 181] width 117 height 20
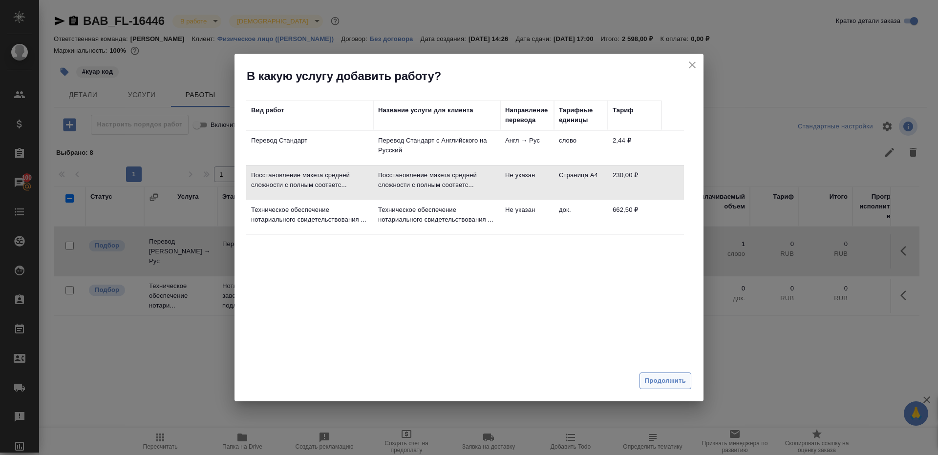
click at [656, 376] on span "Продолжить" at bounding box center [665, 381] width 41 height 11
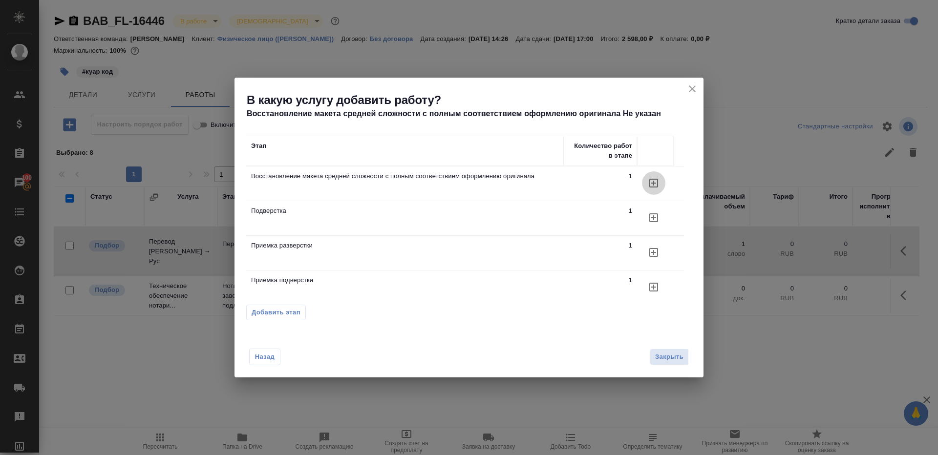
click at [651, 172] on button "button" at bounding box center [653, 183] width 23 height 23
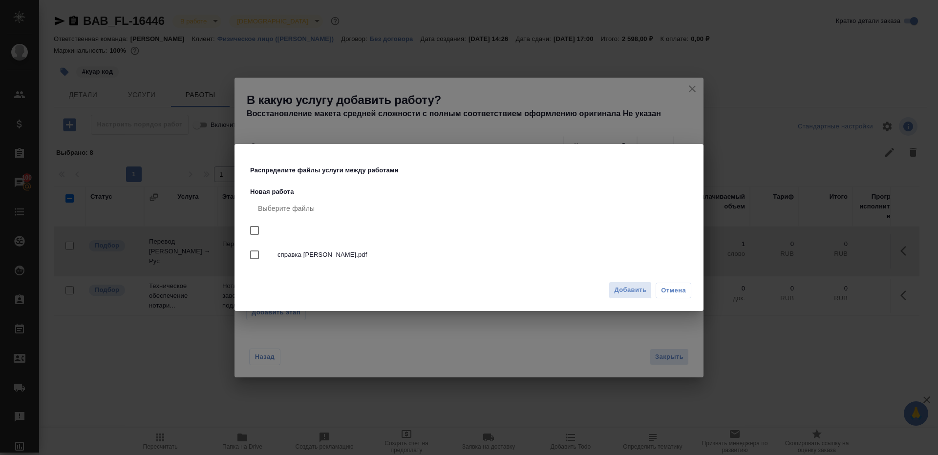
click at [618, 299] on div "Добавить Отмена" at bounding box center [469, 294] width 469 height 34
click at [623, 277] on div "Добавить Отмена" at bounding box center [469, 294] width 469 height 34
click at [623, 289] on span "Добавить" at bounding box center [630, 290] width 32 height 11
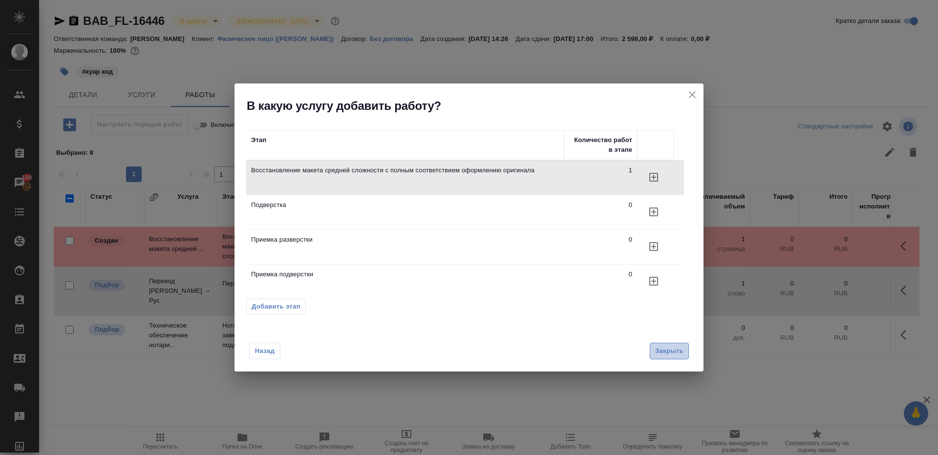
click at [679, 356] on span "Закрыть" at bounding box center [669, 351] width 28 height 11
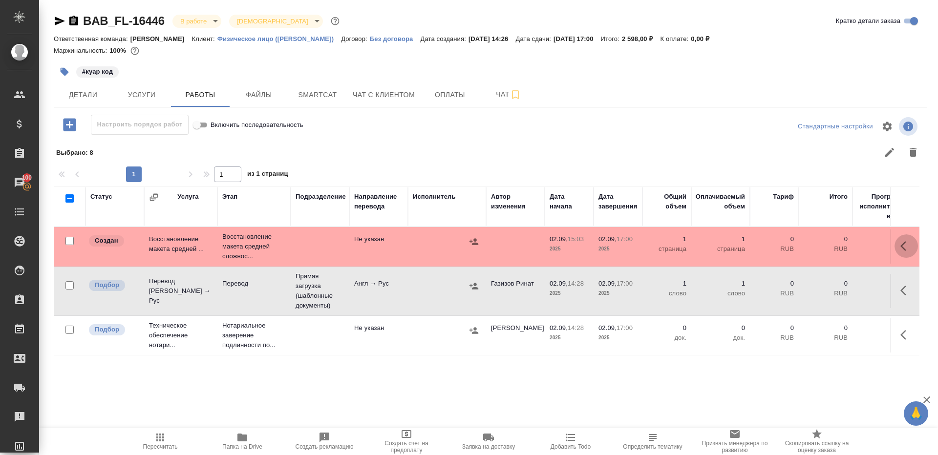
click at [907, 243] on icon "button" at bounding box center [907, 246] width 12 height 12
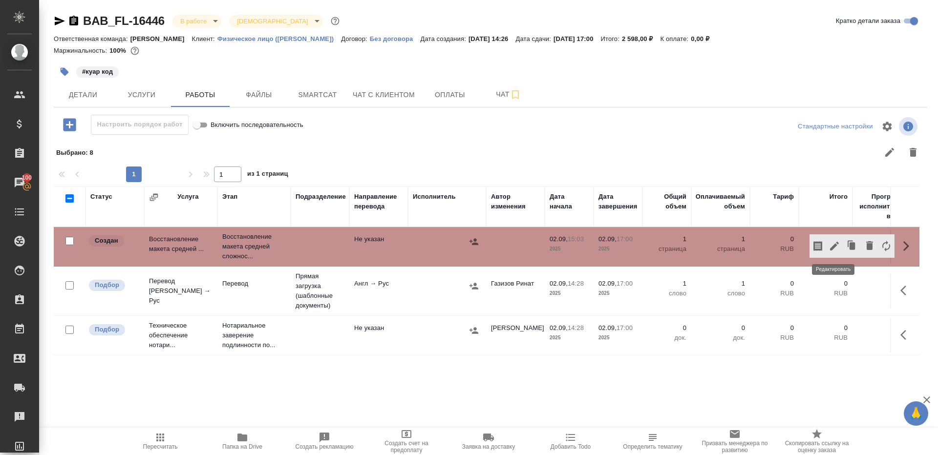
click at [835, 243] on icon "button" at bounding box center [835, 246] width 12 height 12
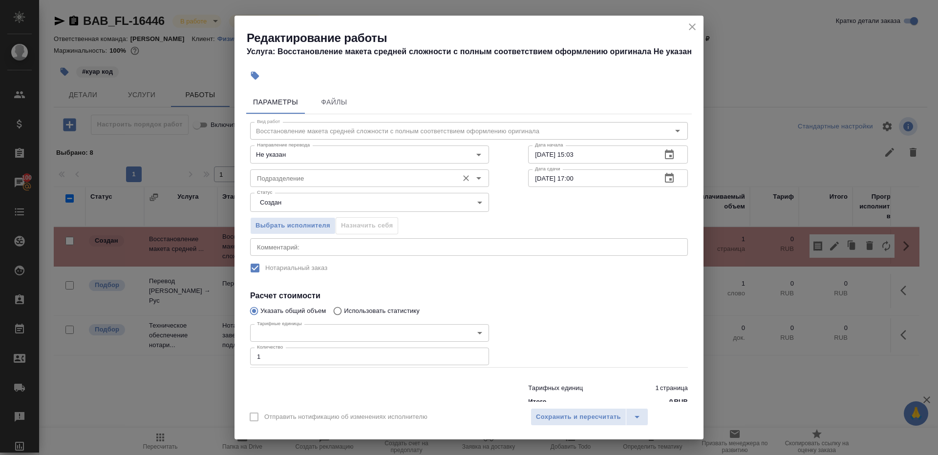
click at [293, 172] on div "Подразделение" at bounding box center [369, 179] width 239 height 18
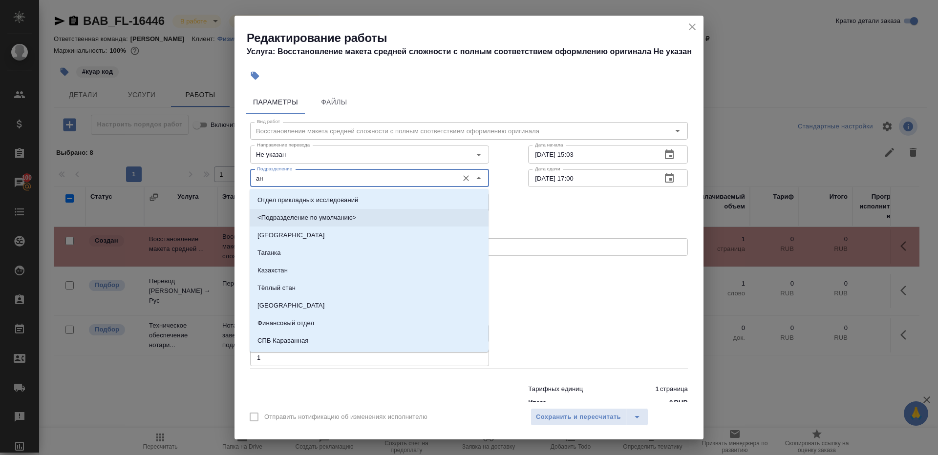
type input "а"
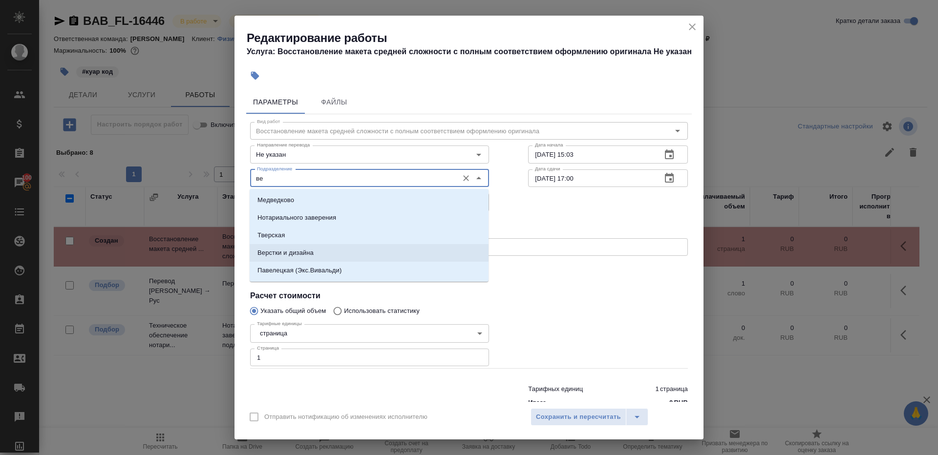
click at [286, 254] on p "Верстки и дизайна" at bounding box center [286, 253] width 56 height 10
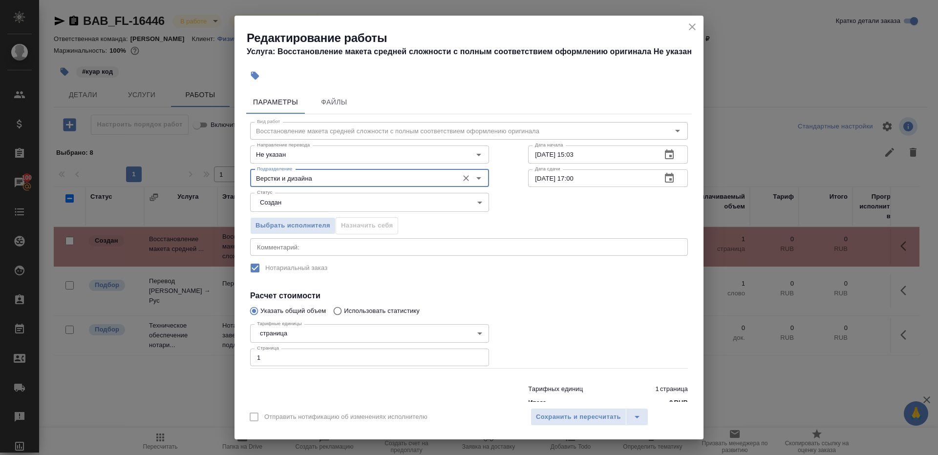
type input "Верстки и дизайна"
click at [290, 200] on body "🙏 .cls-1 fill:#fff; AWATERA Gazizov Rinat Клиенты Спецификации Заказы 100 Чаты …" at bounding box center [469, 227] width 938 height 455
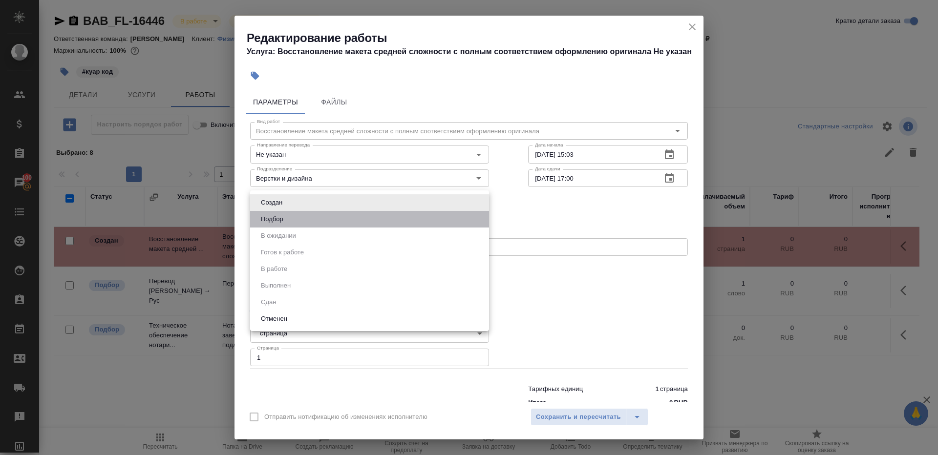
click at [290, 221] on li "Подбор" at bounding box center [369, 219] width 239 height 17
type input "recruiting"
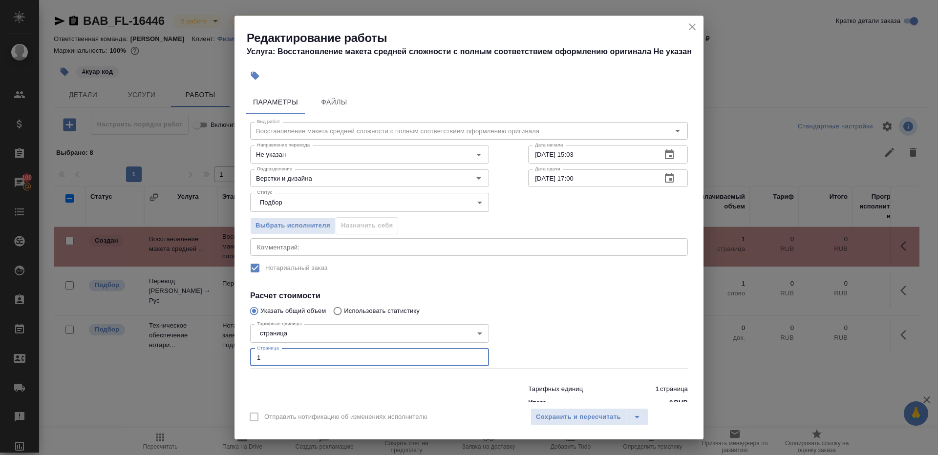
click at [274, 355] on input "1" at bounding box center [369, 358] width 239 height 18
click at [567, 320] on div at bounding box center [608, 344] width 199 height 87
drag, startPoint x: 574, startPoint y: 177, endPoint x: 575, endPoint y: 219, distance: 42.0
click at [574, 178] on input "02.09.2025 17:00" at bounding box center [591, 179] width 126 height 18
type input "02.09.2025 16:00"
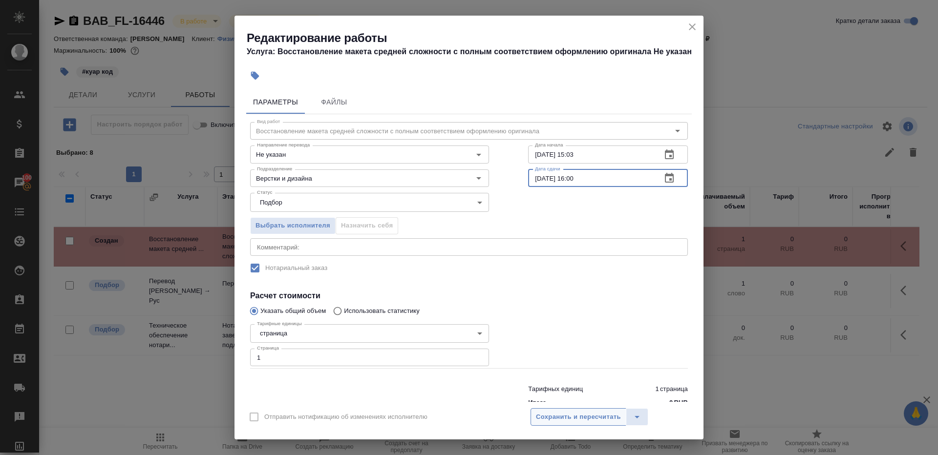
click at [578, 422] on span "Сохранить и пересчитать" at bounding box center [578, 417] width 85 height 11
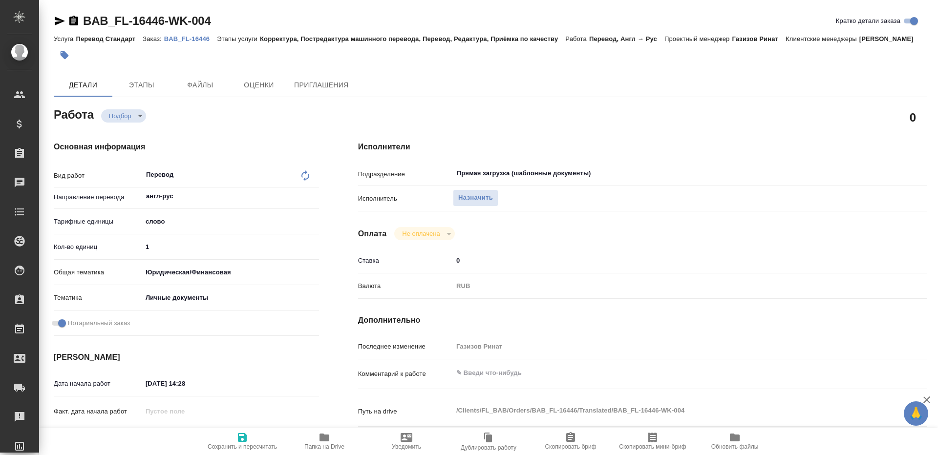
type textarea "x"
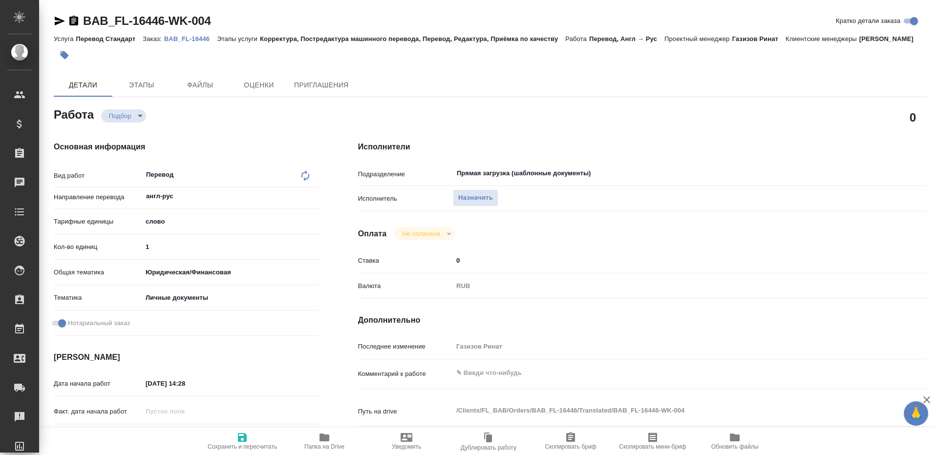
type textarea "x"
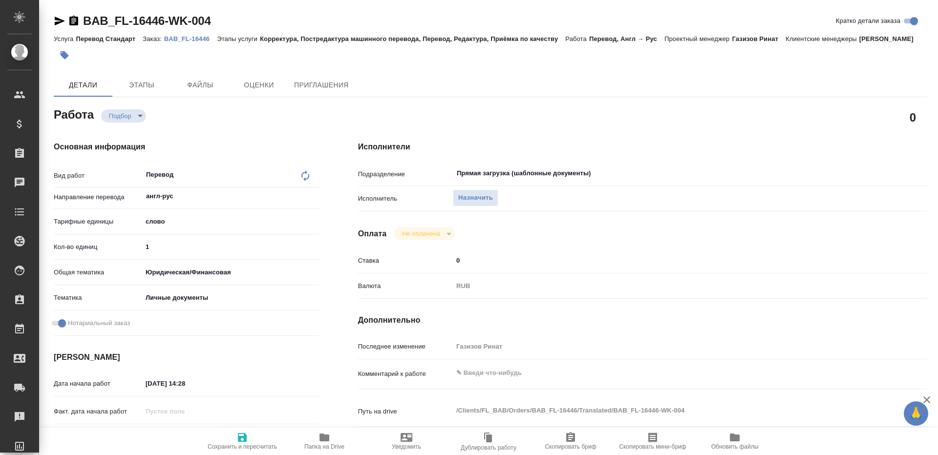
type textarea "x"
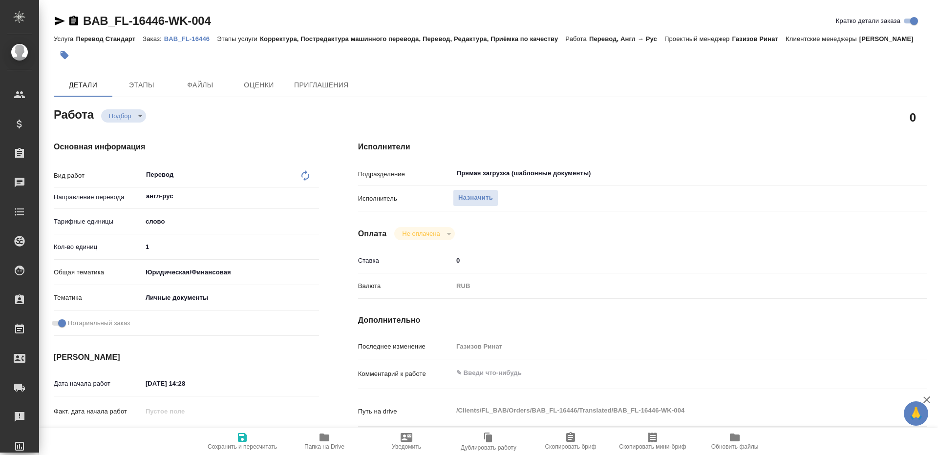
type textarea "x"
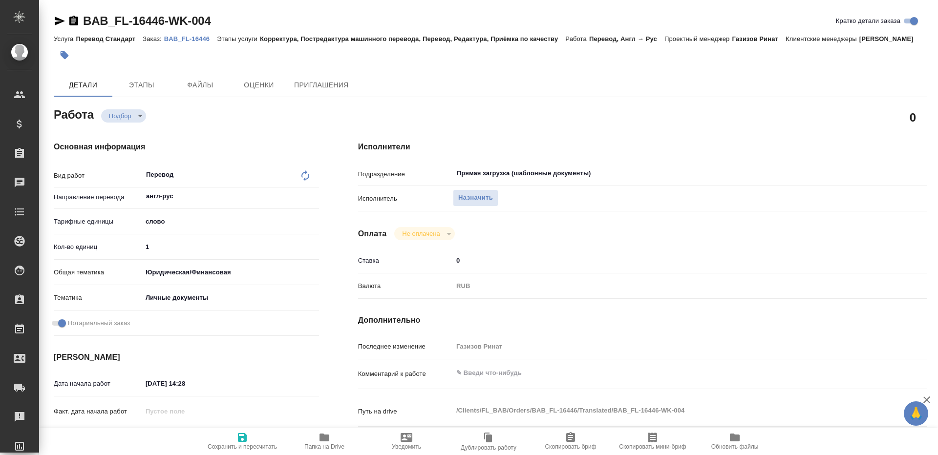
type textarea "x"
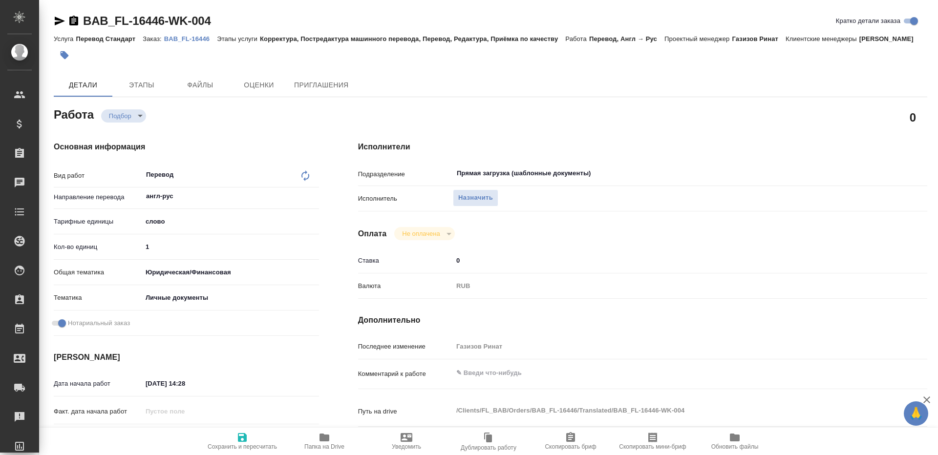
type textarea "x"
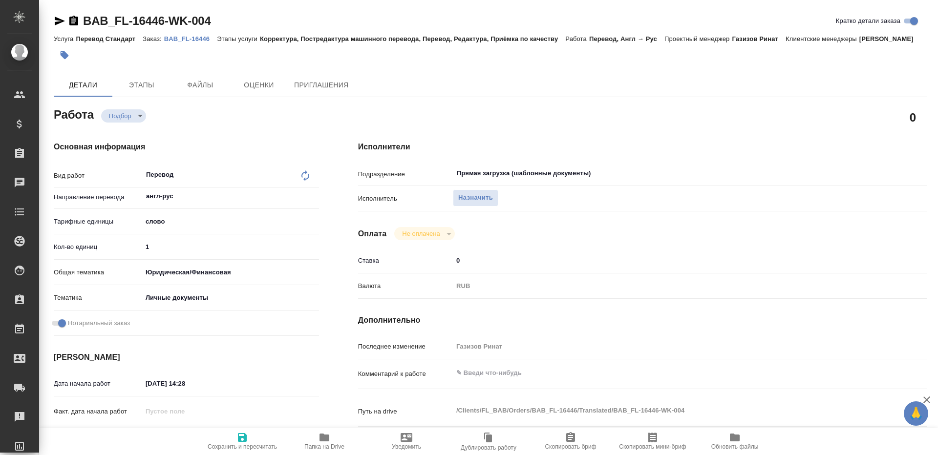
type textarea "x"
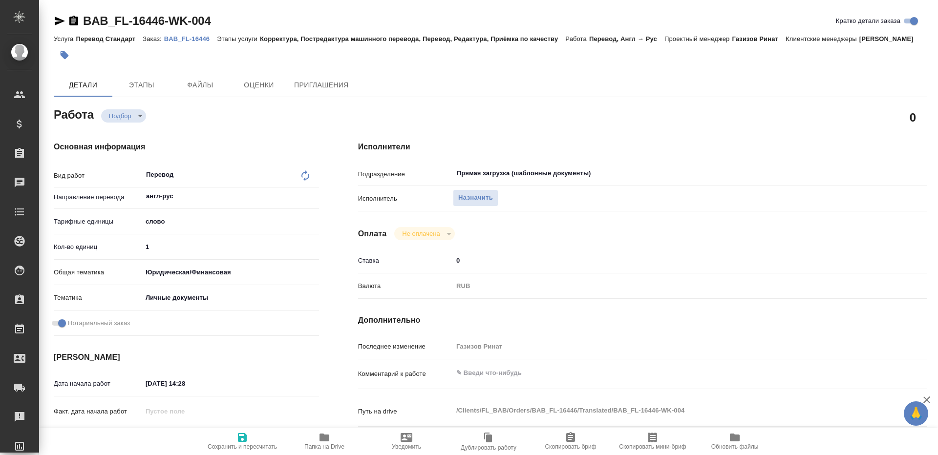
type textarea "x"
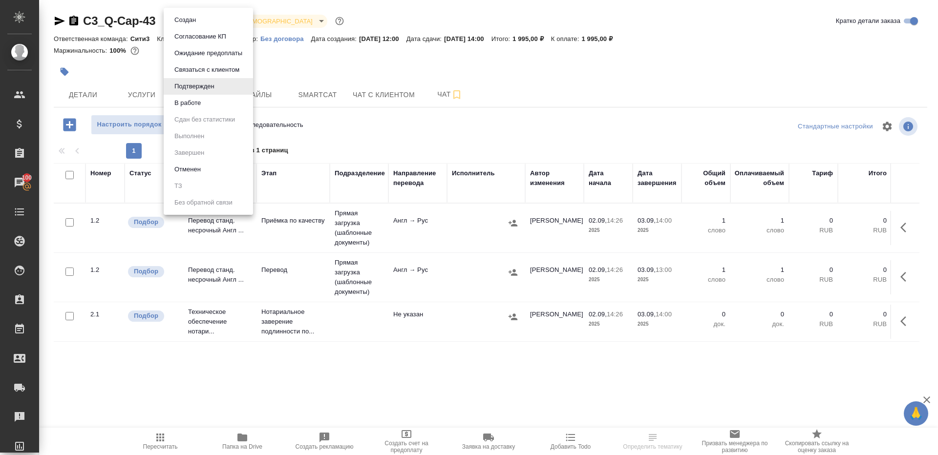
click at [211, 23] on body "🙏 .cls-1 fill:#fff; AWATERA [PERSON_NAME] Клиенты Спецификации Заказы 100 Чаты …" at bounding box center [469, 227] width 938 height 455
click at [211, 101] on li "В работе" at bounding box center [208, 103] width 89 height 17
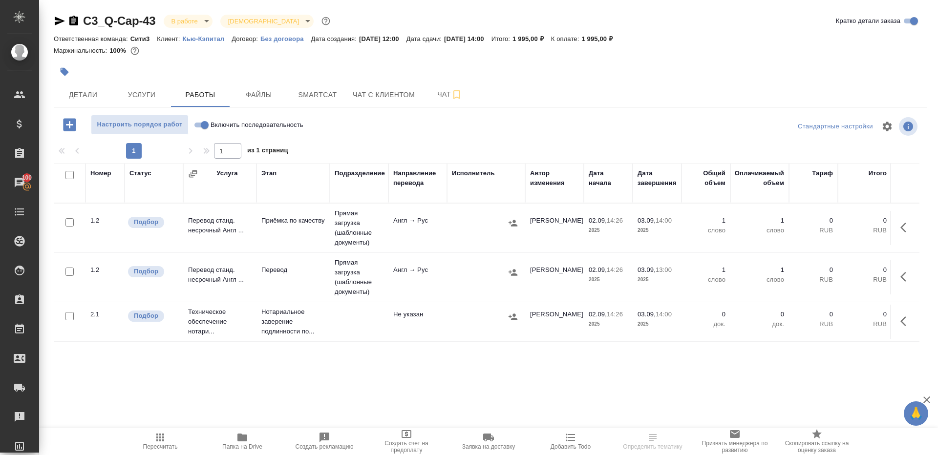
click at [205, 127] on input "Включить последовательность" at bounding box center [204, 125] width 35 height 12
checkbox input "true"
click at [240, 436] on icon "button" at bounding box center [242, 438] width 10 height 8
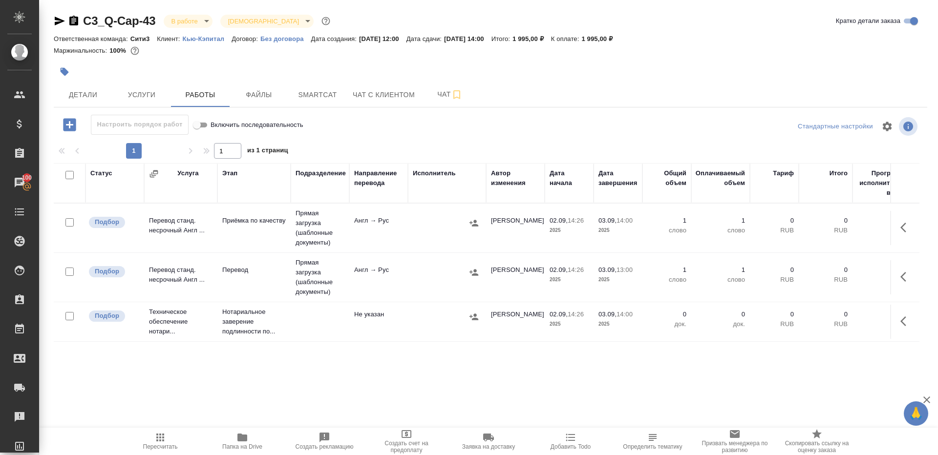
click at [395, 279] on td "Англ → Рус" at bounding box center [378, 277] width 59 height 34
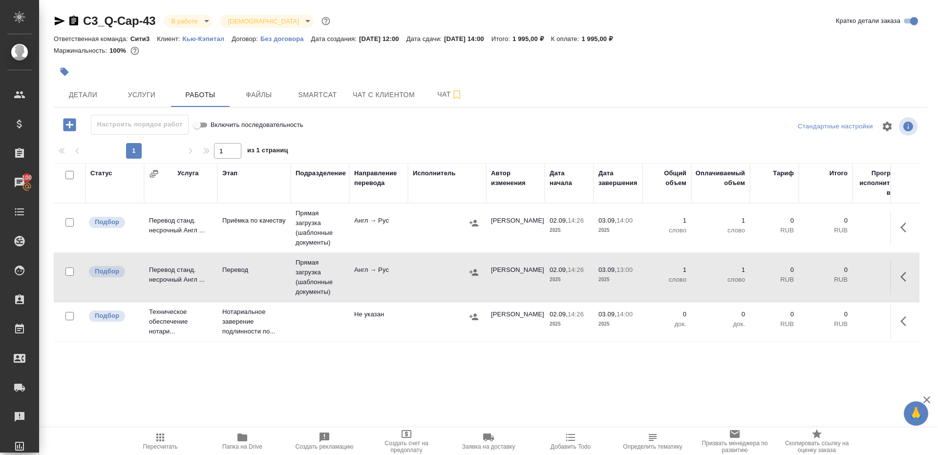
click at [395, 279] on td "Англ → Рус" at bounding box center [378, 277] width 59 height 34
click at [158, 438] on icon "button" at bounding box center [160, 438] width 12 height 12
click at [377, 149] on div "1 1 из 1 страниц" at bounding box center [491, 151] width 874 height 16
click at [74, 82] on div at bounding box center [345, 71] width 582 height 21
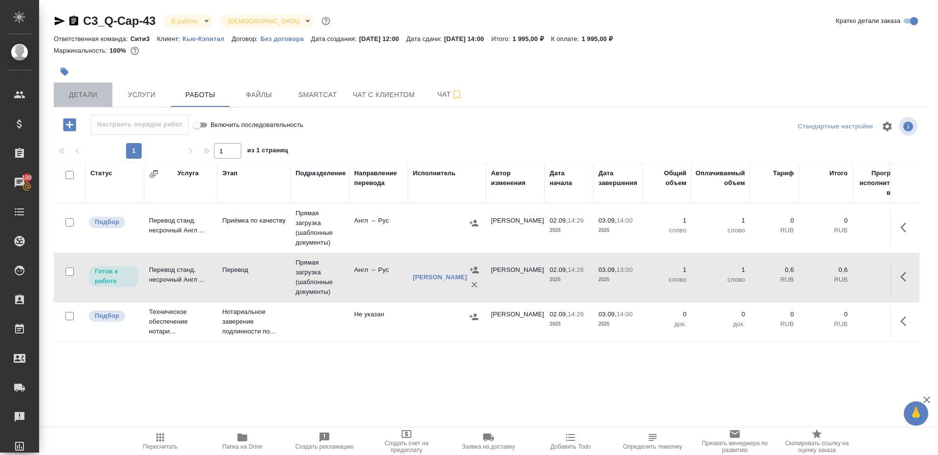
click at [74, 85] on button "Детали" at bounding box center [83, 95] width 59 height 24
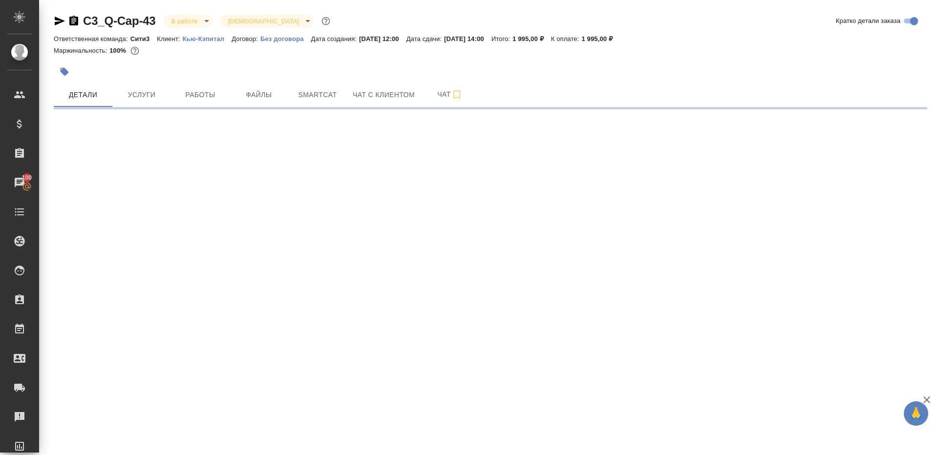
select select "RU"
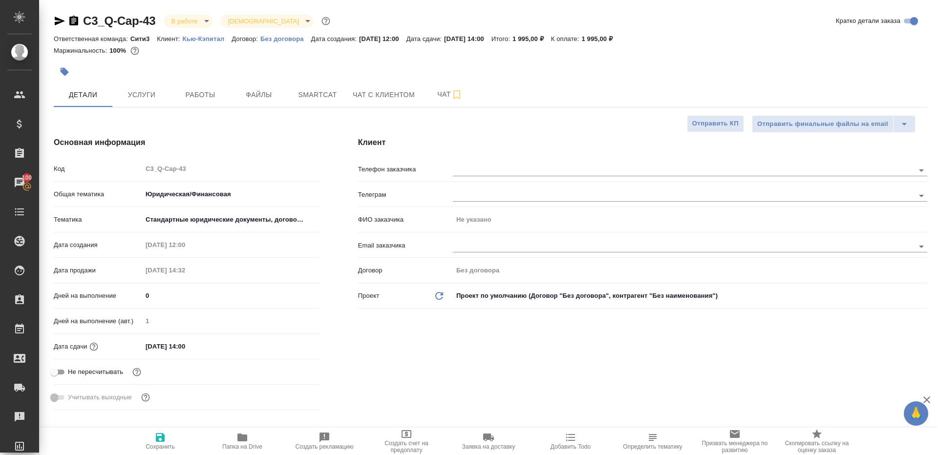
type textarea "x"
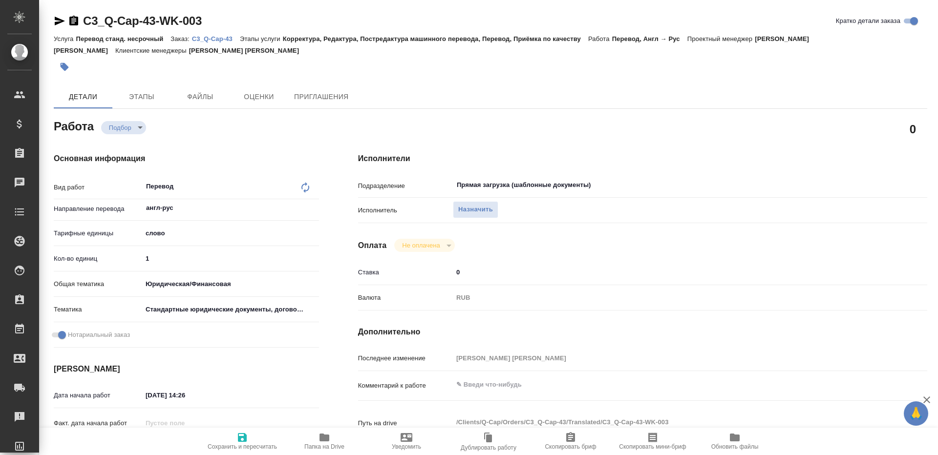
type textarea "x"
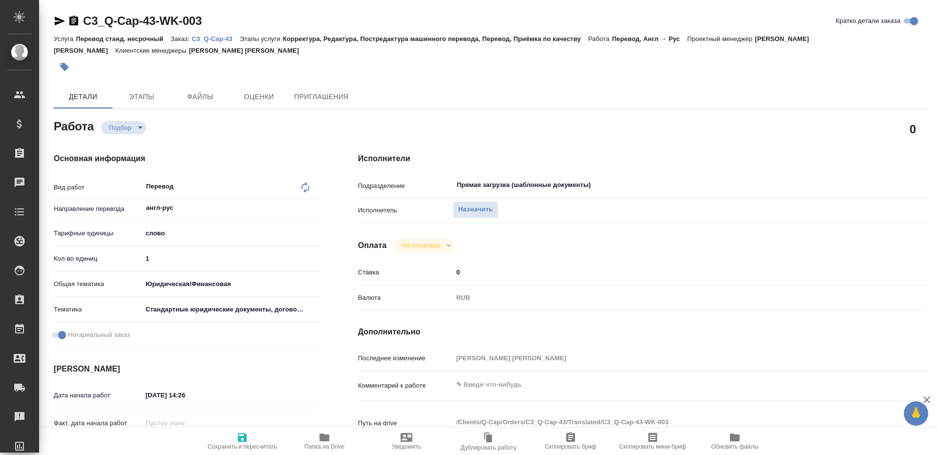
type textarea "x"
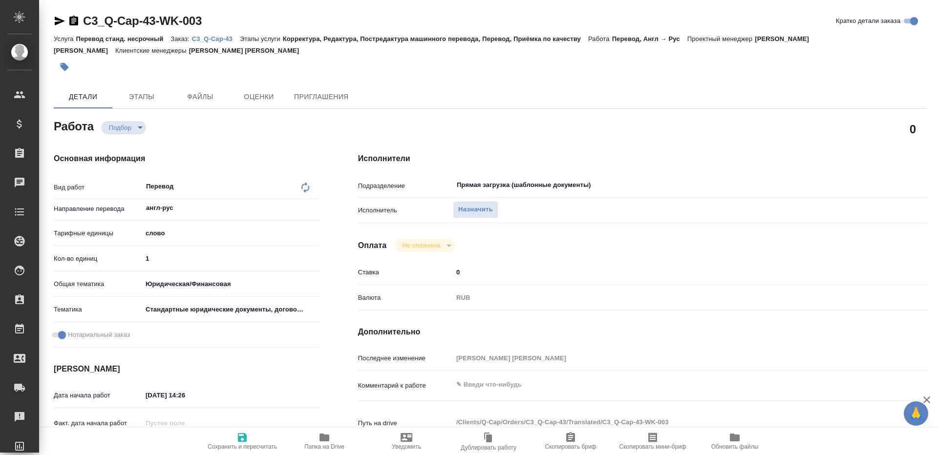
type textarea "x"
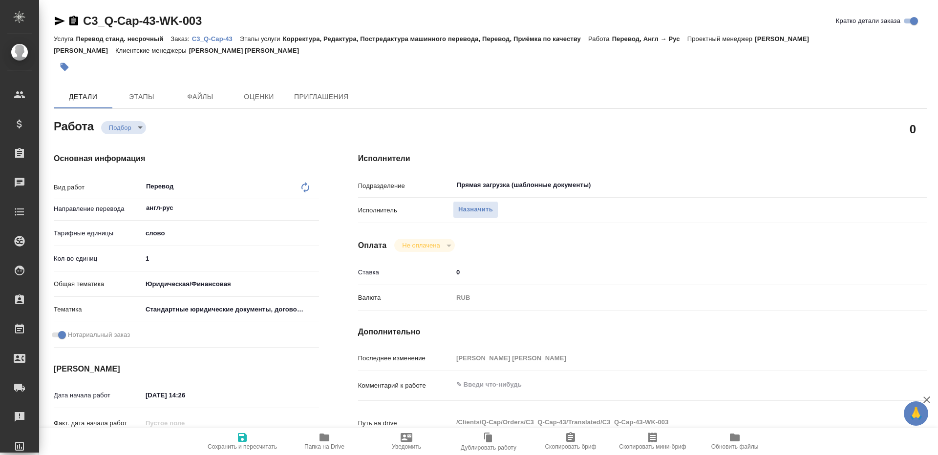
type textarea "x"
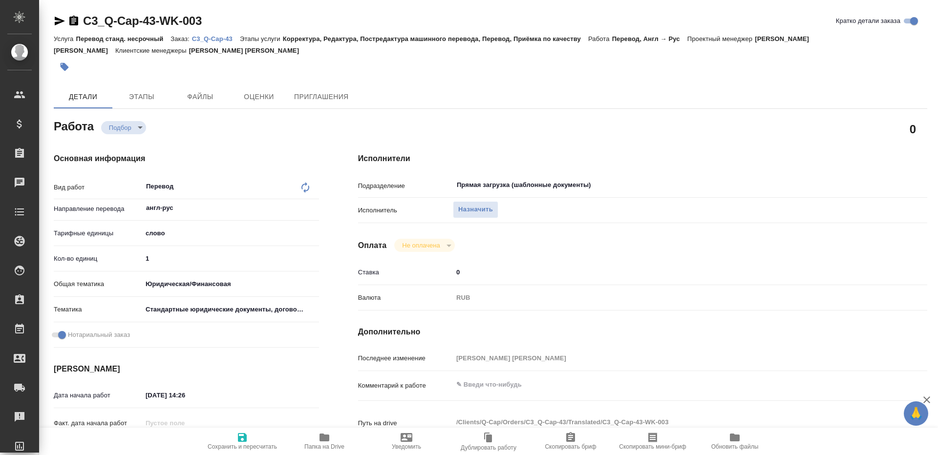
type textarea "x"
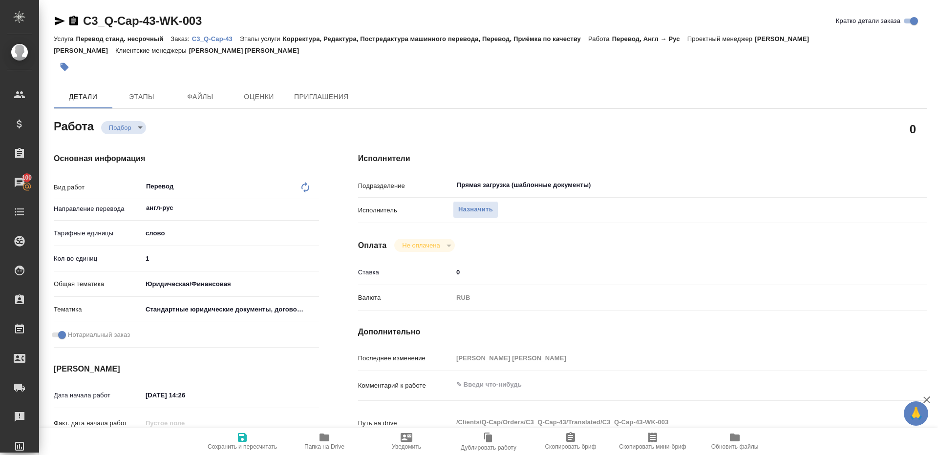
type textarea "x"
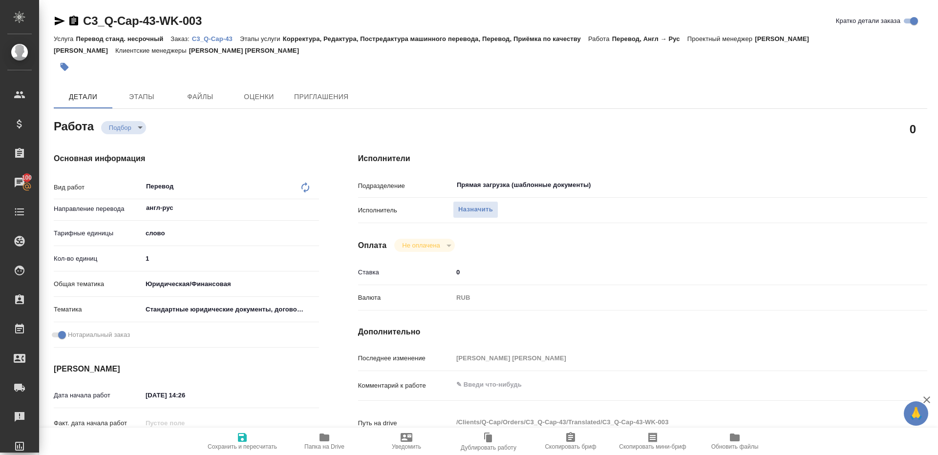
scroll to position [47, 0]
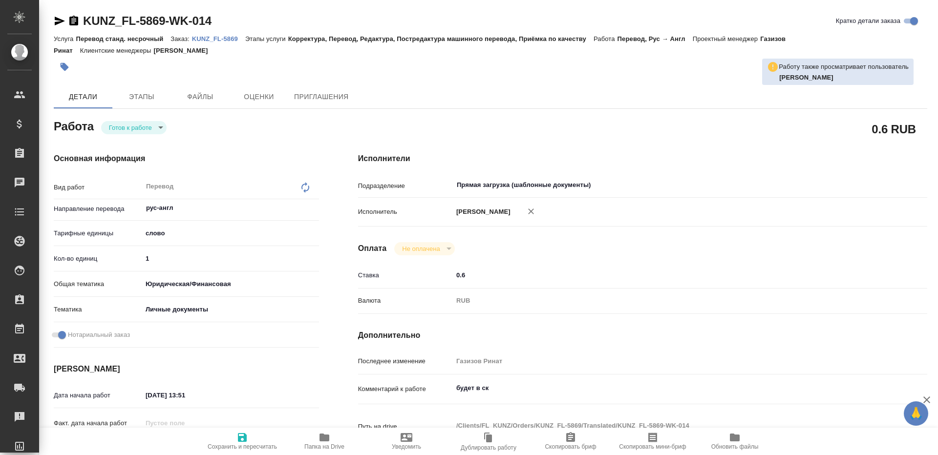
type textarea "x"
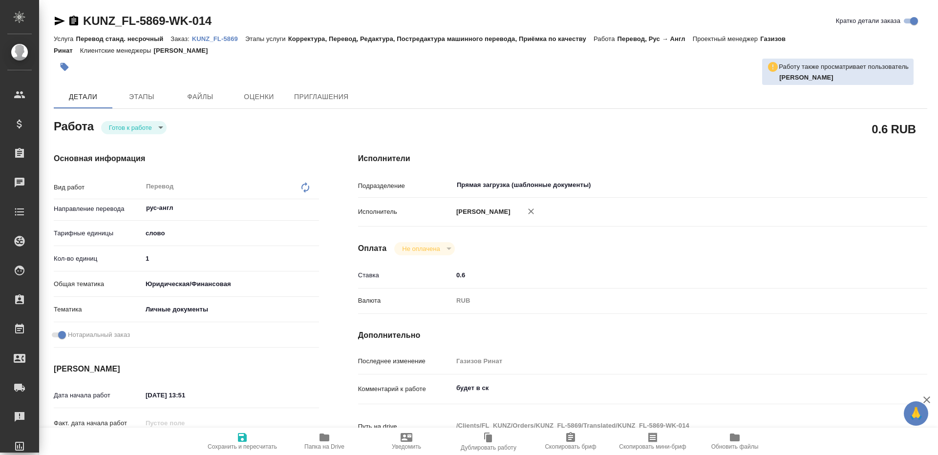
type textarea "x"
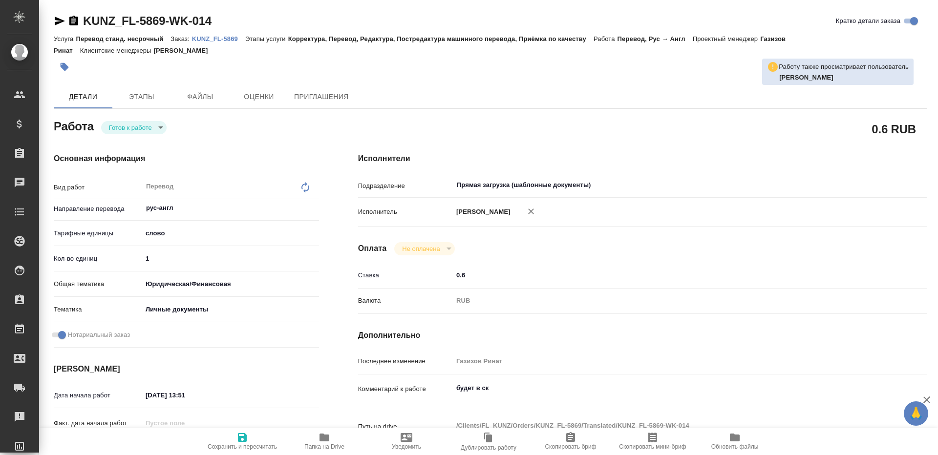
type textarea "x"
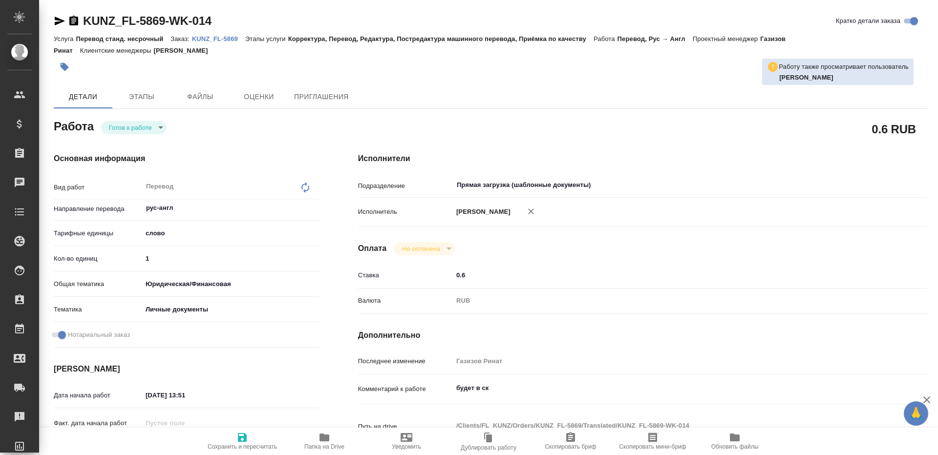
type textarea "x"
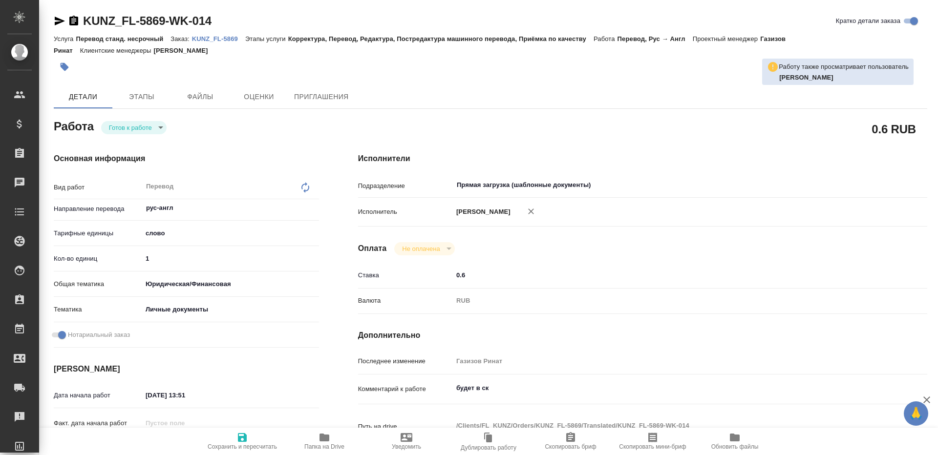
type textarea "x"
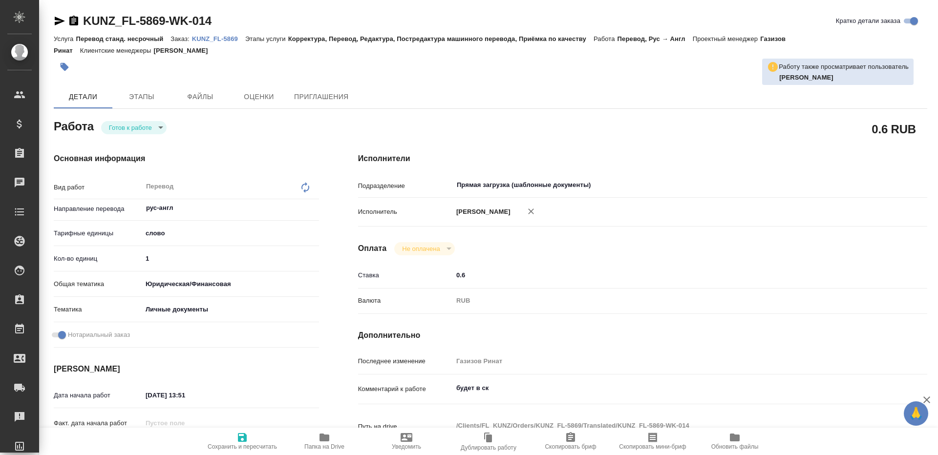
type textarea "x"
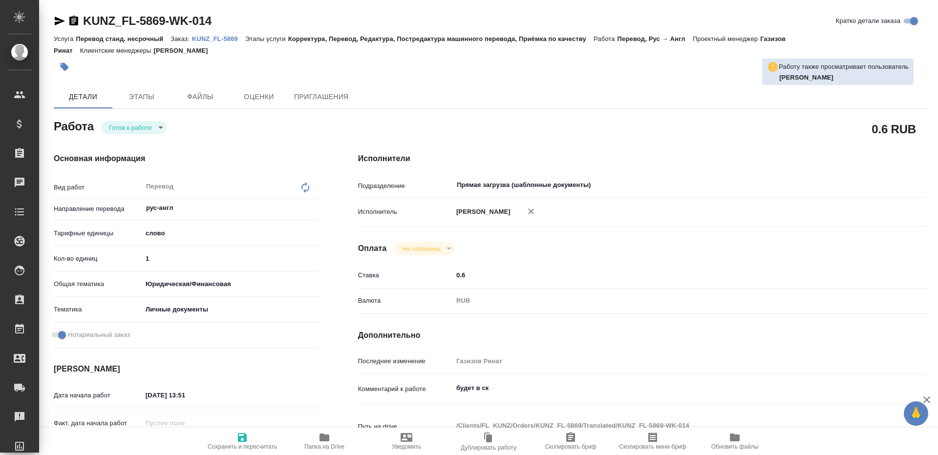
type textarea "x"
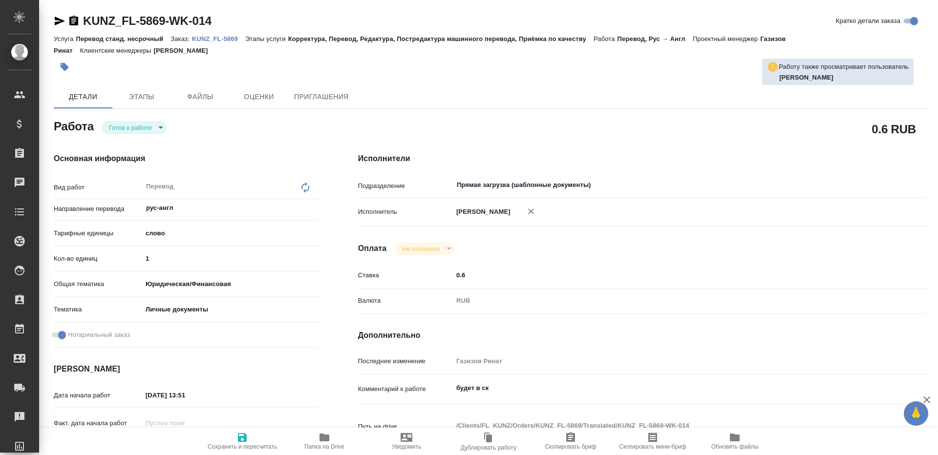
type textarea "x"
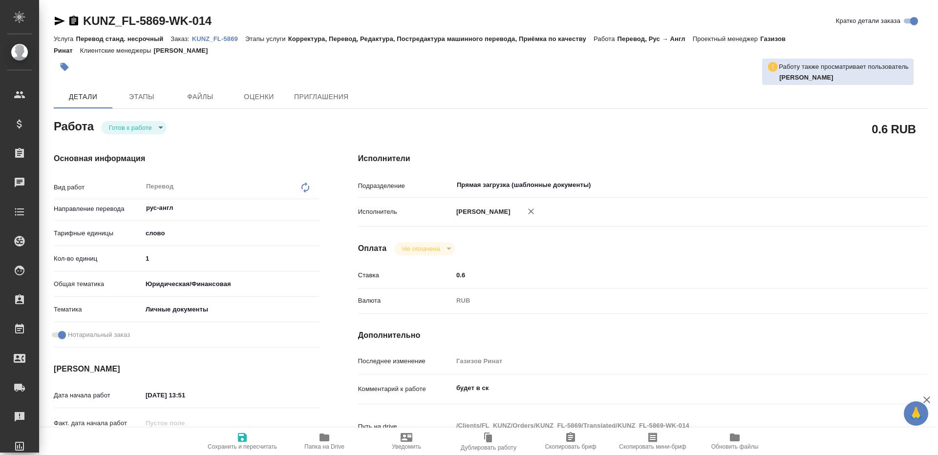
type textarea "x"
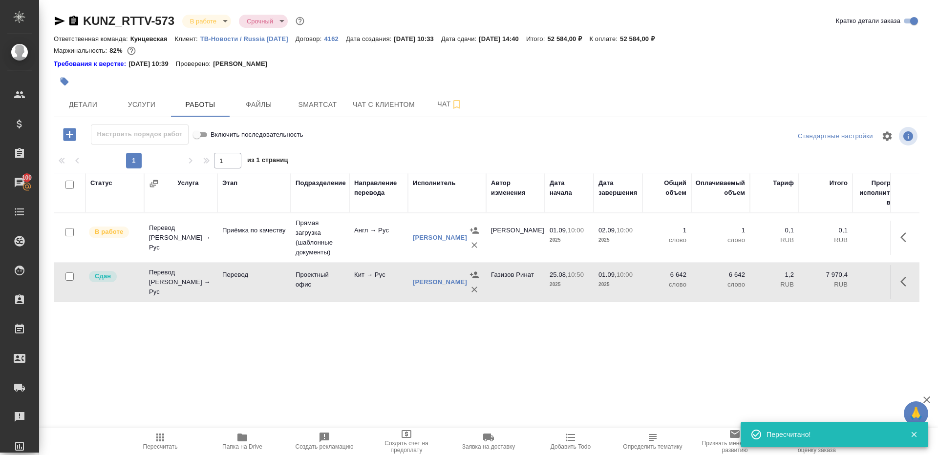
click at [156, 440] on icon "button" at bounding box center [160, 438] width 12 height 12
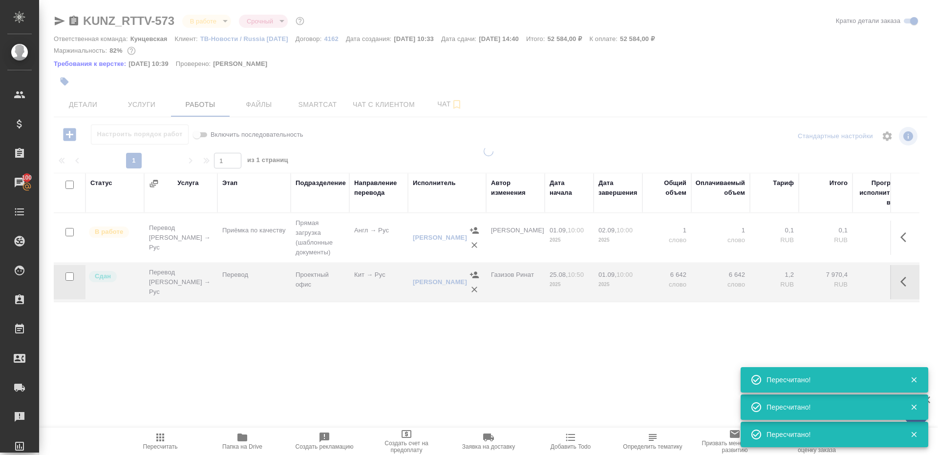
click at [223, 367] on div at bounding box center [488, 282] width 899 height 271
